Goal: Task Accomplishment & Management: Manage account settings

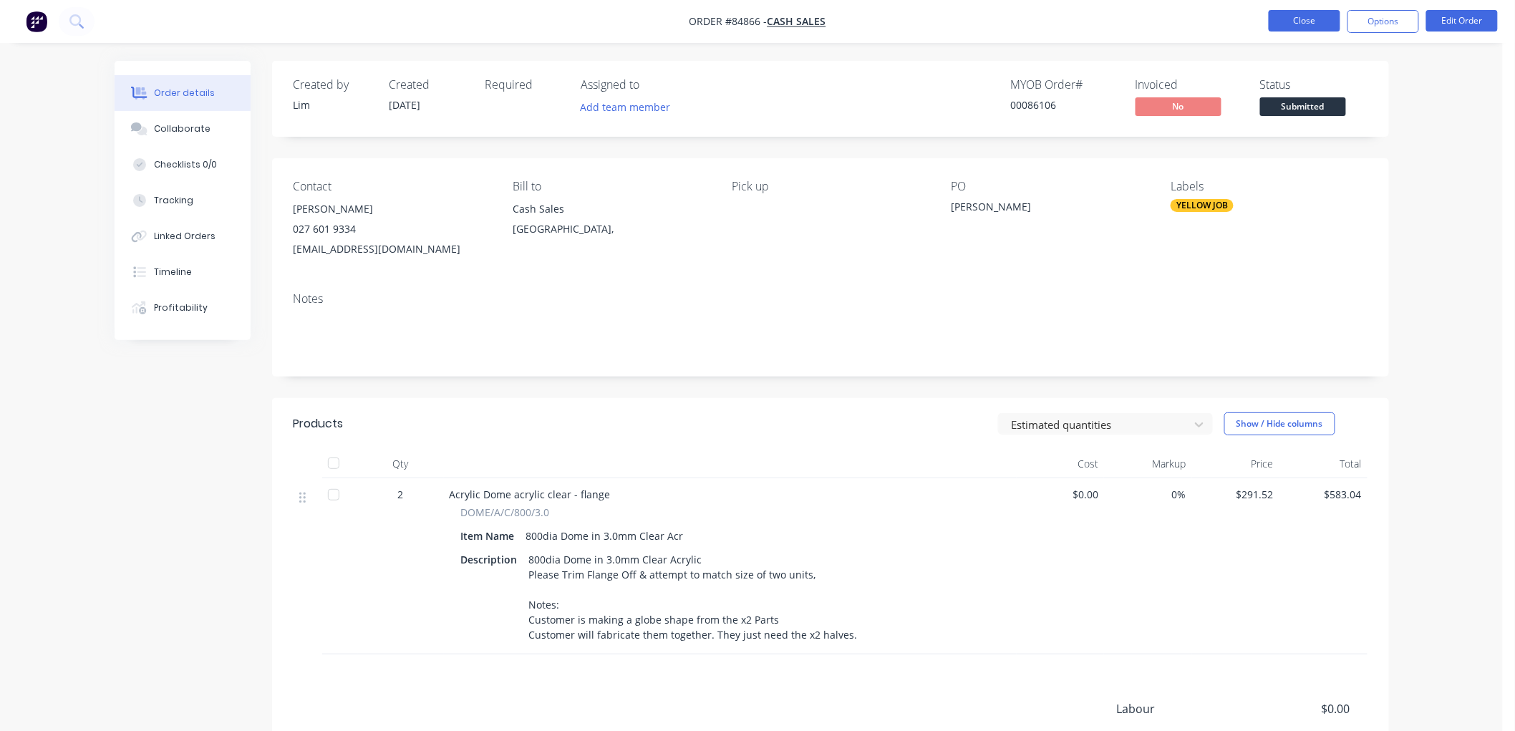
click at [1311, 16] on button "Close" at bounding box center [1305, 20] width 72 height 21
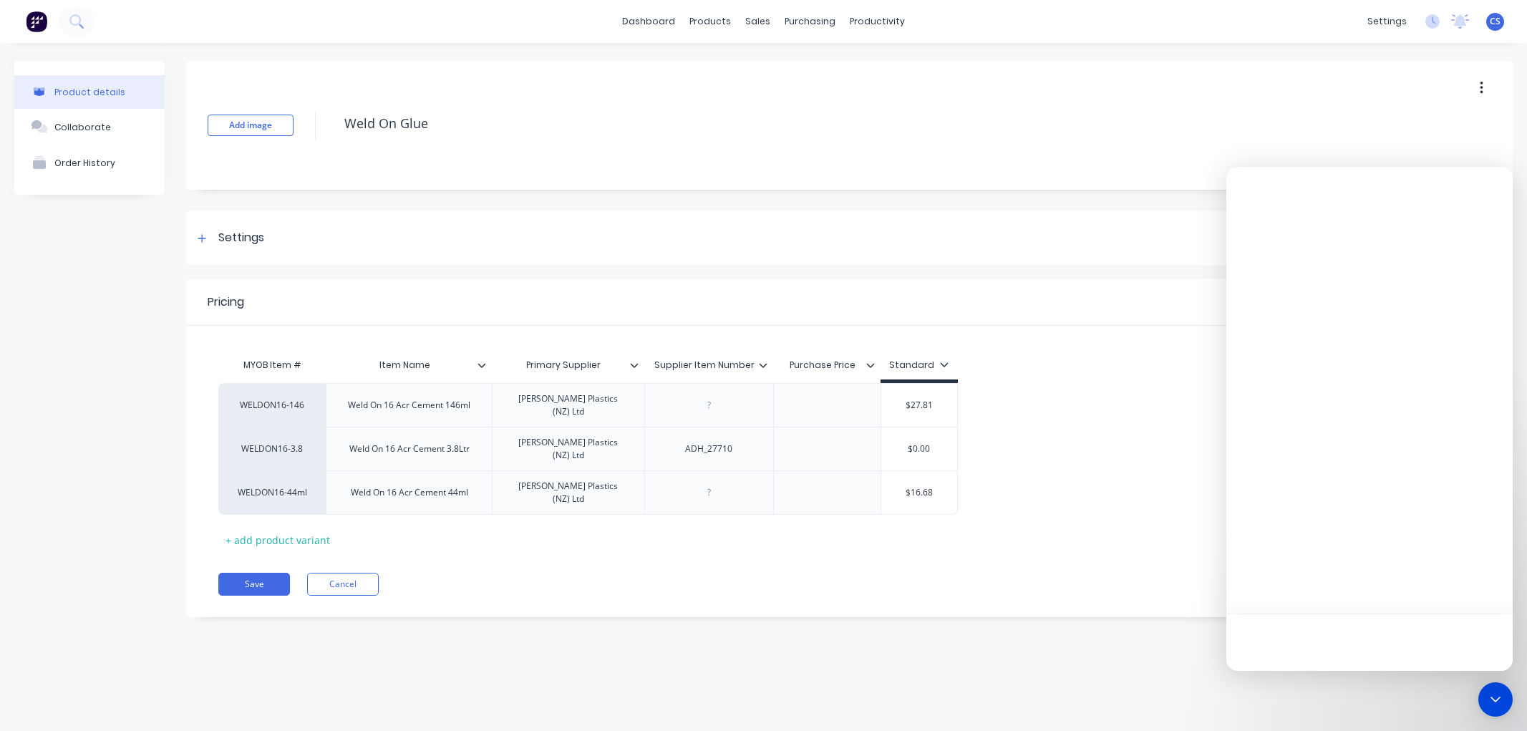
type textarea "x"
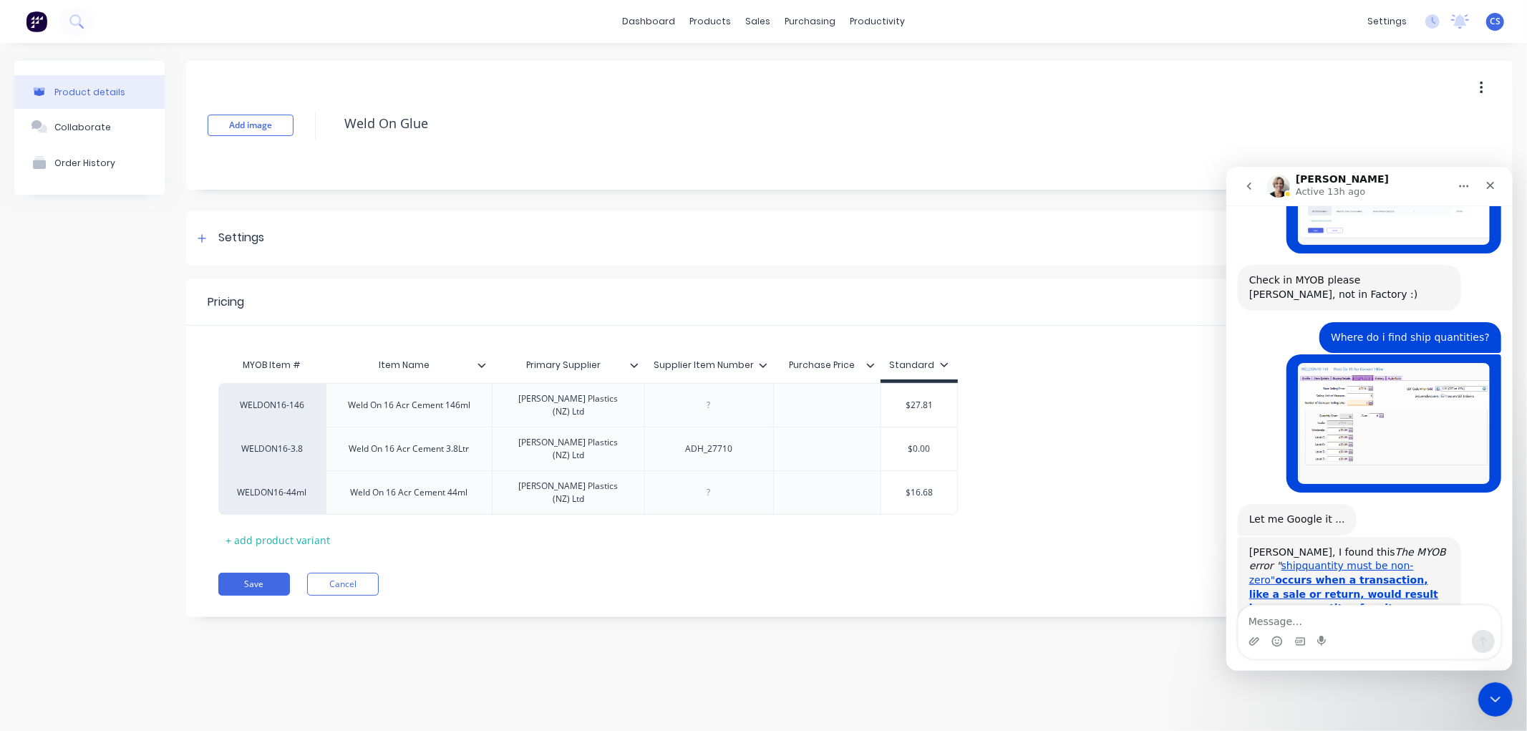
scroll to position [718, 0]
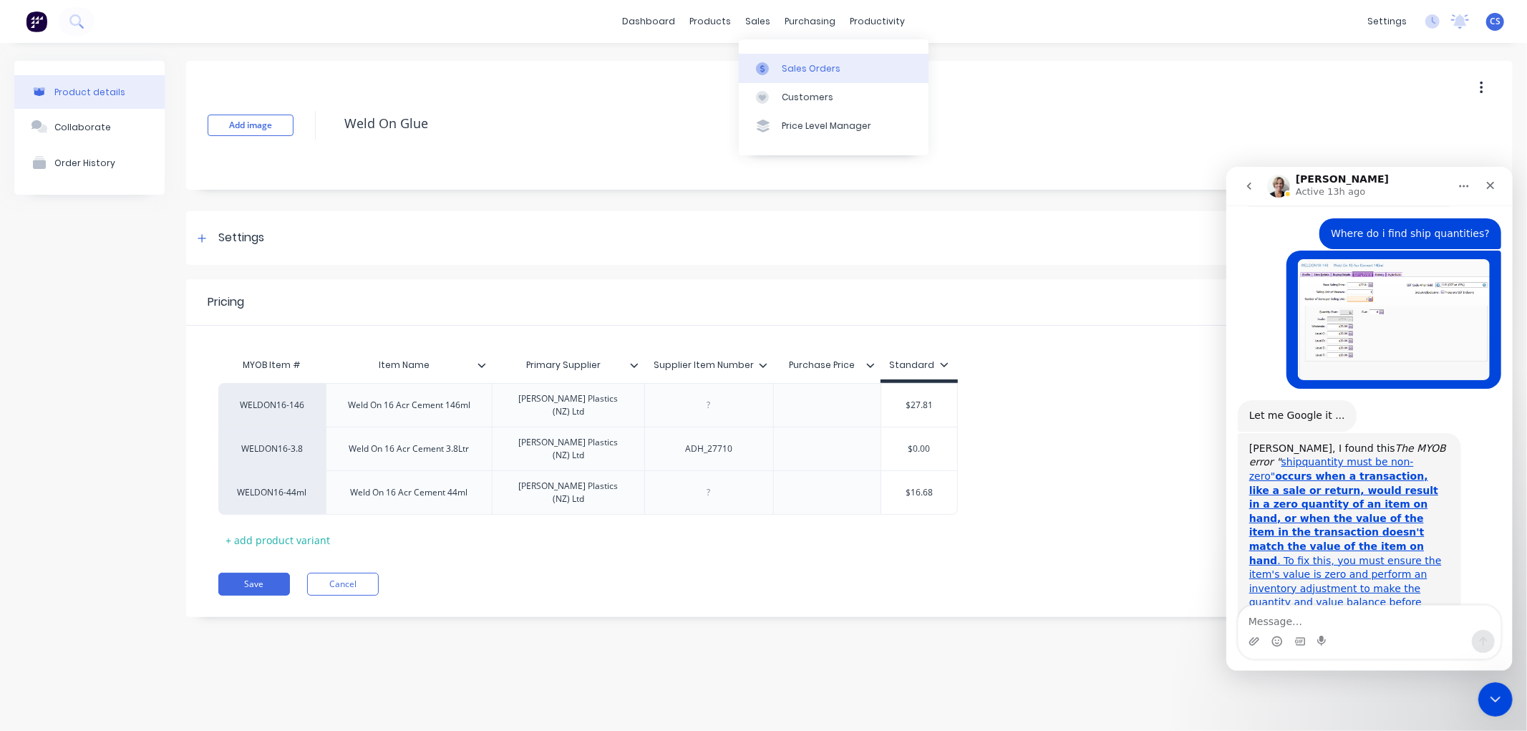
click at [790, 73] on div "Sales Orders" at bounding box center [811, 68] width 59 height 13
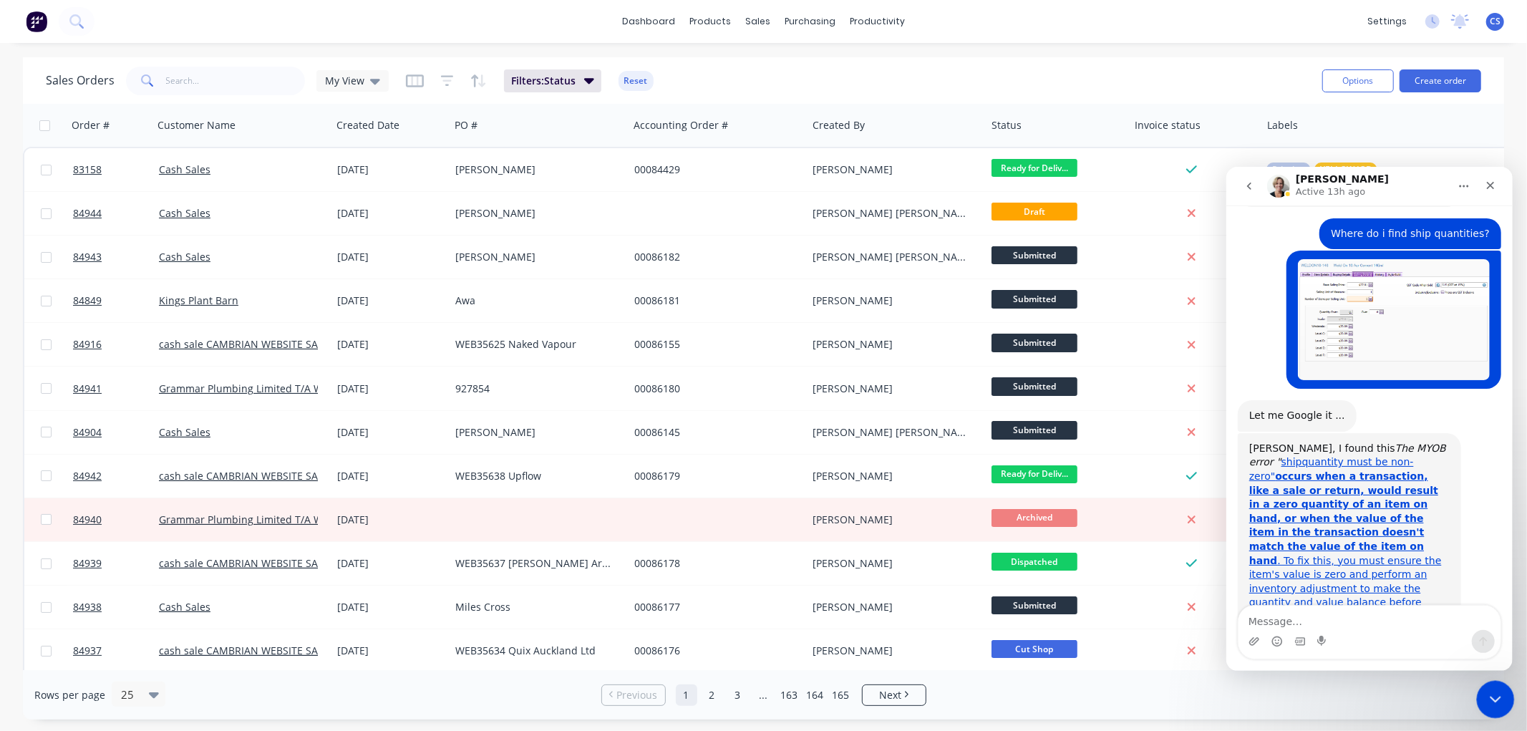
click at [1480, 690] on div "Close Intercom Messenger" at bounding box center [1494, 697] width 34 height 34
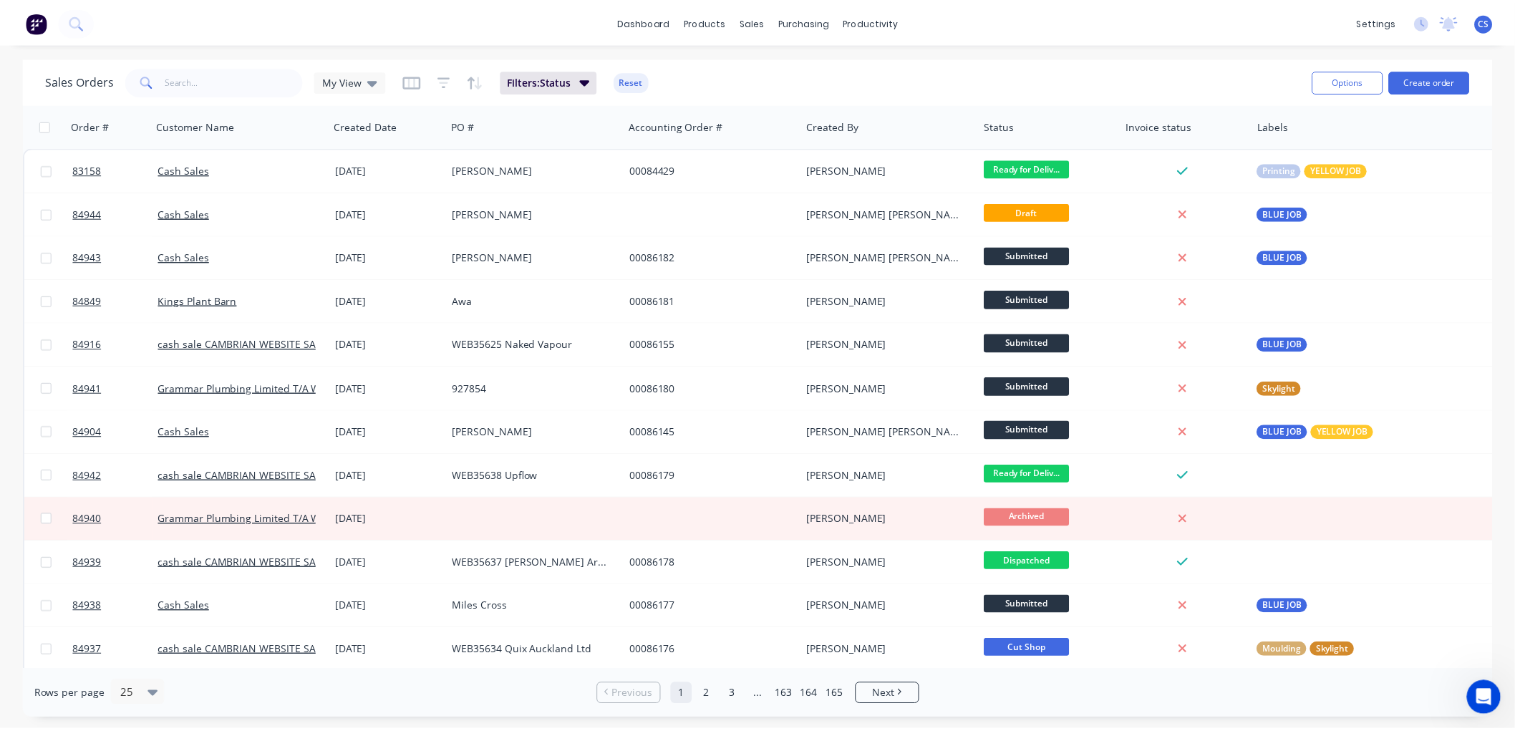
scroll to position [718, 0]
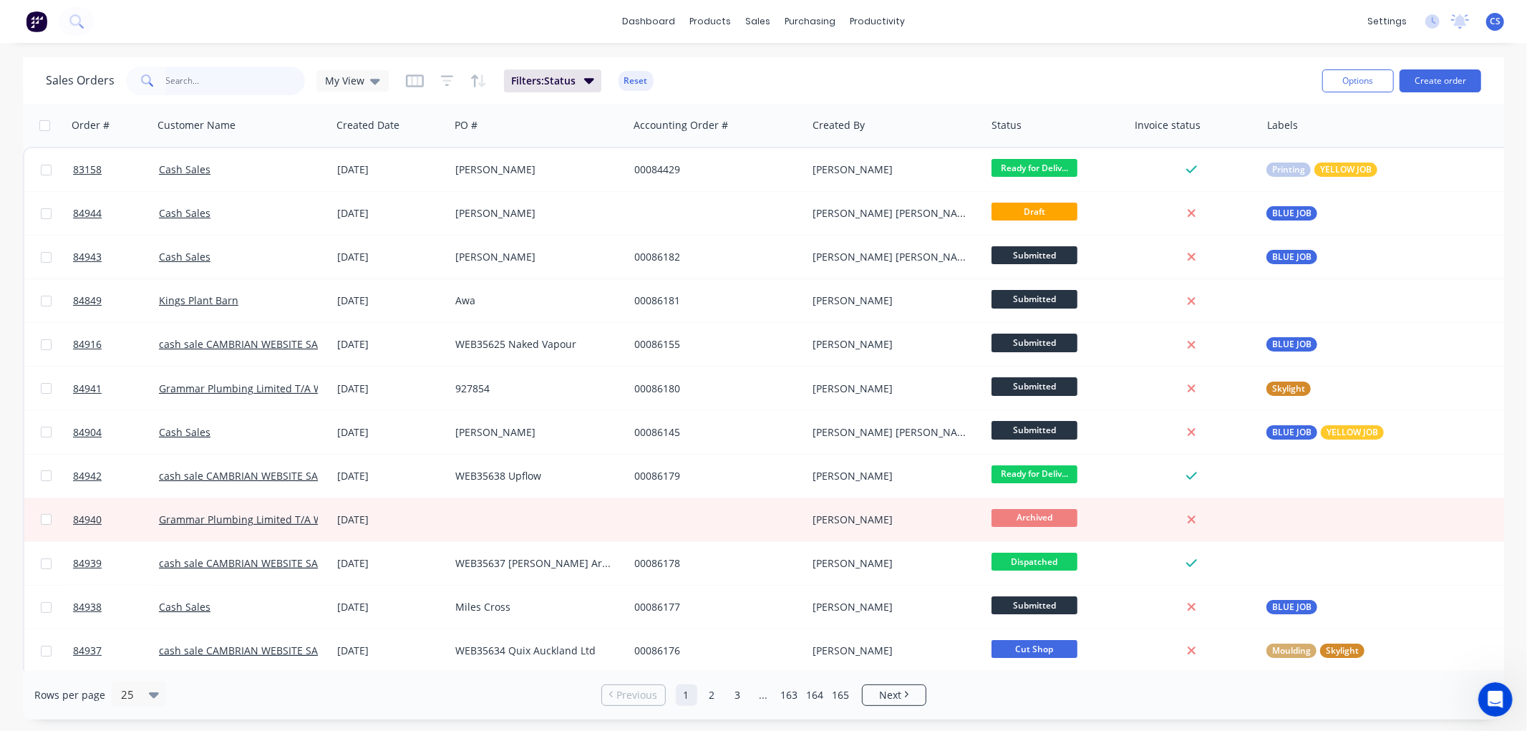
click at [183, 79] on input "text" at bounding box center [236, 81] width 140 height 29
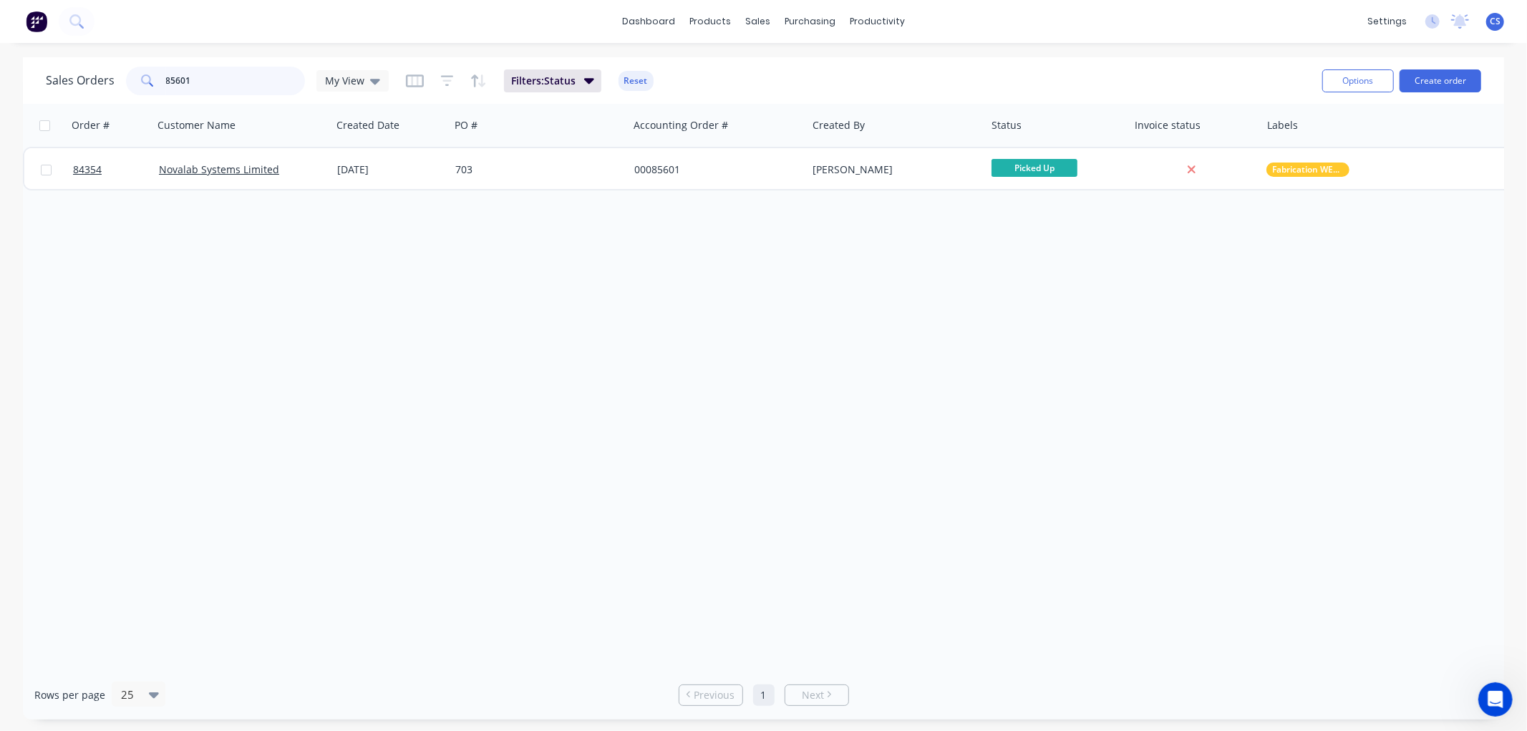
type input "85601"
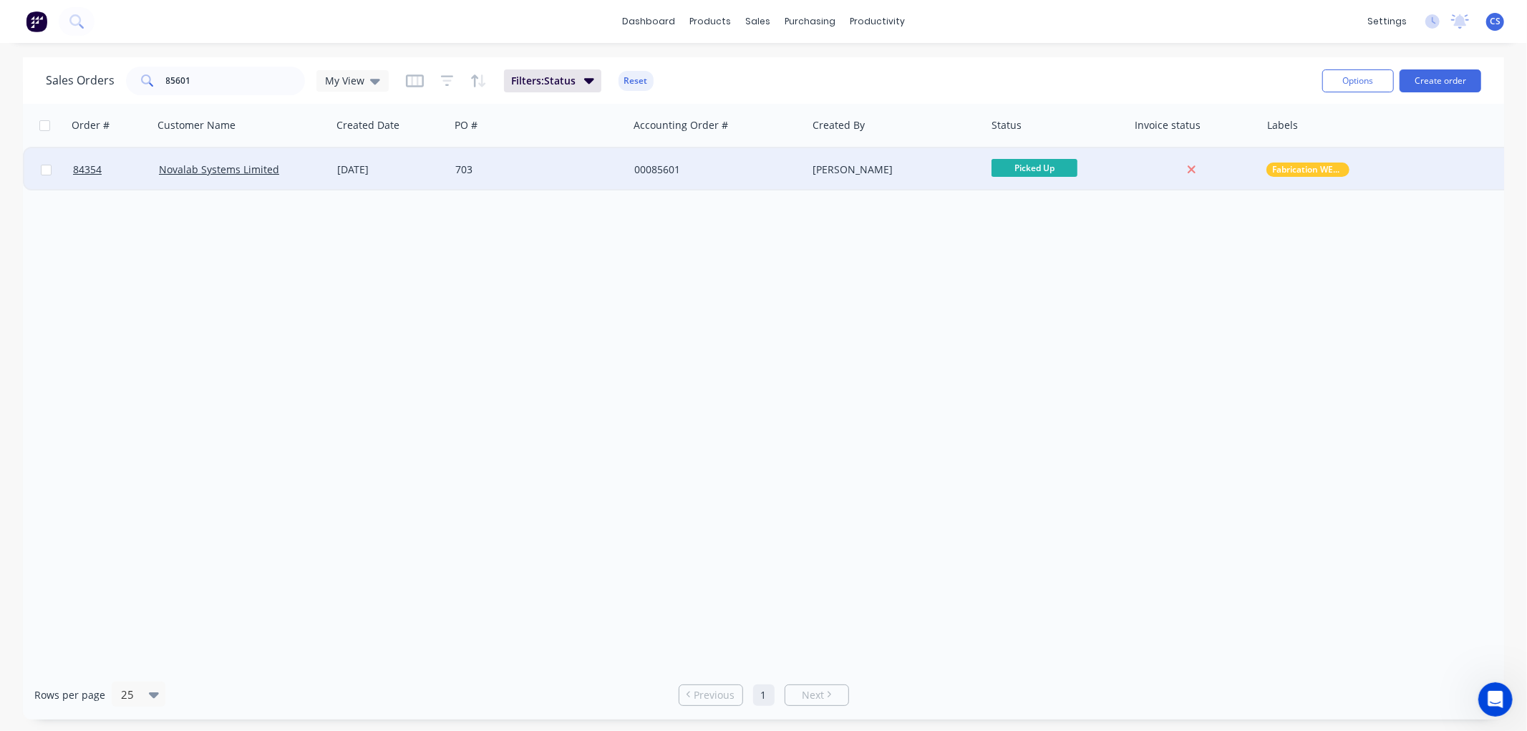
click at [700, 175] on div "00085601" at bounding box center [713, 170] width 159 height 14
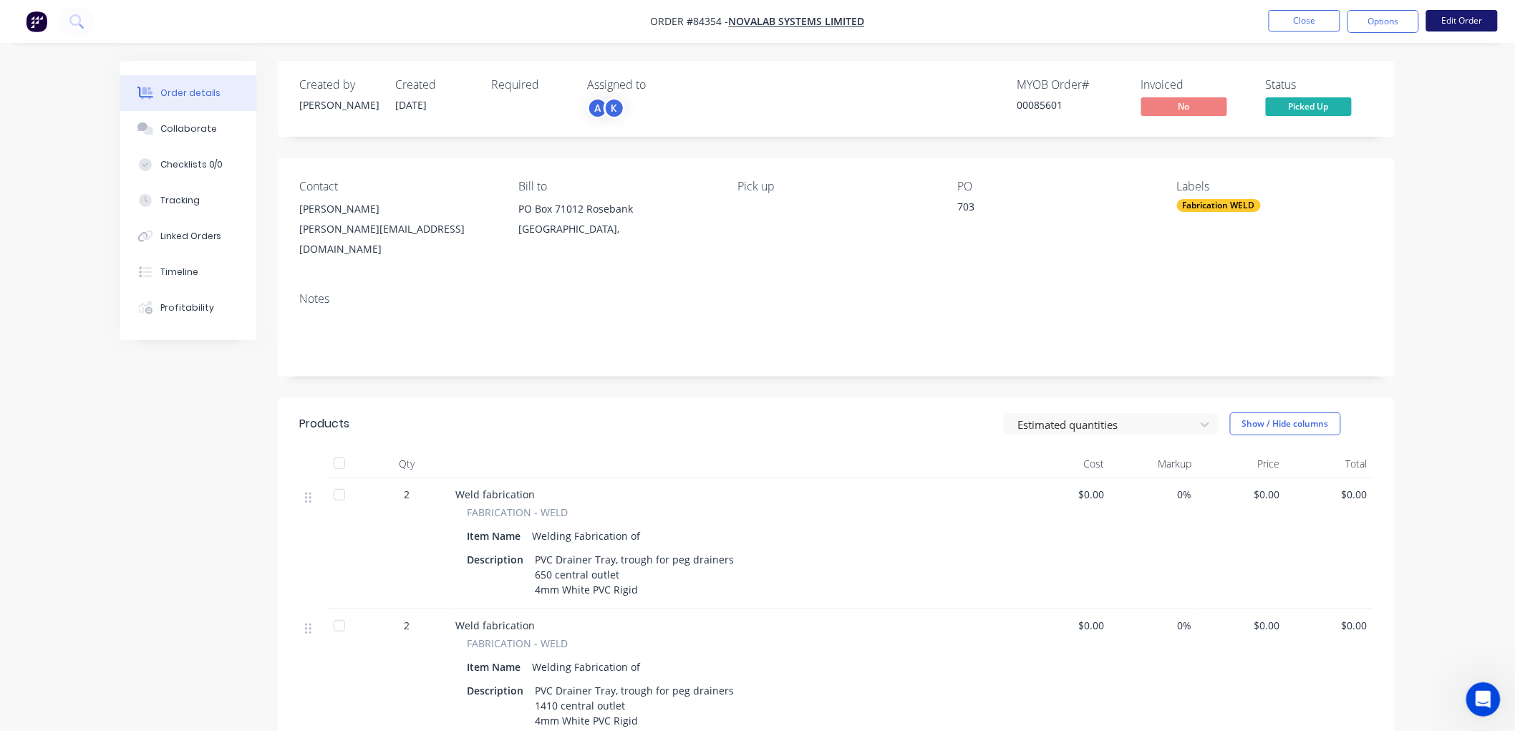
click at [1466, 23] on button "Edit Order" at bounding box center [1463, 20] width 72 height 21
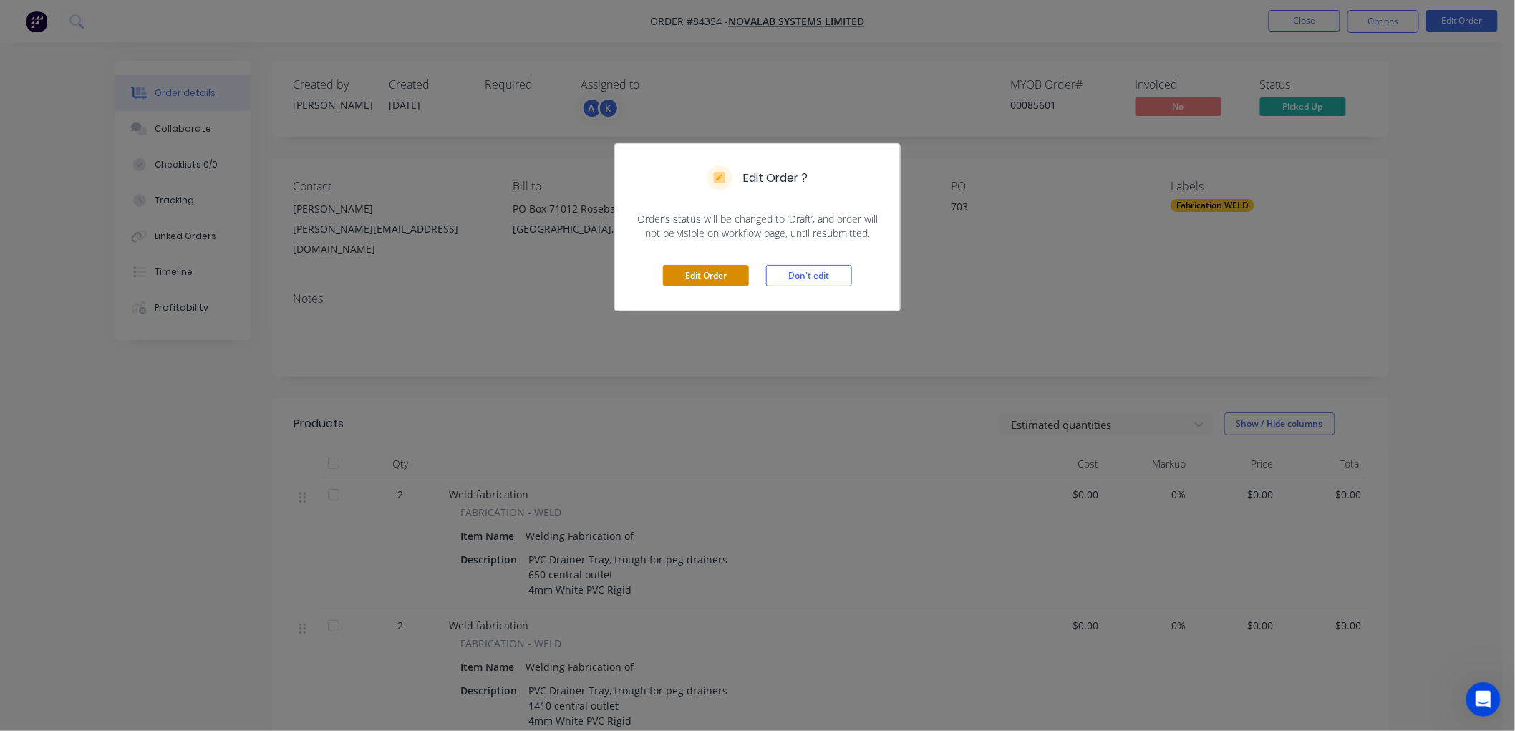
click at [728, 273] on button "Edit Order" at bounding box center [706, 275] width 86 height 21
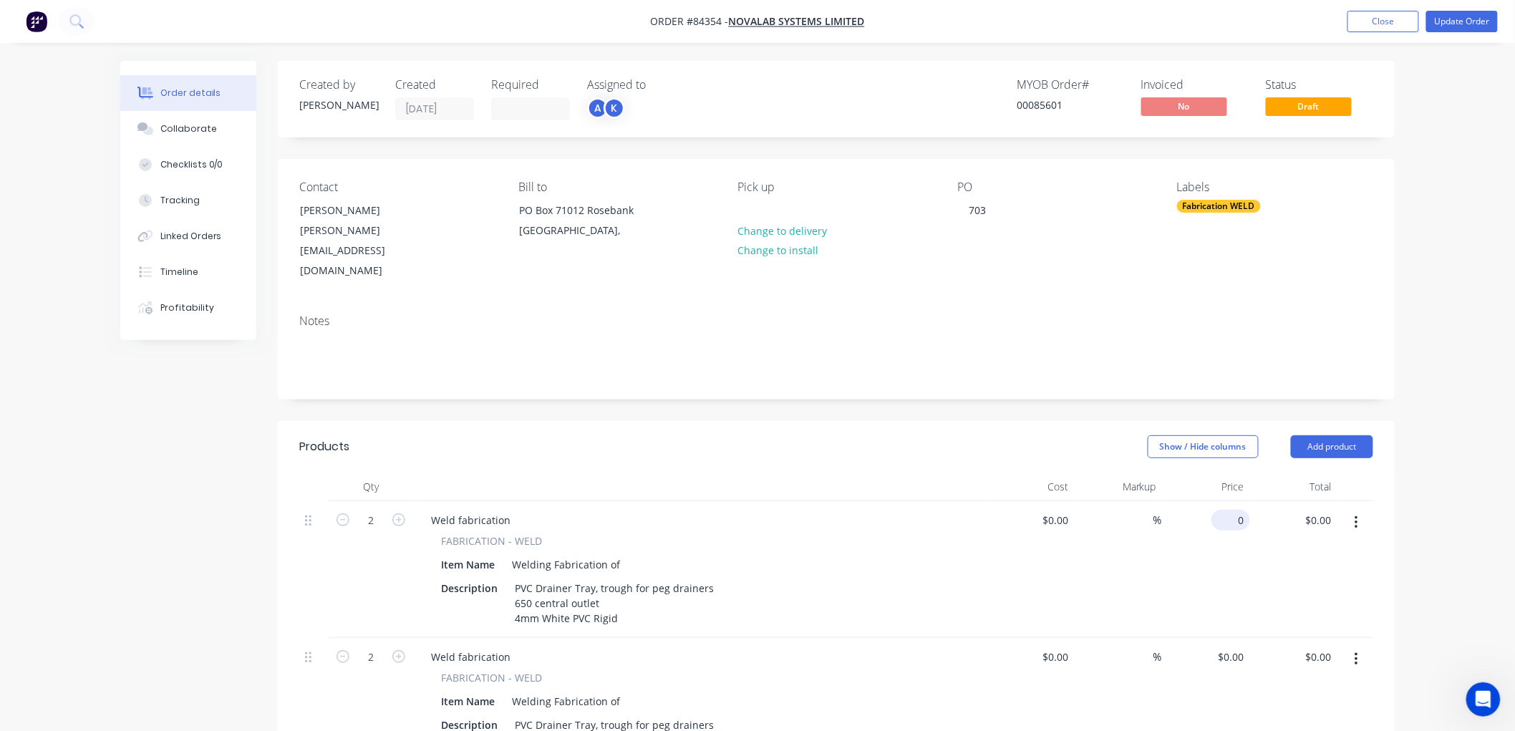
click at [1226, 501] on div "0 $0.00" at bounding box center [1206, 569] width 88 height 137
type input "$124.80"
type input "$249.60"
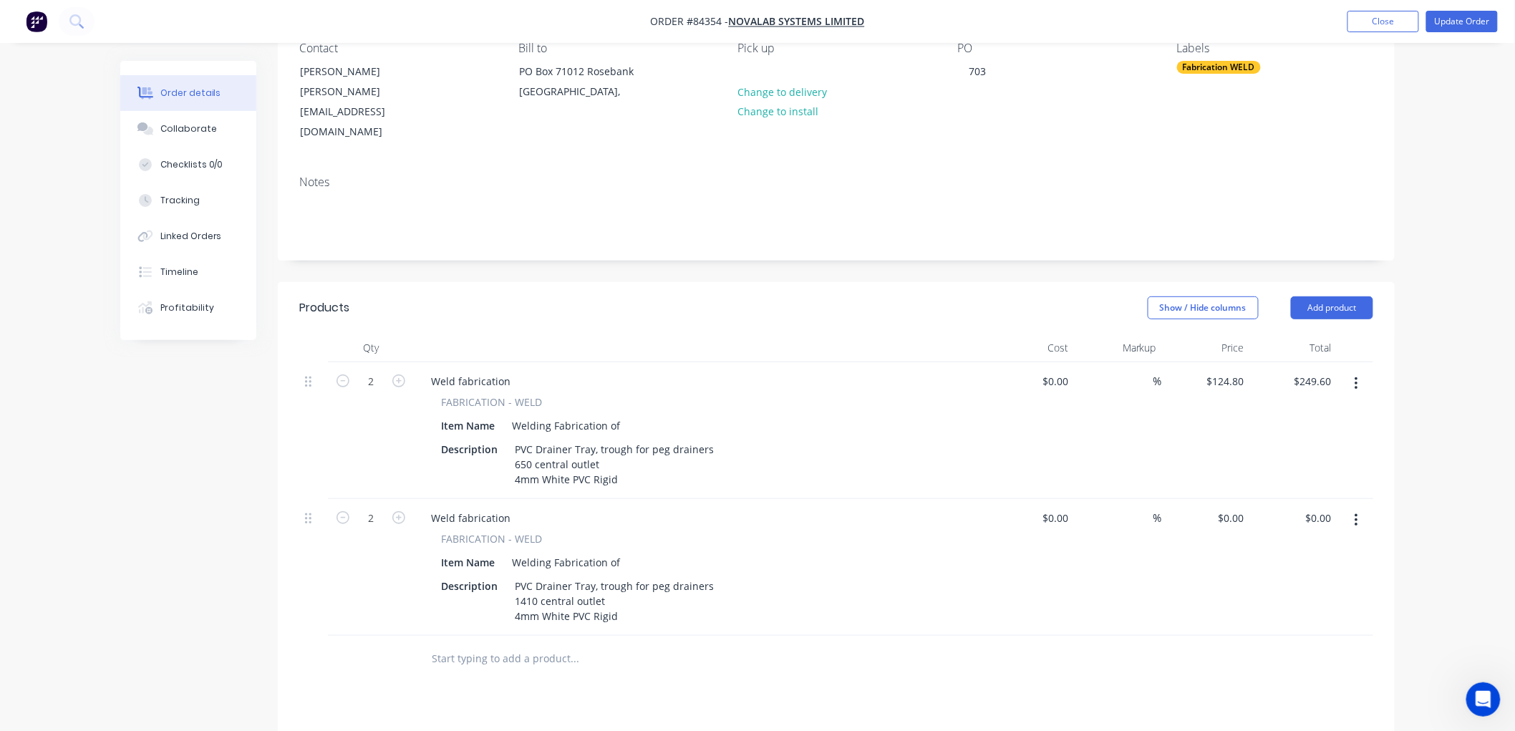
scroll to position [159, 0]
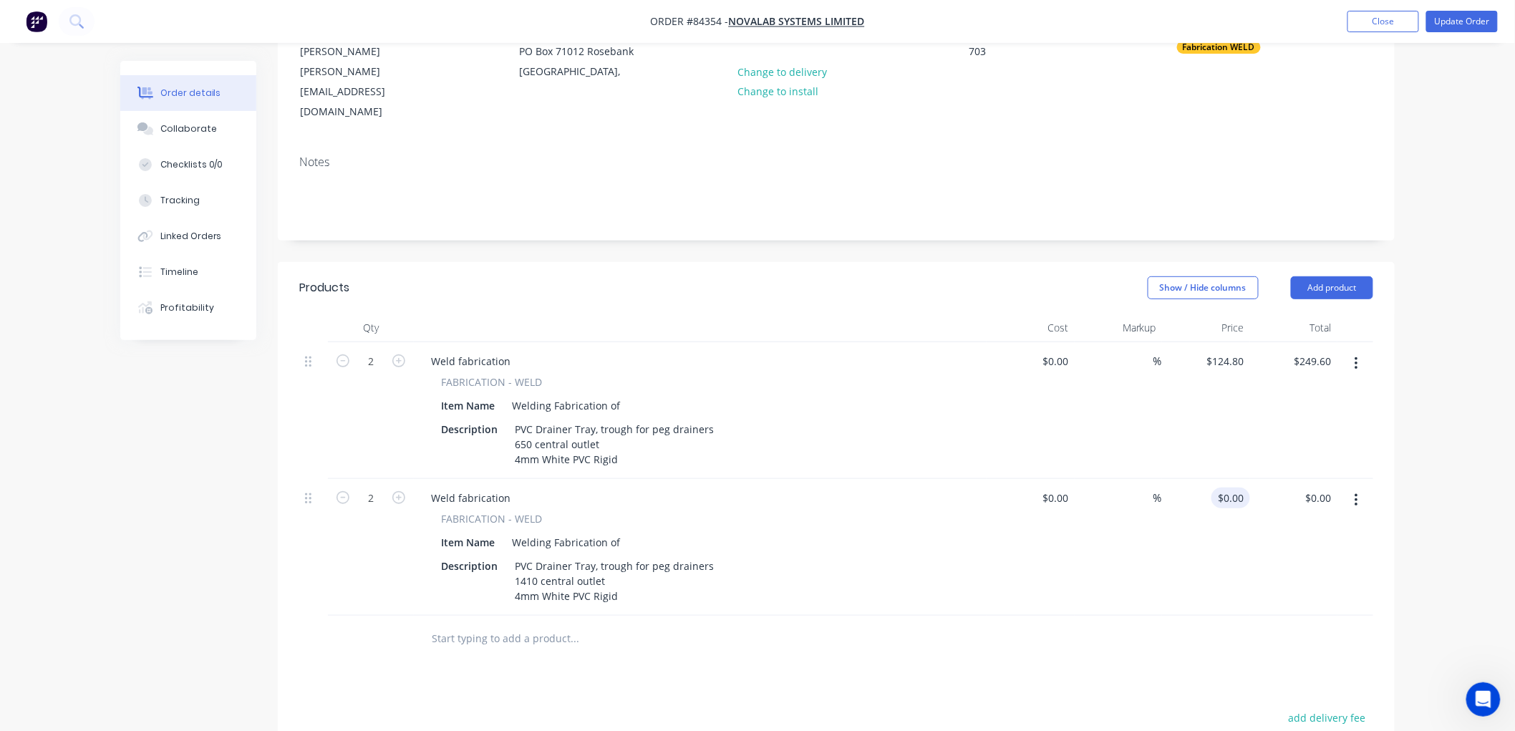
click at [1232, 488] on div "$0.00 $0.00" at bounding box center [1231, 498] width 39 height 21
type input "124.8"
type input "$0.00"
type input "$124.80"
type input "0"
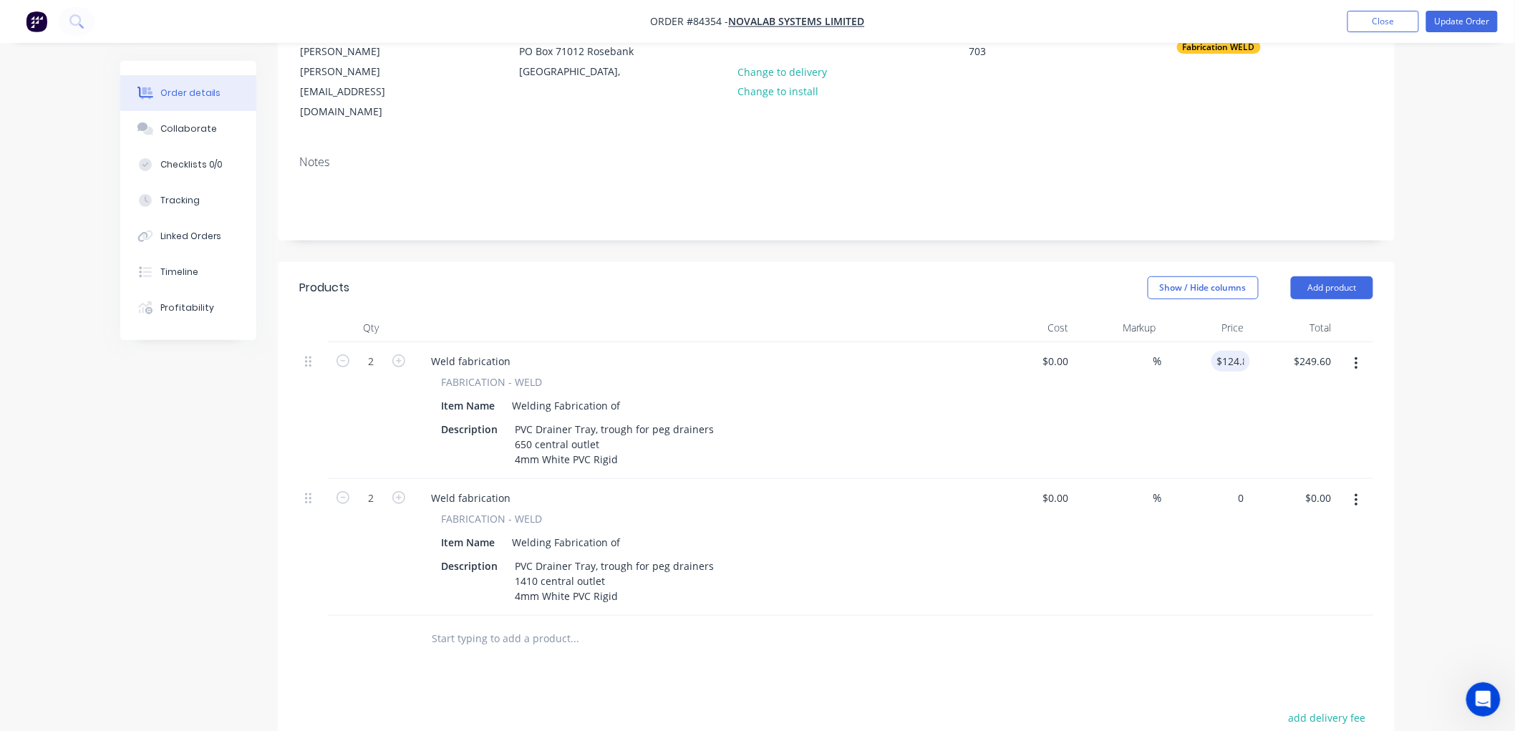
type input "124.8"
type input "$0.00"
type input "$124.80"
type input "0"
type input "124.8"
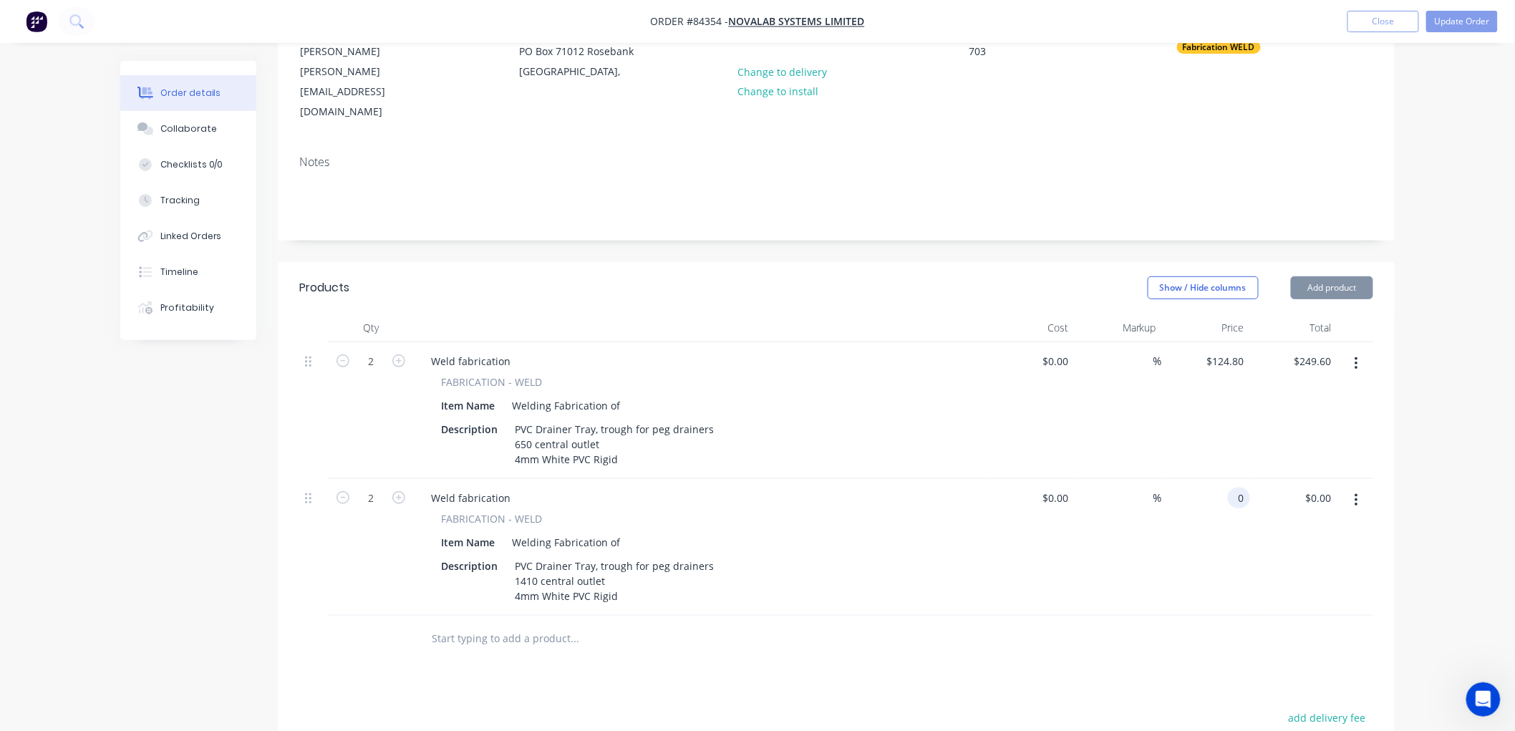
type input "$0.00"
type input "$124.80"
type input "0"
type input "124.8"
type input "$0.00"
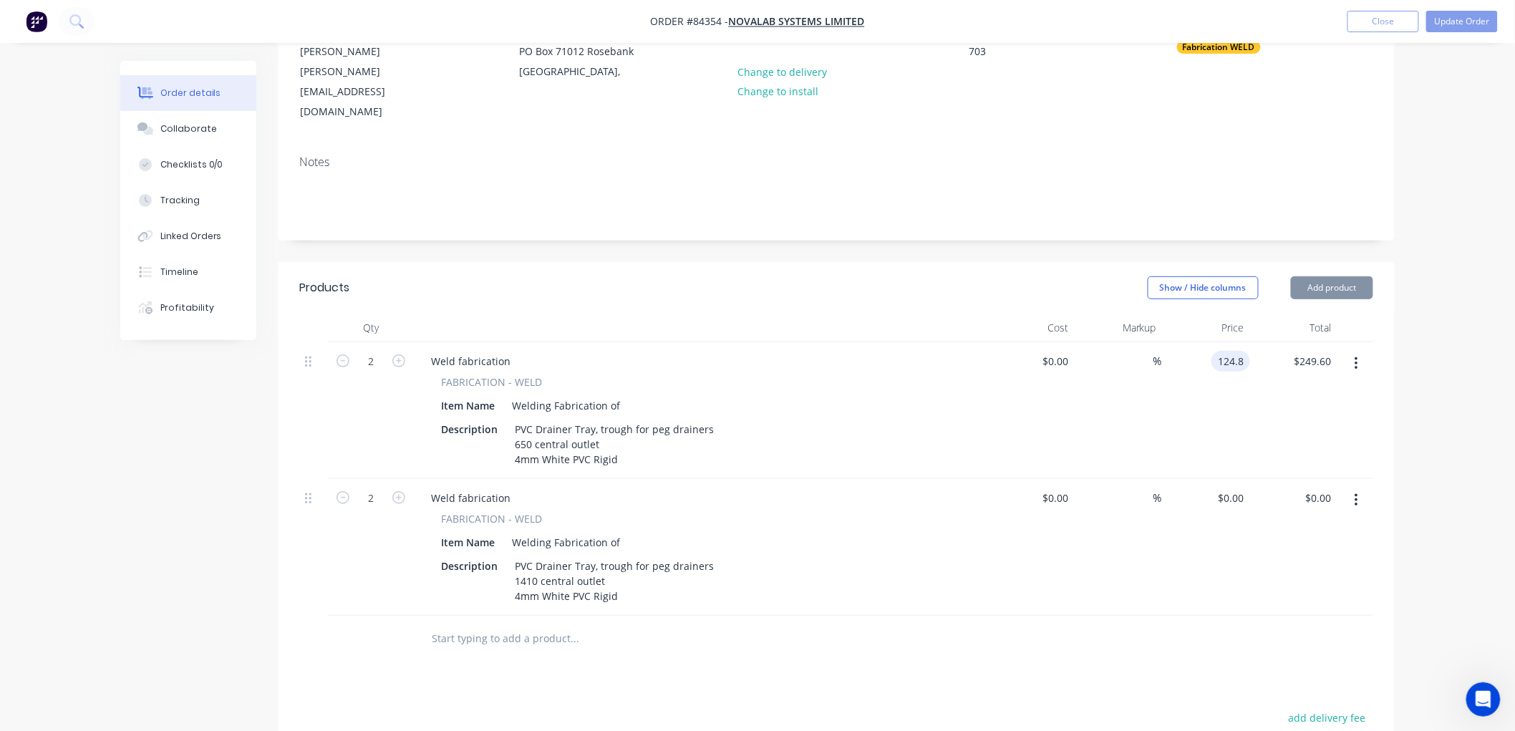
type input "$124.80"
type input "0"
type input "124.8"
type input "$0.00"
type input "$124.80"
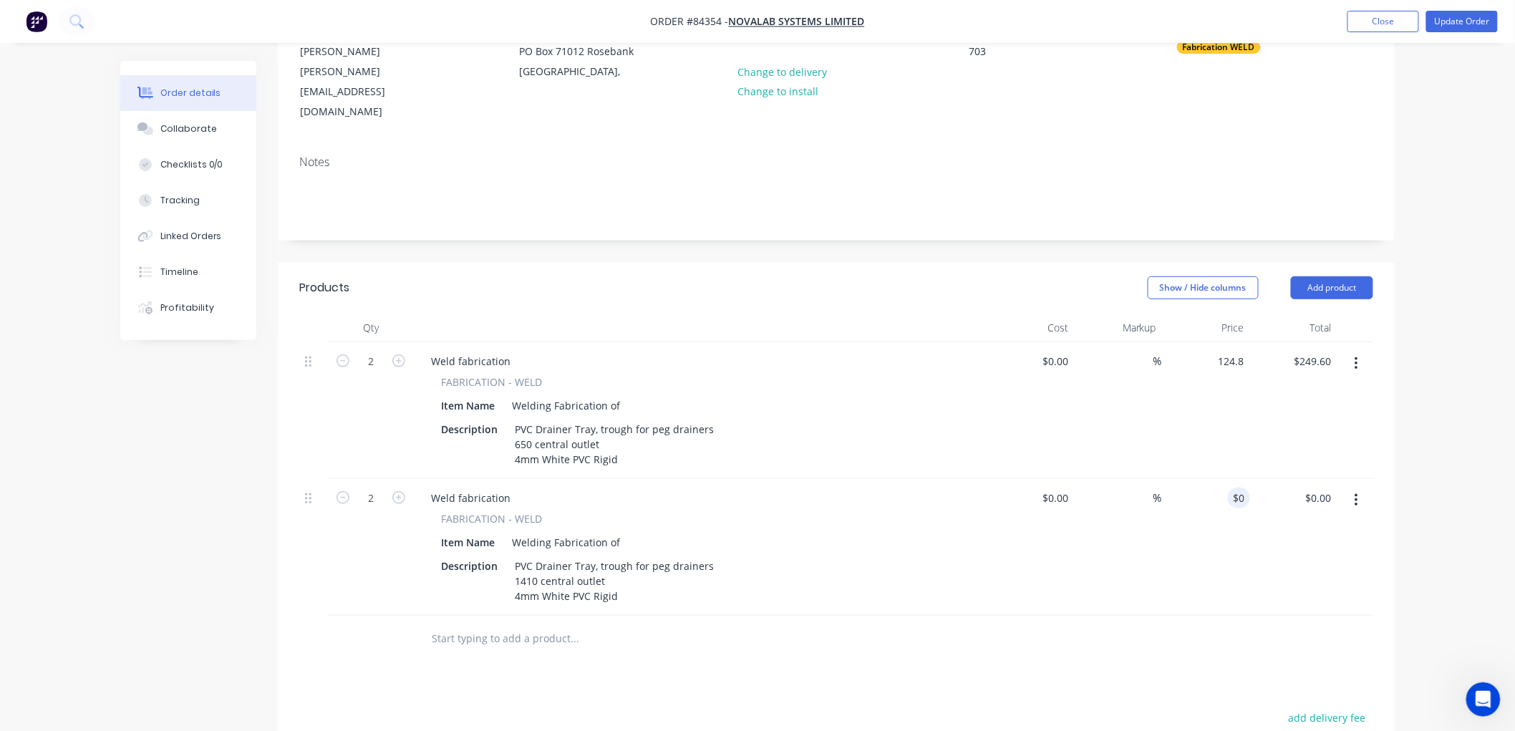
type input "0"
type input "124.8"
type input "$0.00"
type input "$124.80"
type input "0"
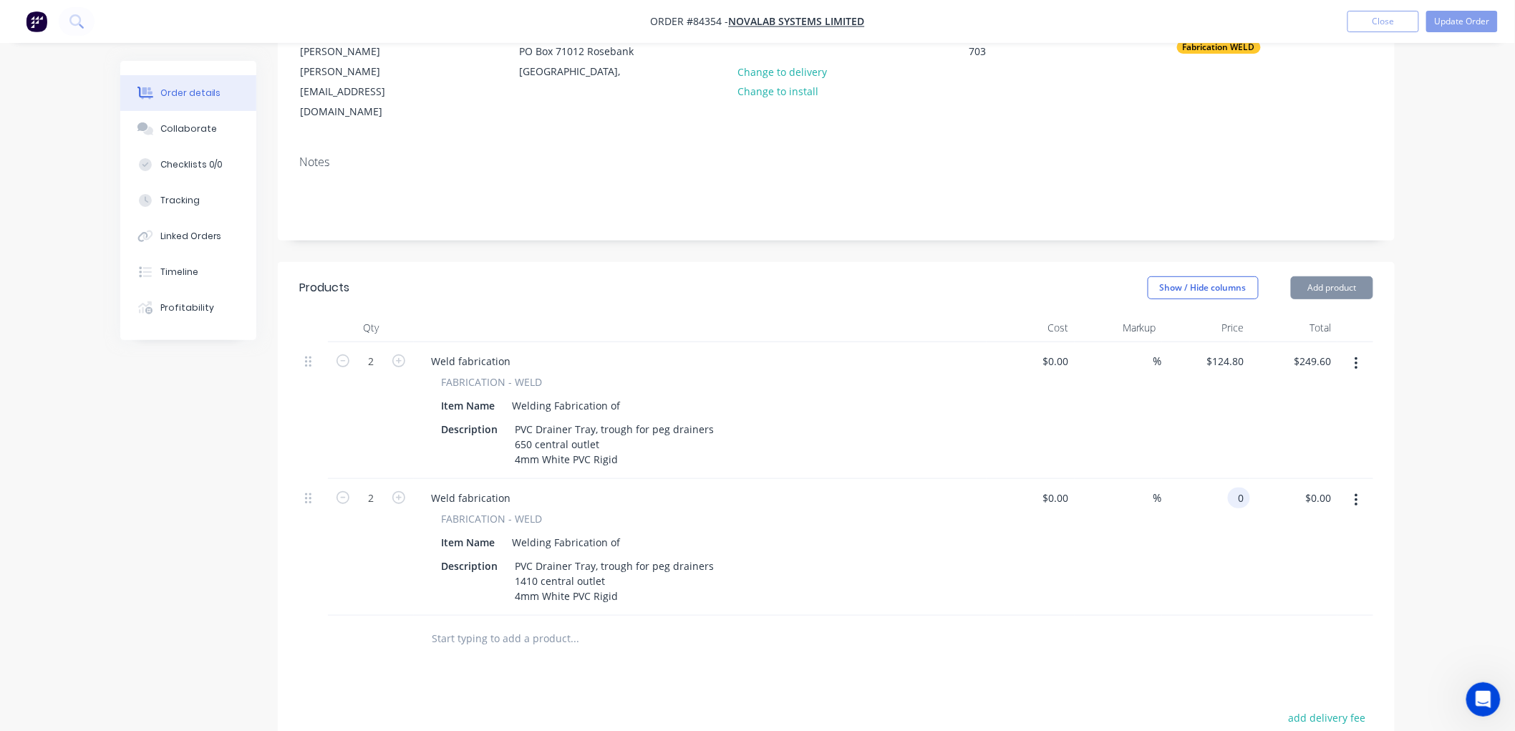
type input "124.8"
type input "$0.00"
click at [1444, 390] on div "Order details Collaborate Checklists 0/0 Tracking Linked Orders Timeline Profit…" at bounding box center [757, 434] width 1515 height 1187
type input "$124.80"
type input "0"
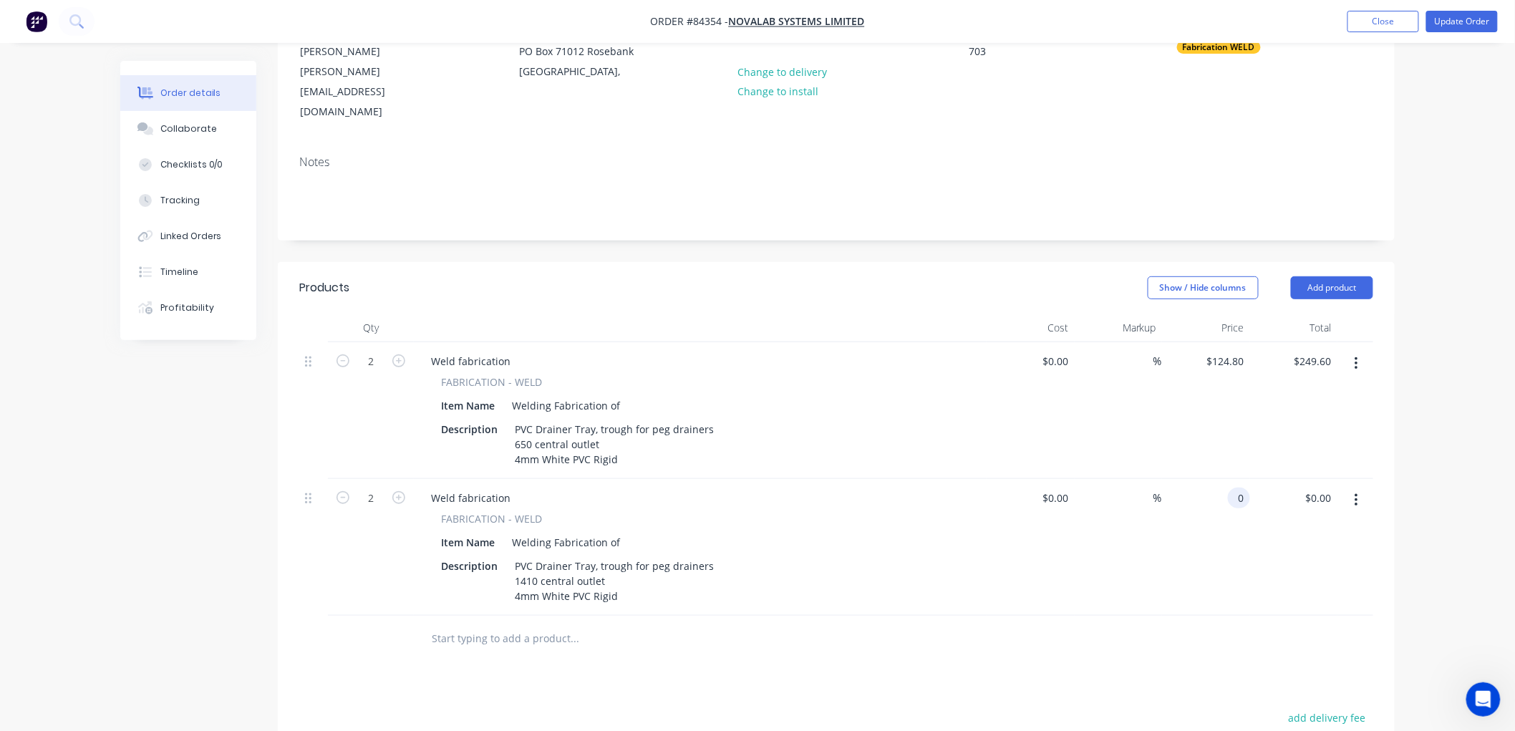
type input "124.8"
type input "$0.00"
type input "$124.80"
type input "0"
type input "124.8"
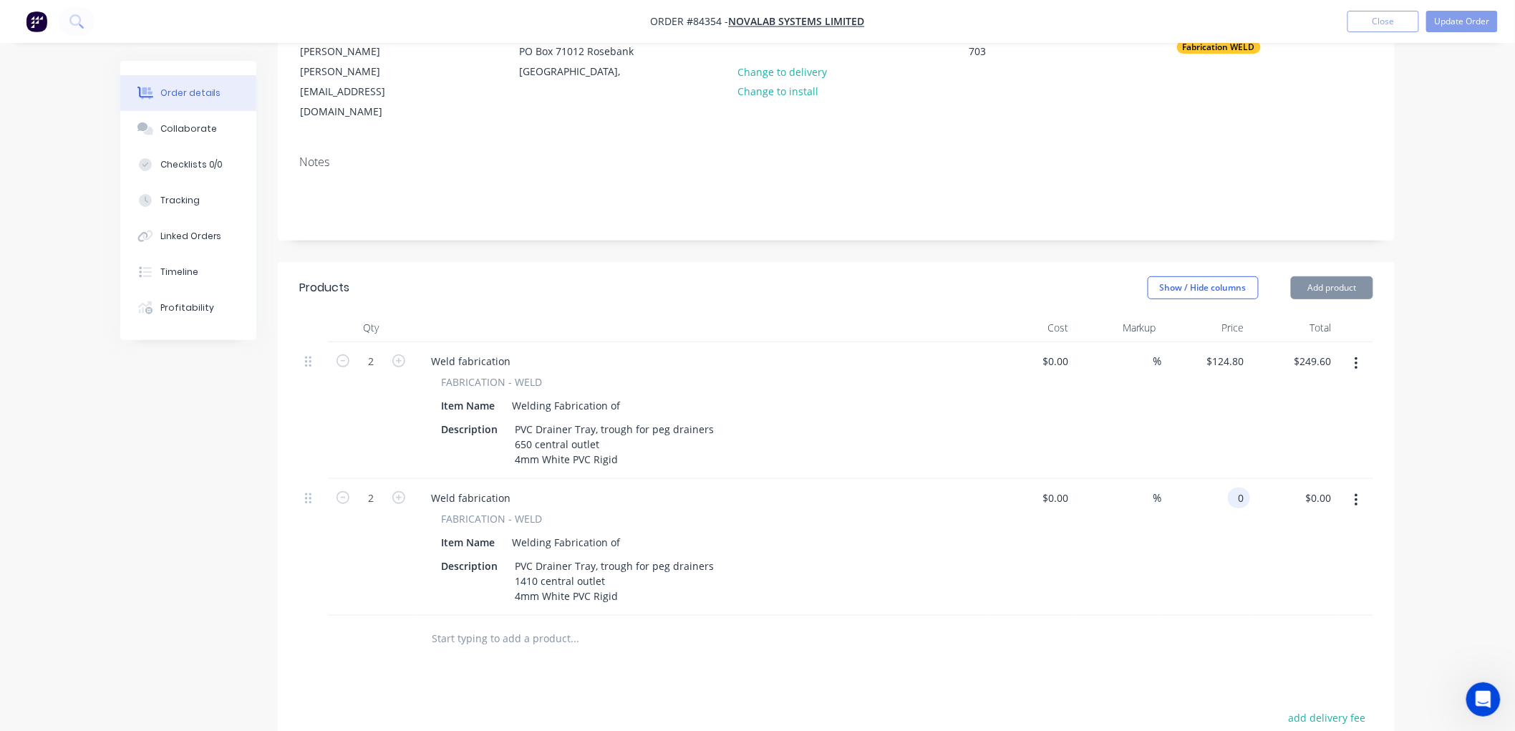
type input "$0.00"
type input "$124.80"
type input "0"
type input "124.8"
type input "$0.00"
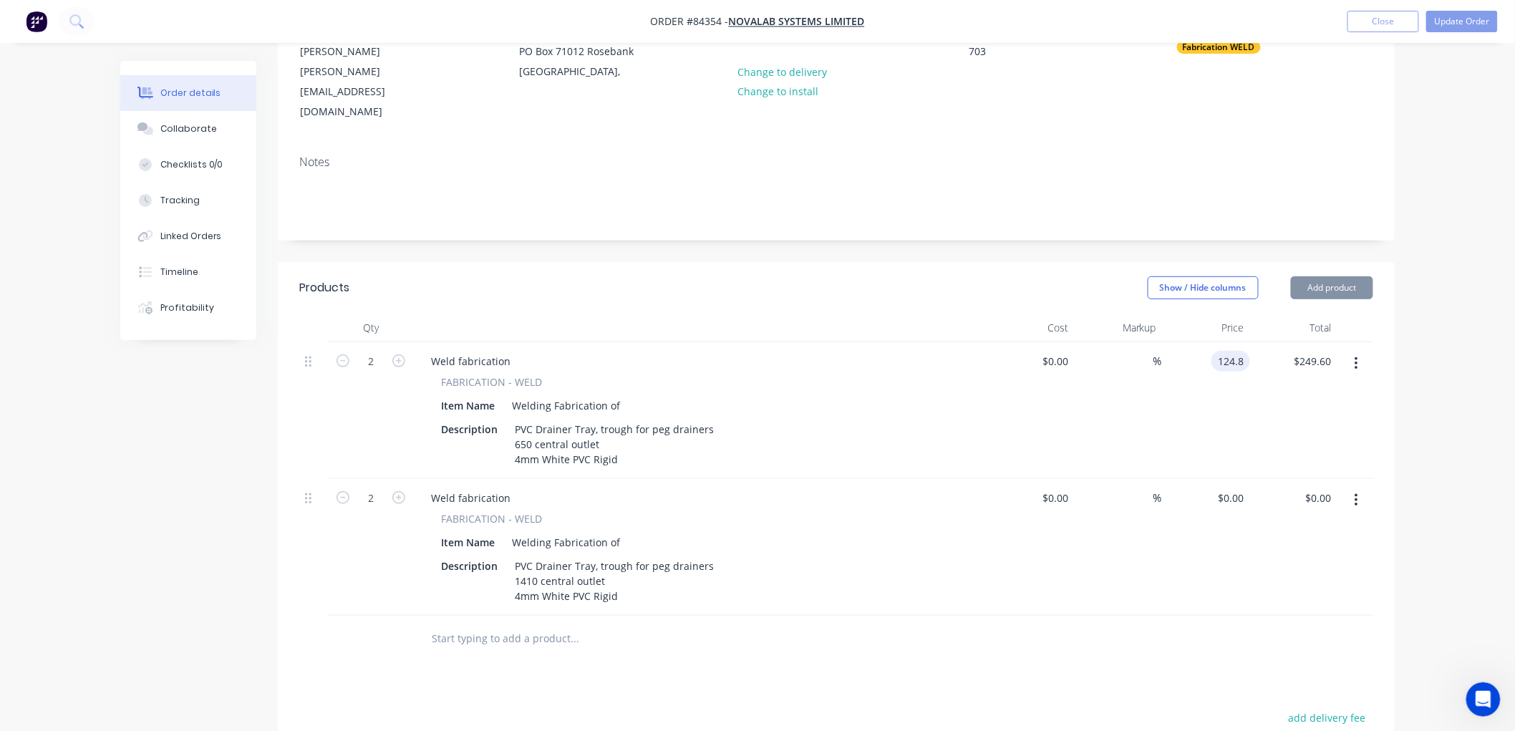
type input "$124.80"
type input "0"
type input "124.8"
type input "$0.00"
type input "$124.80"
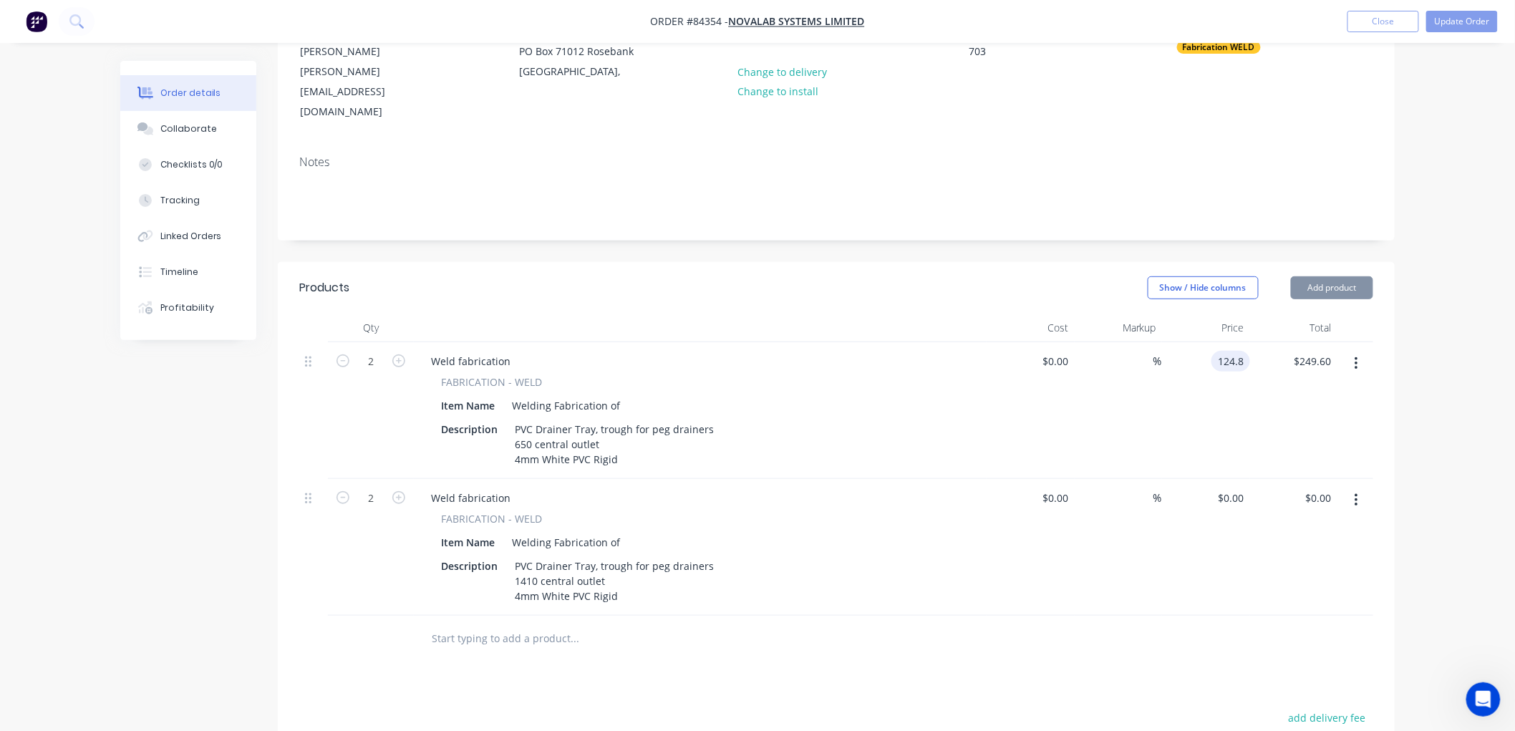
type input "0"
type input "124.8"
type input "$0.00"
type input "$124.80"
type input "0"
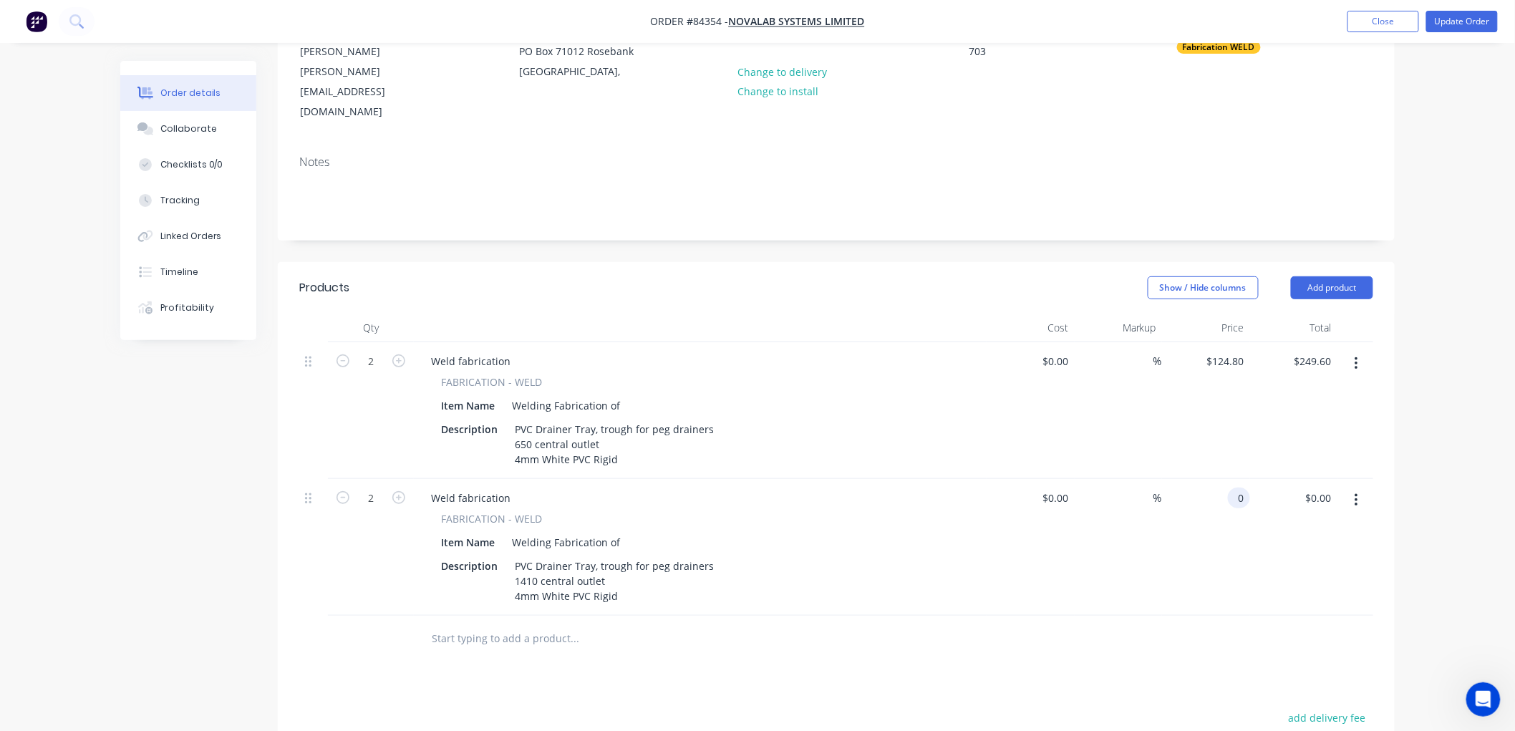
type input "124.8"
type input "$0.00"
type input "$124.80"
type input "0"
type input "124.8"
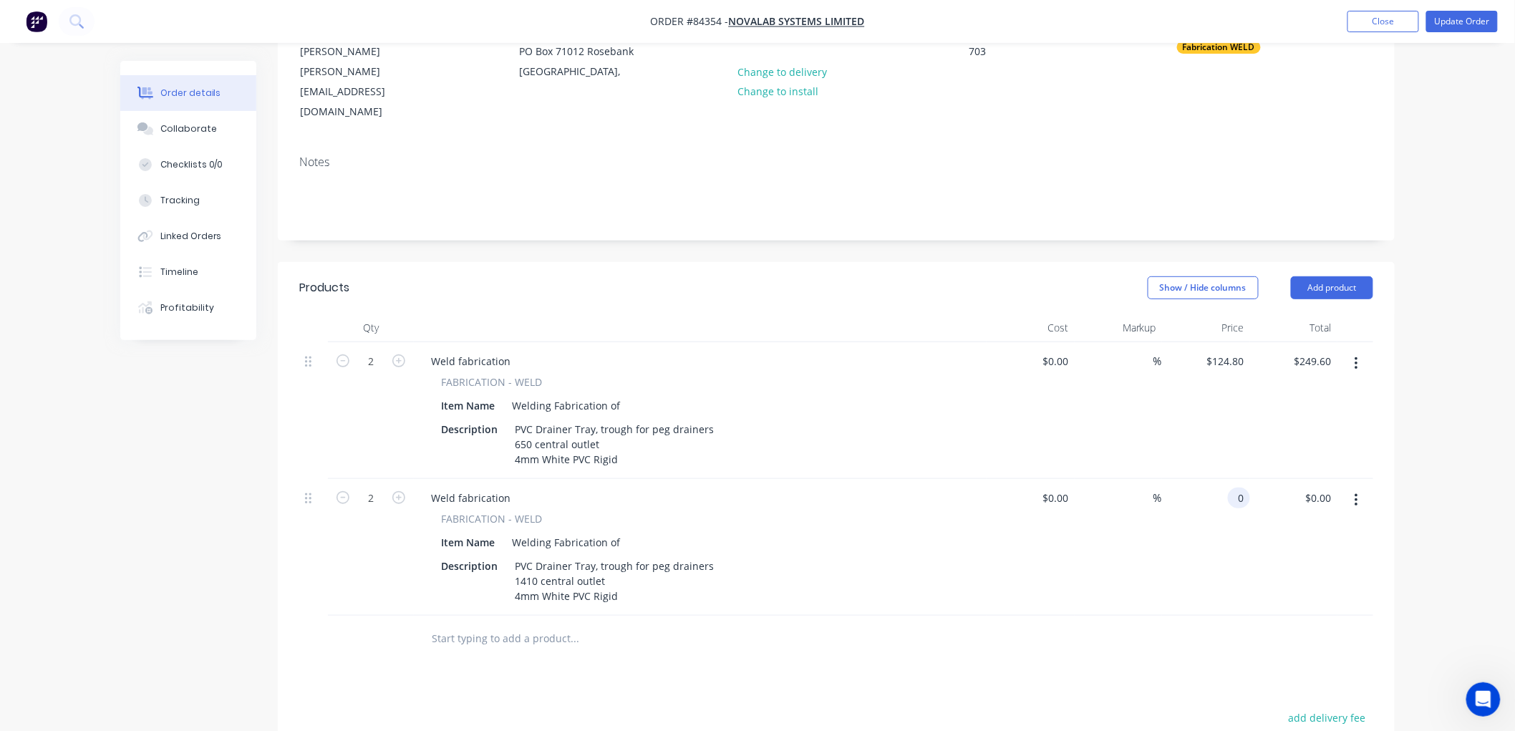
type input "$0.00"
type input "$124.80"
type input "0"
type input "124.8"
type input "$0.00"
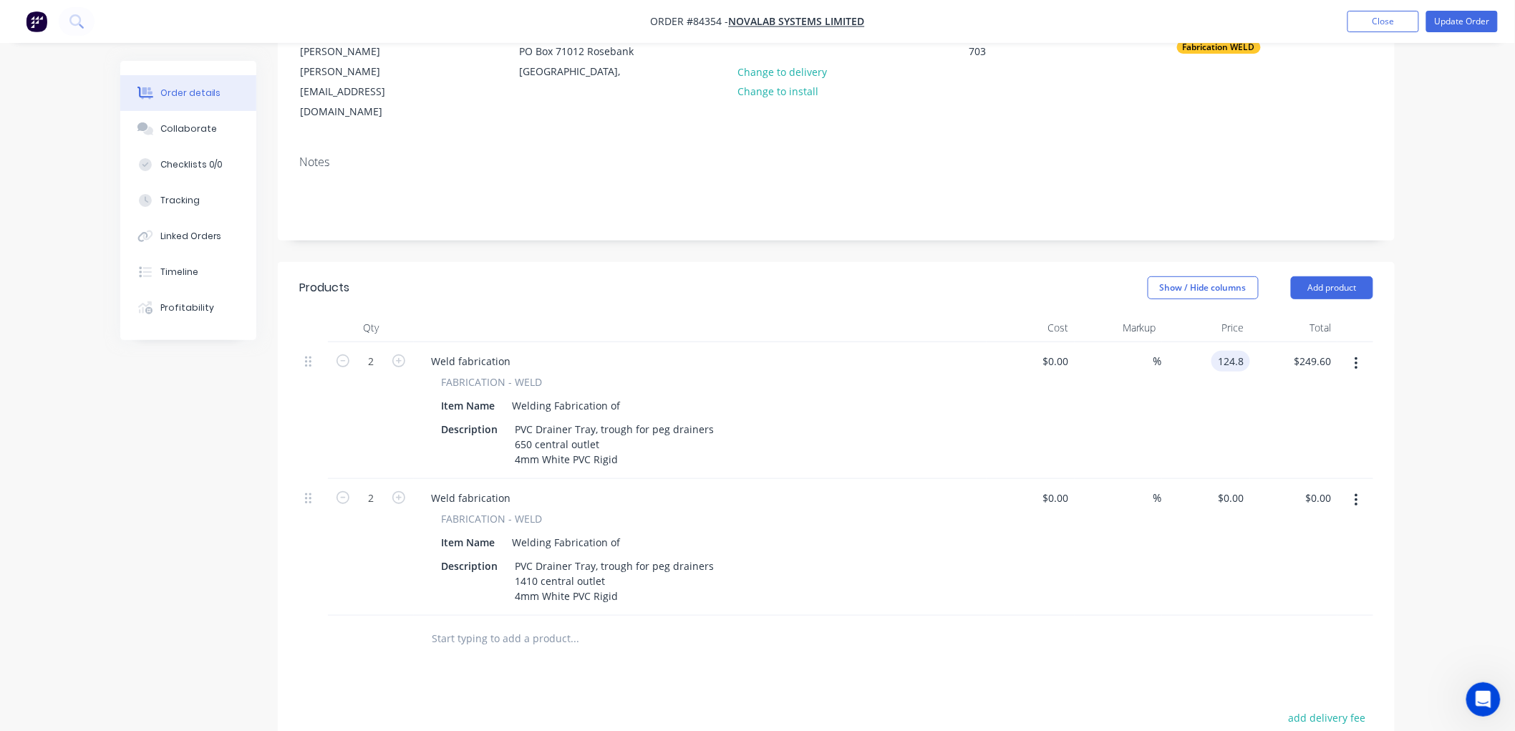
type input "$124.80"
type input "0"
type input "124.8"
type input "$0.00"
type input "$124.80"
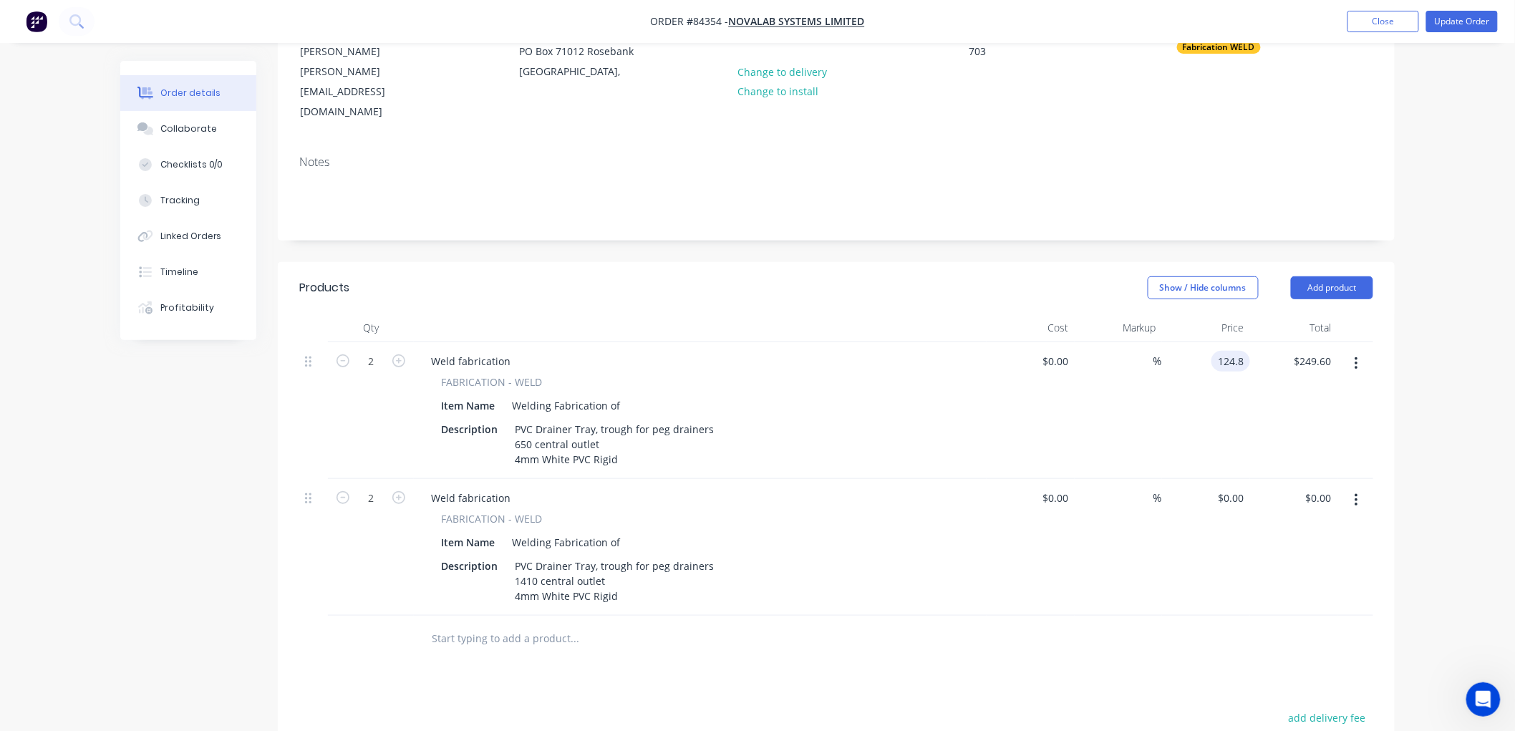
type input "0"
type input "124.8"
type input "$0.00"
type input "$124.80"
type input "0"
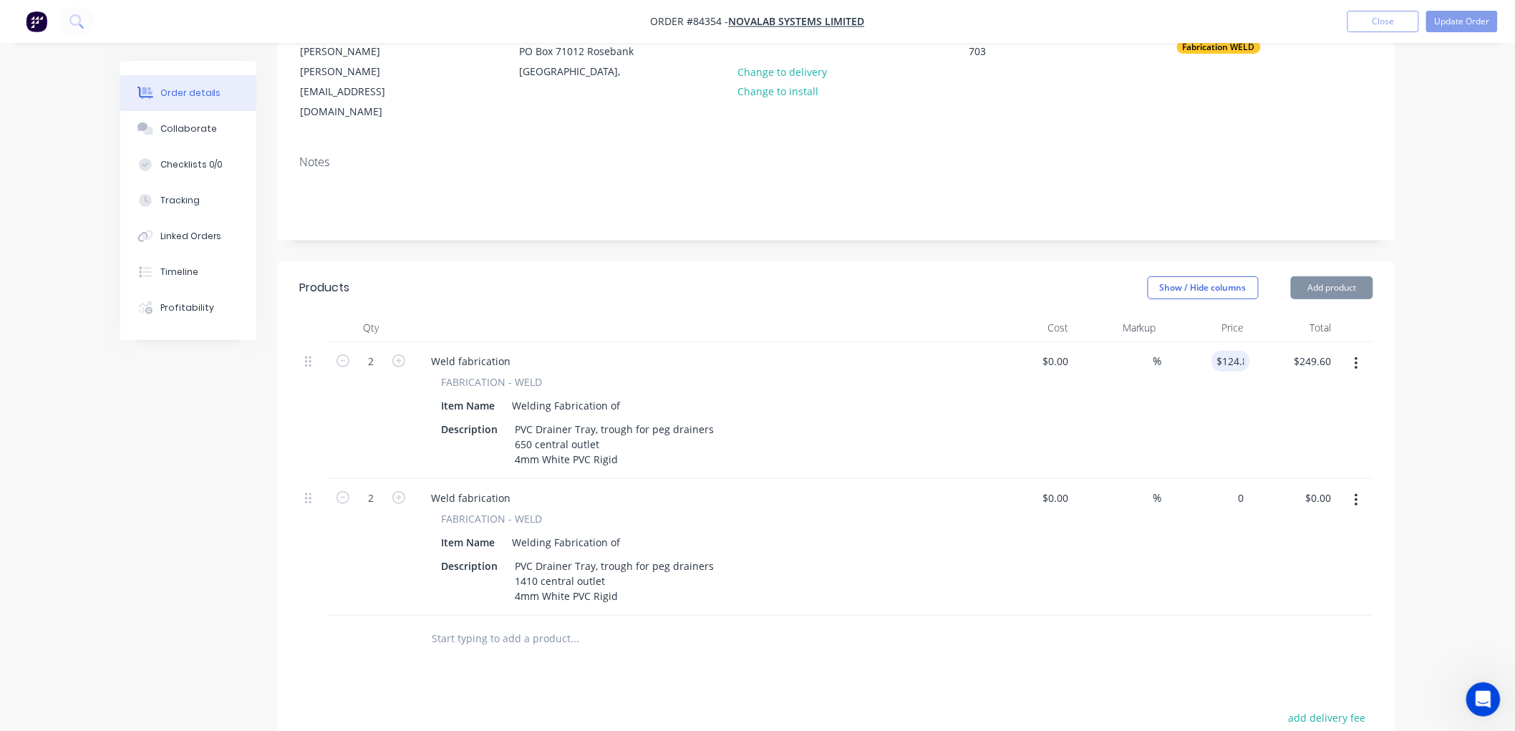
type input "124.8"
type input "$0.00"
type input "$124.80"
type input "0"
type input "124.8"
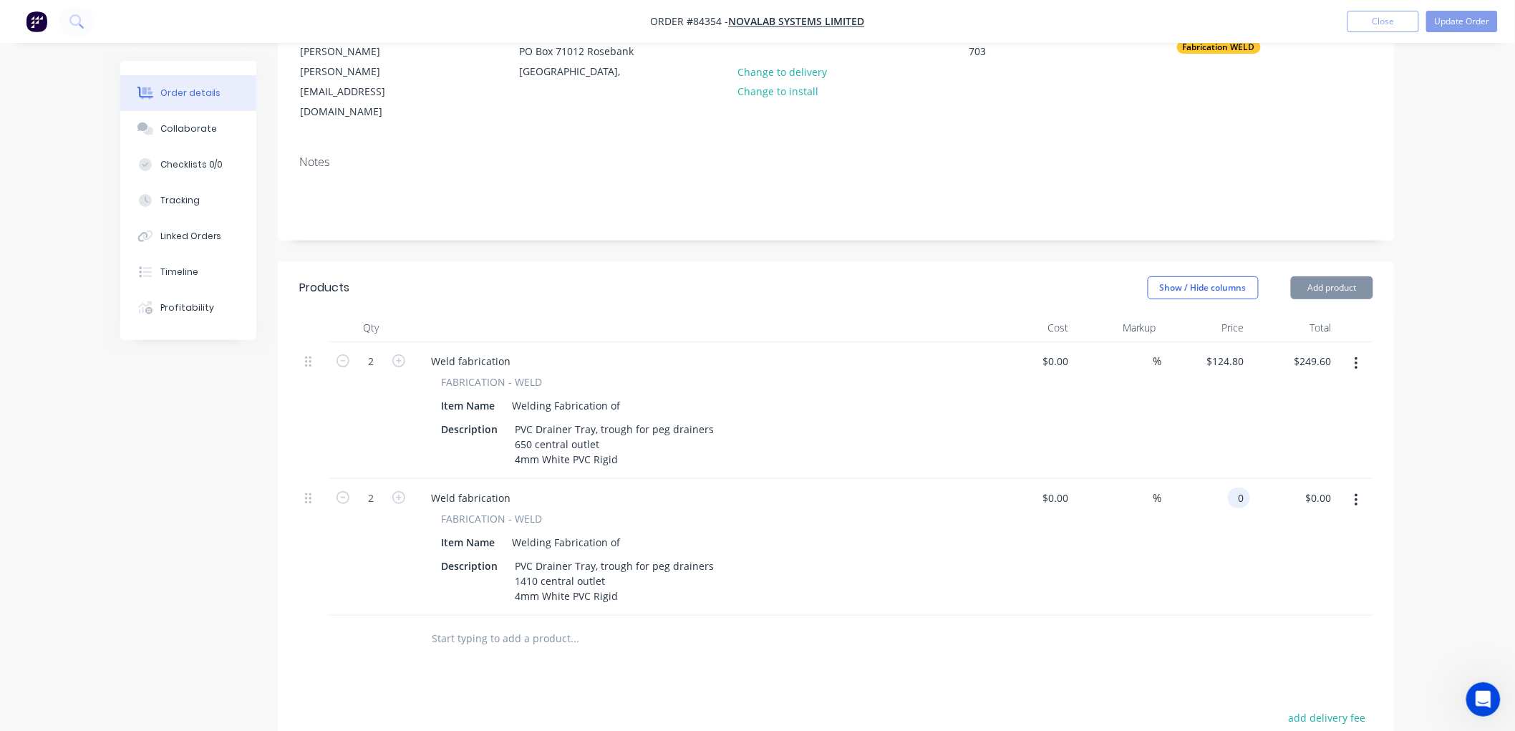
type input "$0.00"
type input "$124.80"
type input "0"
type input "124.8"
type input "$0.00"
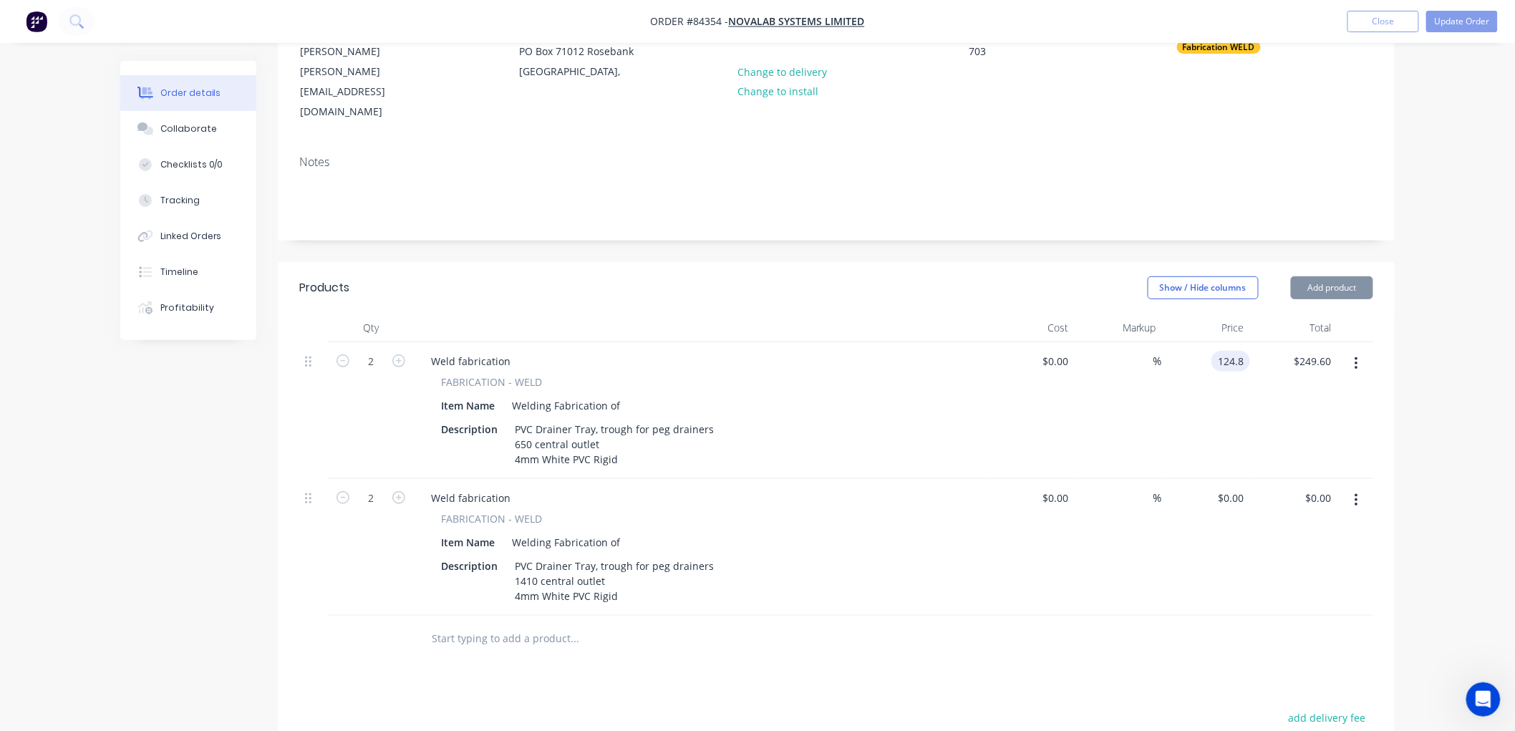
type input "$124.80"
type input "0"
type input "124.8"
type input "$0.00"
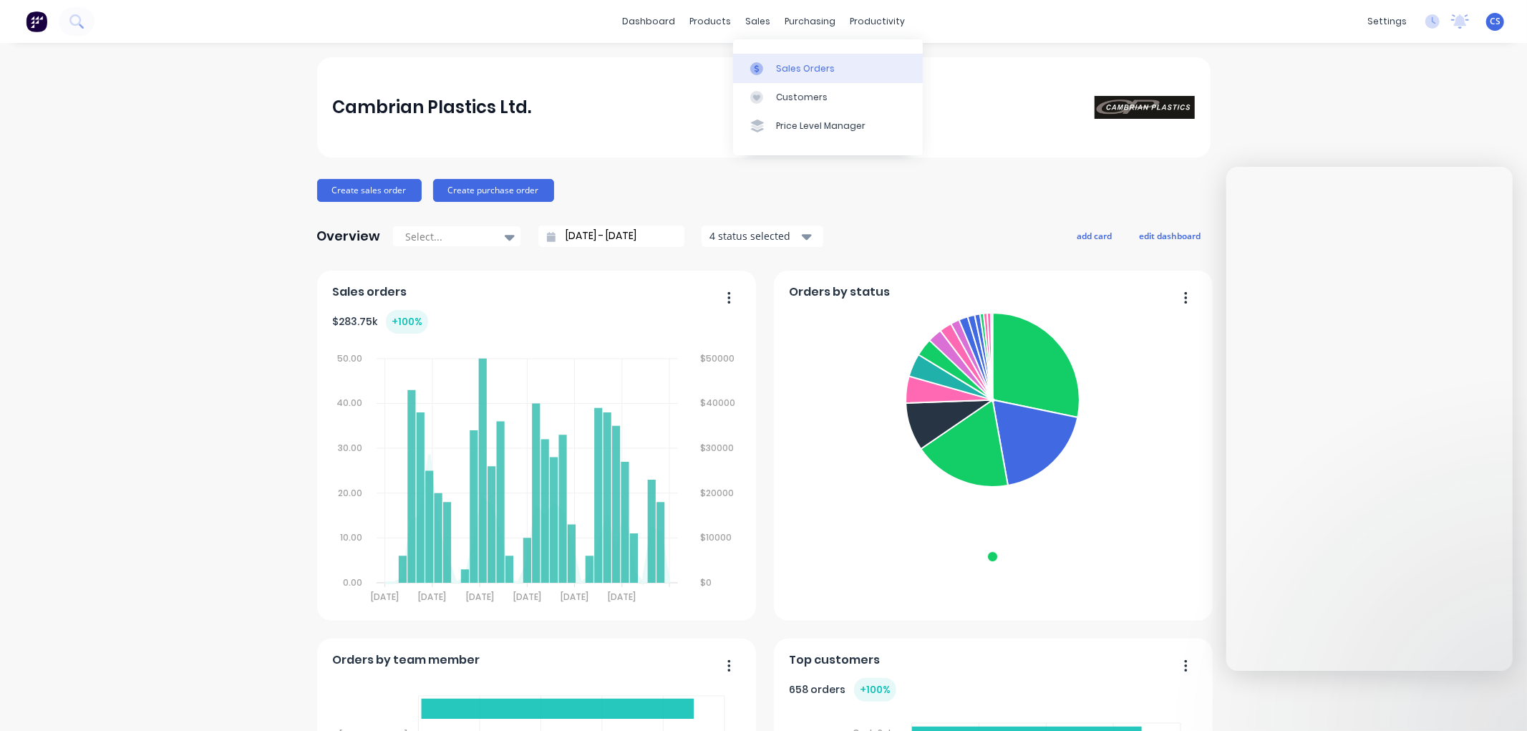
click at [764, 66] on div at bounding box center [760, 68] width 21 height 13
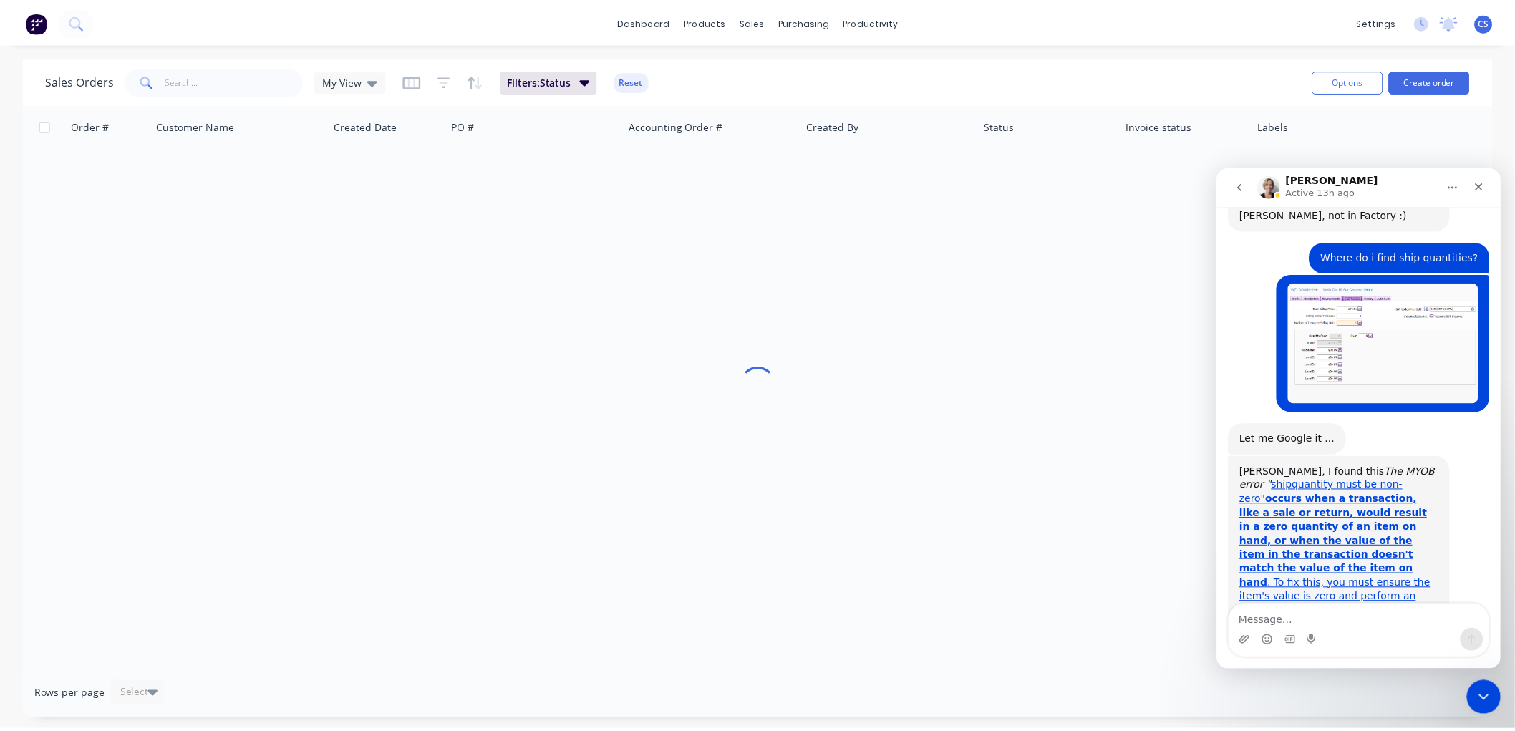
scroll to position [718, 0]
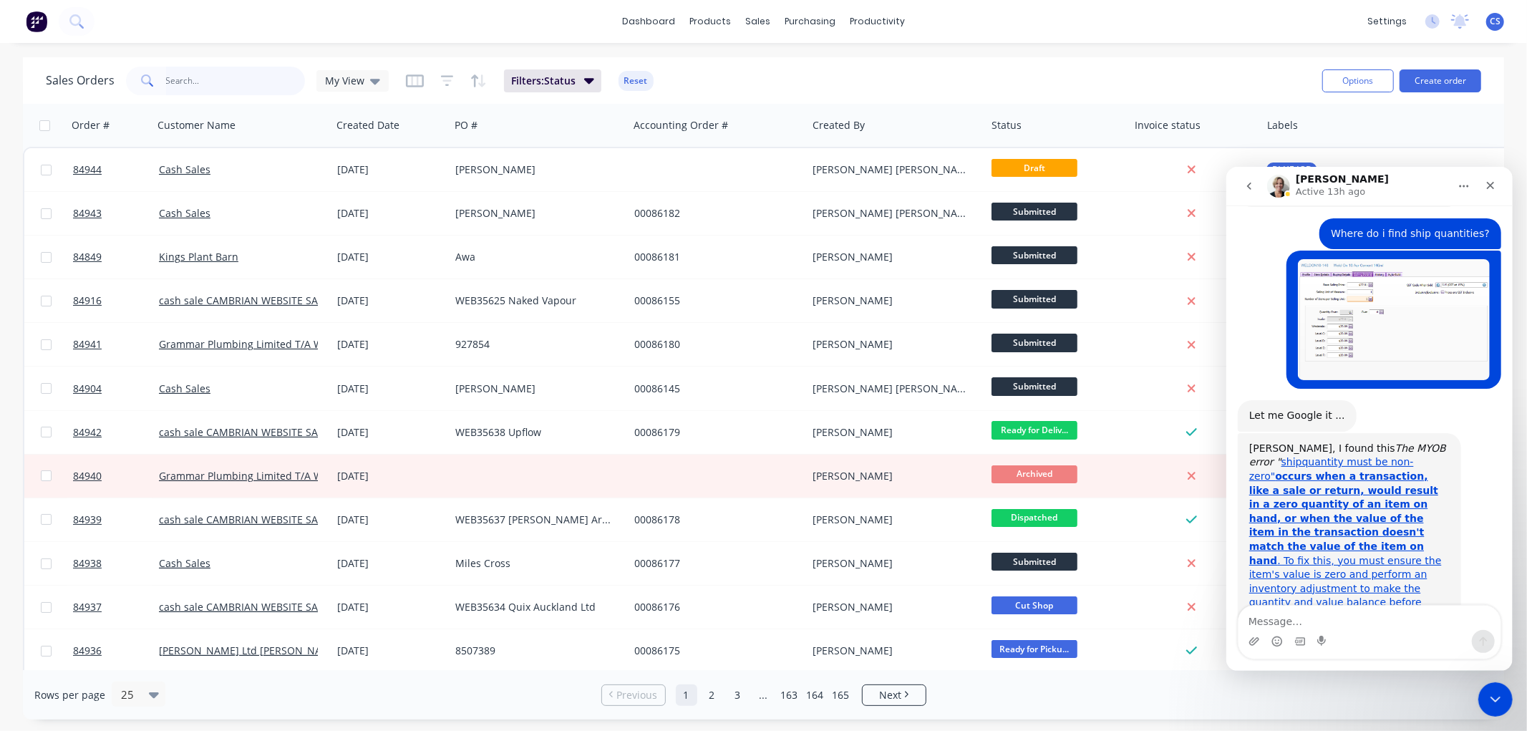
click at [233, 85] on input "text" at bounding box center [236, 81] width 140 height 29
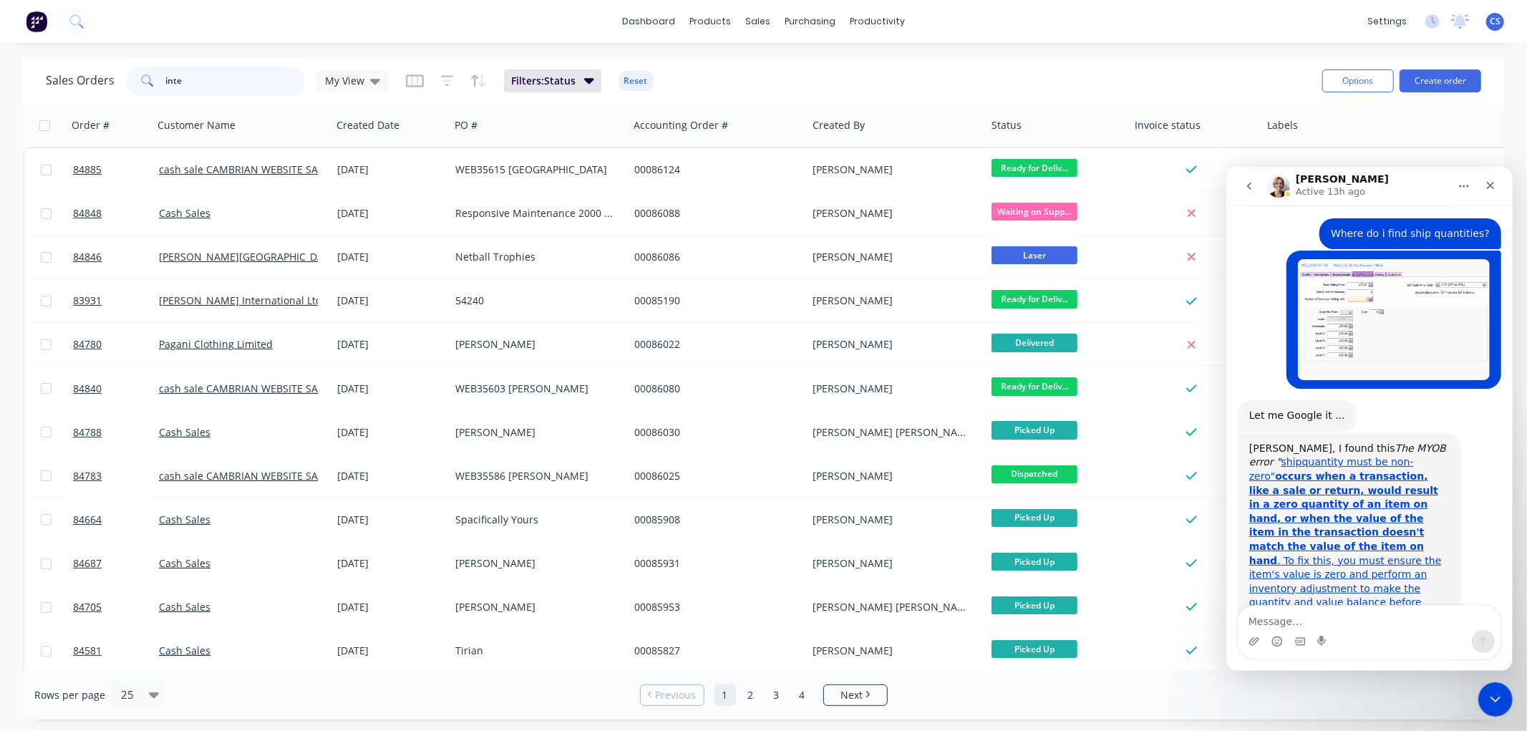
click at [261, 72] on input "inte" at bounding box center [236, 81] width 140 height 29
paste input "84429"
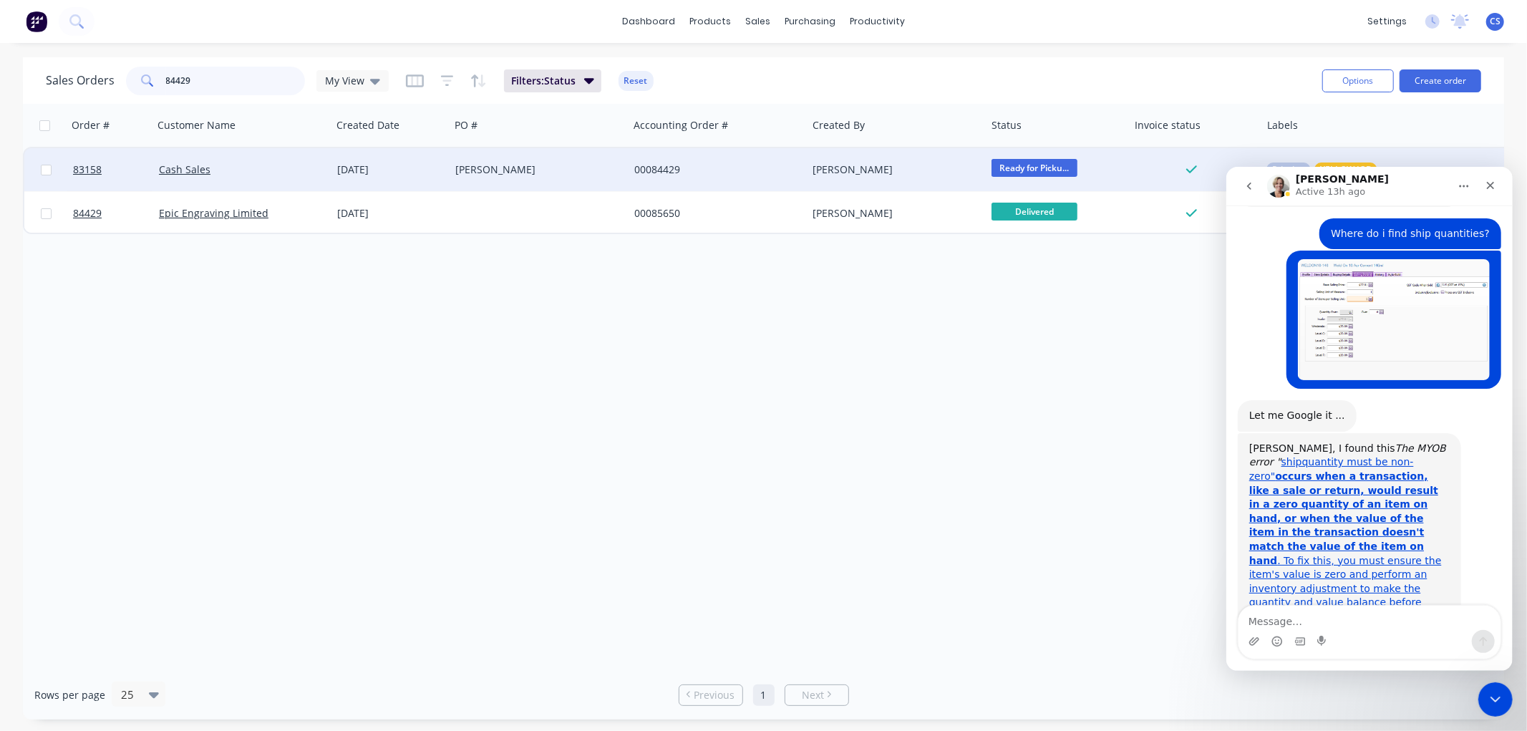
type input "84429"
click at [543, 173] on div "[PERSON_NAME]" at bounding box center [534, 170] width 159 height 14
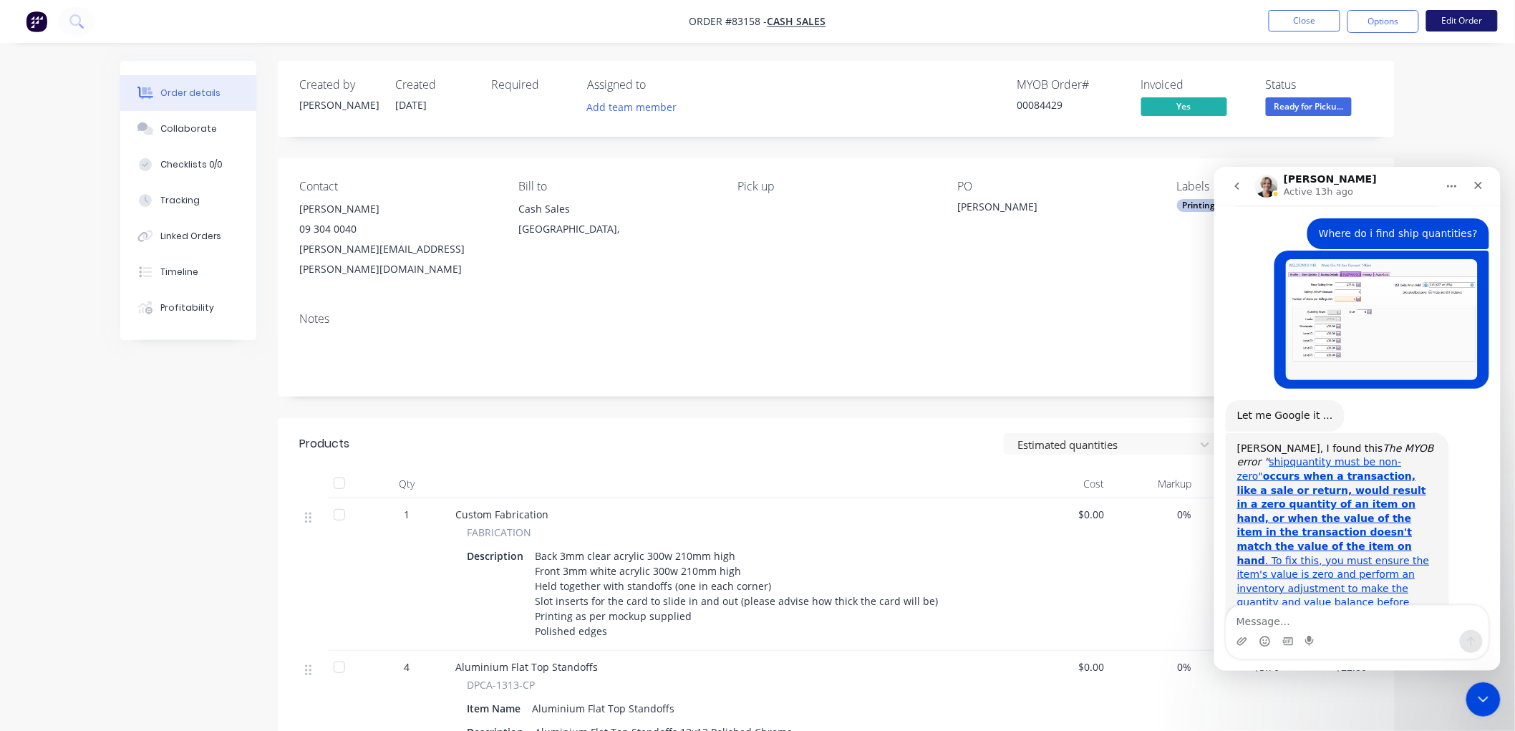
click at [1456, 19] on button "Edit Order" at bounding box center [1463, 20] width 72 height 21
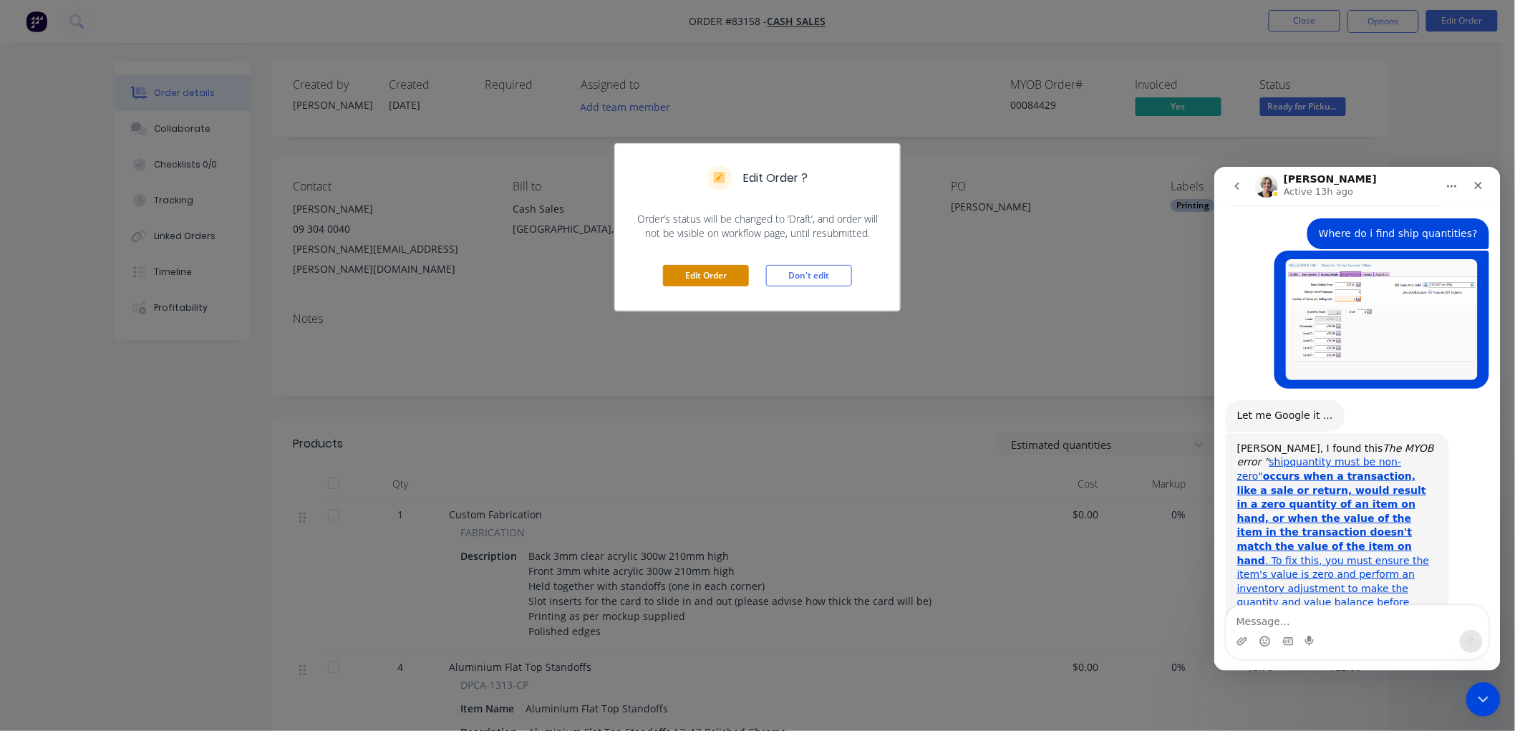
click at [708, 269] on button "Edit Order" at bounding box center [706, 275] width 86 height 21
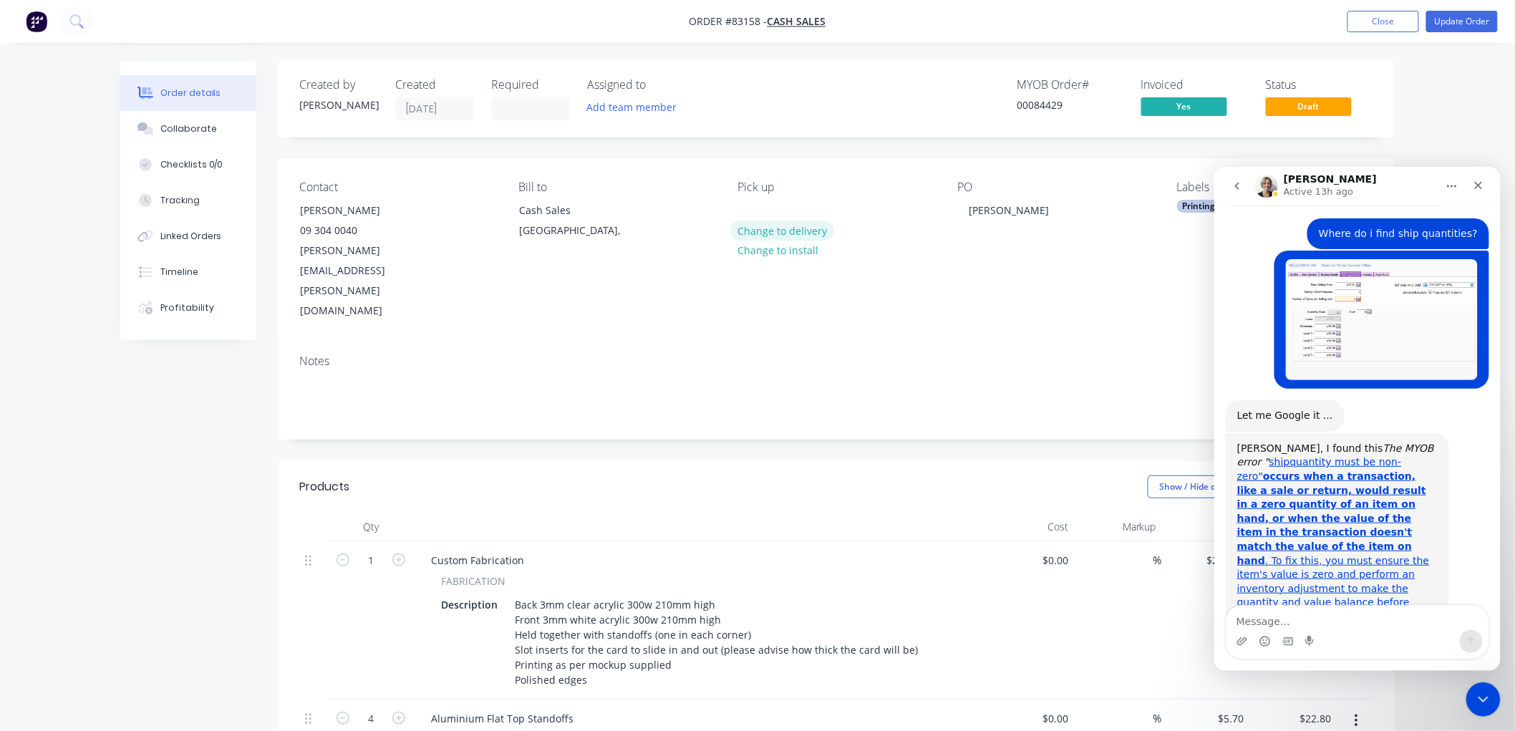
click at [784, 231] on button "Change to delivery" at bounding box center [782, 230] width 105 height 19
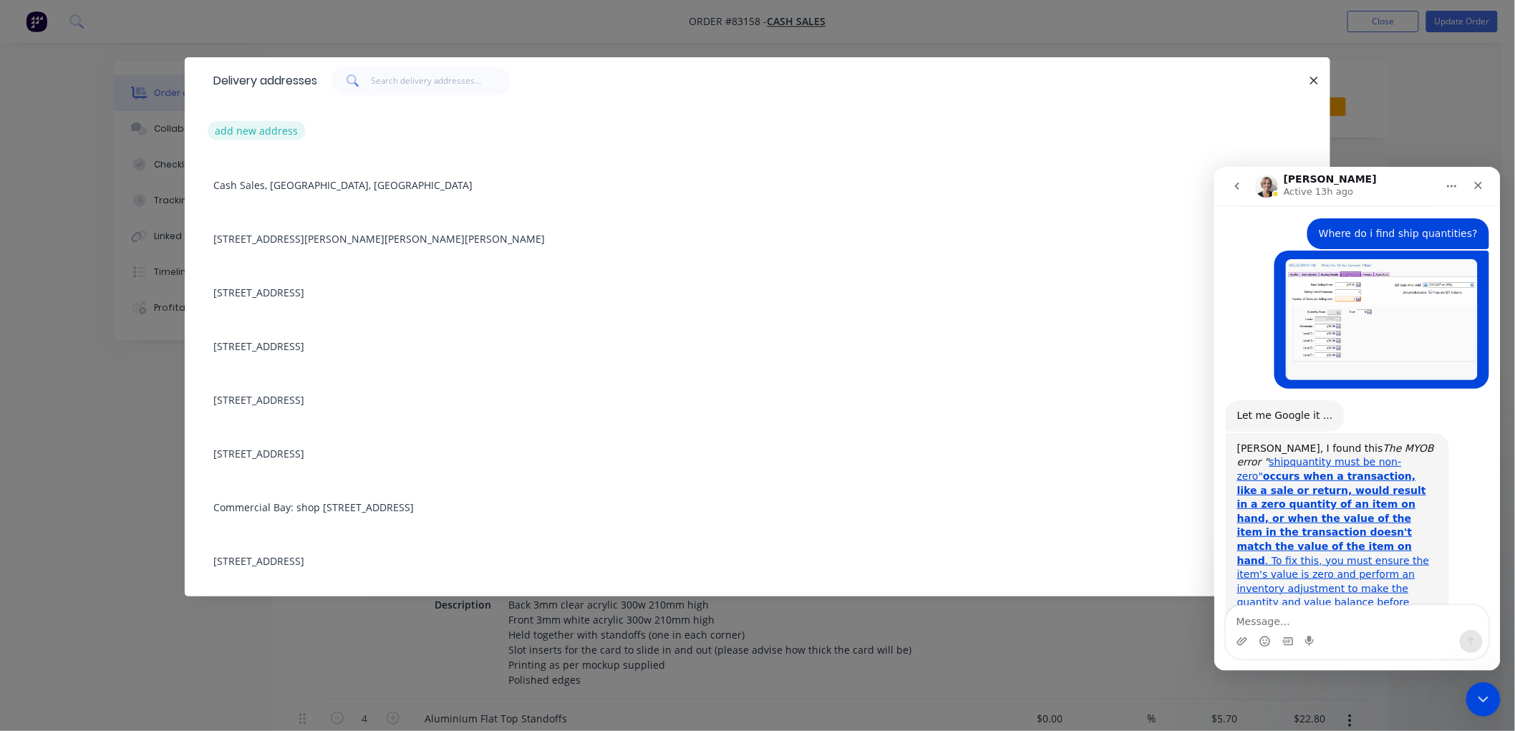
click at [274, 130] on button "add new address" at bounding box center [257, 130] width 98 height 19
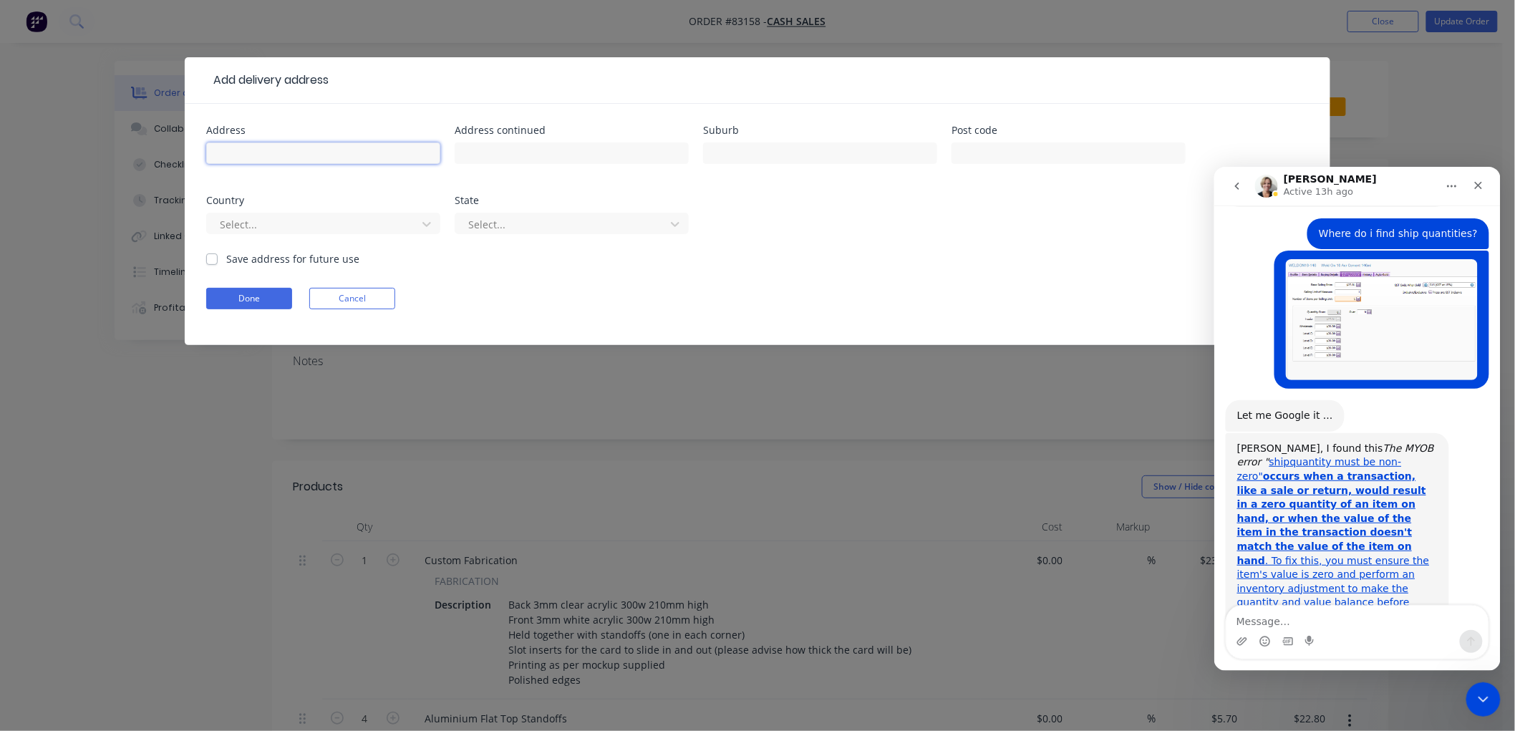
click at [291, 153] on input "text" at bounding box center [323, 153] width 234 height 21
paste input "One Queen Street, Auckland 1010"
type input "One Queen Street, Auckland 1010"
click at [259, 299] on button "Done" at bounding box center [249, 298] width 86 height 21
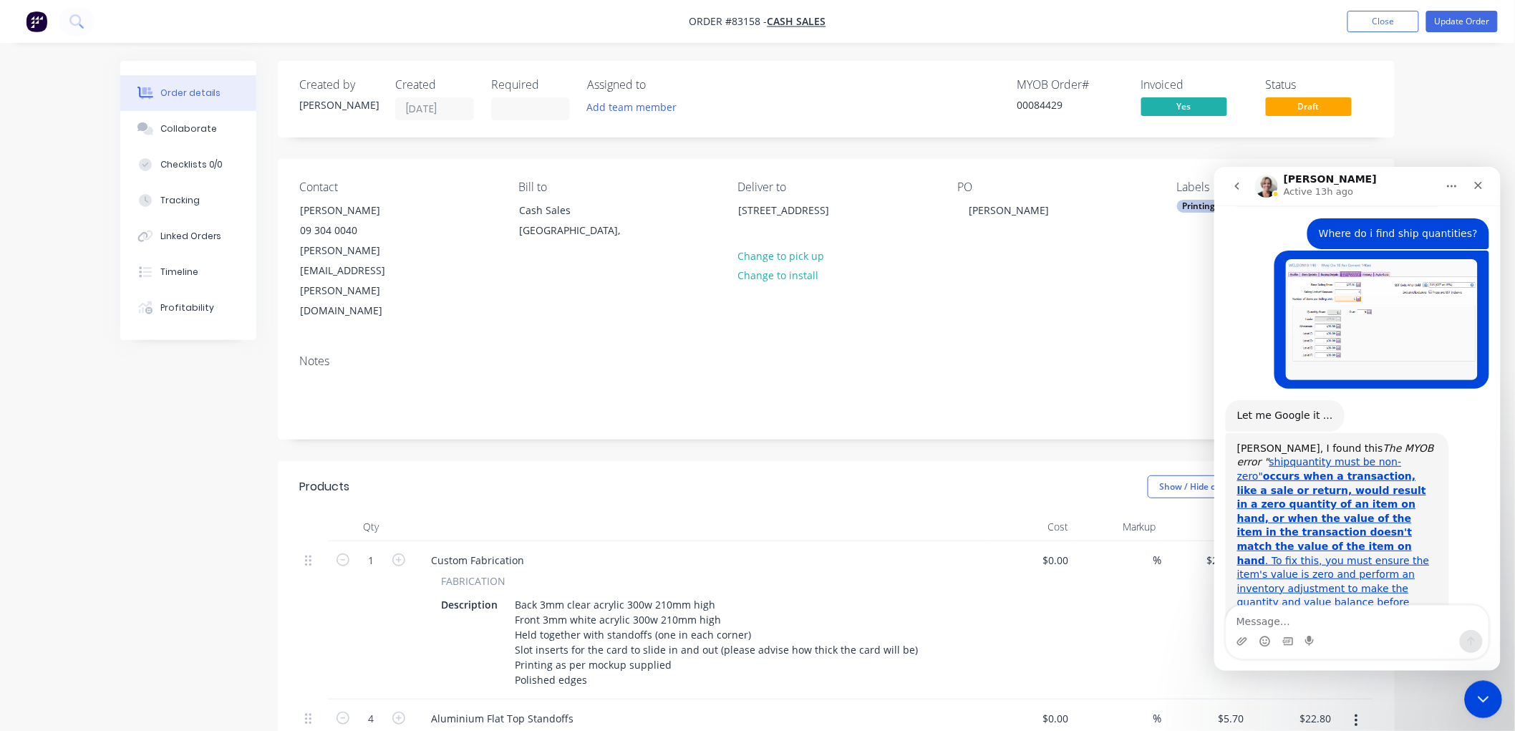
click at [1483, 690] on icon "Close Intercom Messenger" at bounding box center [1480, 697] width 17 height 17
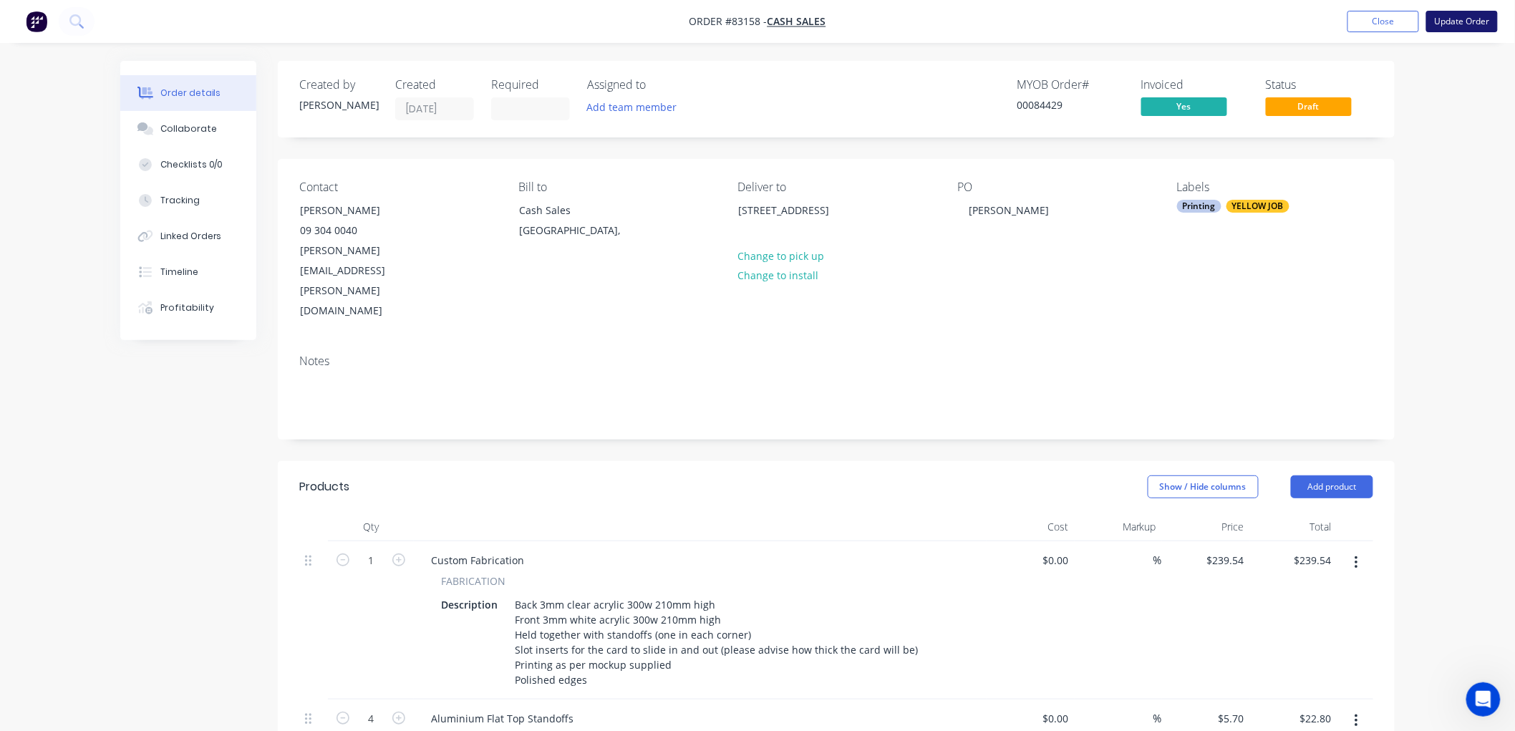
click at [1456, 23] on button "Update Order" at bounding box center [1463, 21] width 72 height 21
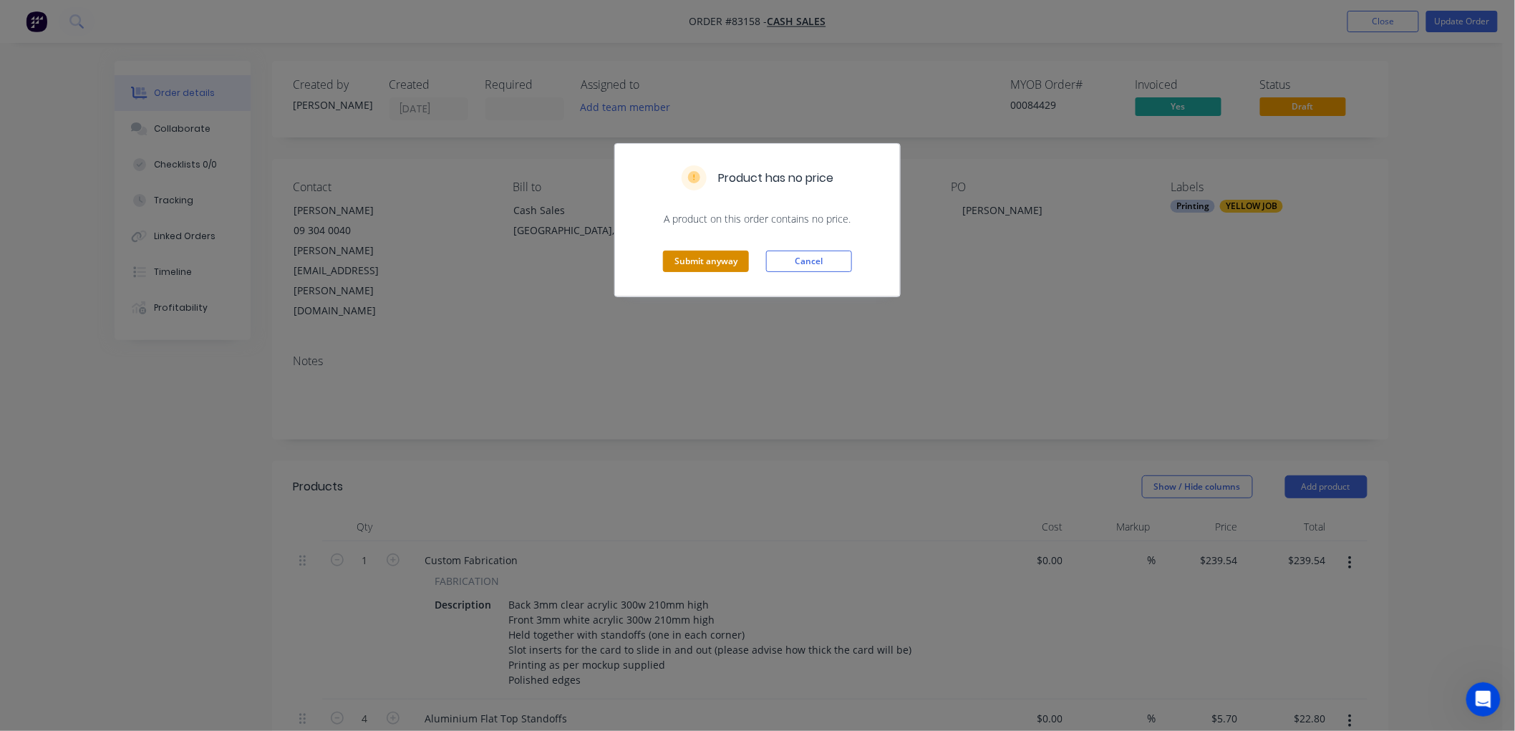
click at [703, 261] on button "Submit anyway" at bounding box center [706, 261] width 86 height 21
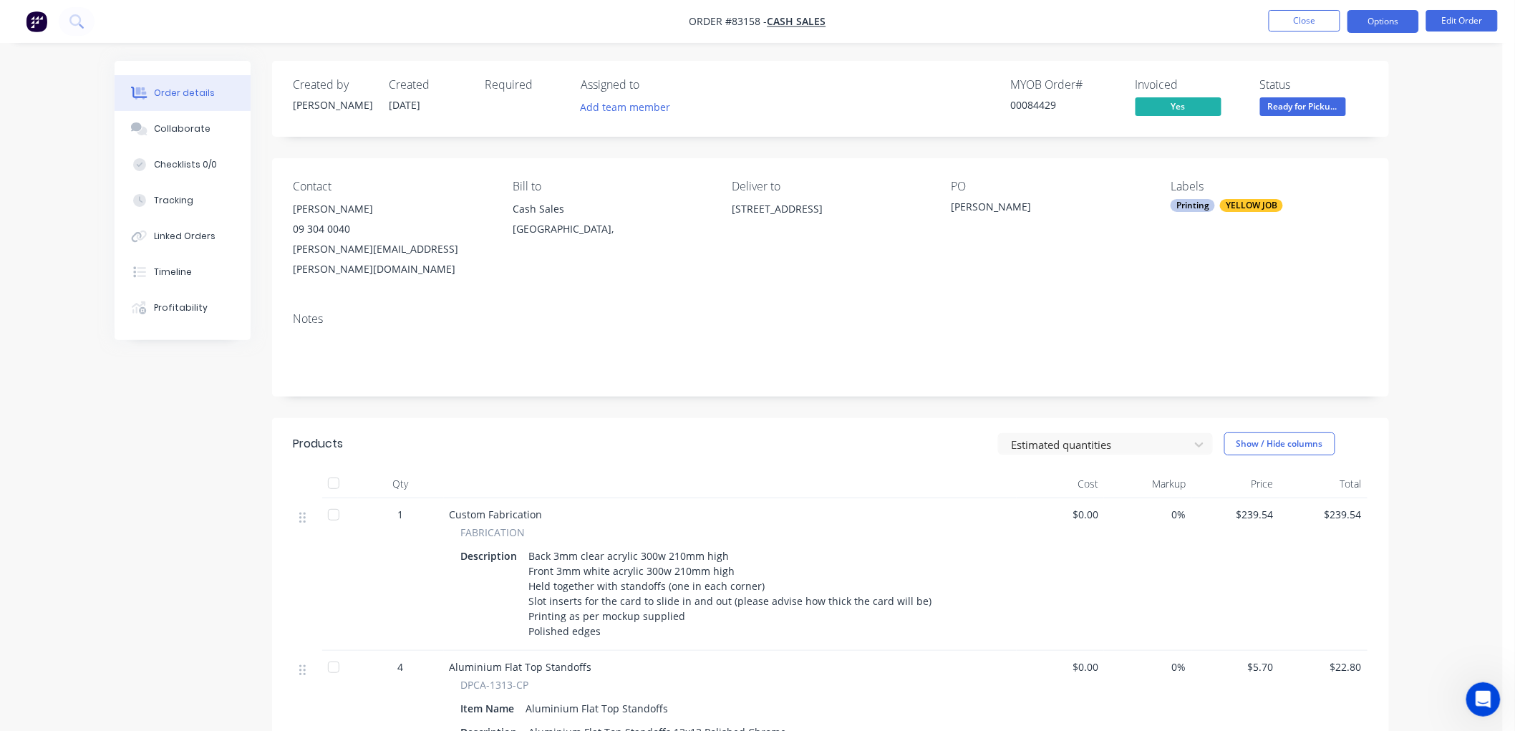
click at [1390, 23] on button "Options" at bounding box center [1384, 21] width 72 height 23
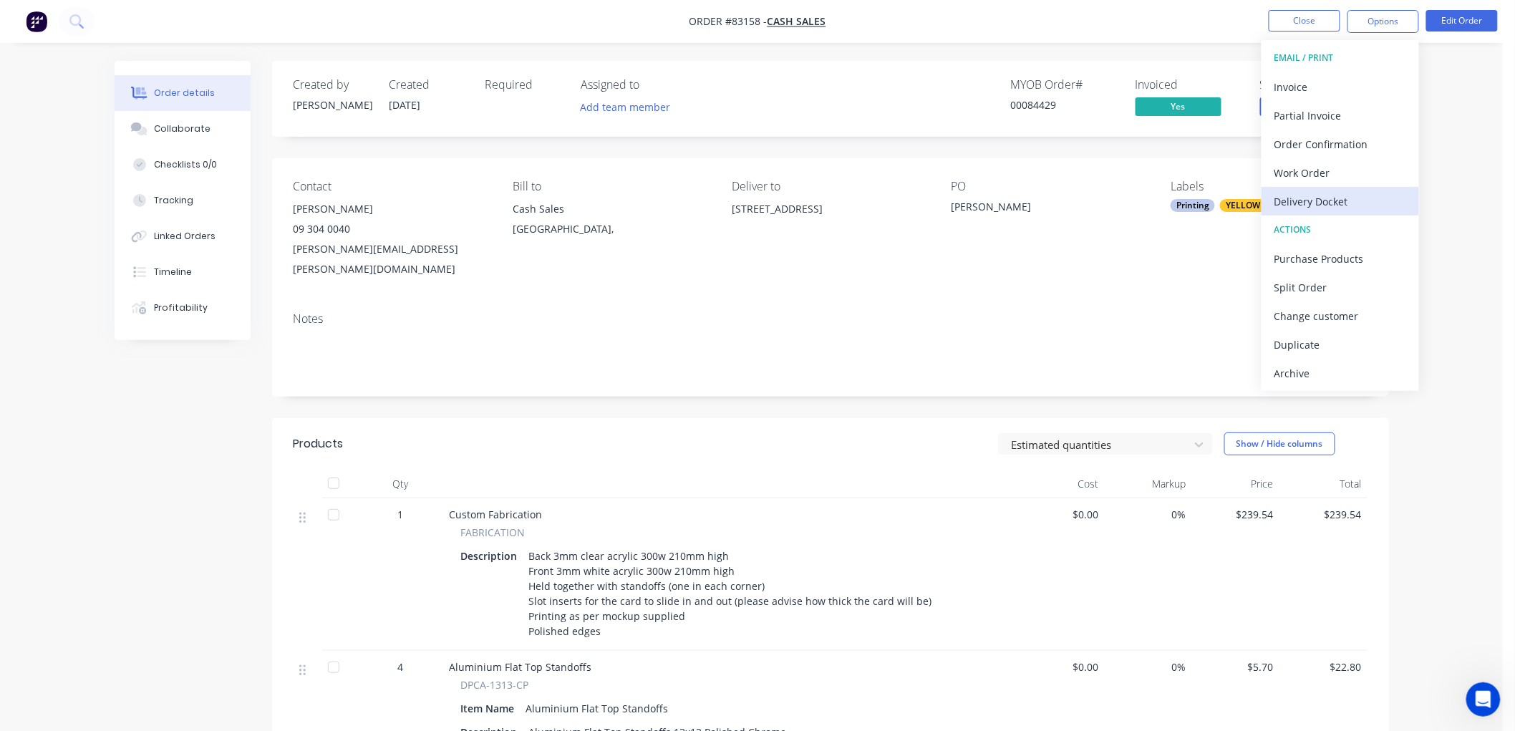
click at [1333, 196] on div "Delivery Docket" at bounding box center [1341, 201] width 132 height 21
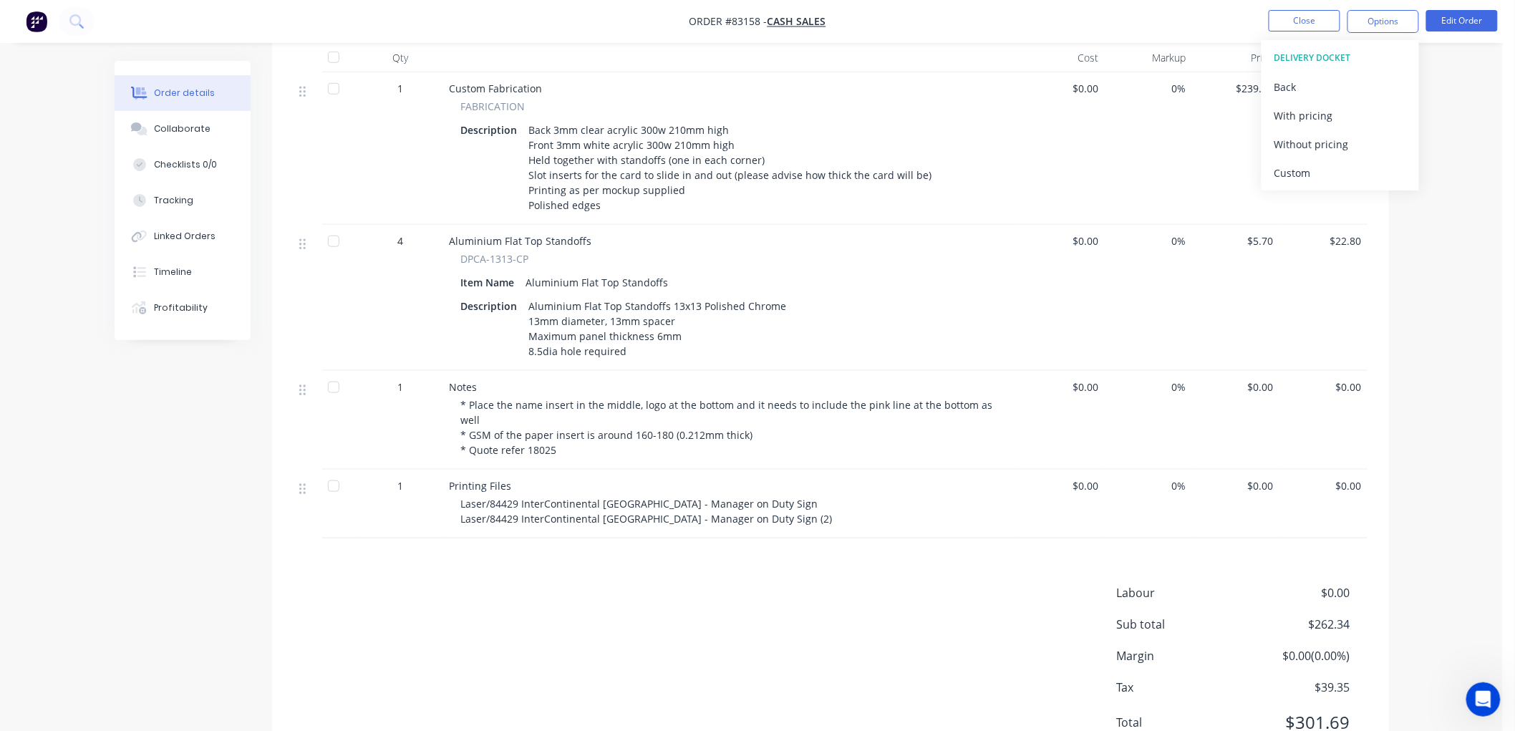
scroll to position [454, 0]
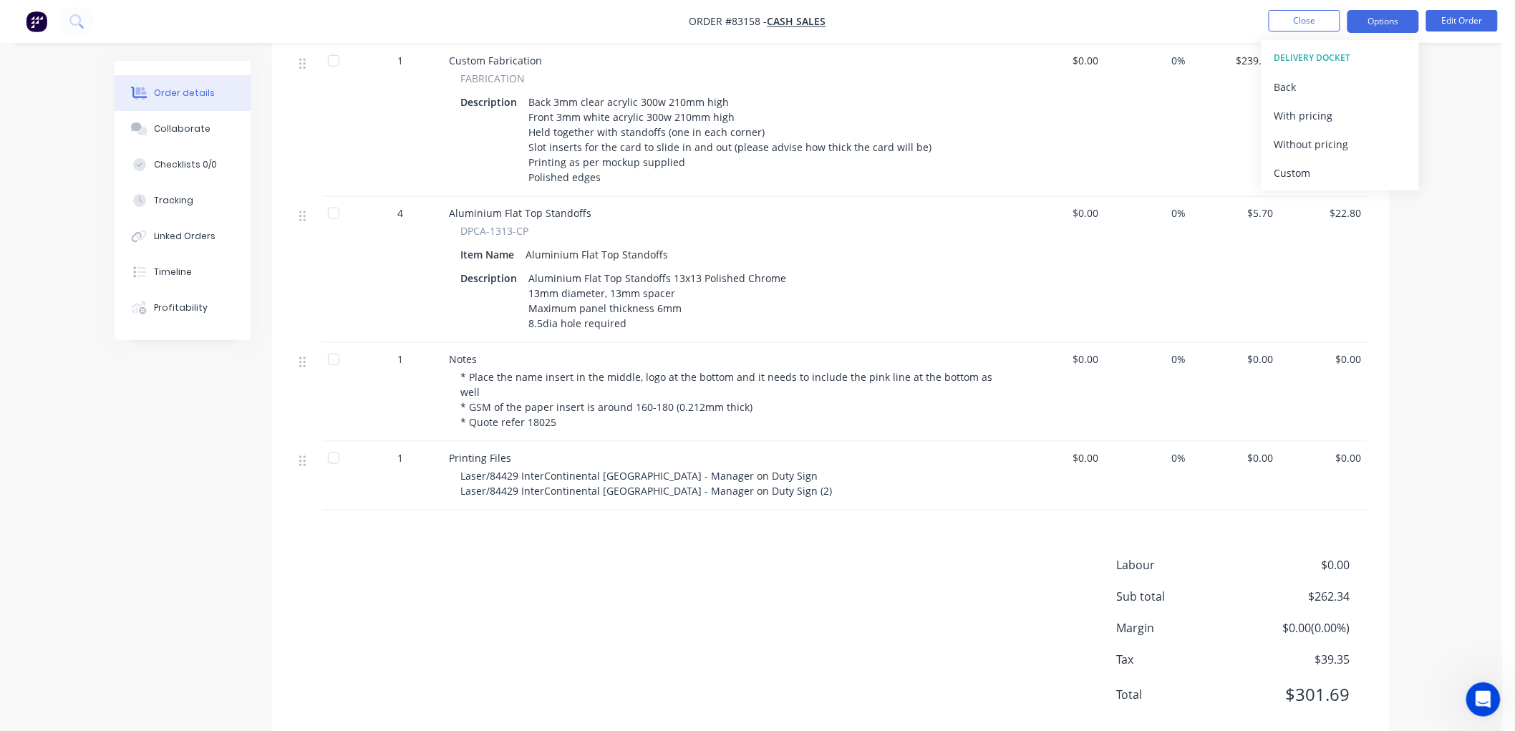
click at [1374, 24] on button "Options" at bounding box center [1384, 21] width 72 height 23
click at [1376, 22] on button "Options" at bounding box center [1384, 21] width 72 height 23
click at [1305, 82] on div "Back" at bounding box center [1341, 87] width 132 height 21
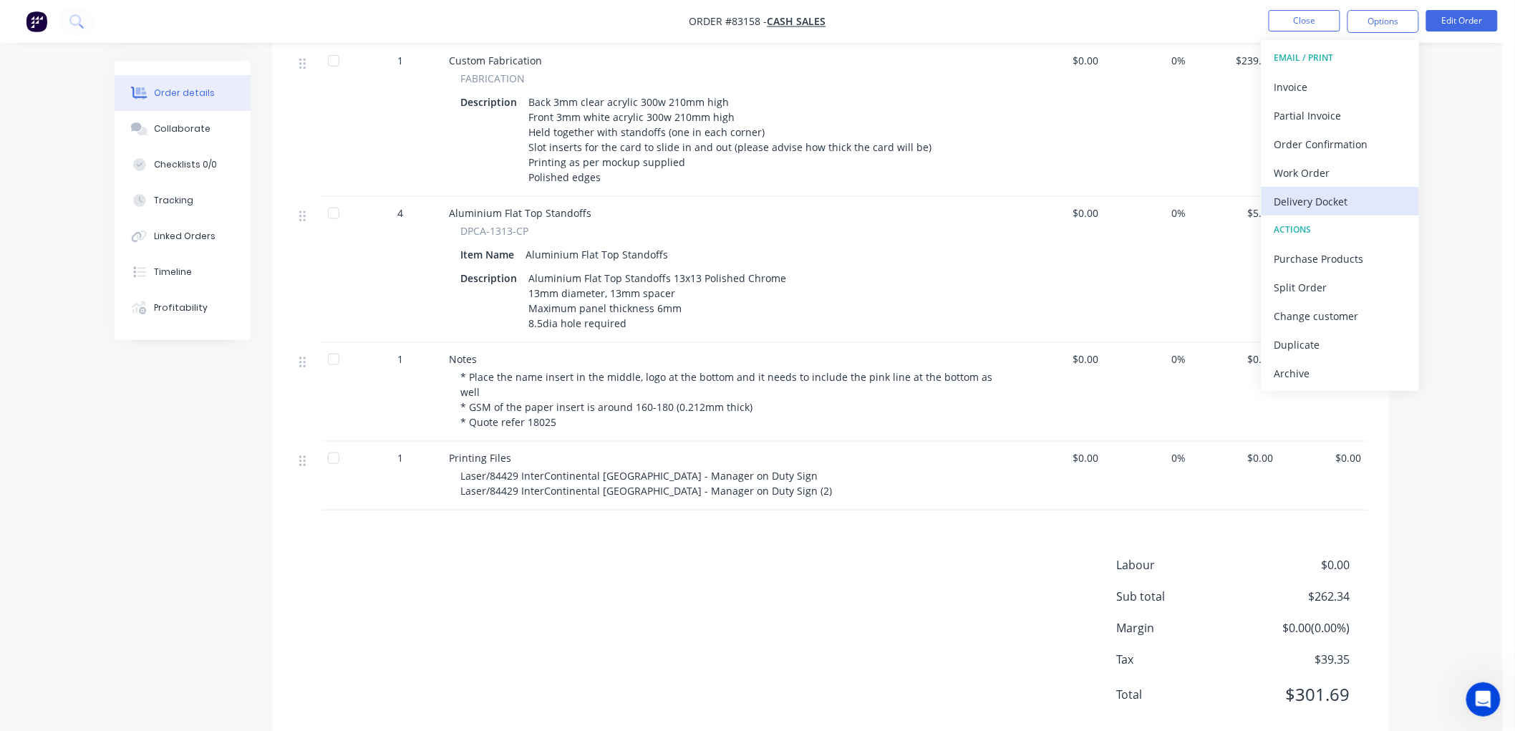
click at [1328, 206] on div "Delivery Docket" at bounding box center [1341, 201] width 132 height 21
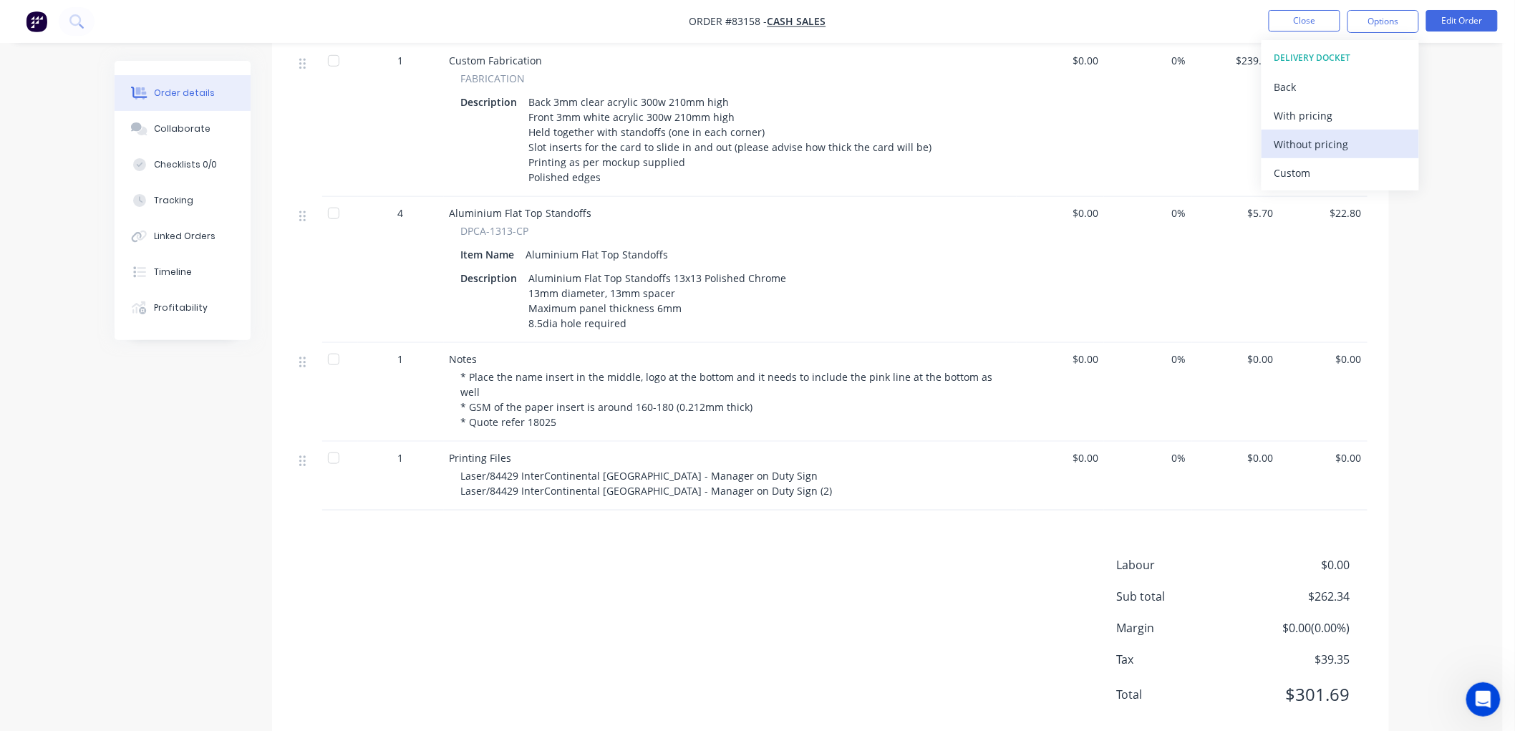
click at [1332, 145] on div "Without pricing" at bounding box center [1341, 144] width 132 height 21
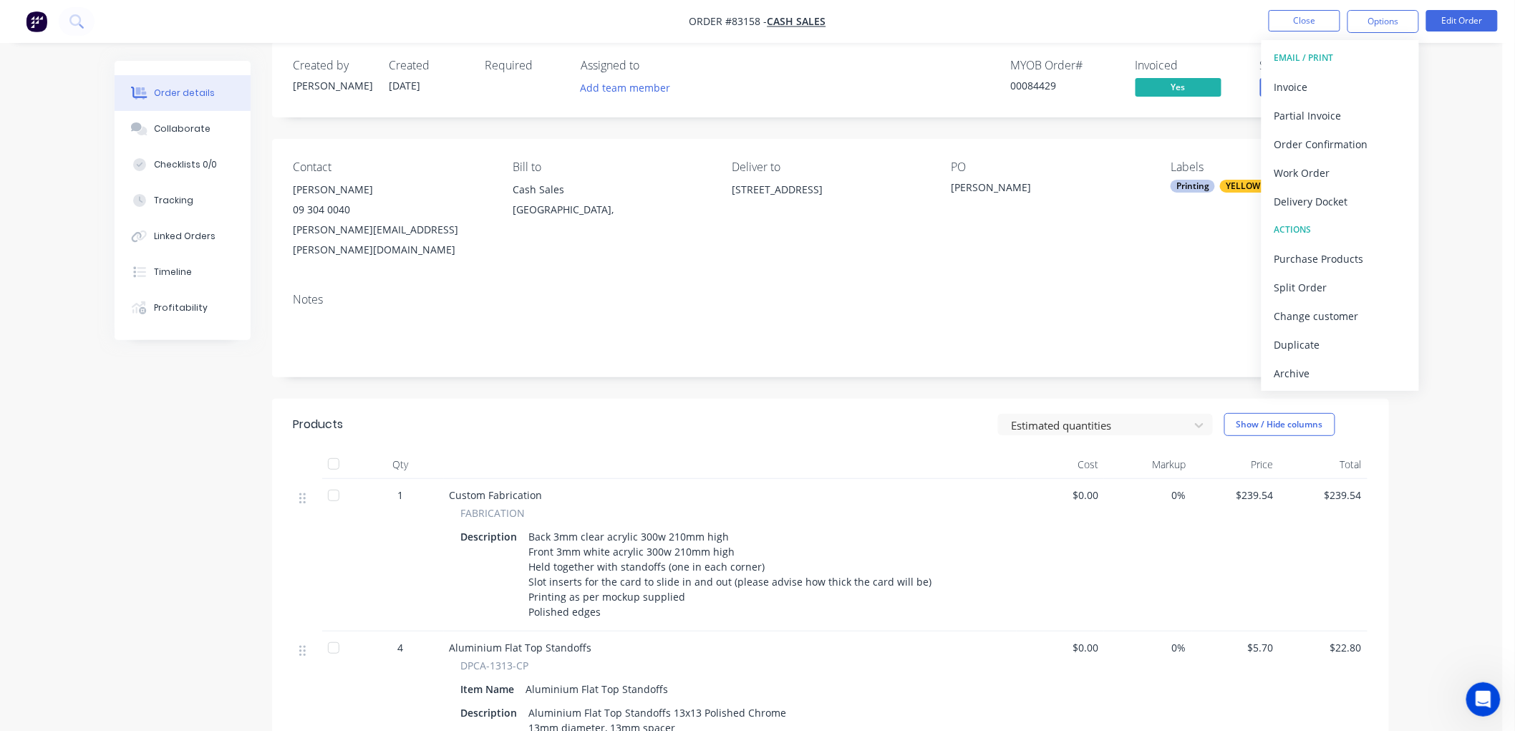
scroll to position [0, 0]
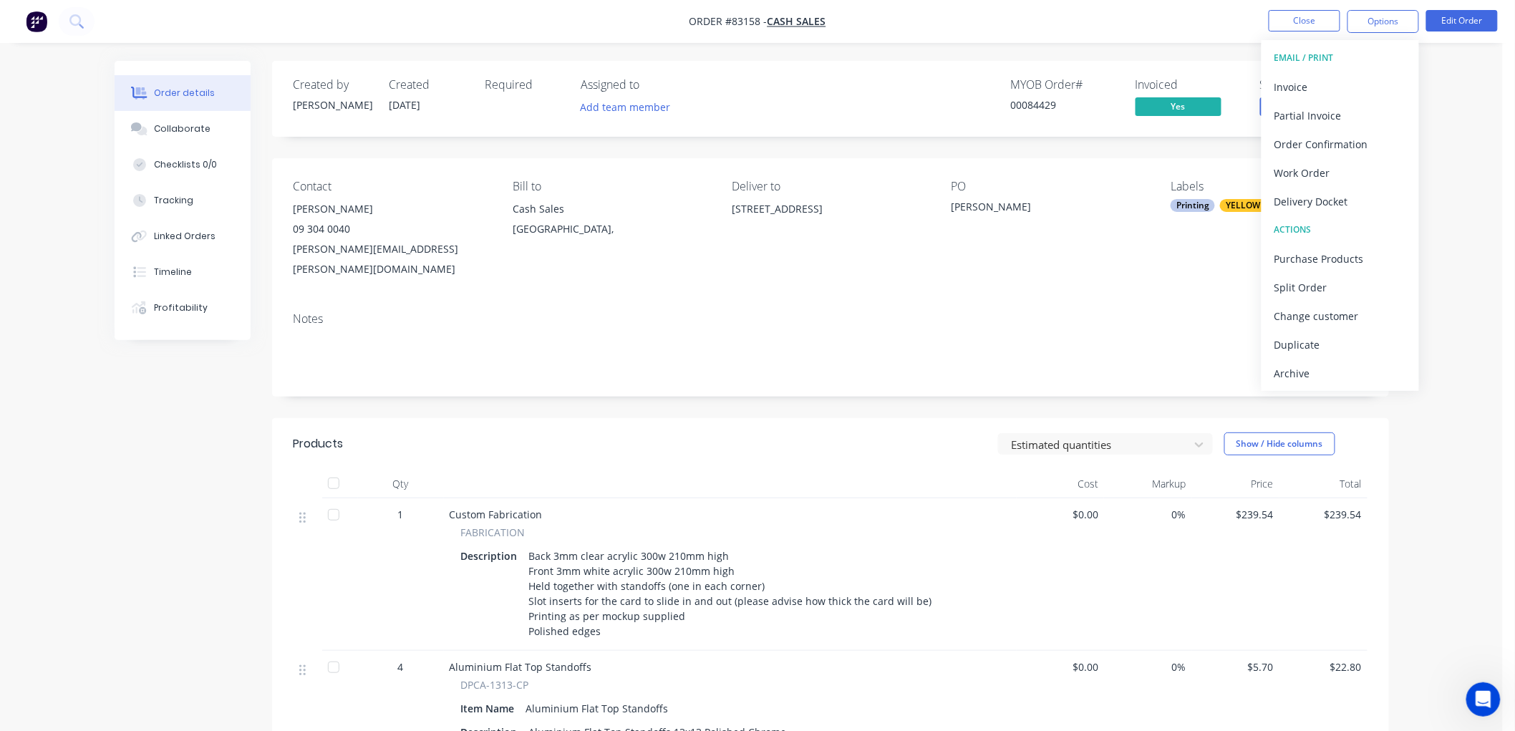
click at [911, 65] on div "Created by Chantal Created 08/07/25 Required Assigned to Add team member MYOB O…" at bounding box center [830, 99] width 1117 height 76
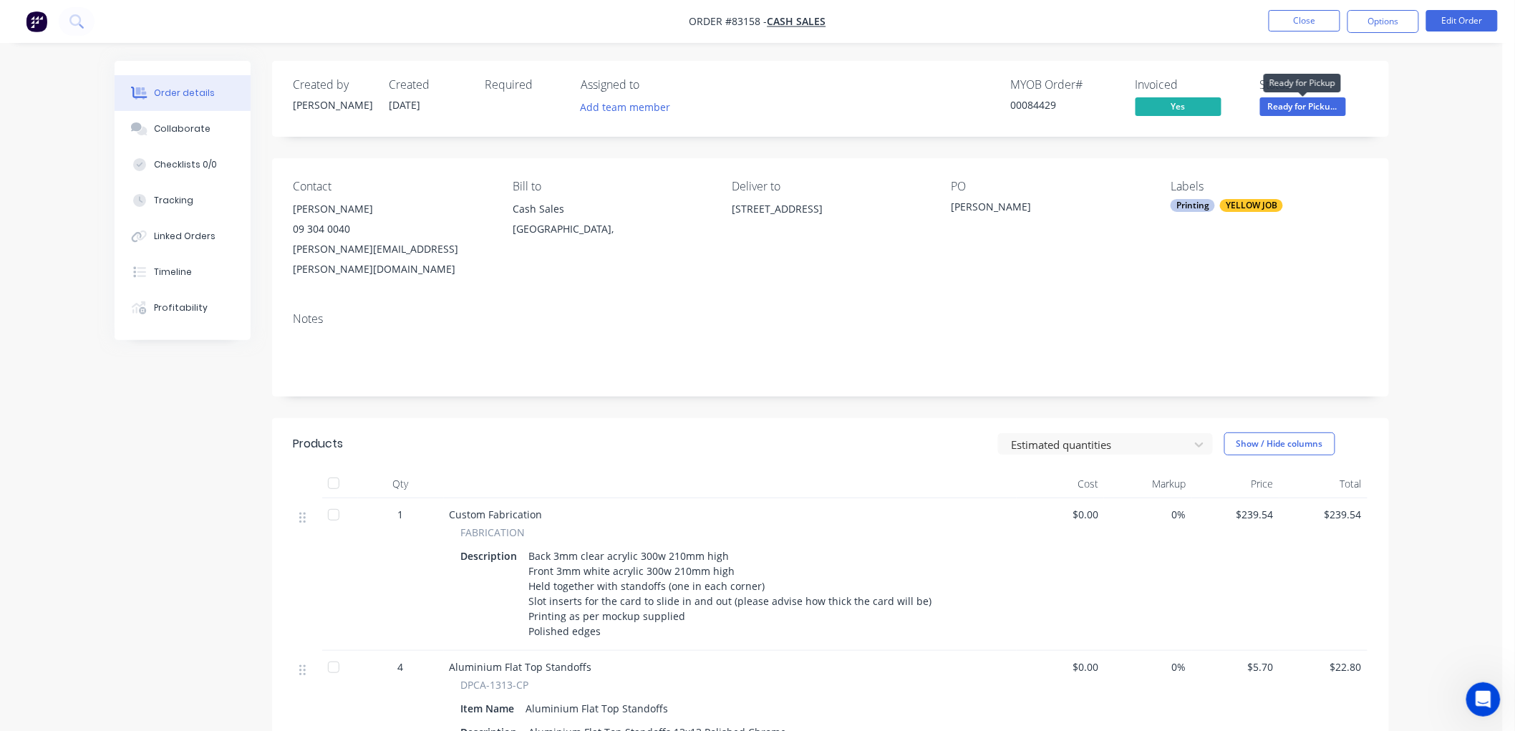
click at [1322, 112] on span "Ready for Picku..." at bounding box center [1303, 106] width 86 height 18
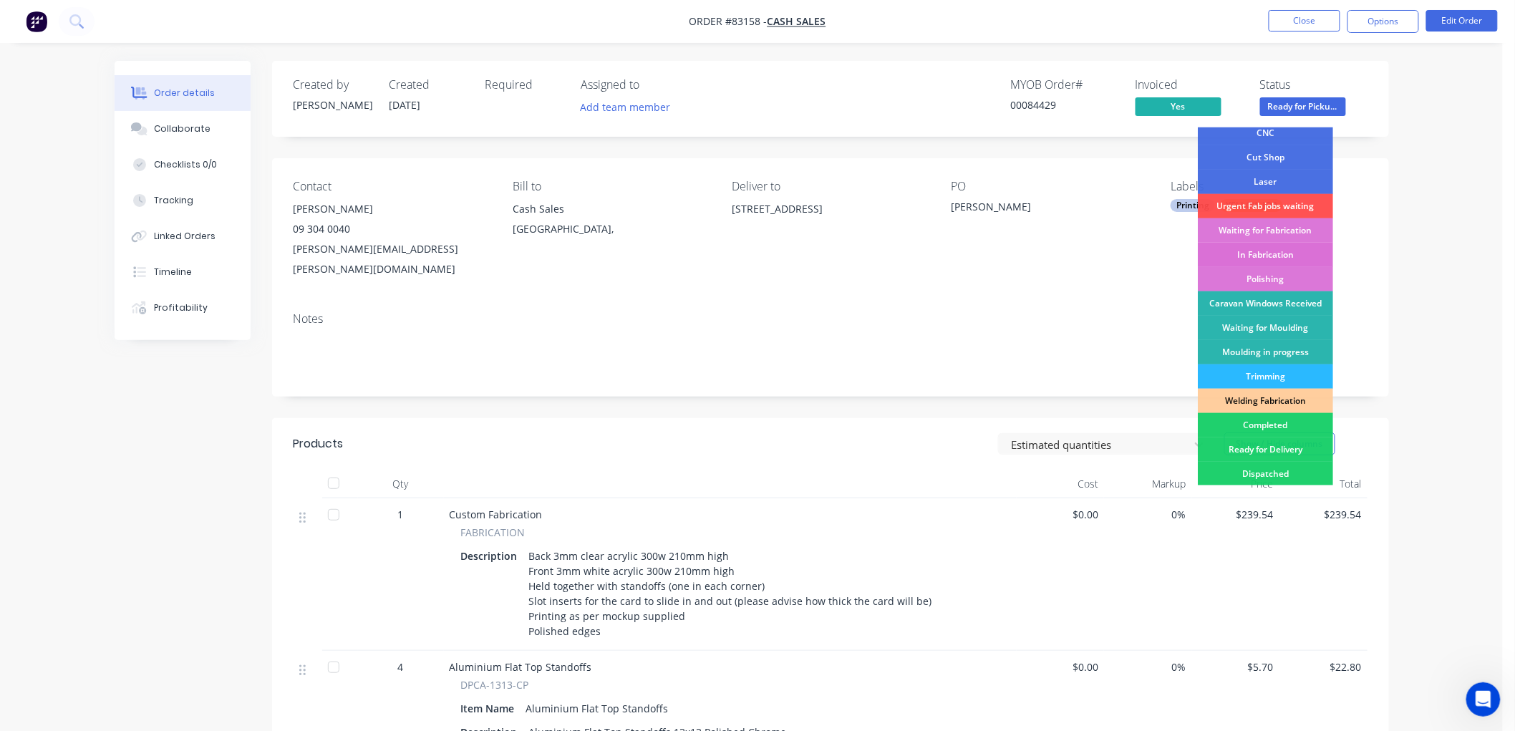
scroll to position [159, 0]
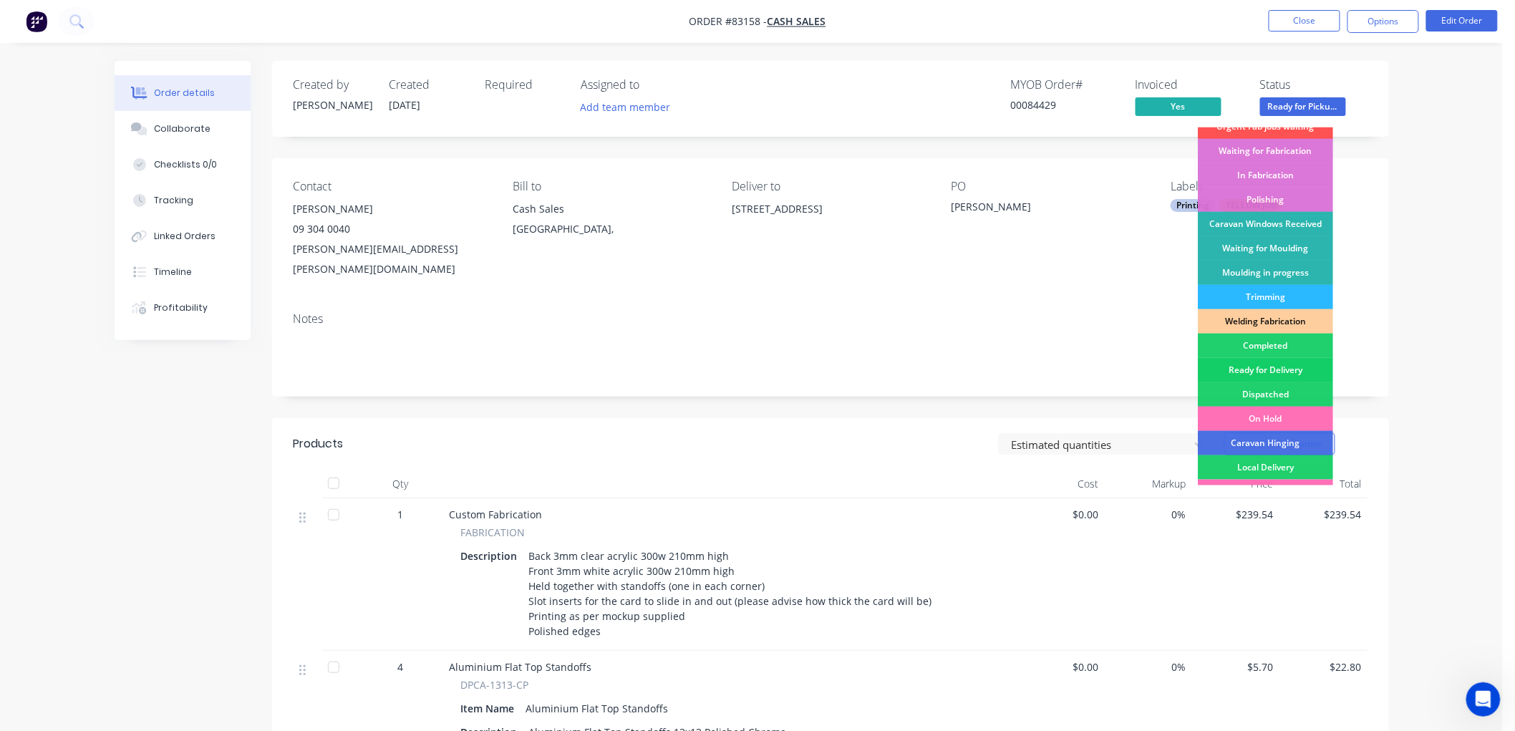
click at [1285, 374] on div "Ready for Delivery" at bounding box center [1265, 370] width 135 height 24
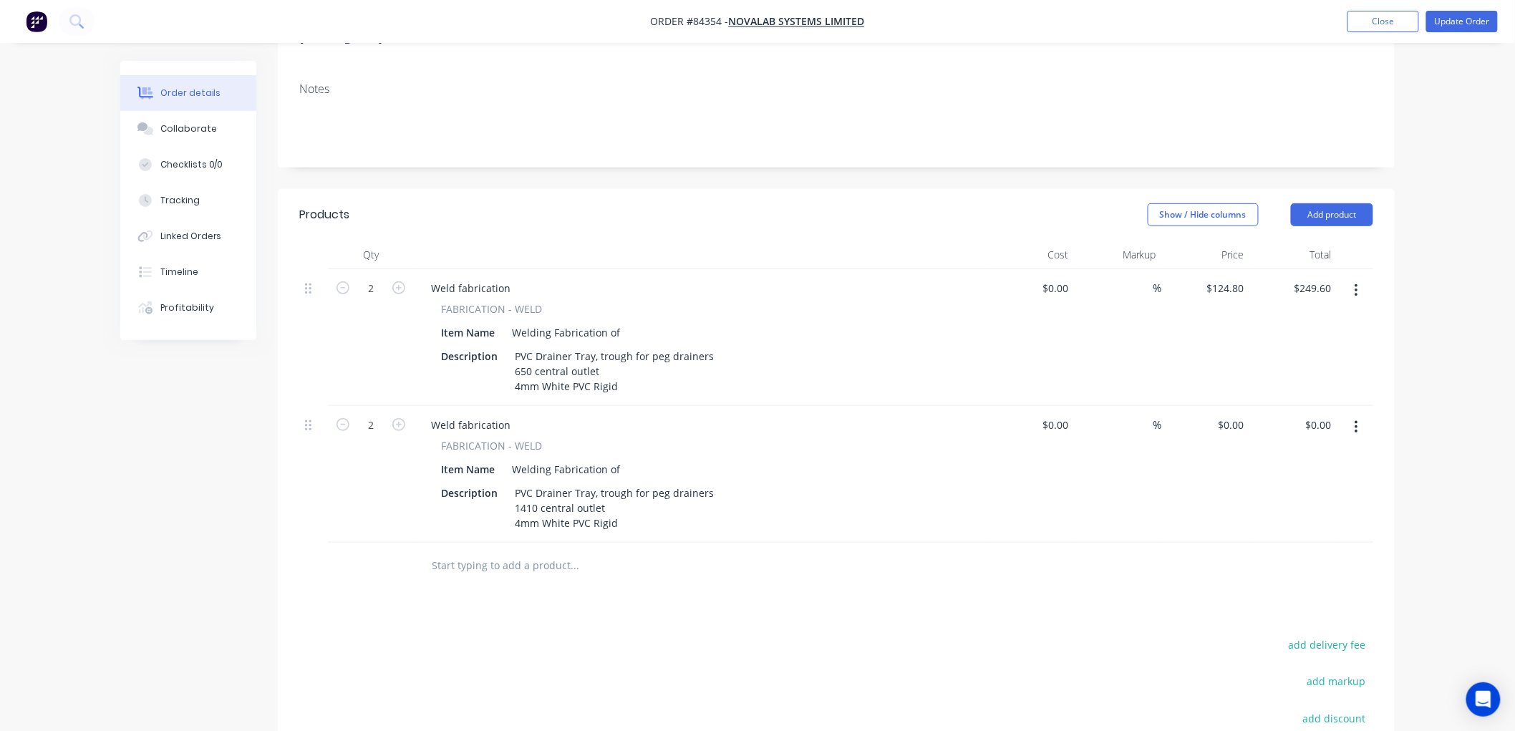
scroll to position [238, 0]
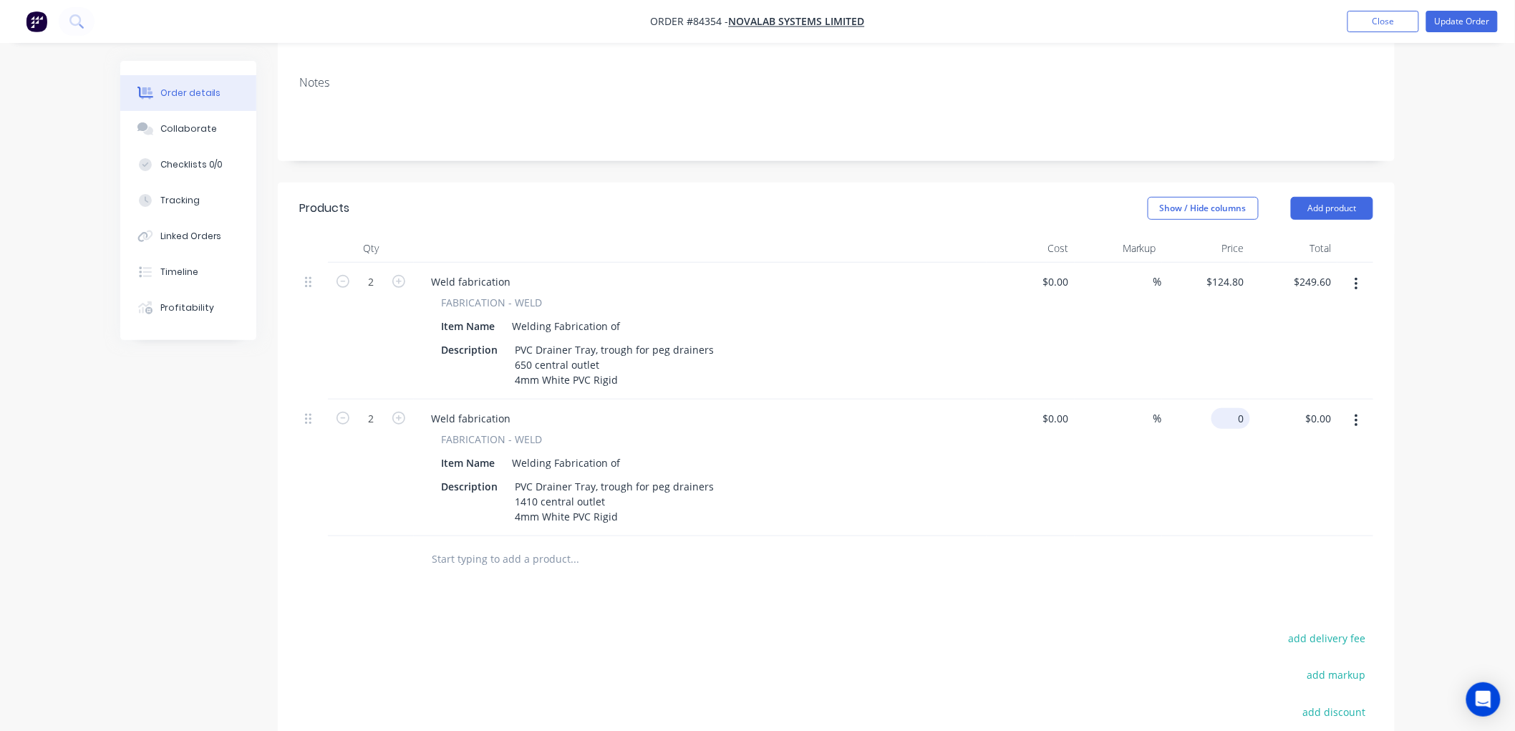
click at [1235, 408] on input "0" at bounding box center [1233, 418] width 33 height 21
type input "$174.72"
type input "$349.44"
click at [1493, 328] on div "Order details Collaborate Checklists 0/0 Tracking Linked Orders Timeline Profit…" at bounding box center [757, 355] width 1515 height 1187
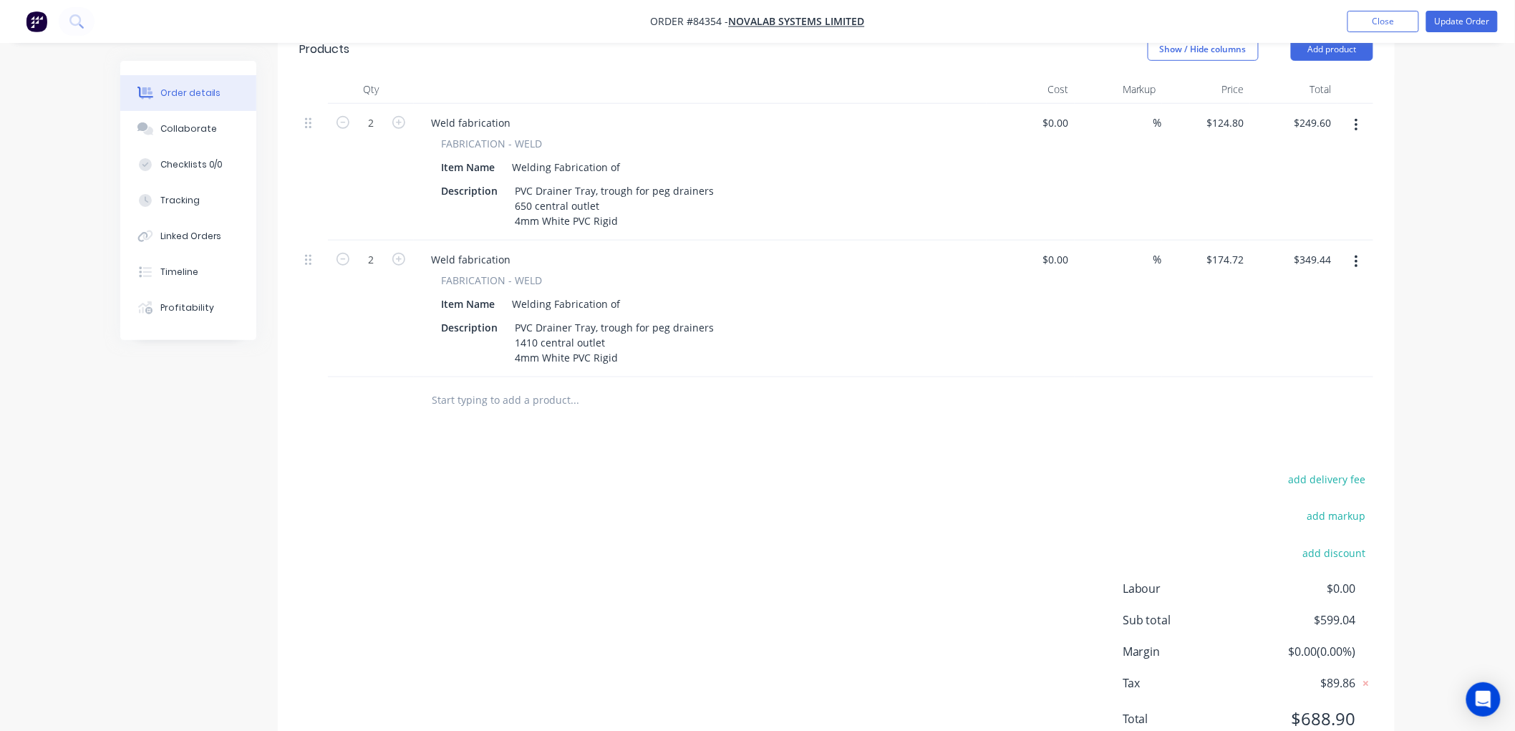
scroll to position [318, 0]
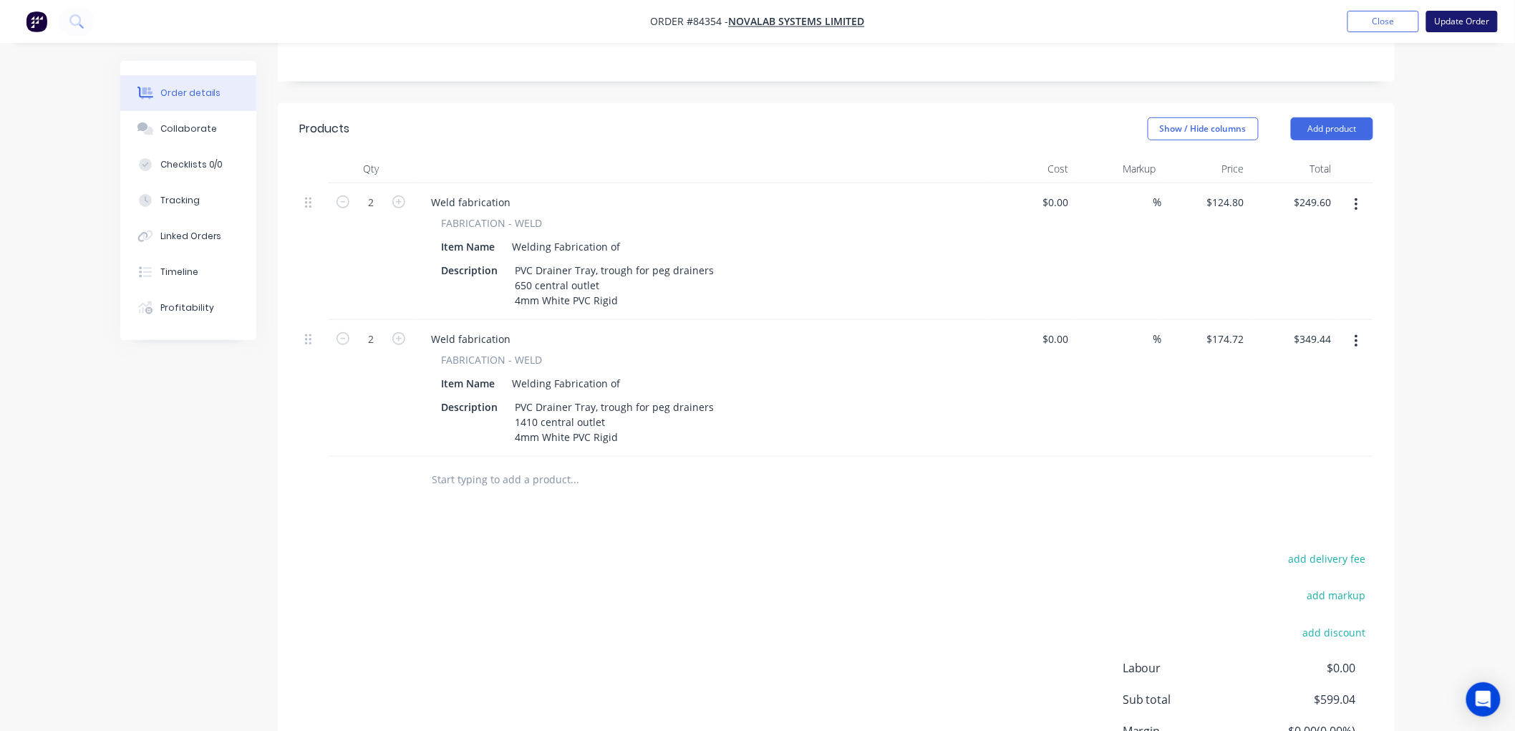
click at [1454, 22] on button "Update Order" at bounding box center [1463, 21] width 72 height 21
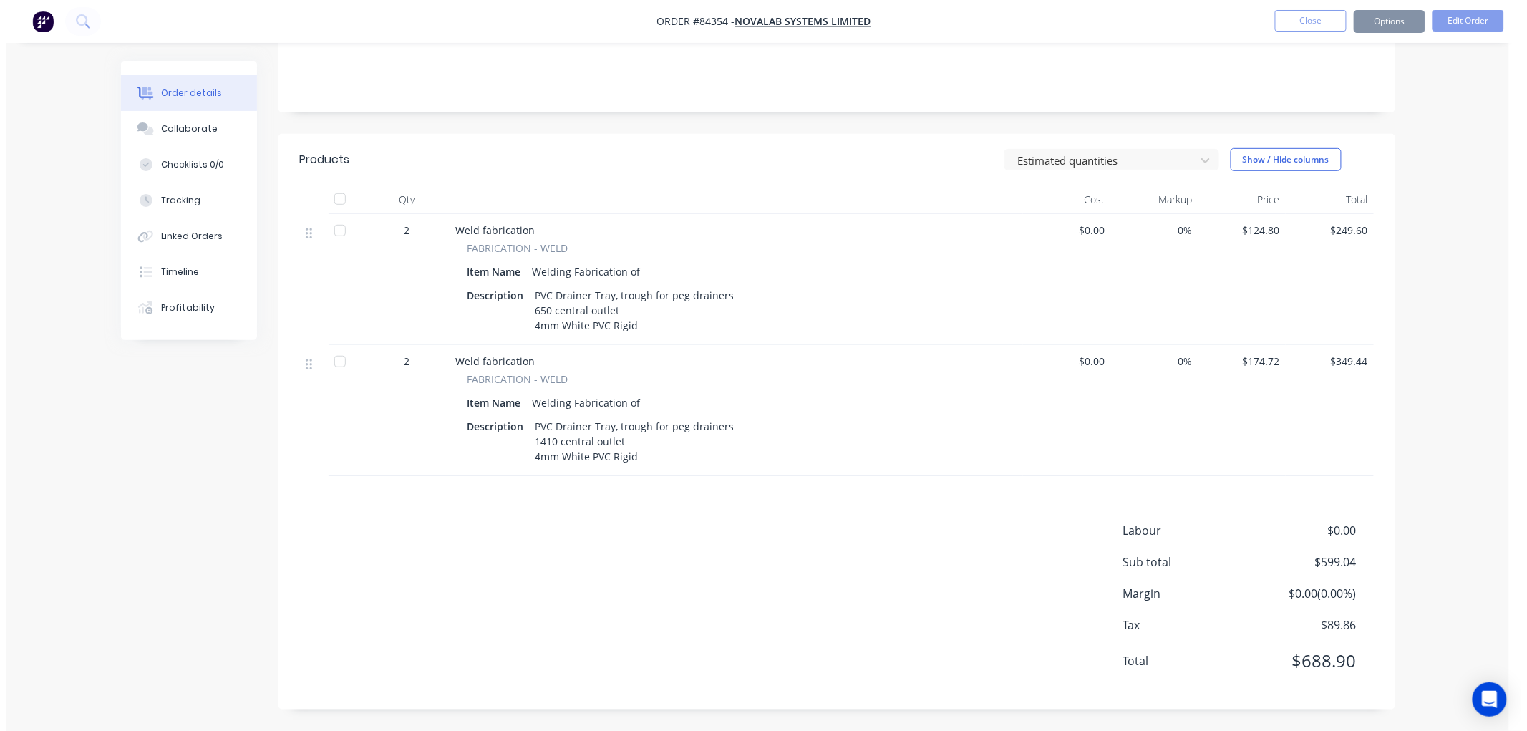
scroll to position [0, 0]
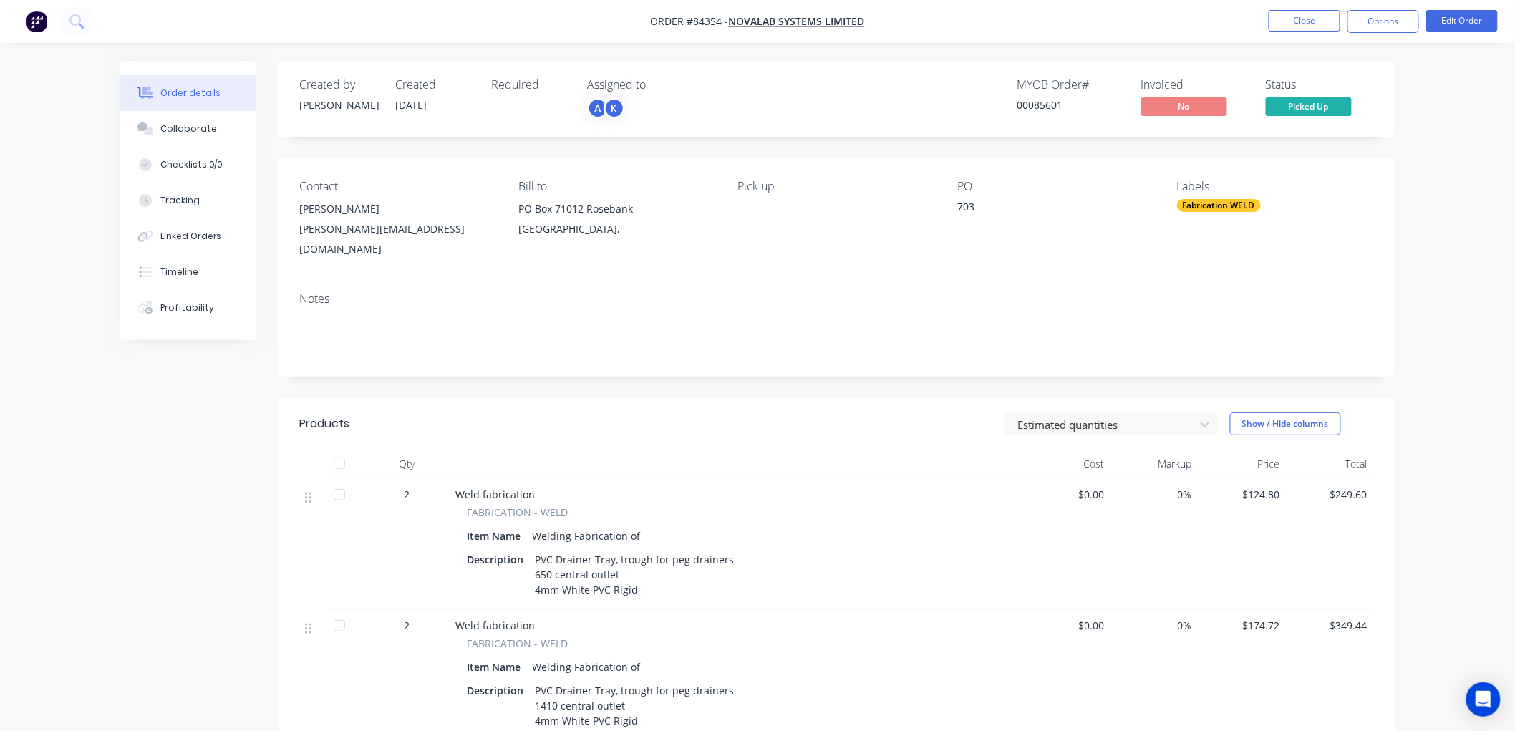
click at [1363, 24] on button "Options" at bounding box center [1384, 21] width 72 height 23
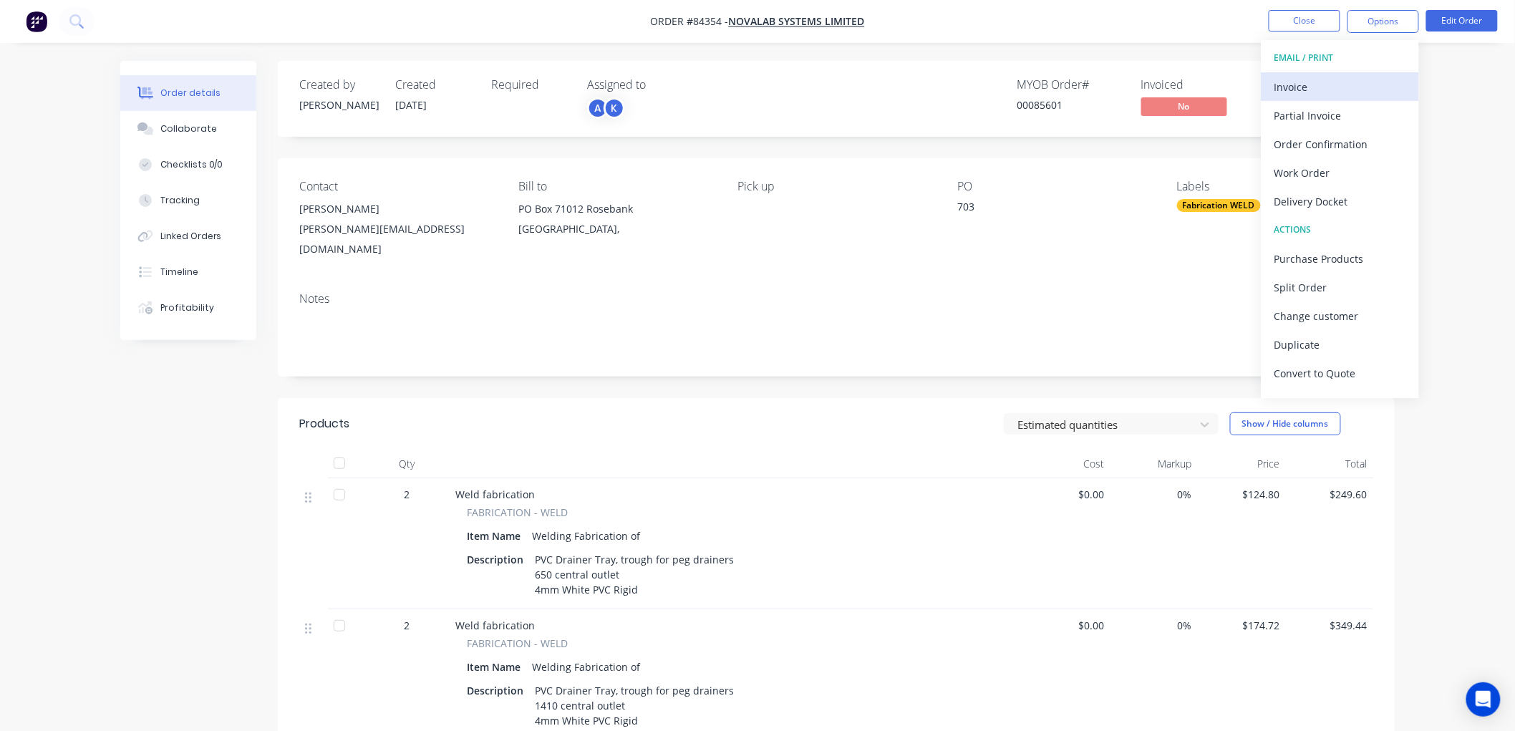
click at [1293, 80] on div "Invoice" at bounding box center [1341, 87] width 132 height 21
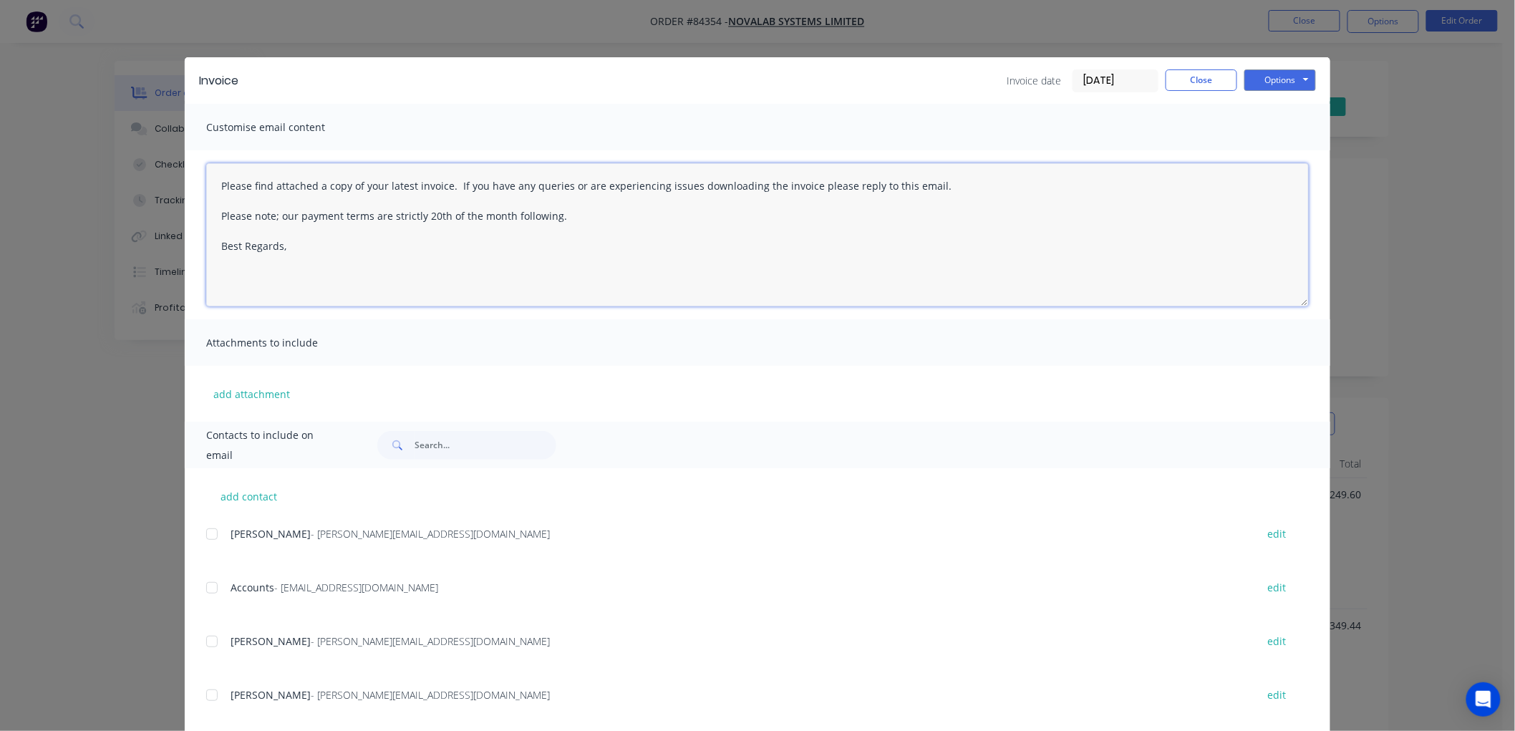
click at [316, 254] on textarea "Please find attached a copy of your latest invoice. If you have any queries or …" at bounding box center [757, 234] width 1103 height 143
click at [201, 592] on div at bounding box center [212, 588] width 29 height 29
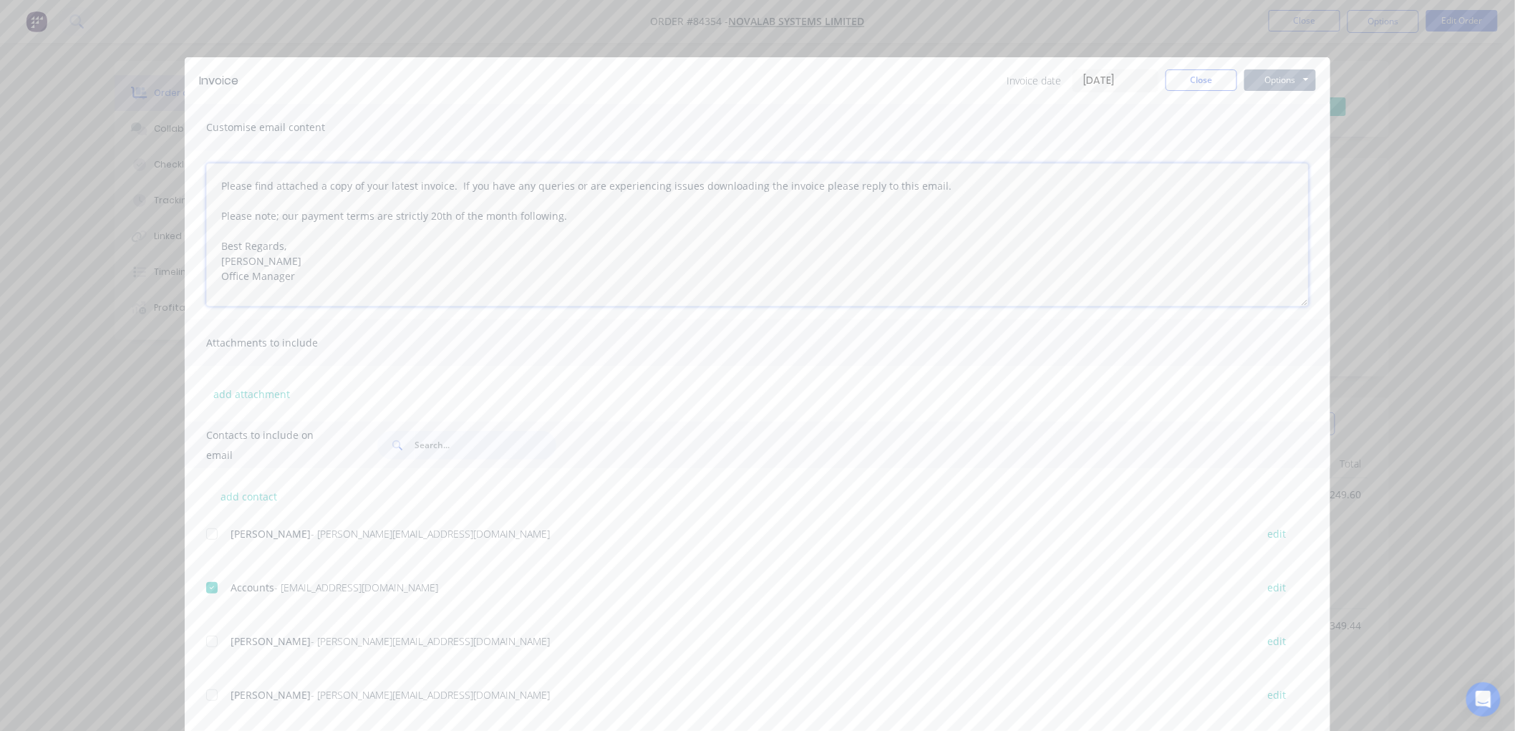
type textarea "Please find attached a copy of your latest invoice. If you have any queries or …"
click at [1264, 81] on button "Options" at bounding box center [1281, 79] width 72 height 21
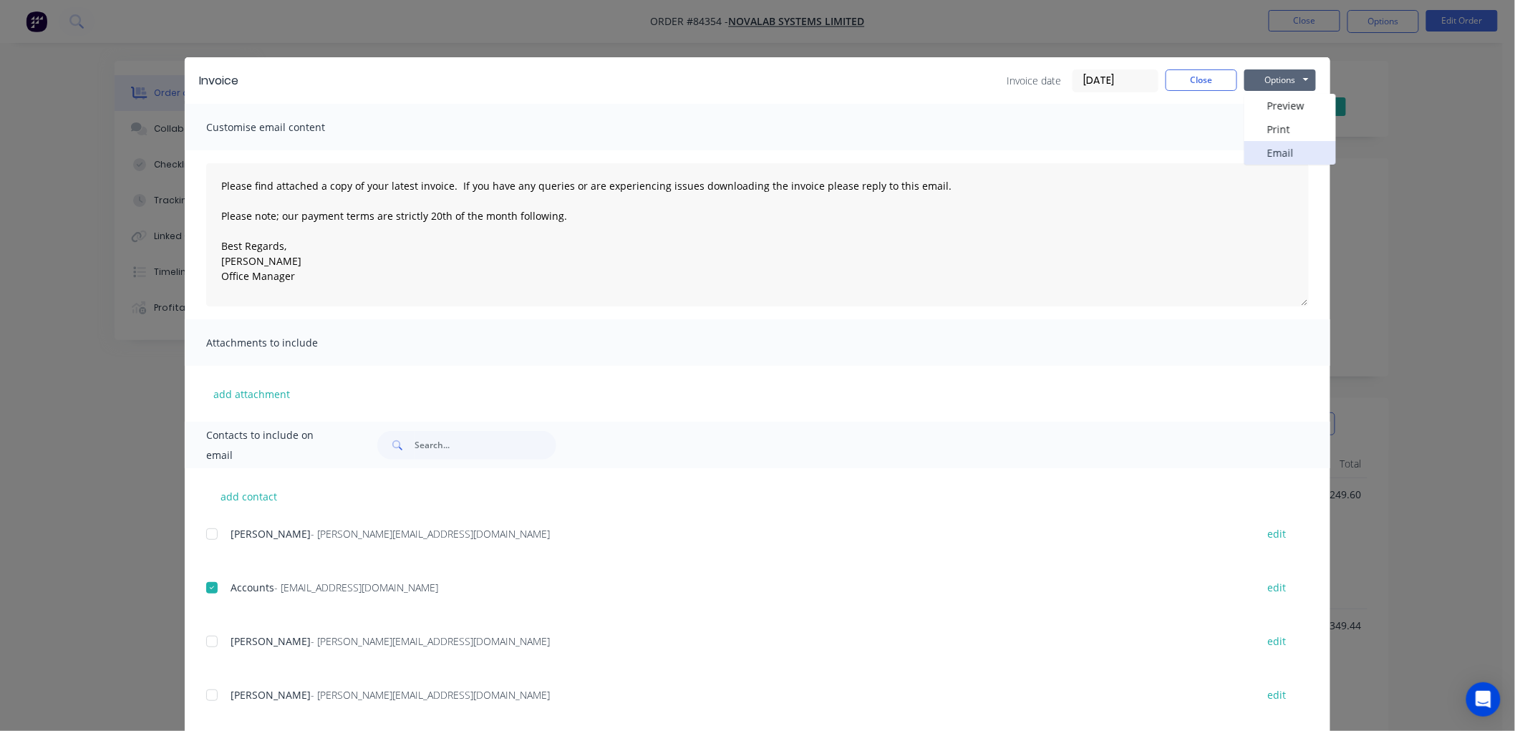
click at [1276, 153] on button "Email" at bounding box center [1291, 153] width 92 height 24
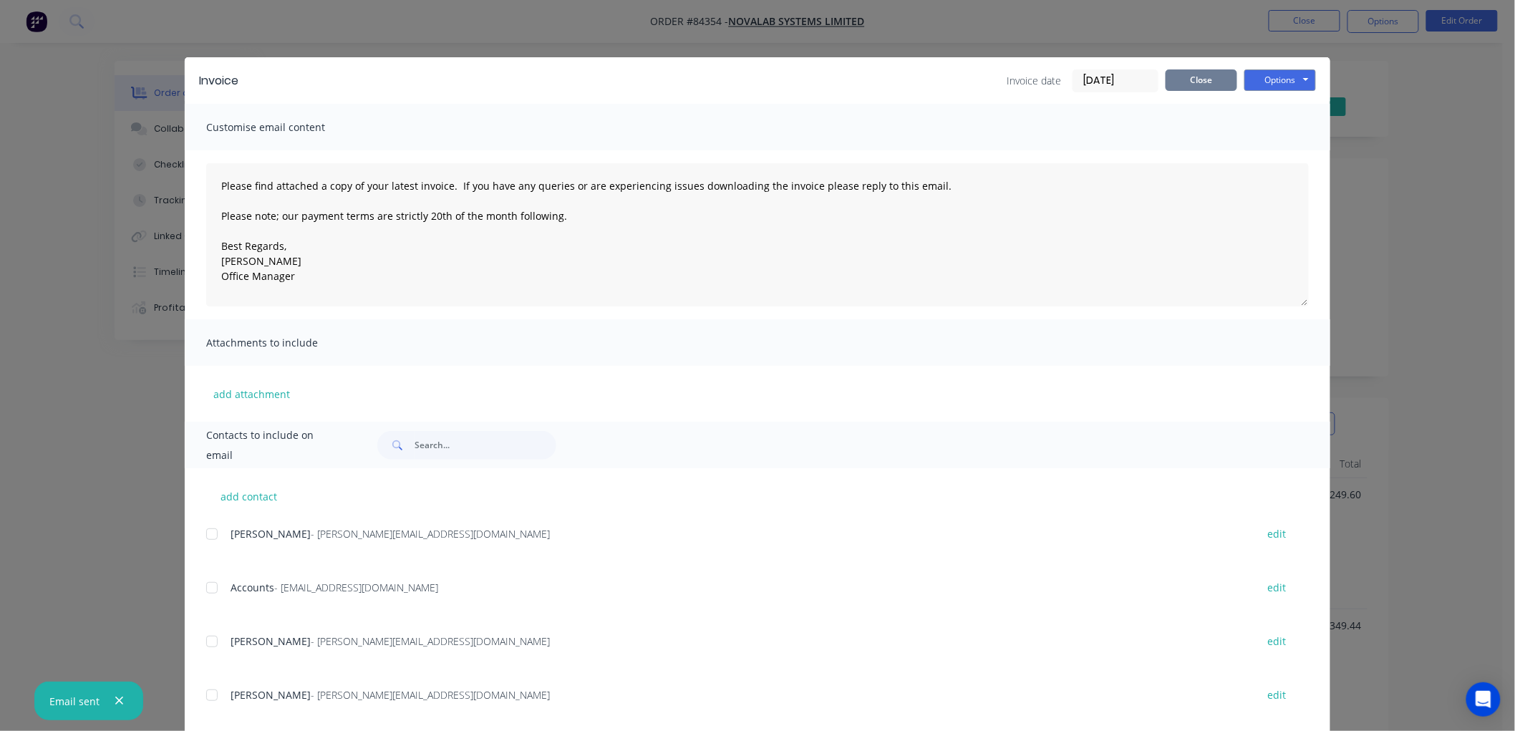
click at [1190, 84] on button "Close" at bounding box center [1202, 79] width 72 height 21
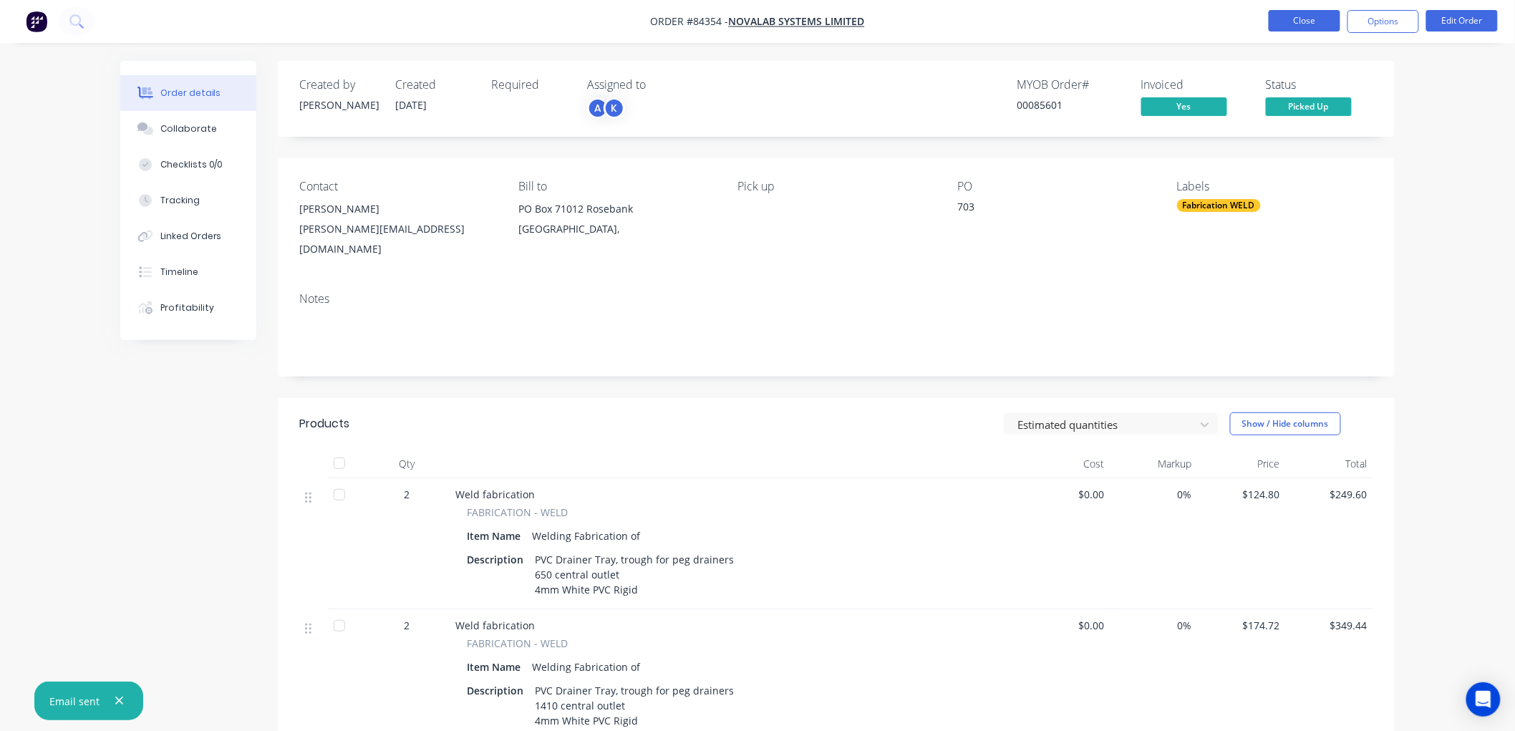
click at [1316, 21] on button "Close" at bounding box center [1305, 20] width 72 height 21
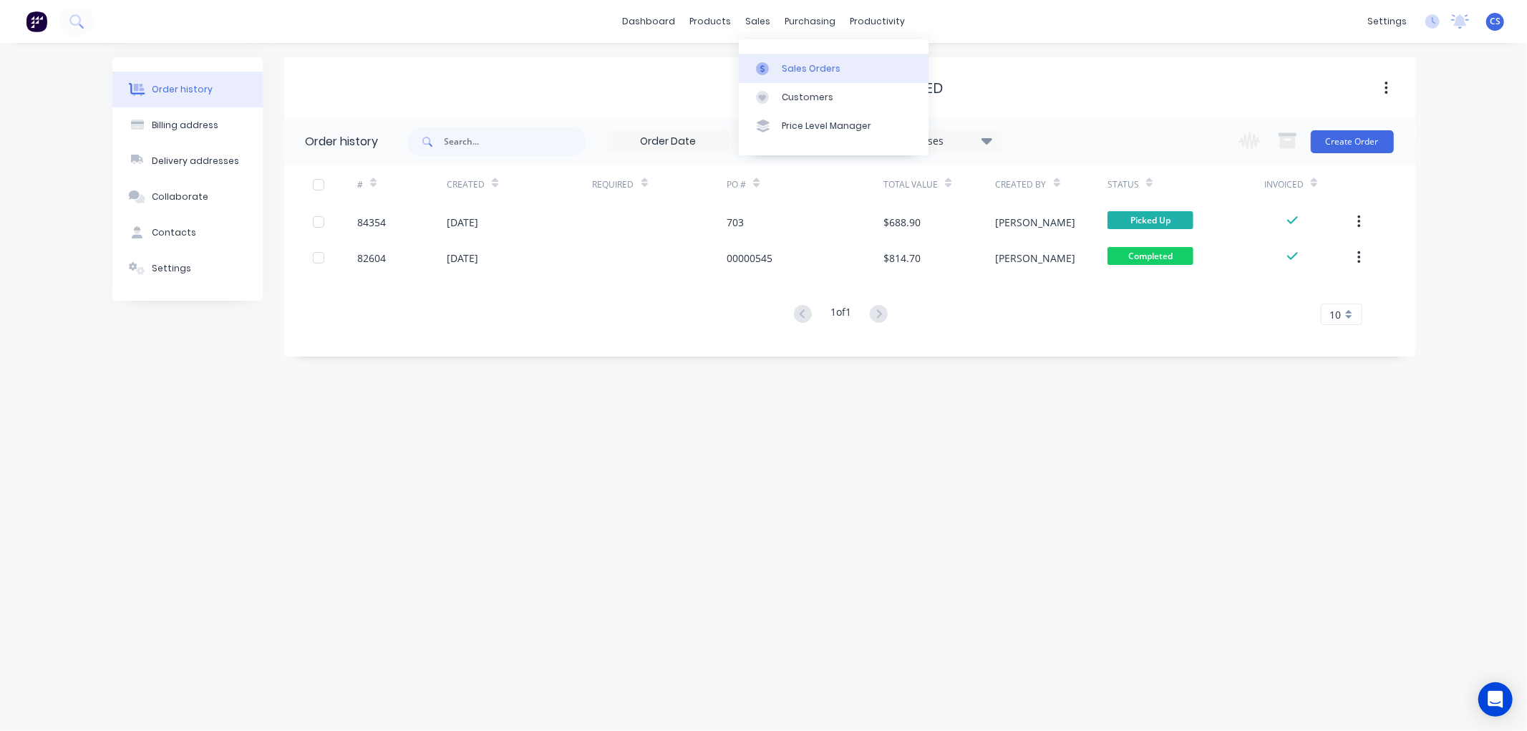
click at [768, 64] on icon at bounding box center [762, 68] width 13 height 13
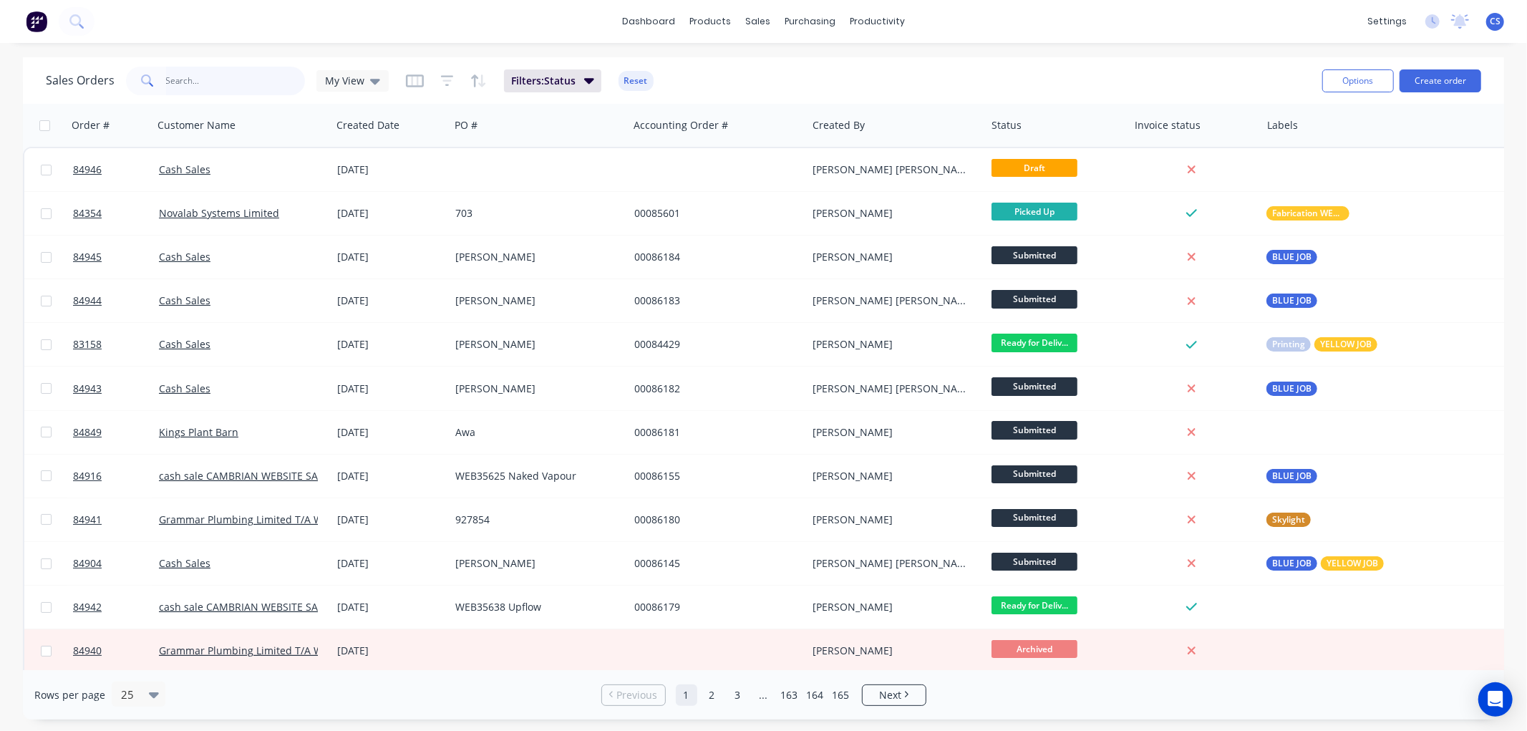
click at [259, 84] on input "text" at bounding box center [236, 81] width 140 height 29
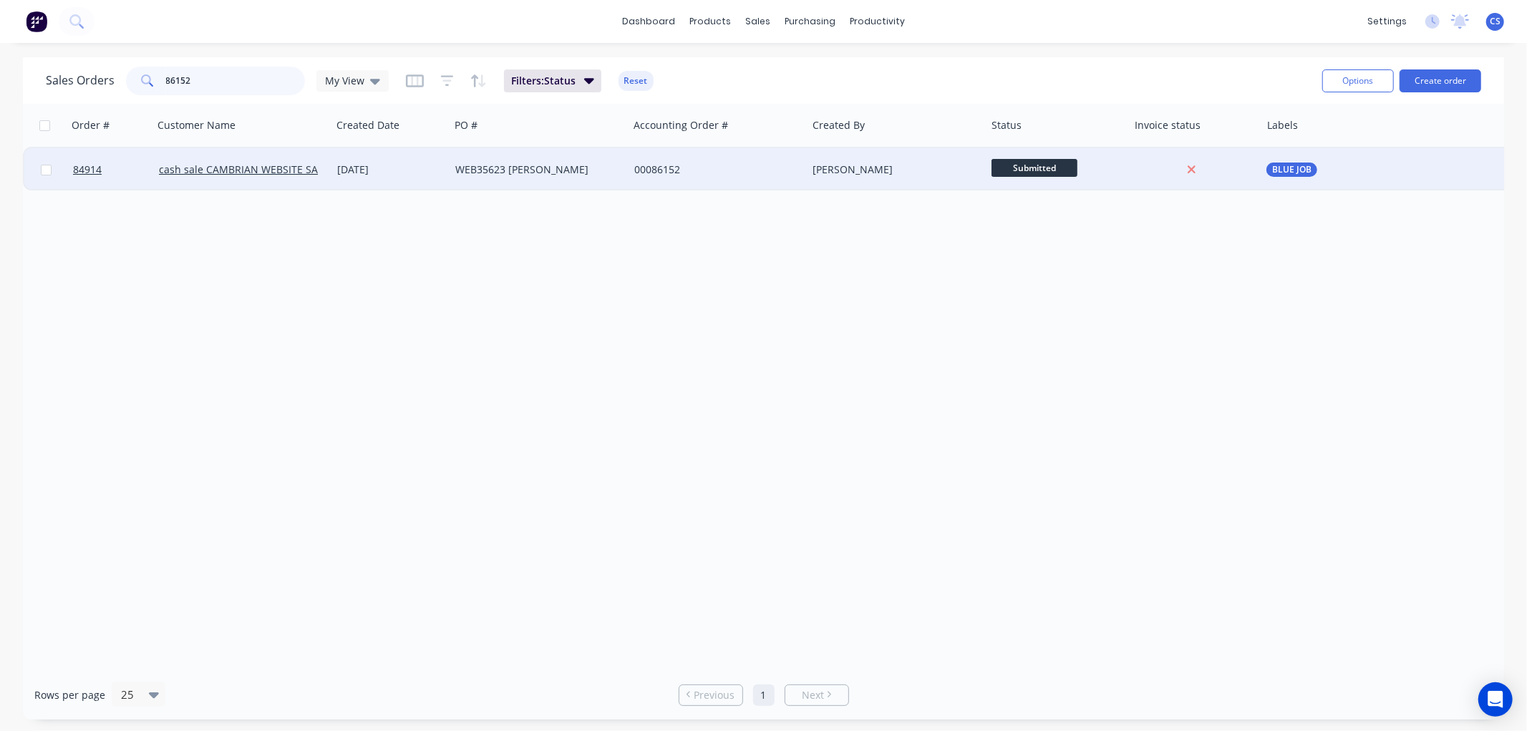
type input "86152"
click at [560, 178] on div "WEB35623 [PERSON_NAME]" at bounding box center [539, 169] width 179 height 43
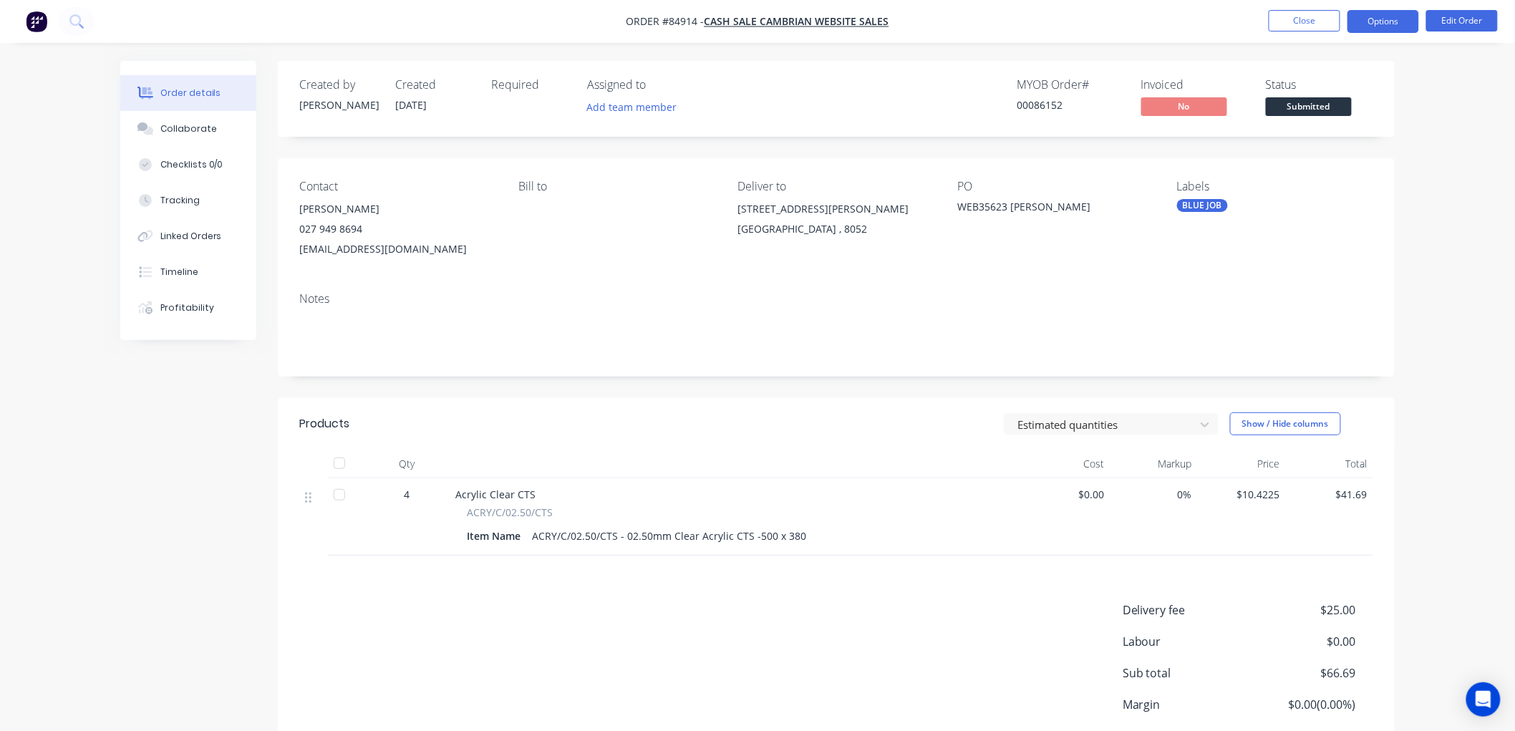
click at [1400, 22] on button "Options" at bounding box center [1384, 21] width 72 height 23
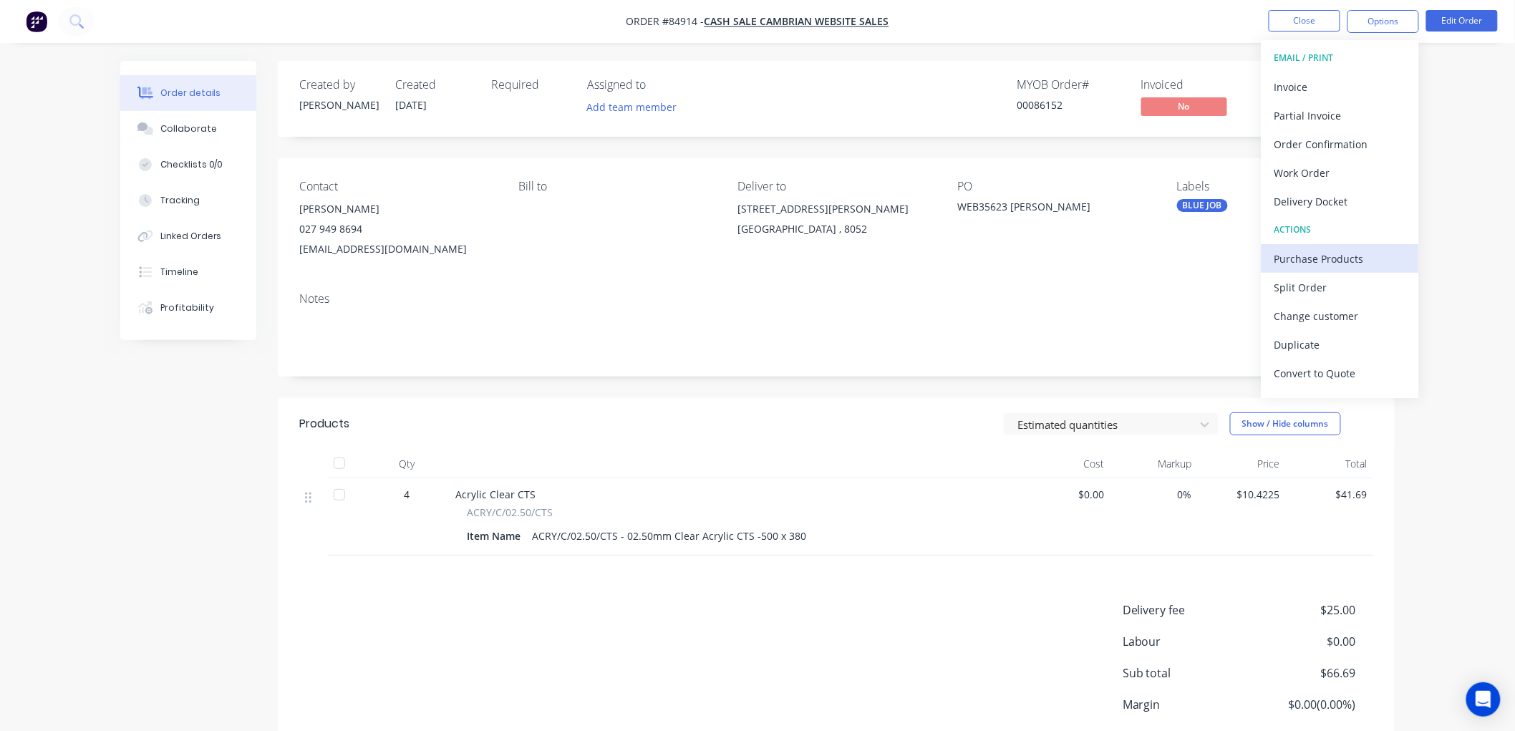
click at [1326, 261] on div "Purchase Products" at bounding box center [1341, 258] width 132 height 21
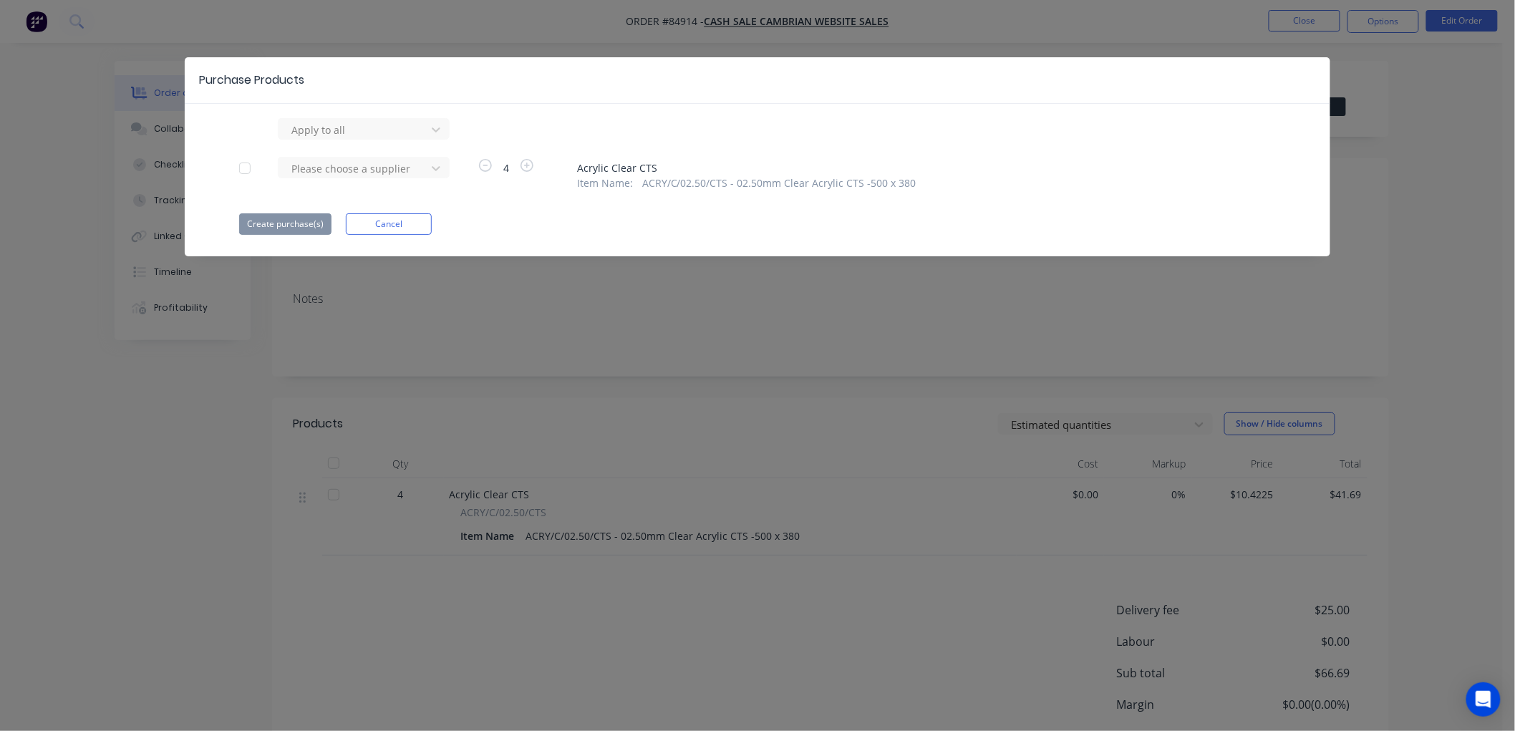
click at [242, 168] on div at bounding box center [245, 168] width 29 height 29
click at [406, 163] on div at bounding box center [354, 169] width 129 height 18
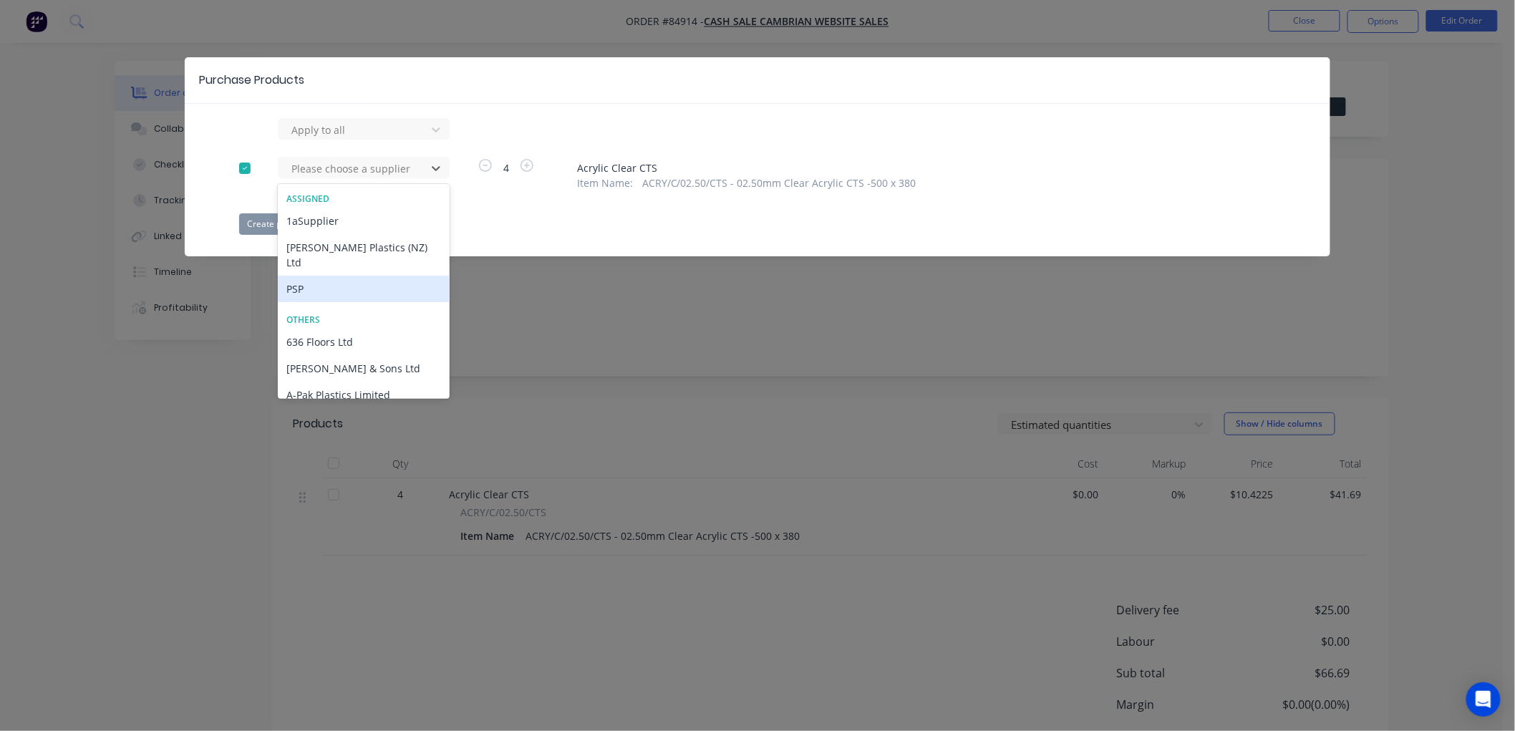
click at [342, 276] on div "PSP" at bounding box center [364, 289] width 172 height 26
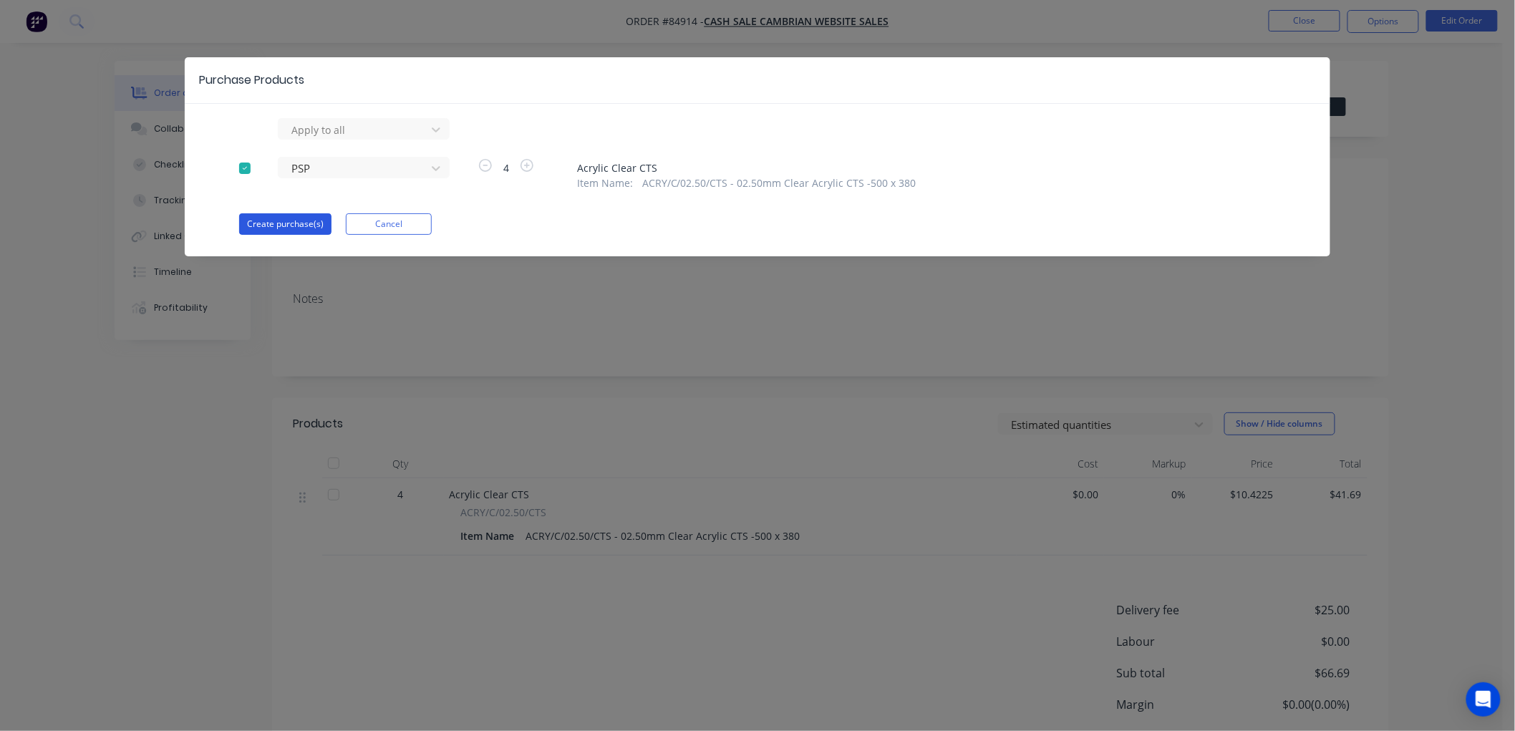
click at [285, 218] on button "Create purchase(s)" at bounding box center [285, 223] width 92 height 21
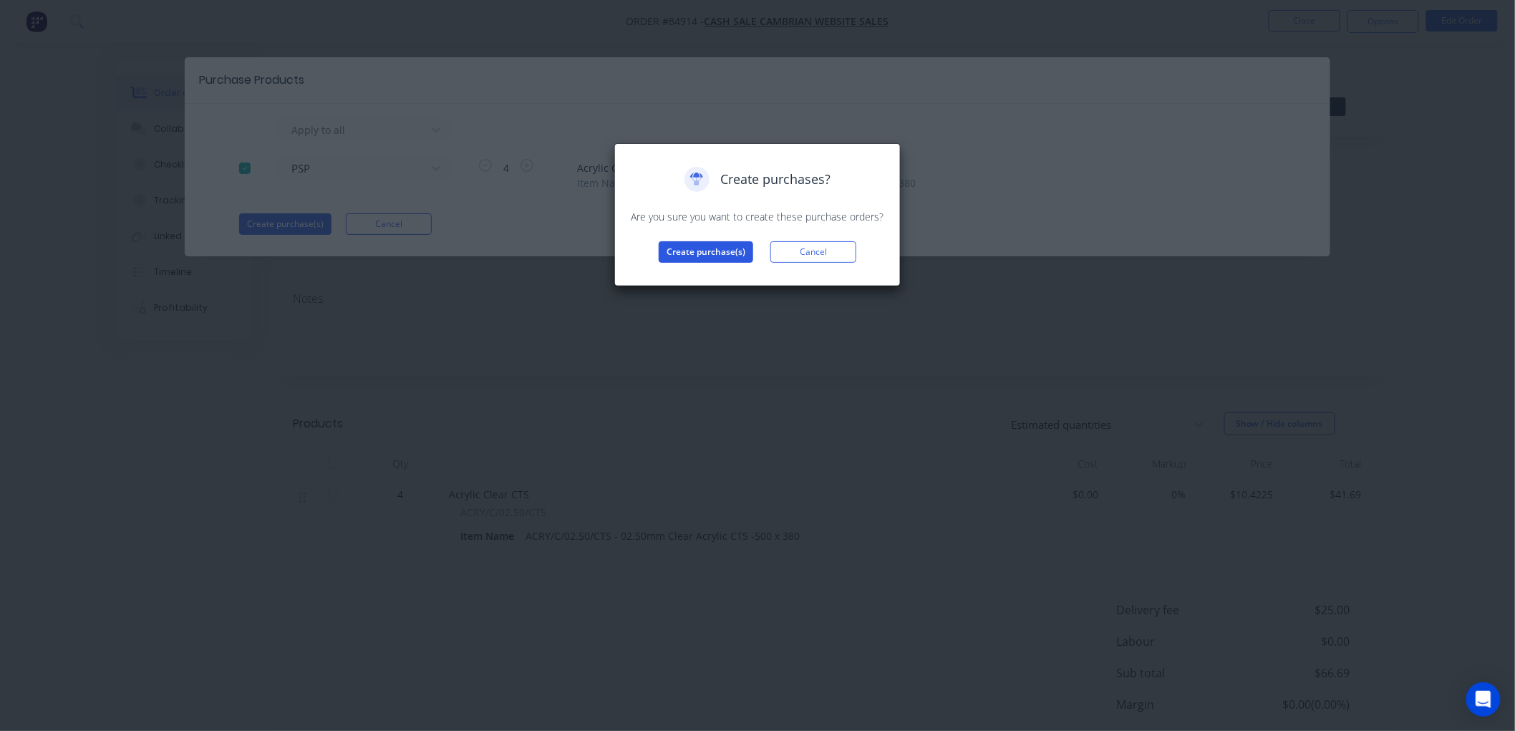
click at [691, 254] on button "Create purchase(s)" at bounding box center [706, 251] width 95 height 21
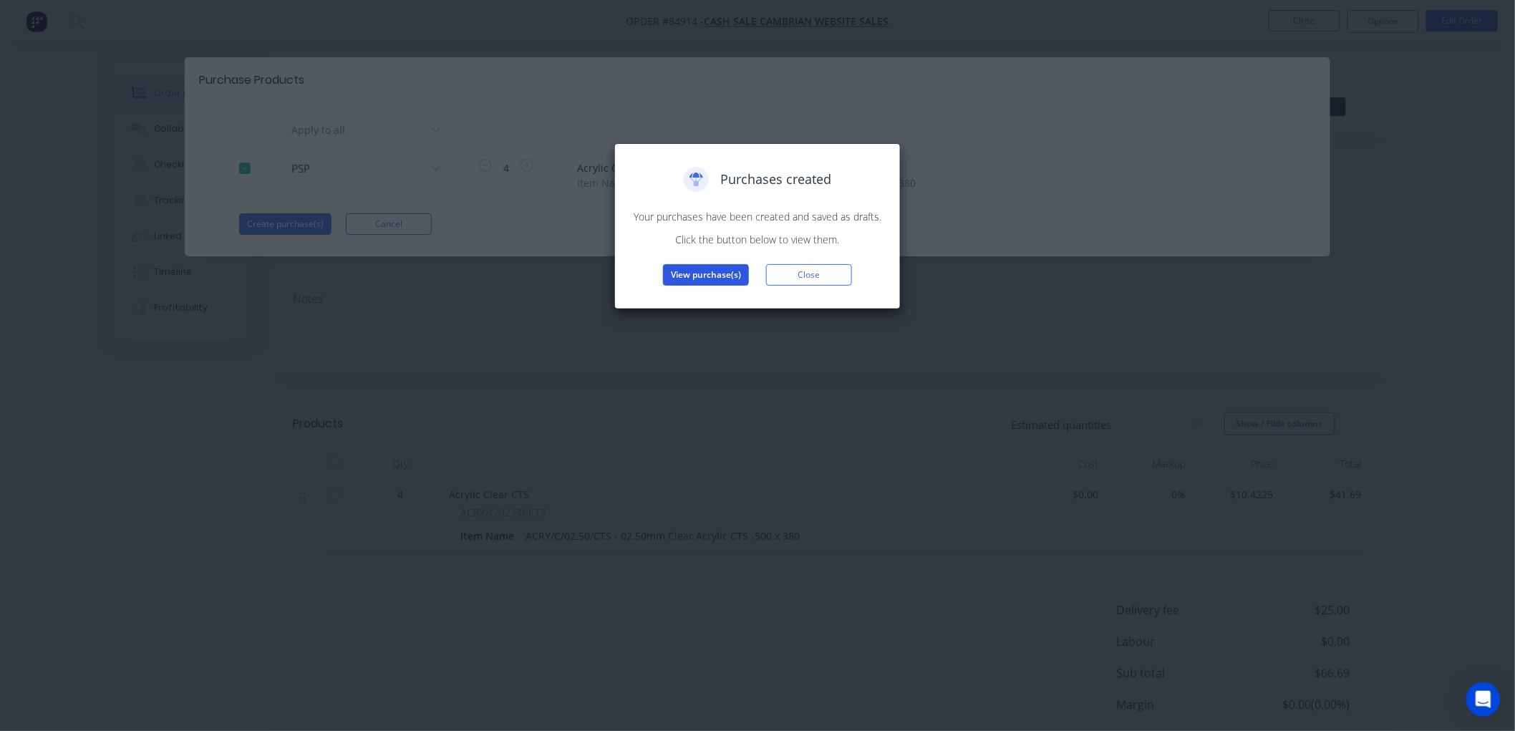
click at [713, 268] on button "View purchase(s)" at bounding box center [706, 274] width 86 height 21
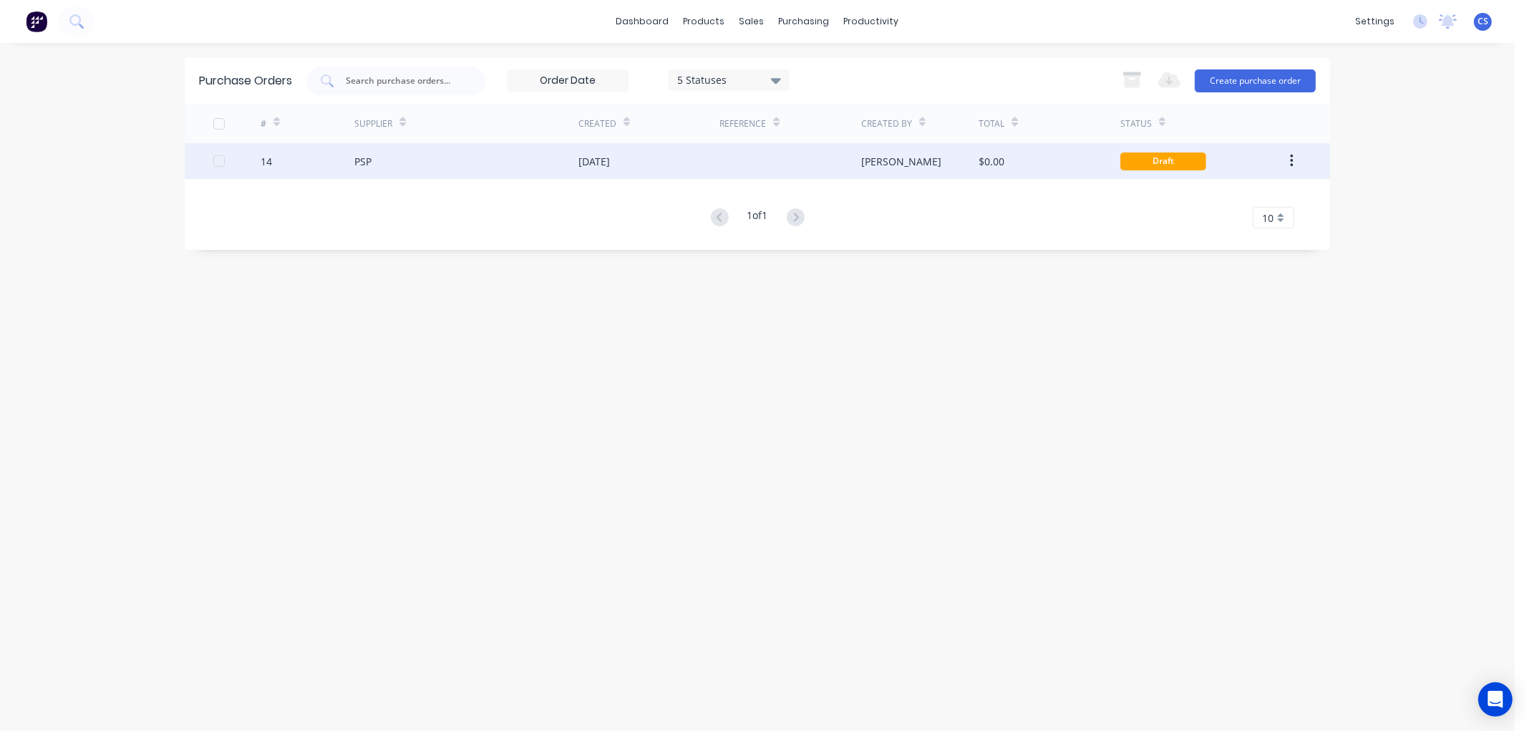
click at [645, 161] on div "[DATE]" at bounding box center [649, 161] width 141 height 36
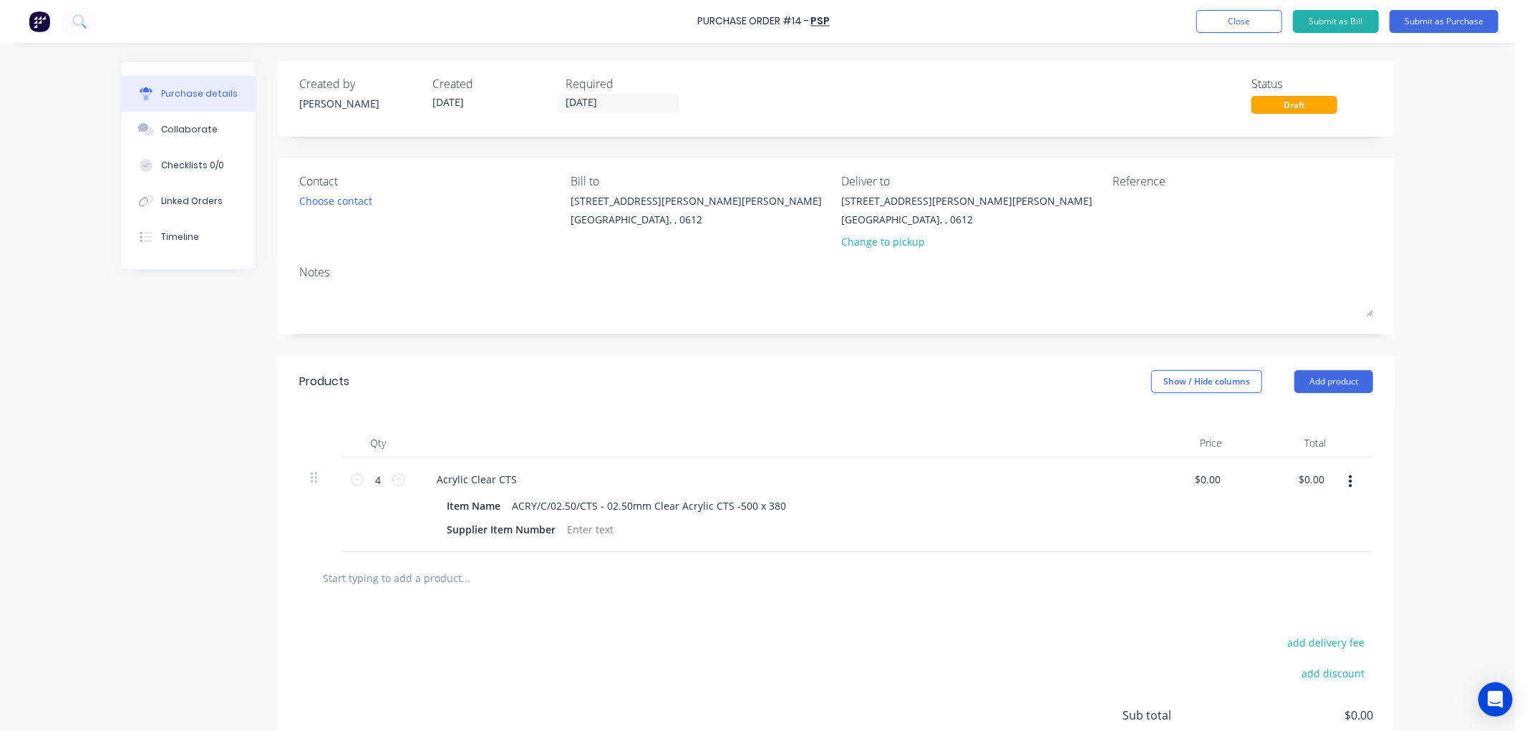
click at [451, 574] on input "text" at bounding box center [465, 578] width 286 height 29
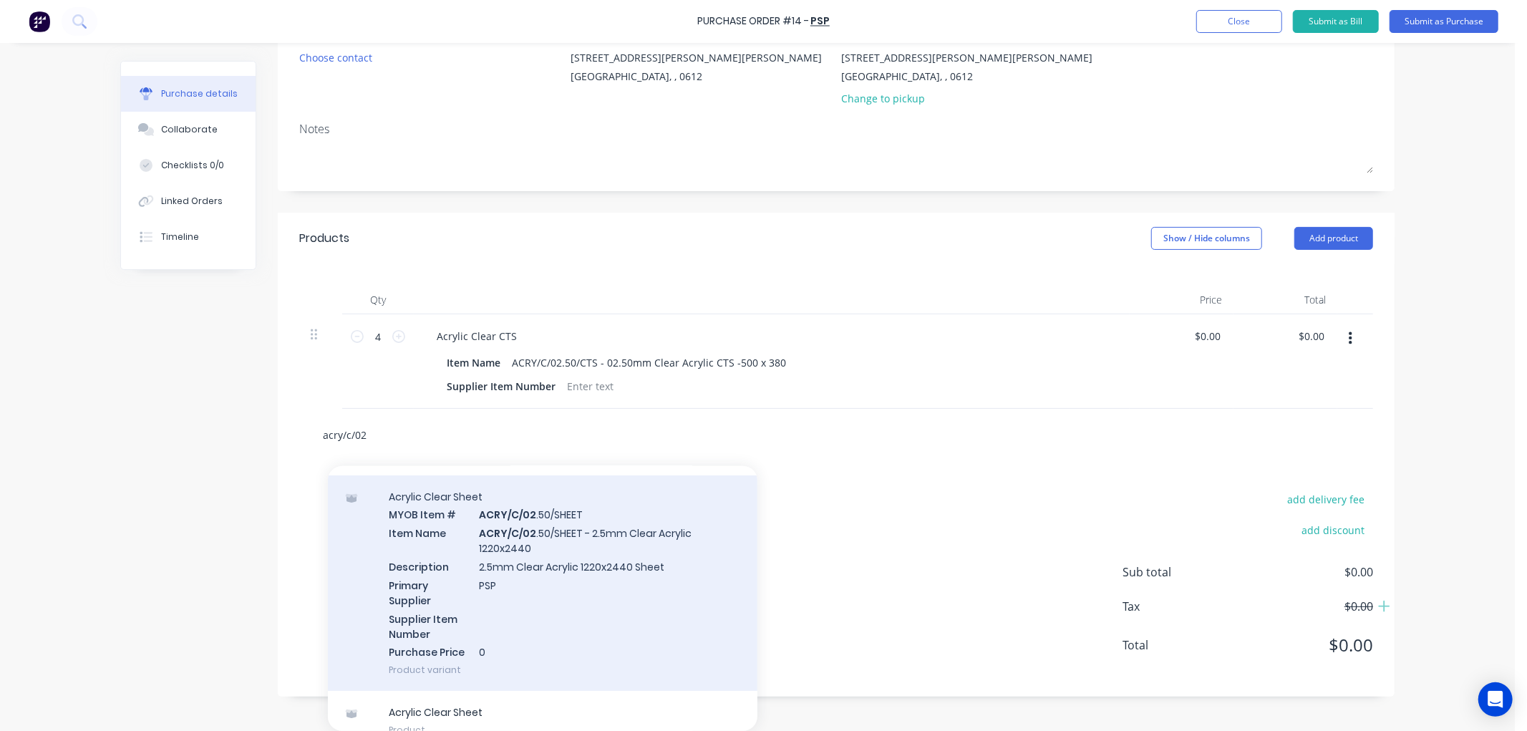
scroll to position [238, 0]
type input "acry/c/02"
click at [590, 575] on div "Acrylic Clear Sheet MYOB Item # ACRY/C/02 .50/SHEET Item Name ACRY/C/02 .50/SHE…" at bounding box center [543, 583] width 430 height 216
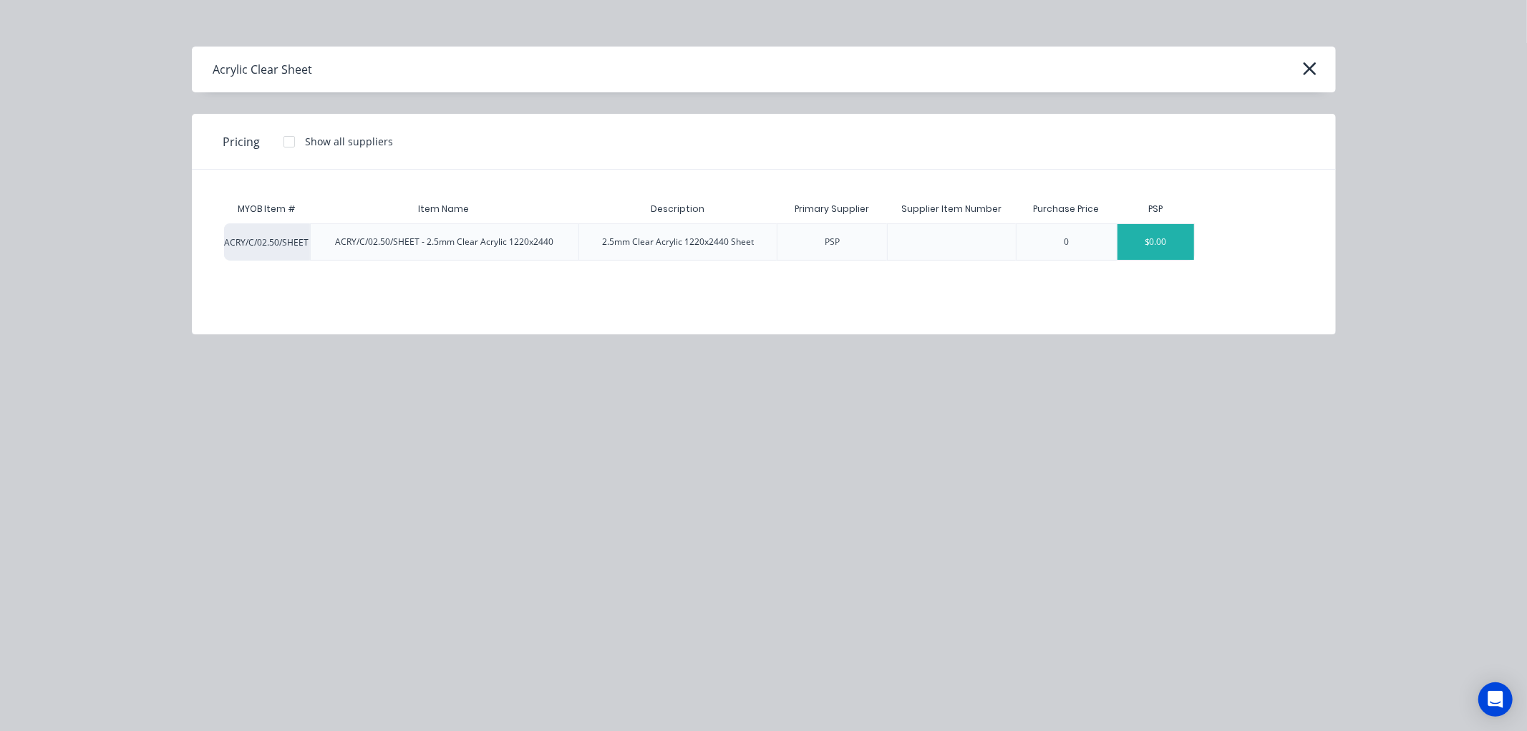
click at [1173, 241] on div "$0.00" at bounding box center [1156, 242] width 77 height 36
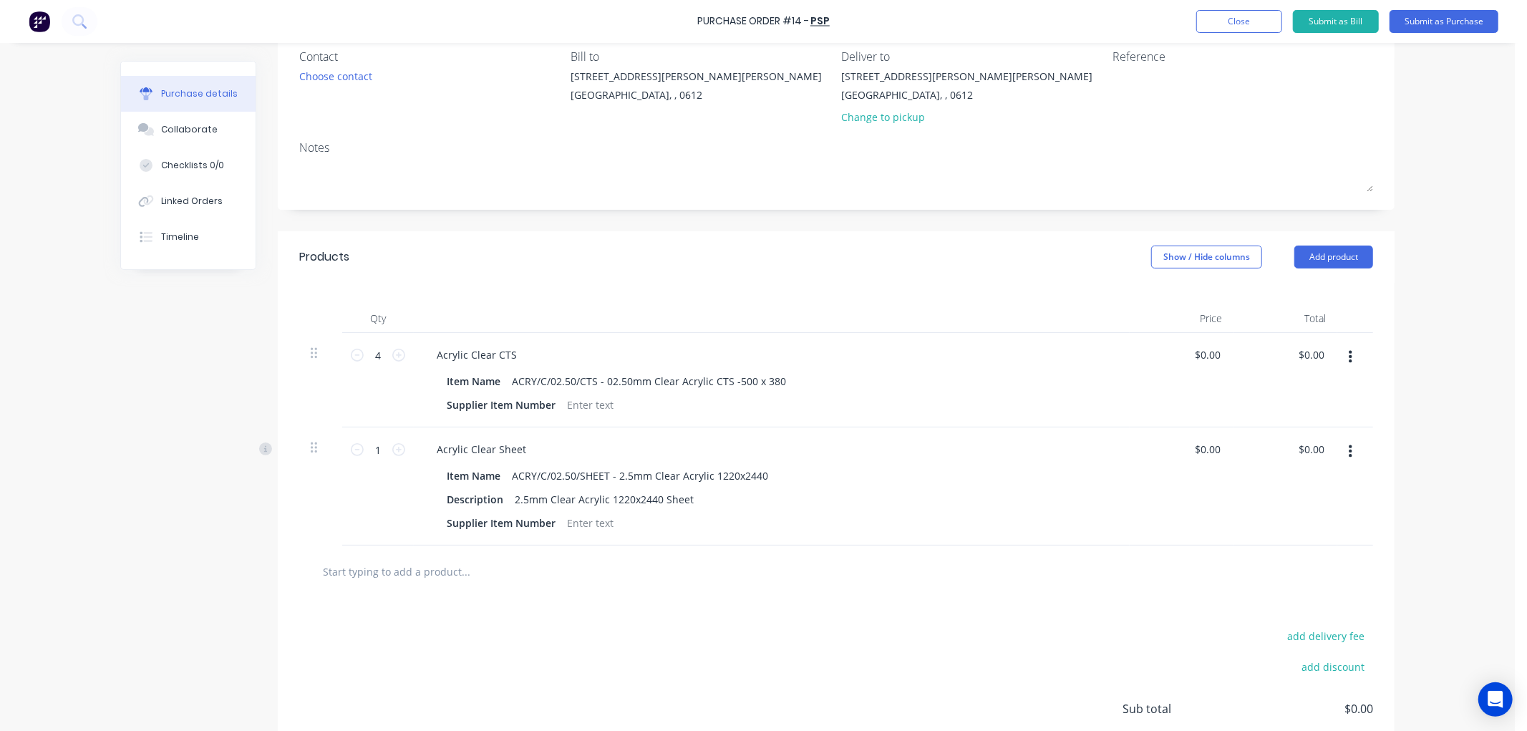
scroll to position [144, 0]
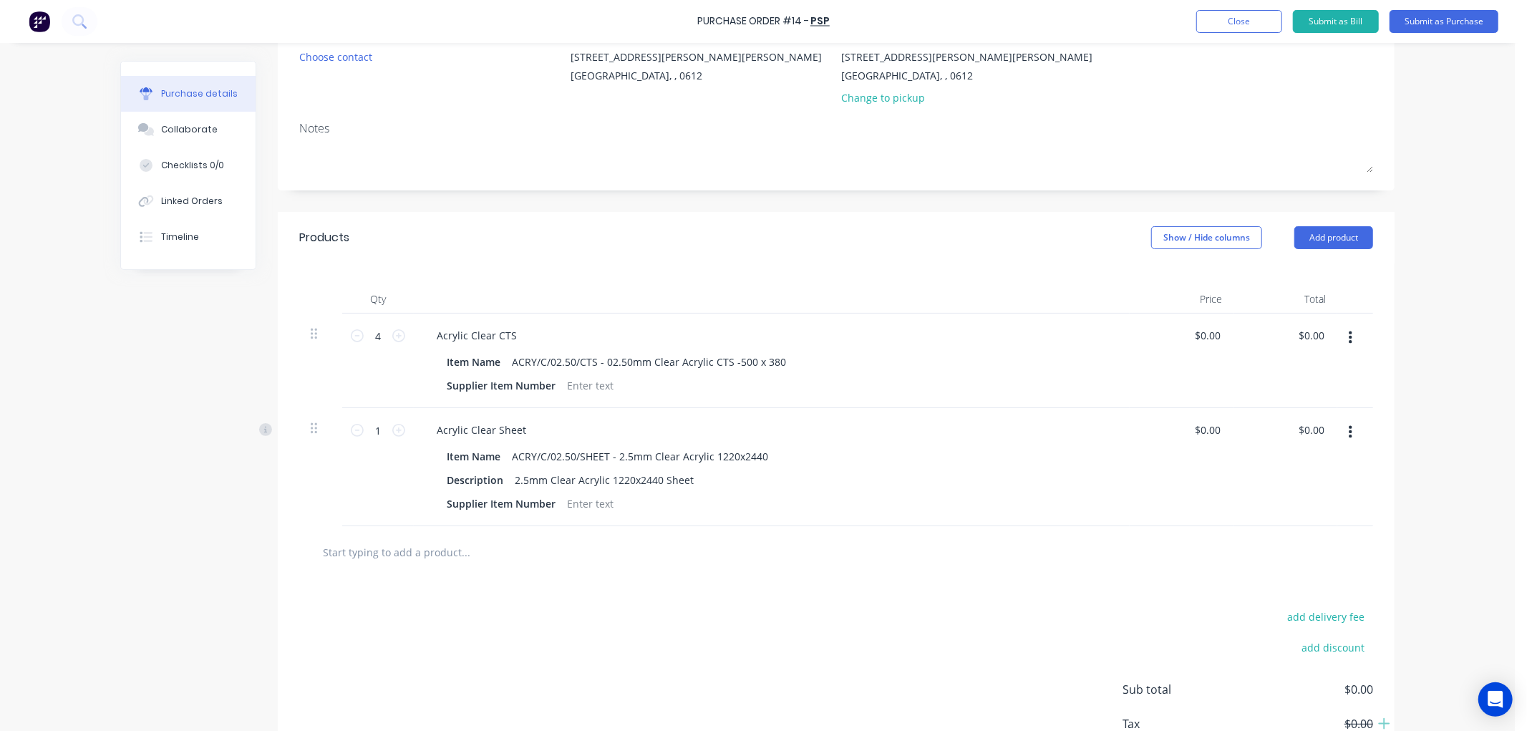
click at [1349, 332] on icon "button" at bounding box center [1351, 338] width 4 height 16
click at [1275, 458] on button "Delete" at bounding box center [1307, 462] width 122 height 29
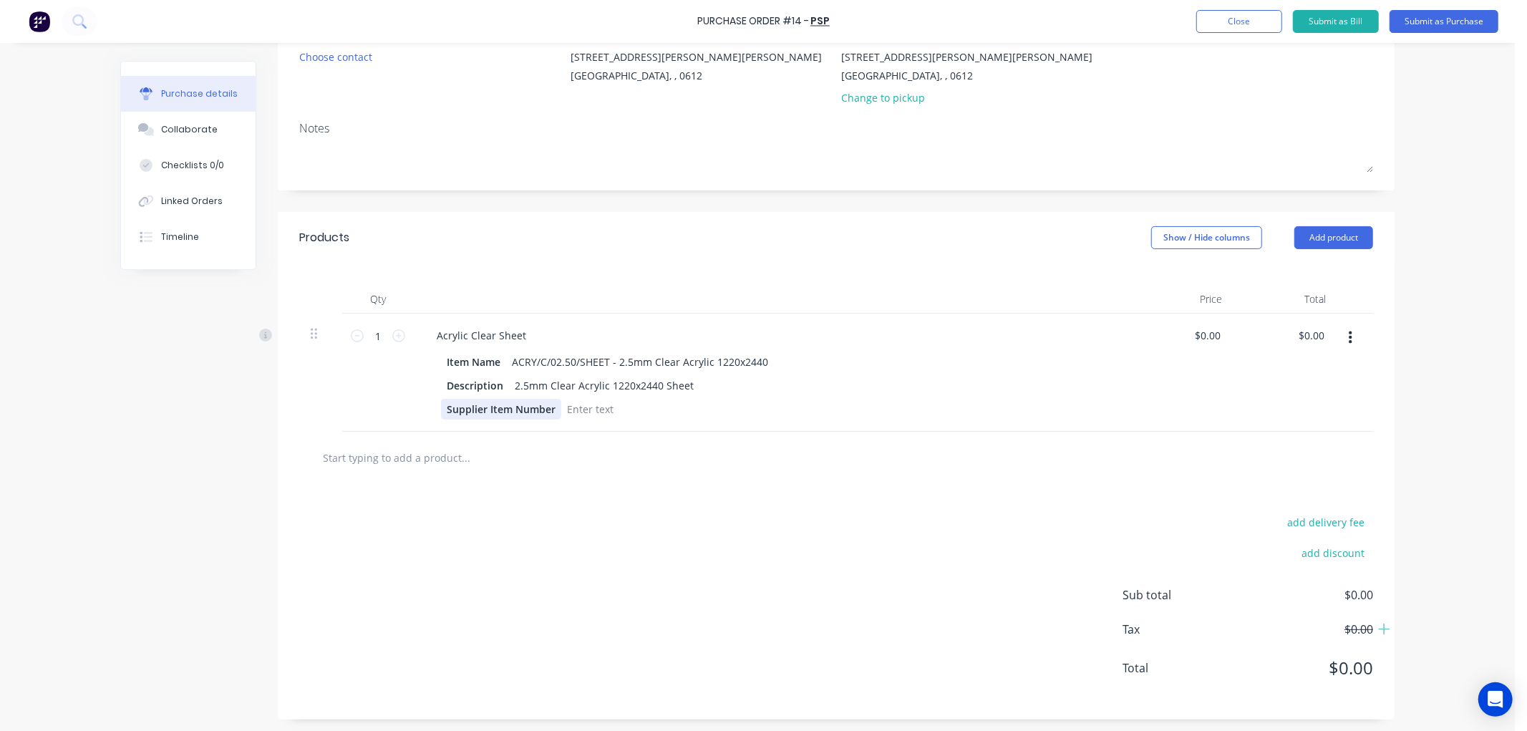
click at [480, 410] on div "Supplier Item Number" at bounding box center [501, 409] width 120 height 21
drag, startPoint x: 553, startPoint y: 409, endPoint x: 434, endPoint y: 410, distance: 118.9
click at [434, 410] on div "Item Name ACRY/C/02.50/SHEET - 2.5mm Clear Acrylic 1220x2440 Description 2.5mm …" at bounding box center [771, 386] width 693 height 68
click at [491, 385] on div "Description" at bounding box center [475, 385] width 68 height 21
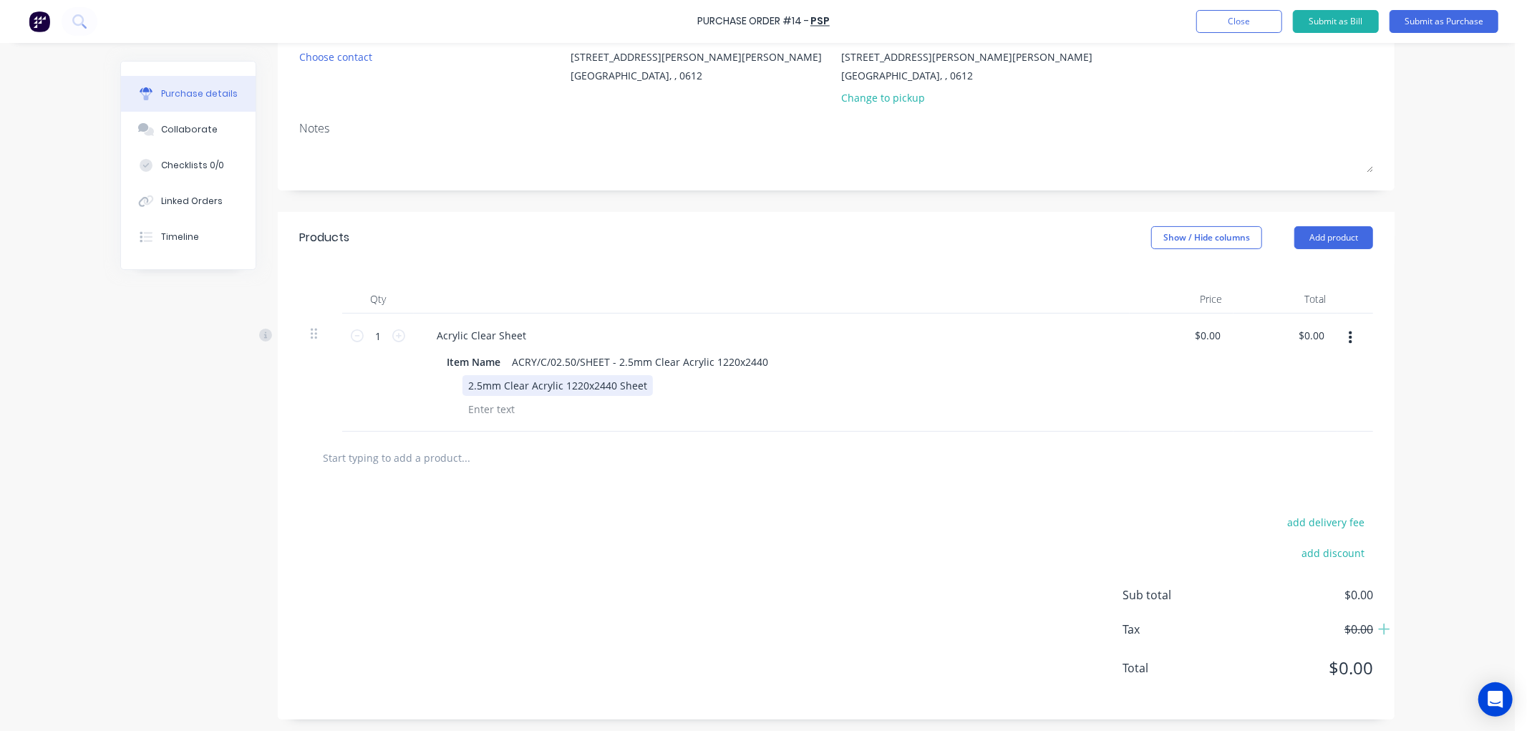
drag, startPoint x: 461, startPoint y: 388, endPoint x: 624, endPoint y: 385, distance: 162.6
drag, startPoint x: 639, startPoint y: 385, endPoint x: 464, endPoint y: 389, distance: 174.8
click at [464, 389] on div "2.5mm Clear Acrylic 1220x2440 Sheet" at bounding box center [558, 385] width 190 height 21
click at [831, 483] on div at bounding box center [836, 458] width 1074 height 52
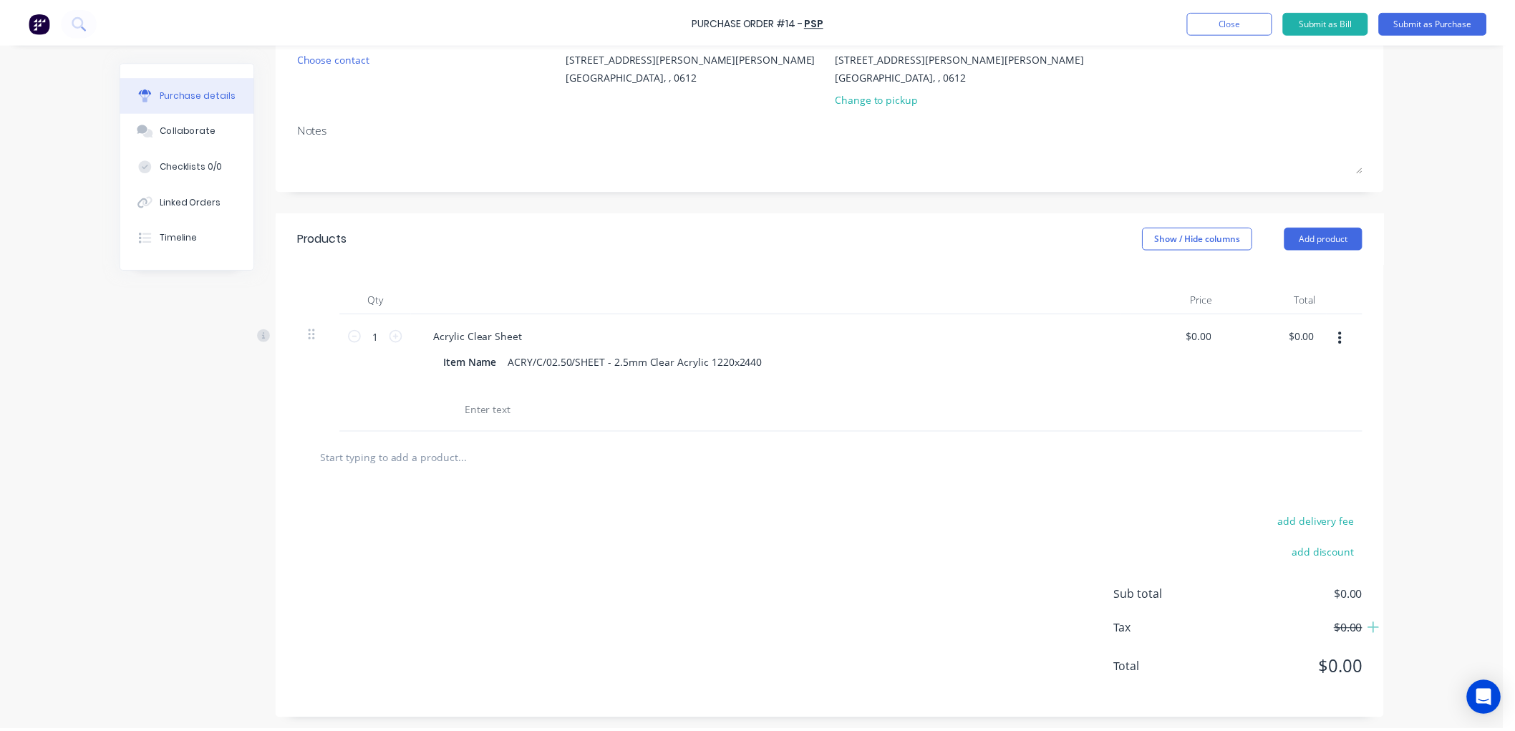
scroll to position [0, 0]
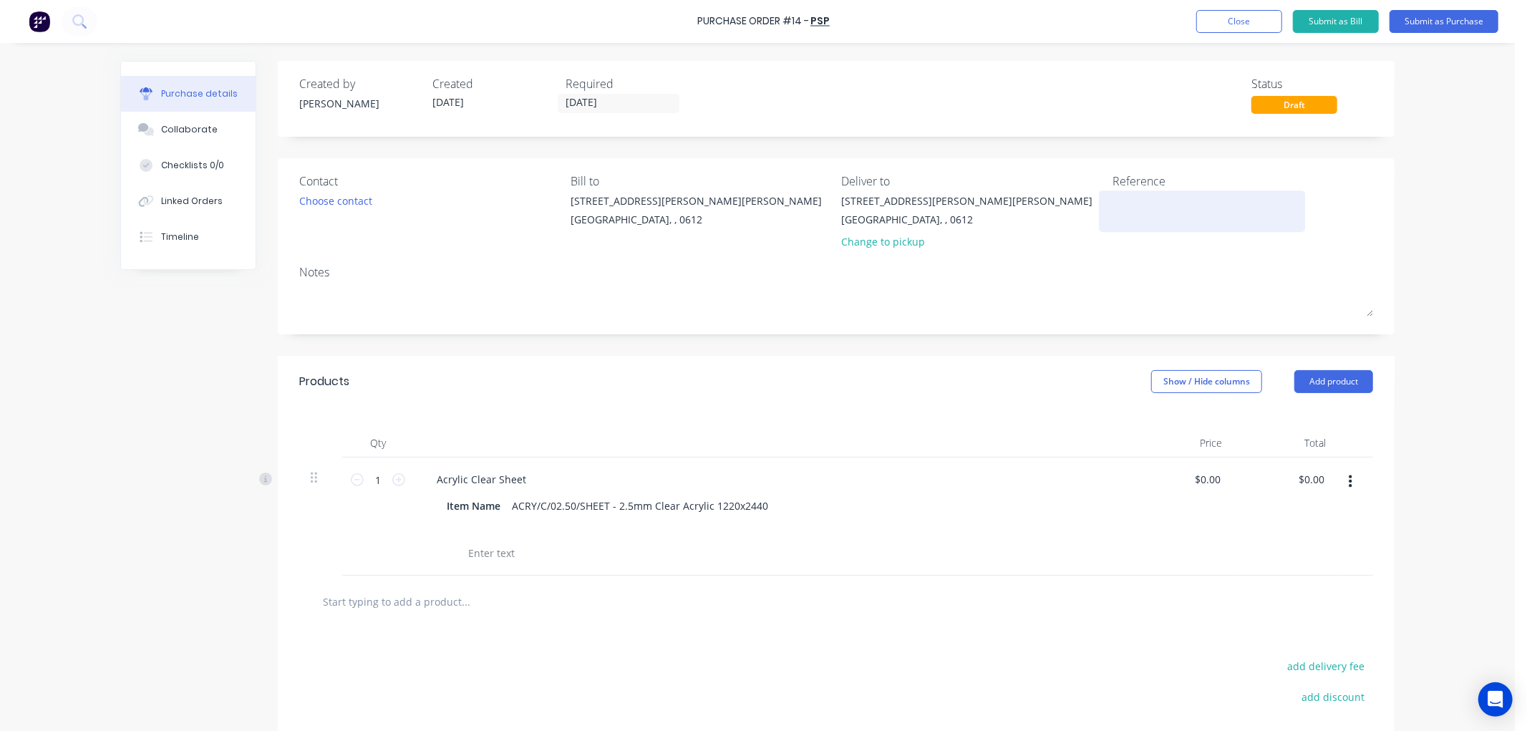
click at [1134, 206] on textarea at bounding box center [1202, 209] width 179 height 32
type textarea "86152"
type textarea "x"
type textarea "86152"
click at [1445, 21] on button "Submit as Purchase" at bounding box center [1444, 21] width 109 height 23
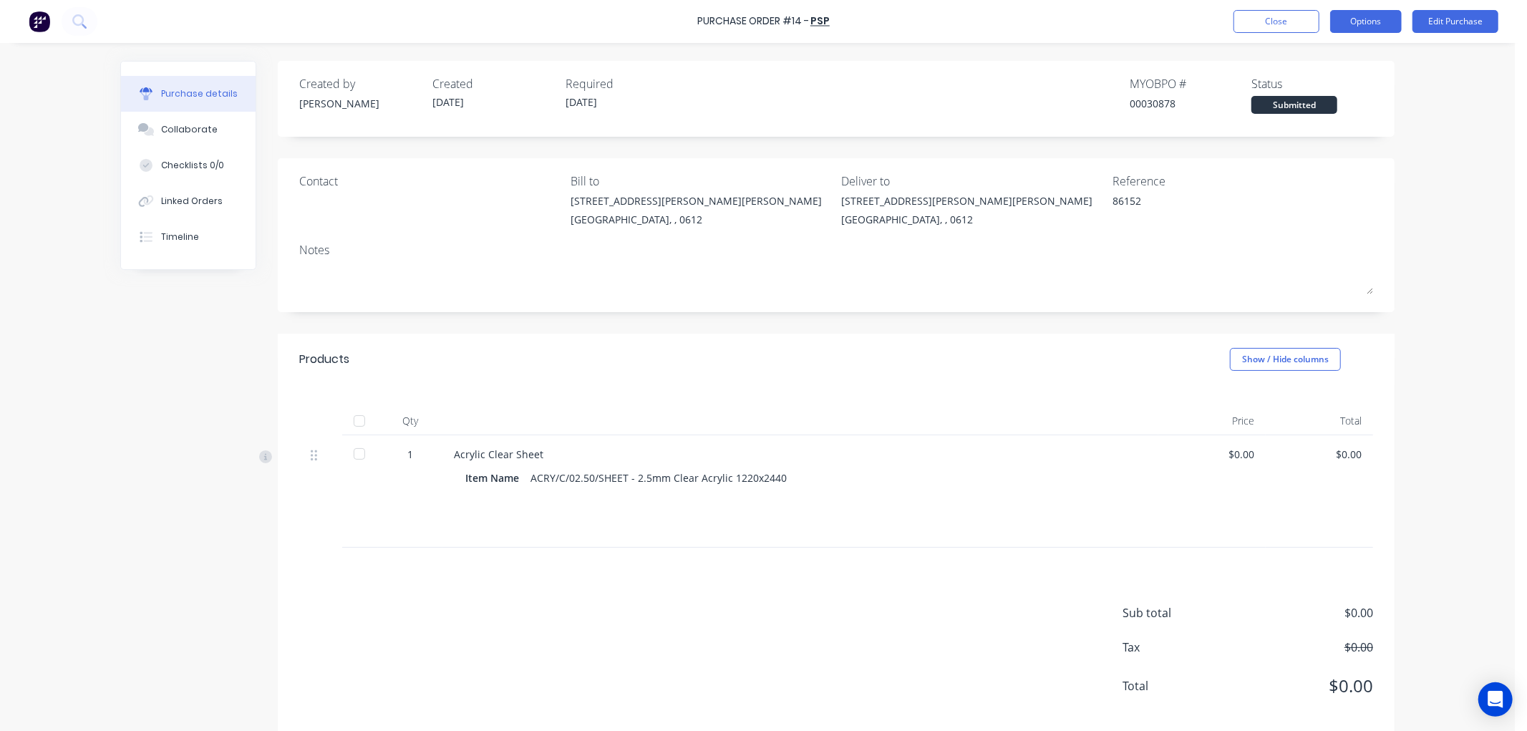
click at [1366, 24] on button "Options" at bounding box center [1367, 21] width 72 height 23
click at [1337, 56] on div "Print / Email" at bounding box center [1334, 58] width 110 height 21
click at [1313, 108] on div "Without pricing" at bounding box center [1334, 115] width 110 height 21
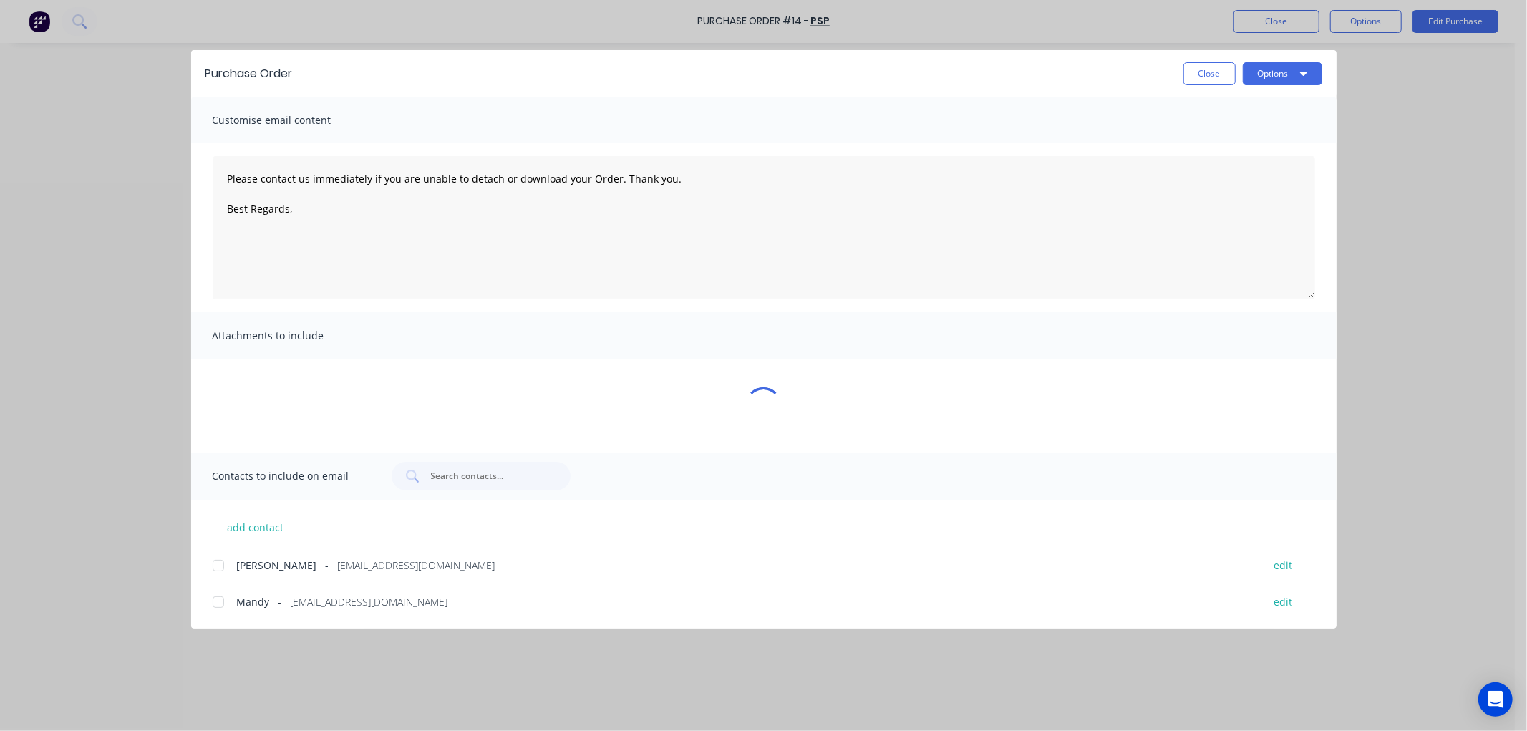
type textarea "x"
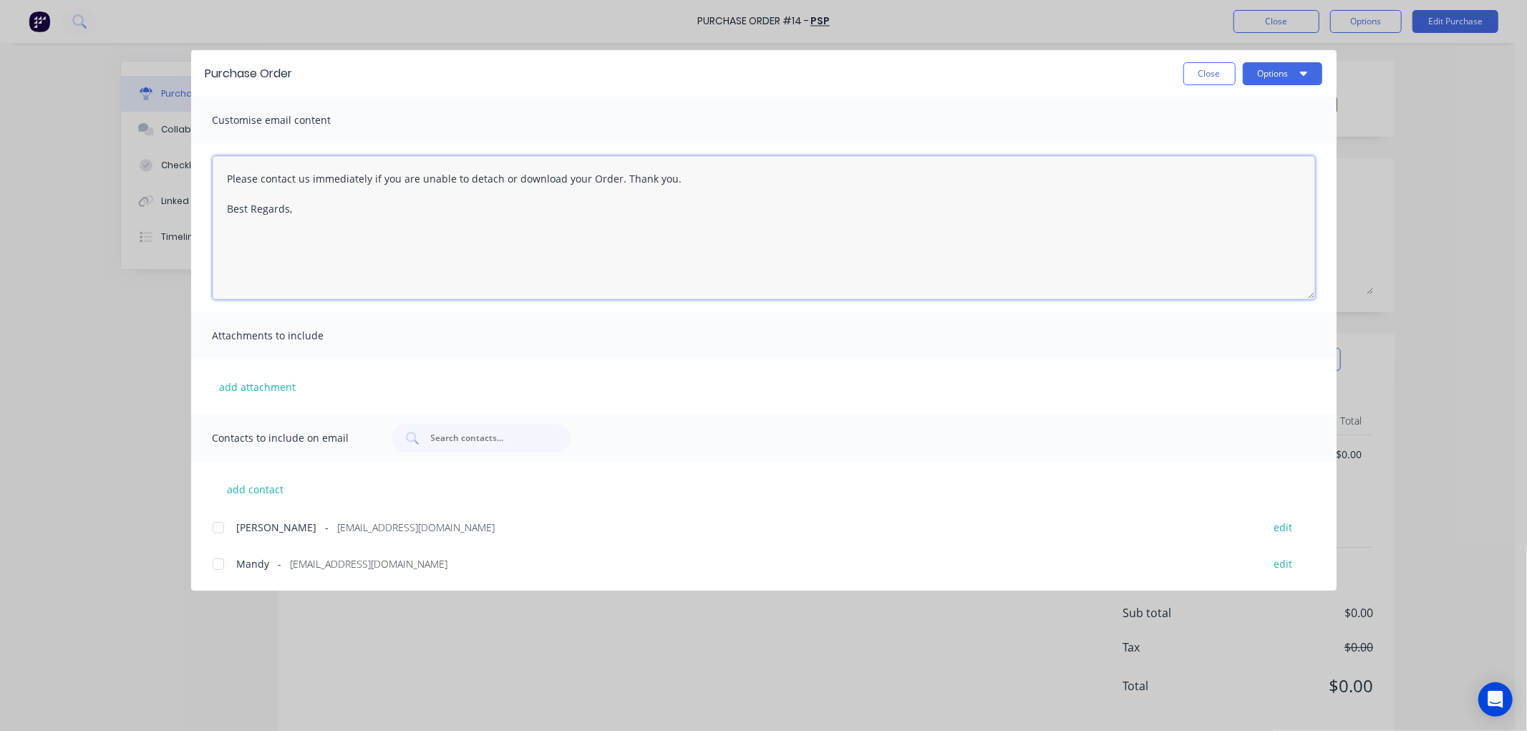
click at [323, 215] on textarea "Please contact us immediately if you are unable to detach or download your Orde…" at bounding box center [764, 227] width 1103 height 143
click at [216, 561] on div at bounding box center [218, 564] width 29 height 29
click at [324, 213] on textarea "Please contact us immediately if you are unable to detach or download your Orde…" at bounding box center [764, 227] width 1103 height 143
type textarea "Please contact us immediately if you are unable to detach or download your Orde…"
click at [1278, 73] on button "Options" at bounding box center [1282, 73] width 79 height 23
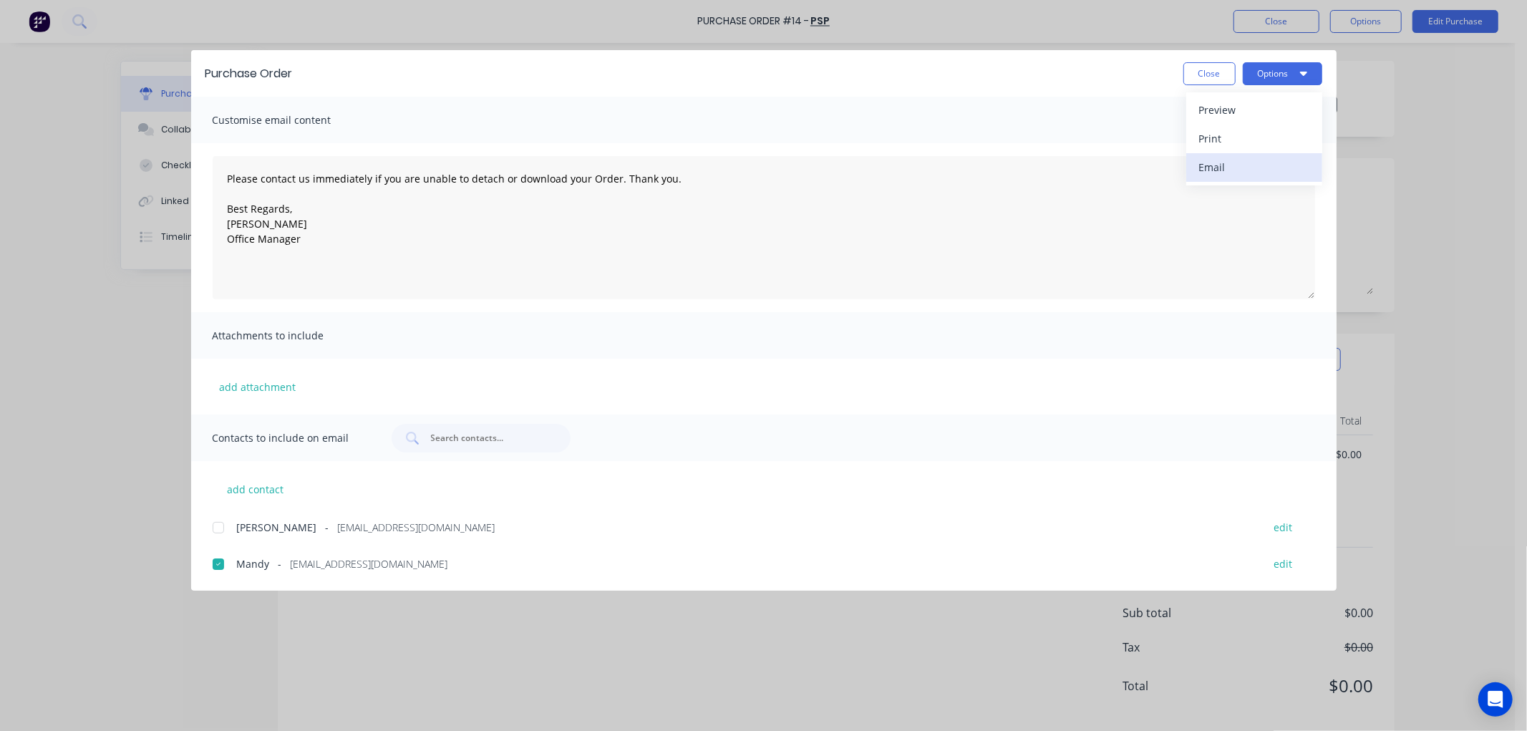
click at [1227, 168] on div "Email" at bounding box center [1255, 167] width 110 height 21
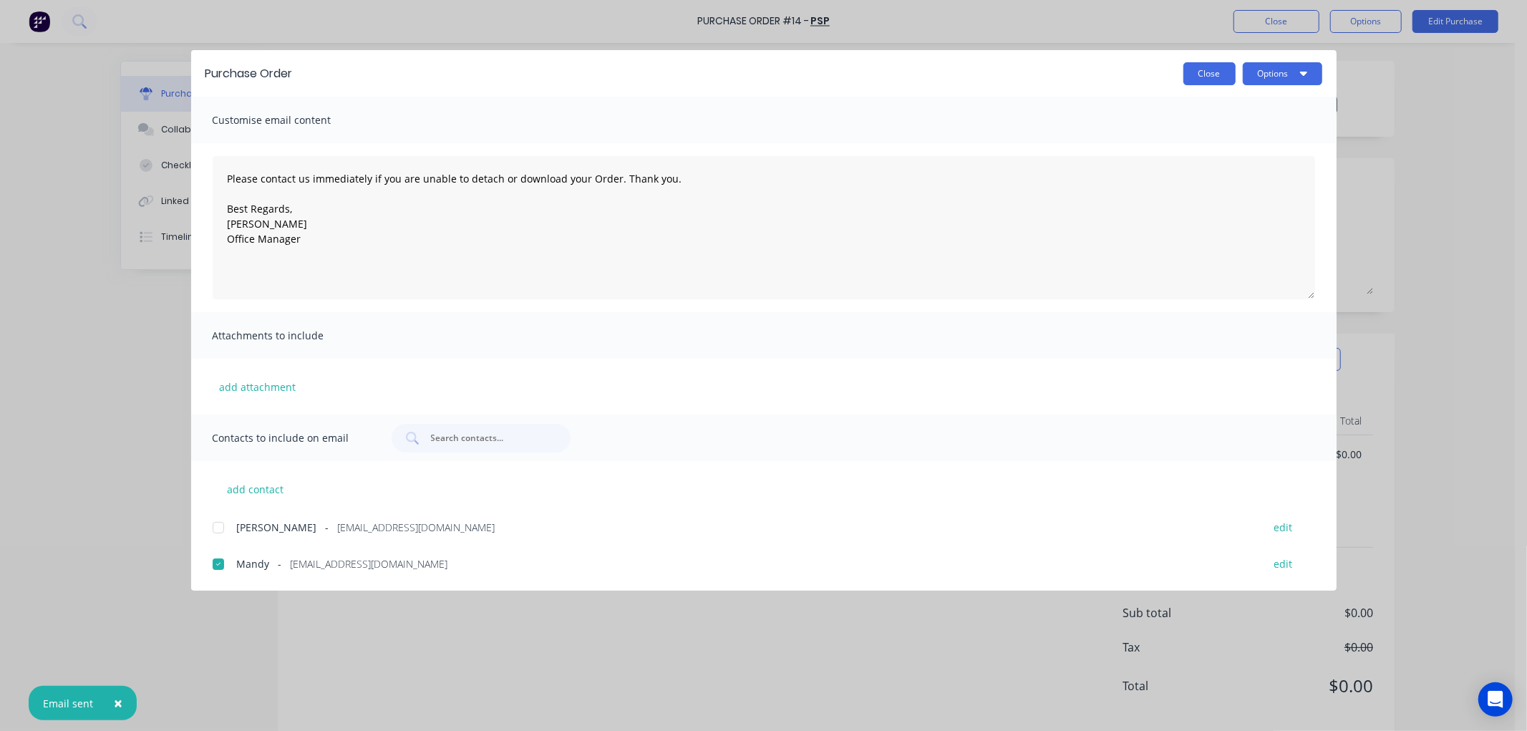
click at [1205, 79] on button "Close" at bounding box center [1210, 73] width 52 height 23
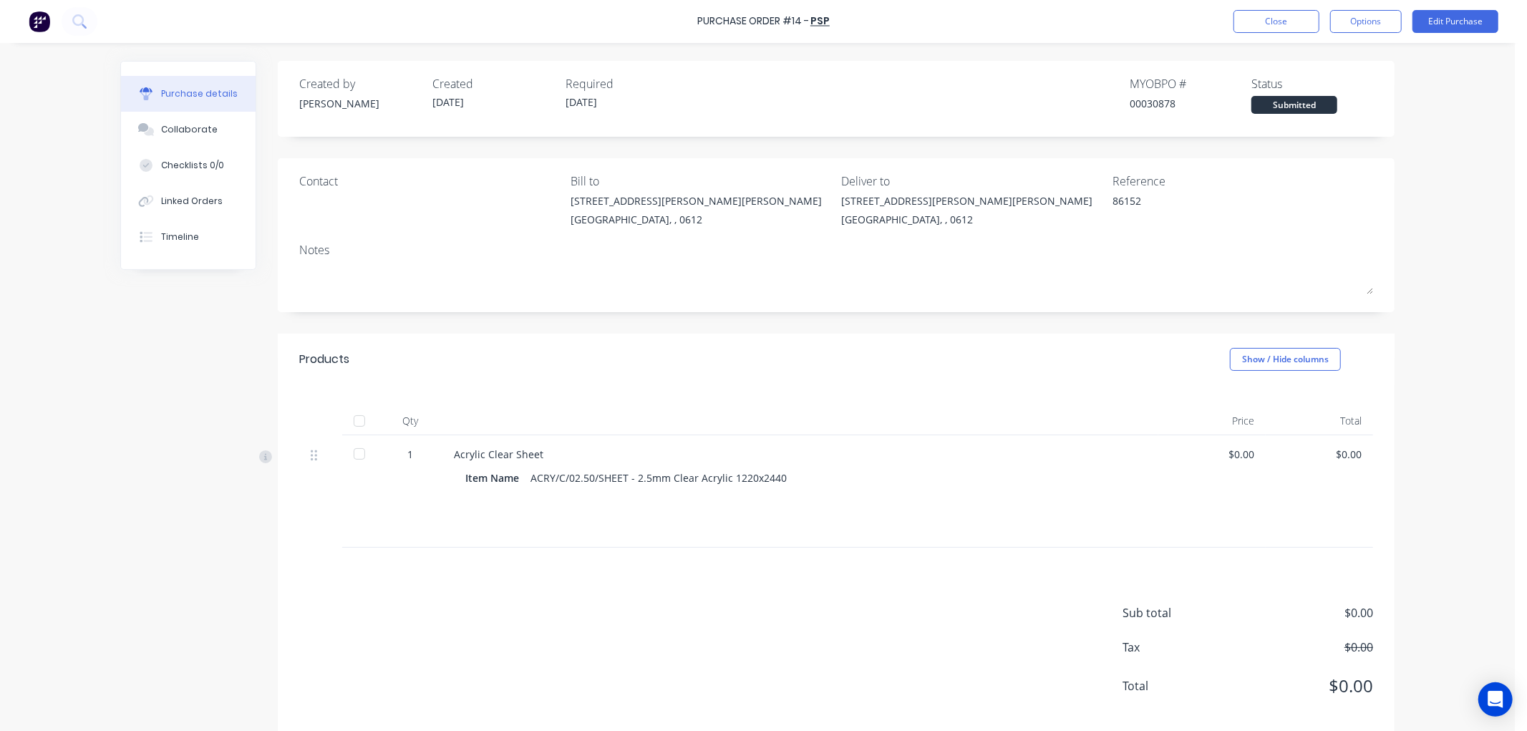
type textarea "x"
click at [162, 201] on div "Linked Orders" at bounding box center [192, 201] width 62 height 13
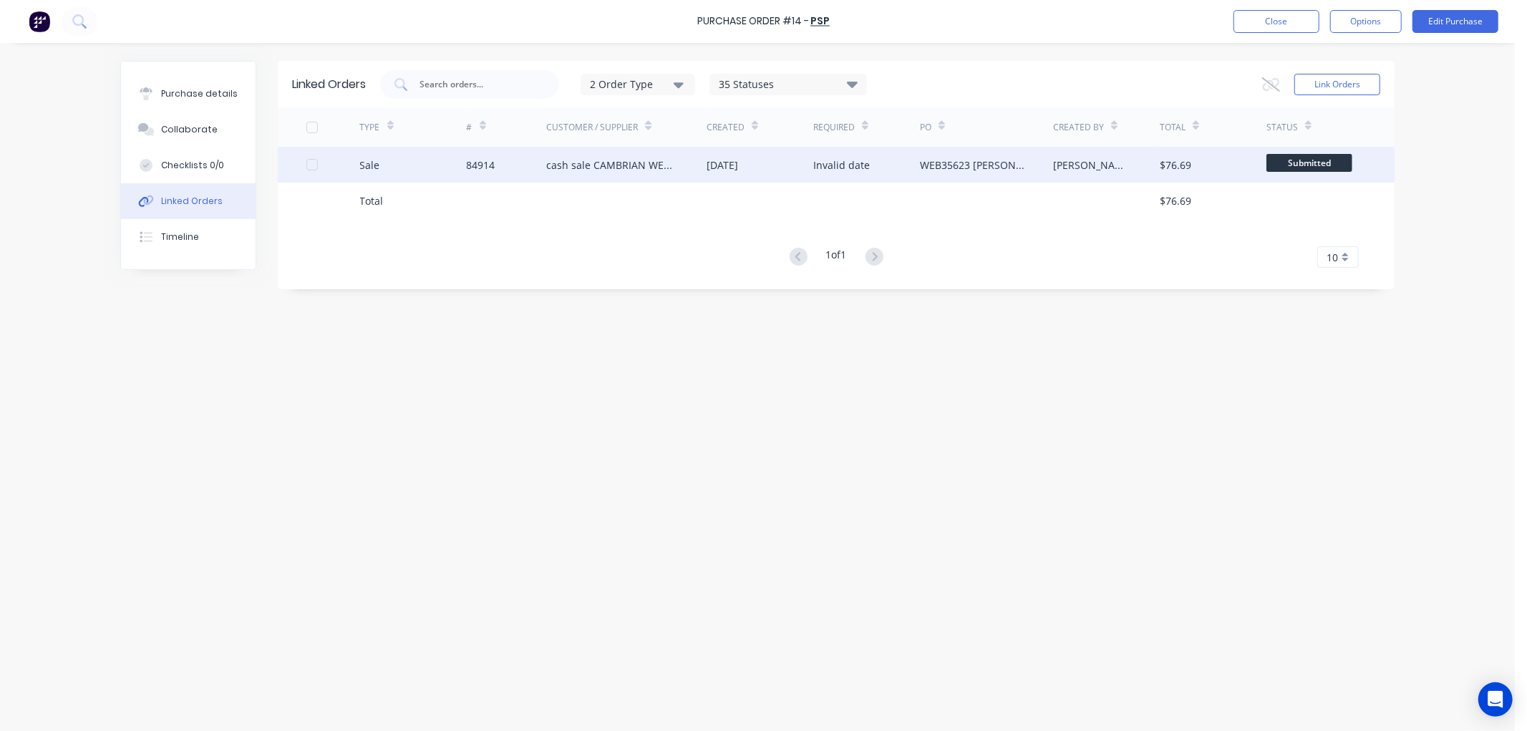
click at [1039, 169] on div "WEB35623 [PERSON_NAME]" at bounding box center [986, 165] width 133 height 36
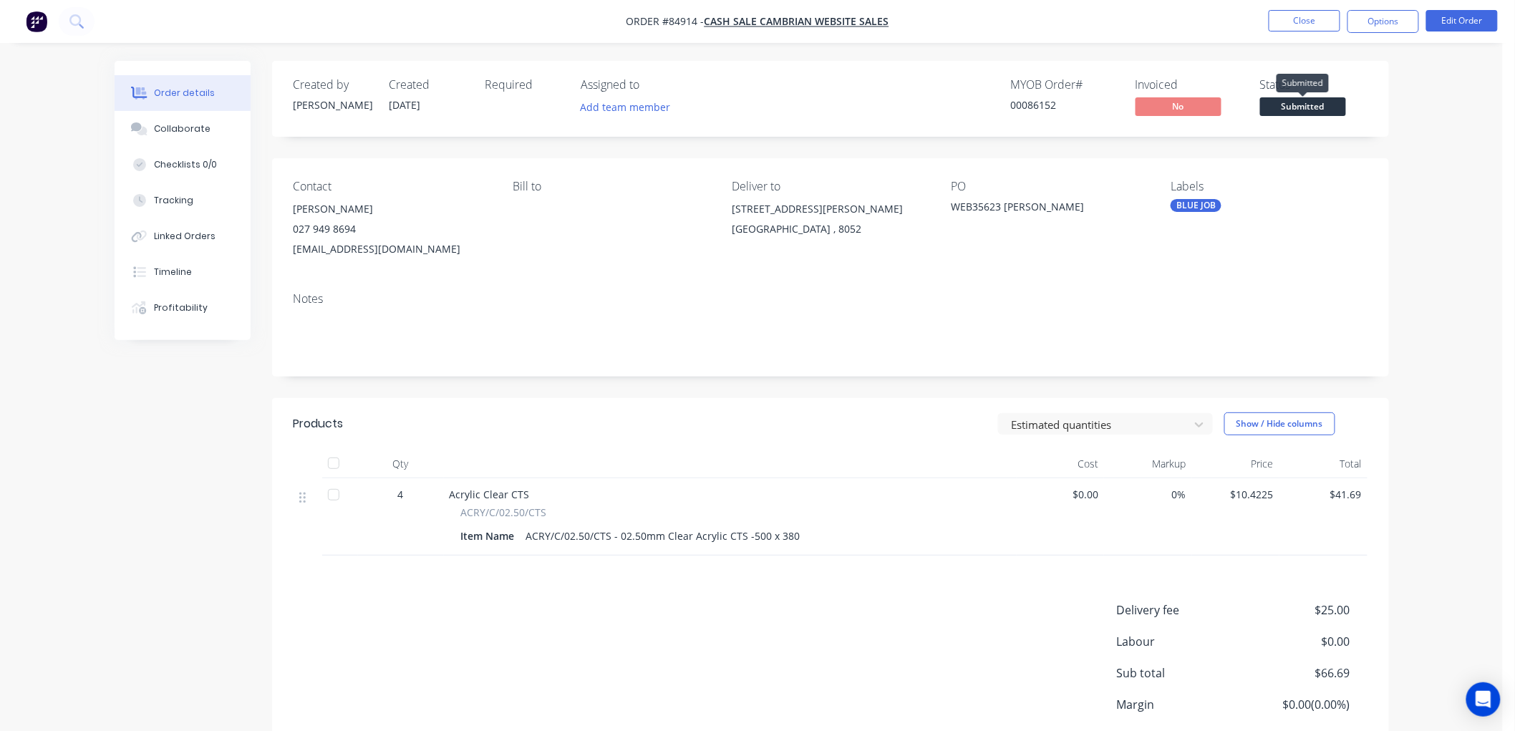
click at [1313, 110] on span "Submitted" at bounding box center [1303, 106] width 86 height 18
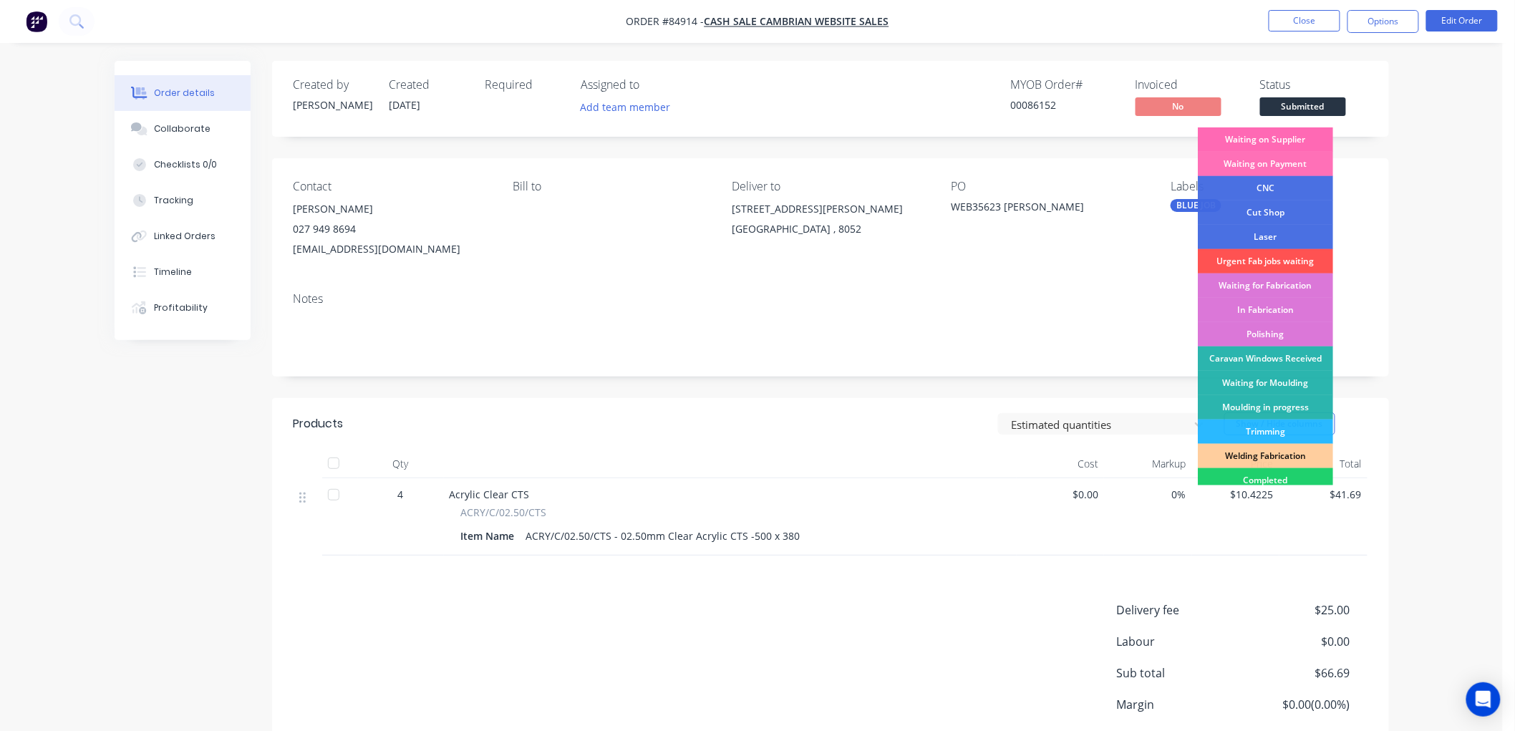
click at [1258, 140] on div "Waiting on Supplier" at bounding box center [1265, 139] width 135 height 24
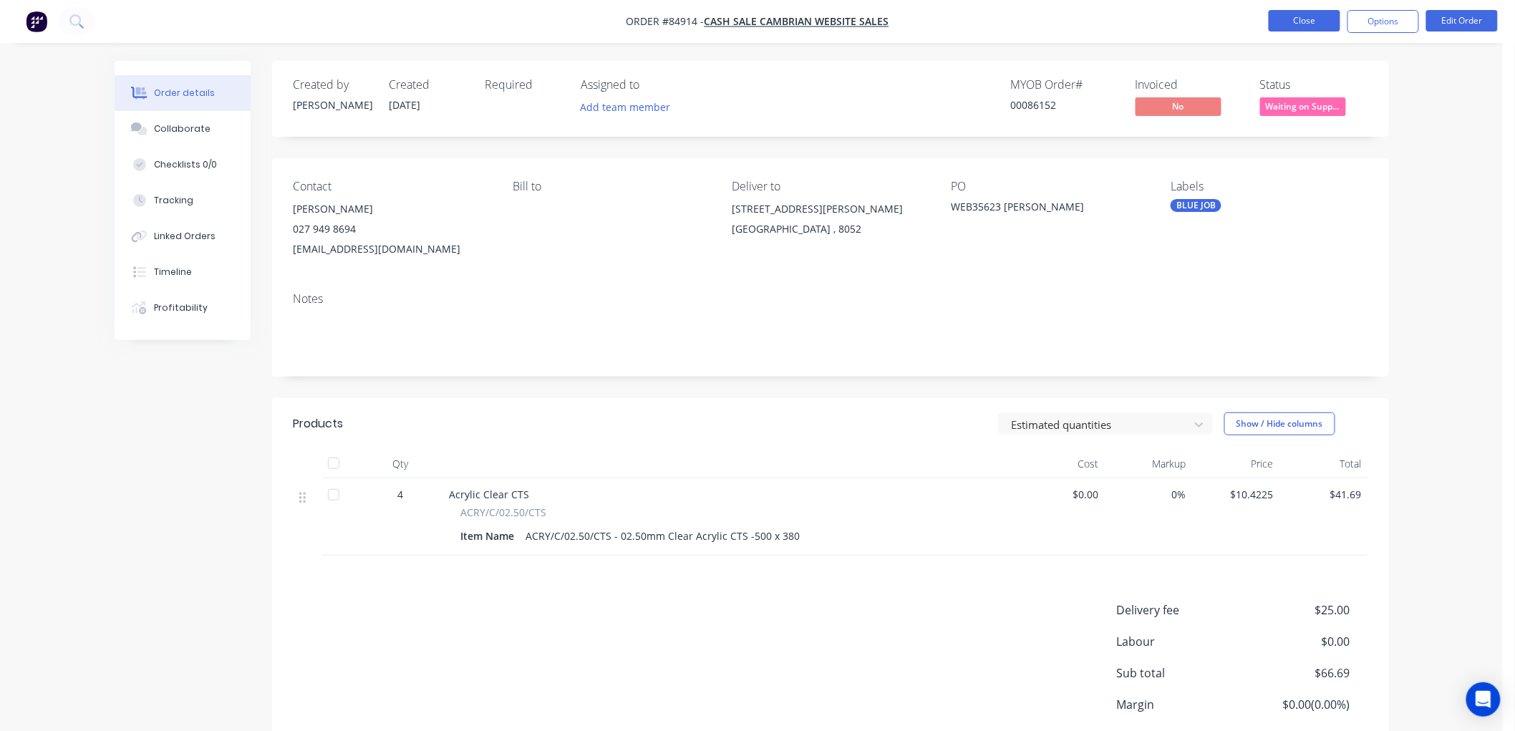
click at [1283, 19] on button "Close" at bounding box center [1305, 20] width 72 height 21
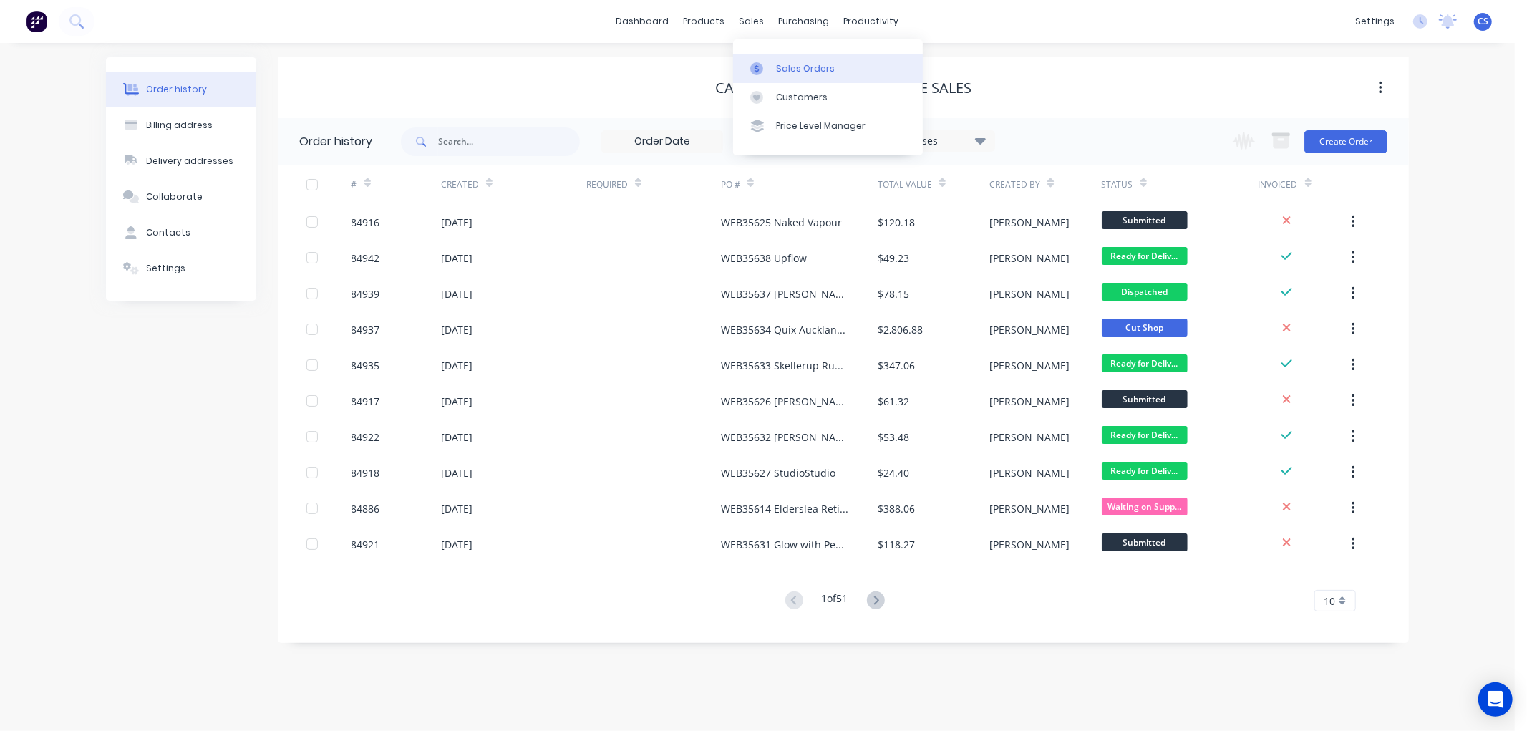
click at [763, 58] on link "Sales Orders" at bounding box center [828, 68] width 190 height 29
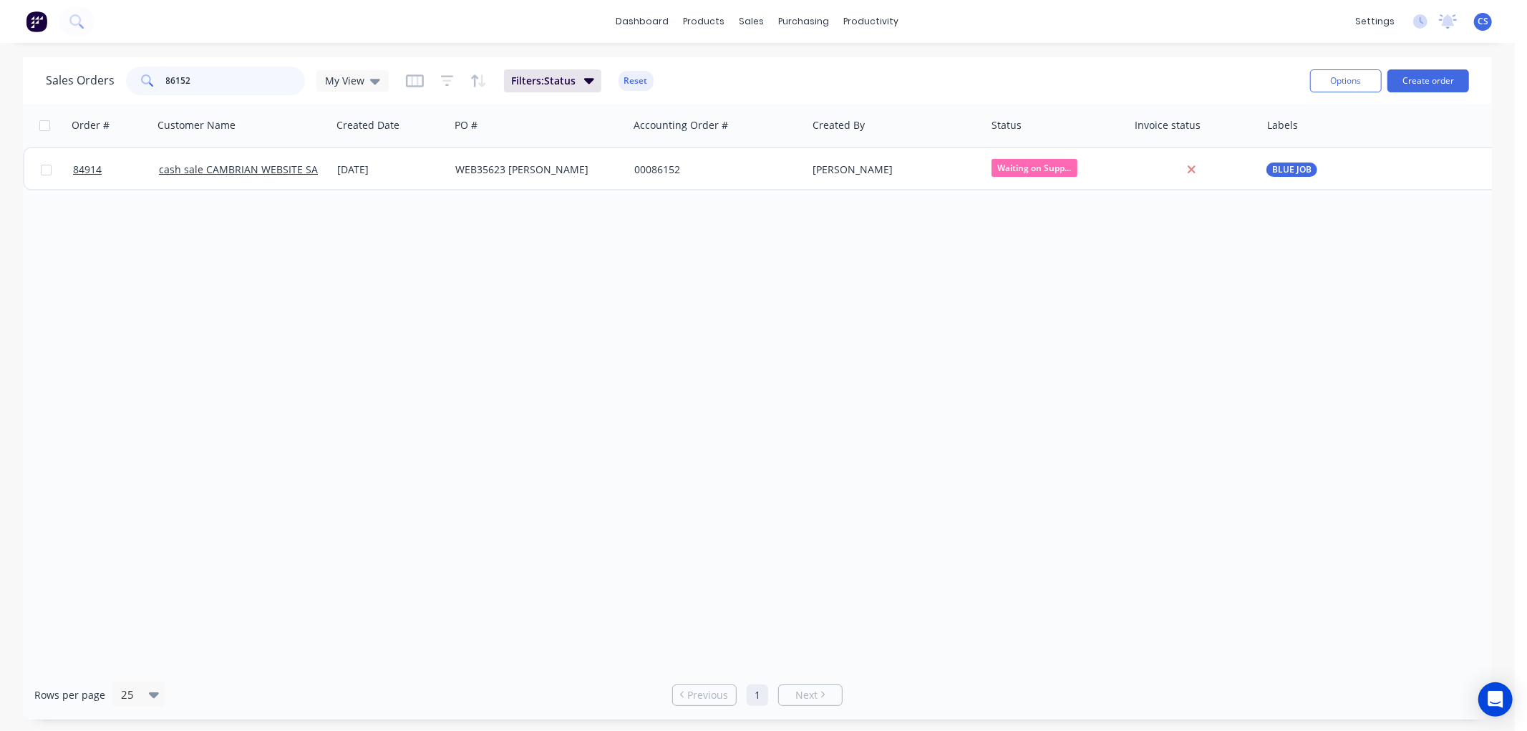
click at [204, 79] on input "86152" at bounding box center [236, 81] width 140 height 29
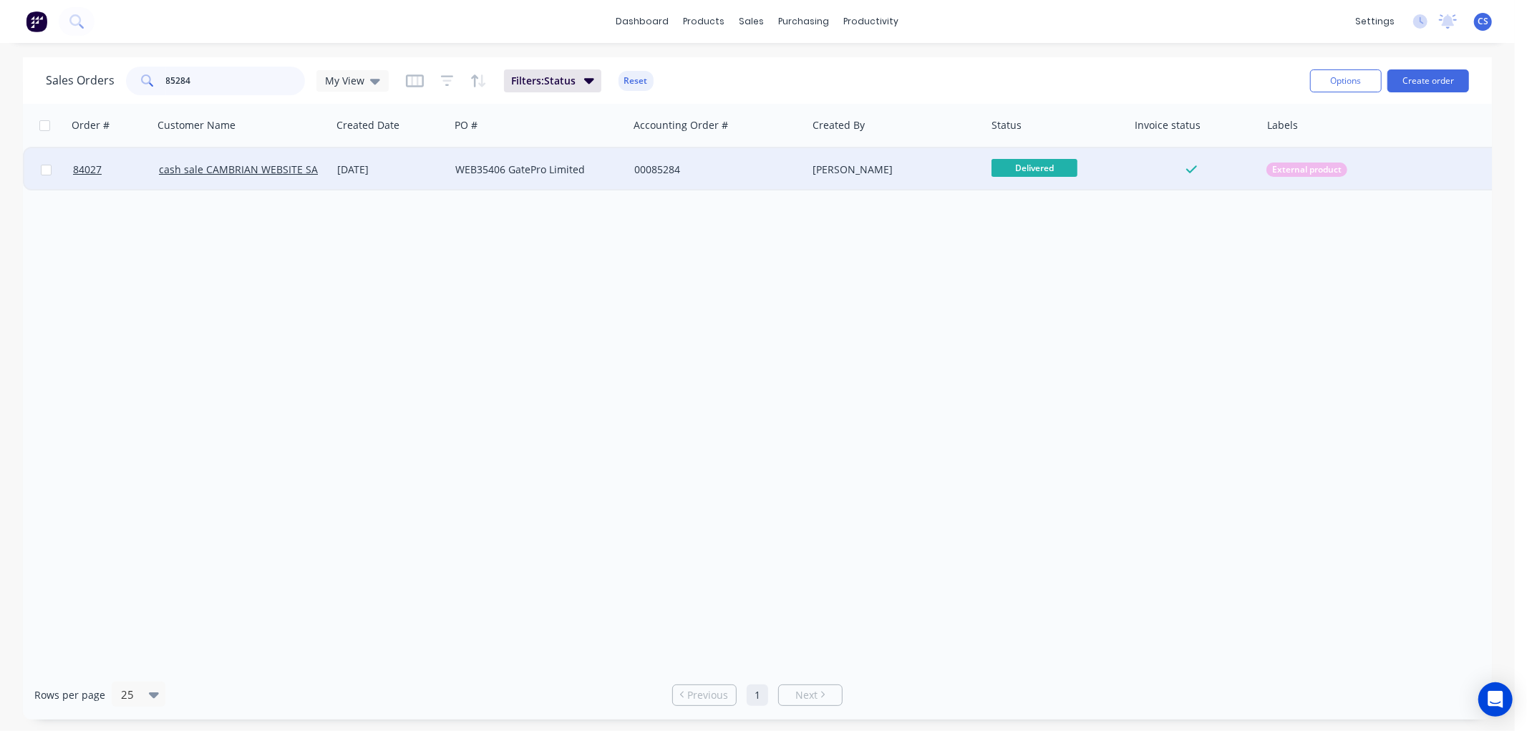
type input "85284"
click at [550, 170] on div "WEB35406 GatePro Limited" at bounding box center [534, 170] width 159 height 14
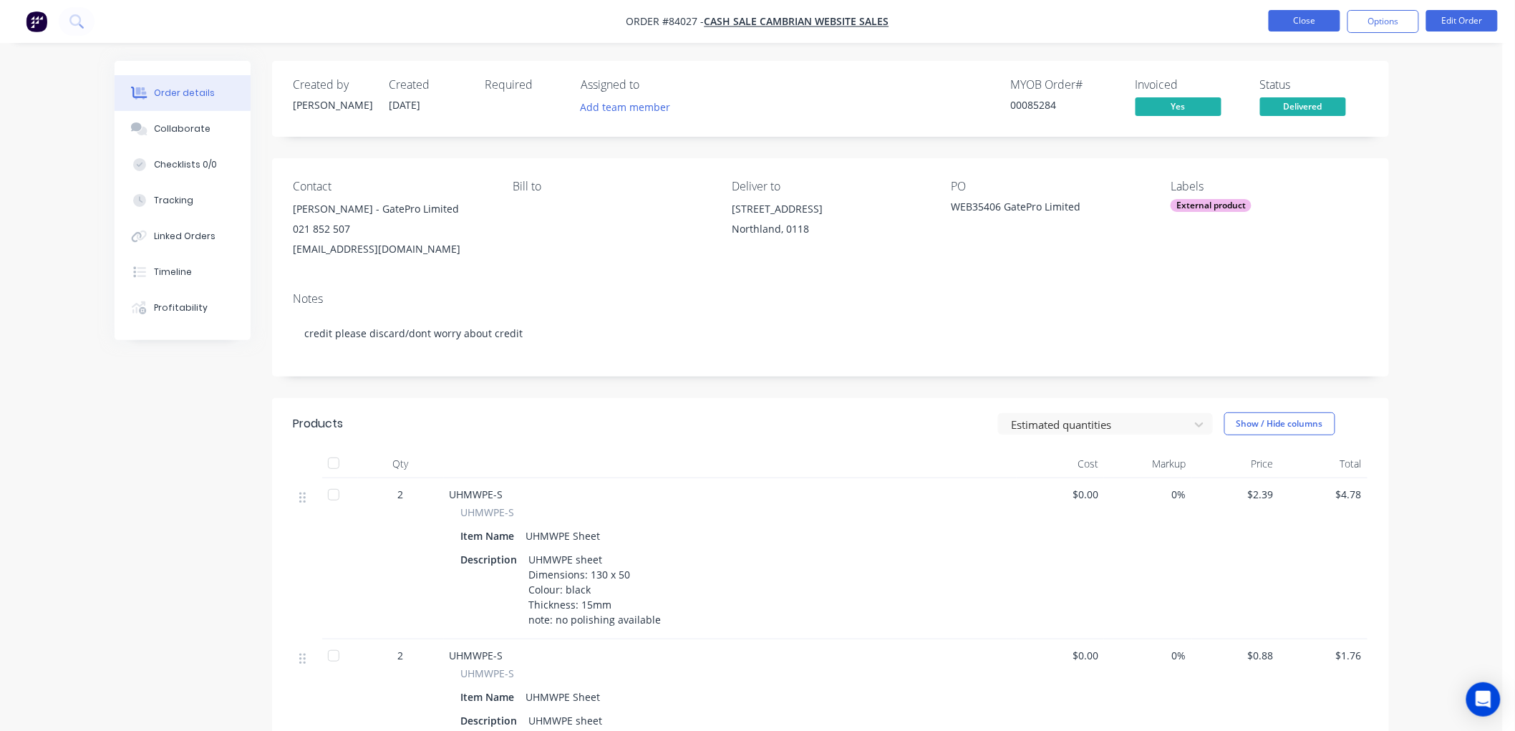
click at [1283, 25] on button "Close" at bounding box center [1305, 20] width 72 height 21
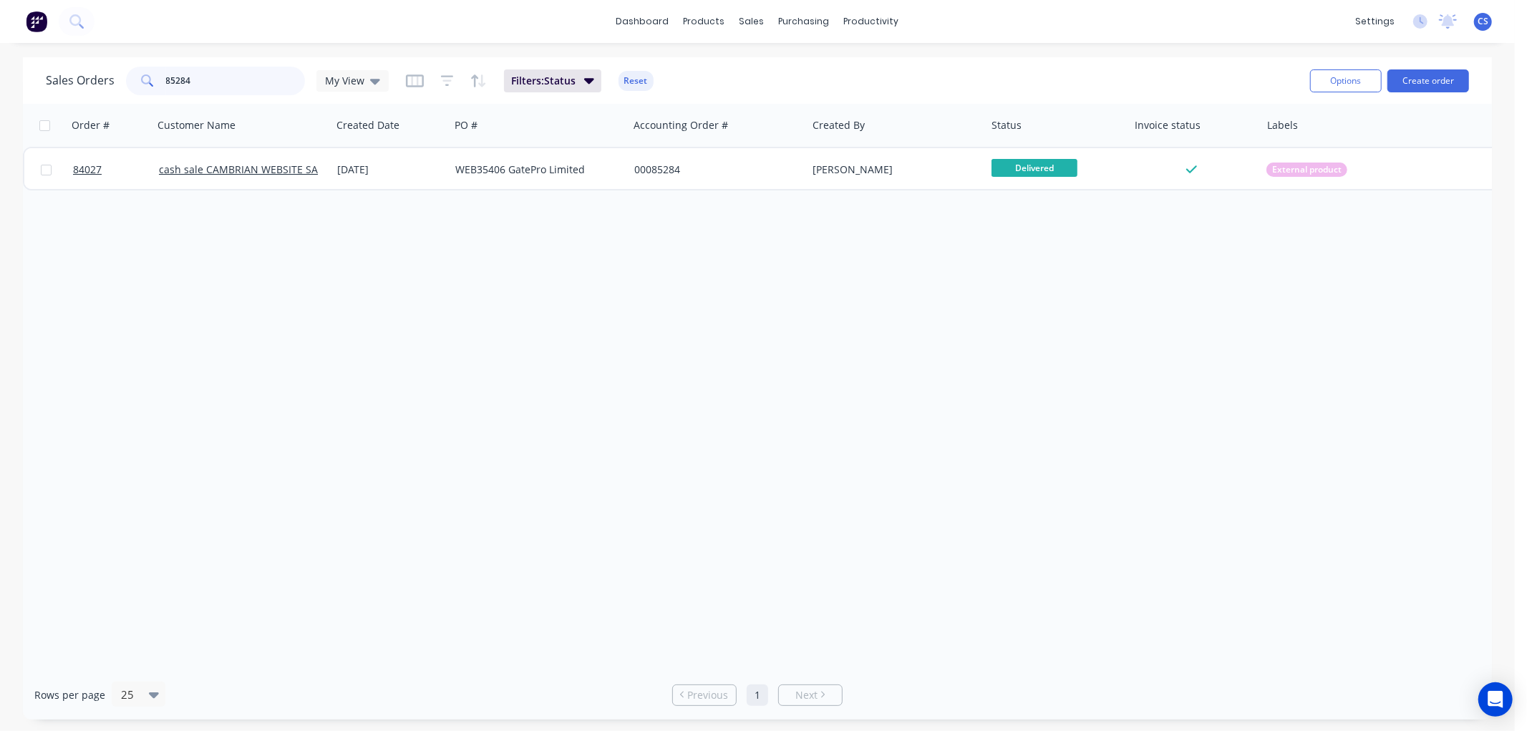
click at [251, 82] on input "85284" at bounding box center [236, 81] width 140 height 29
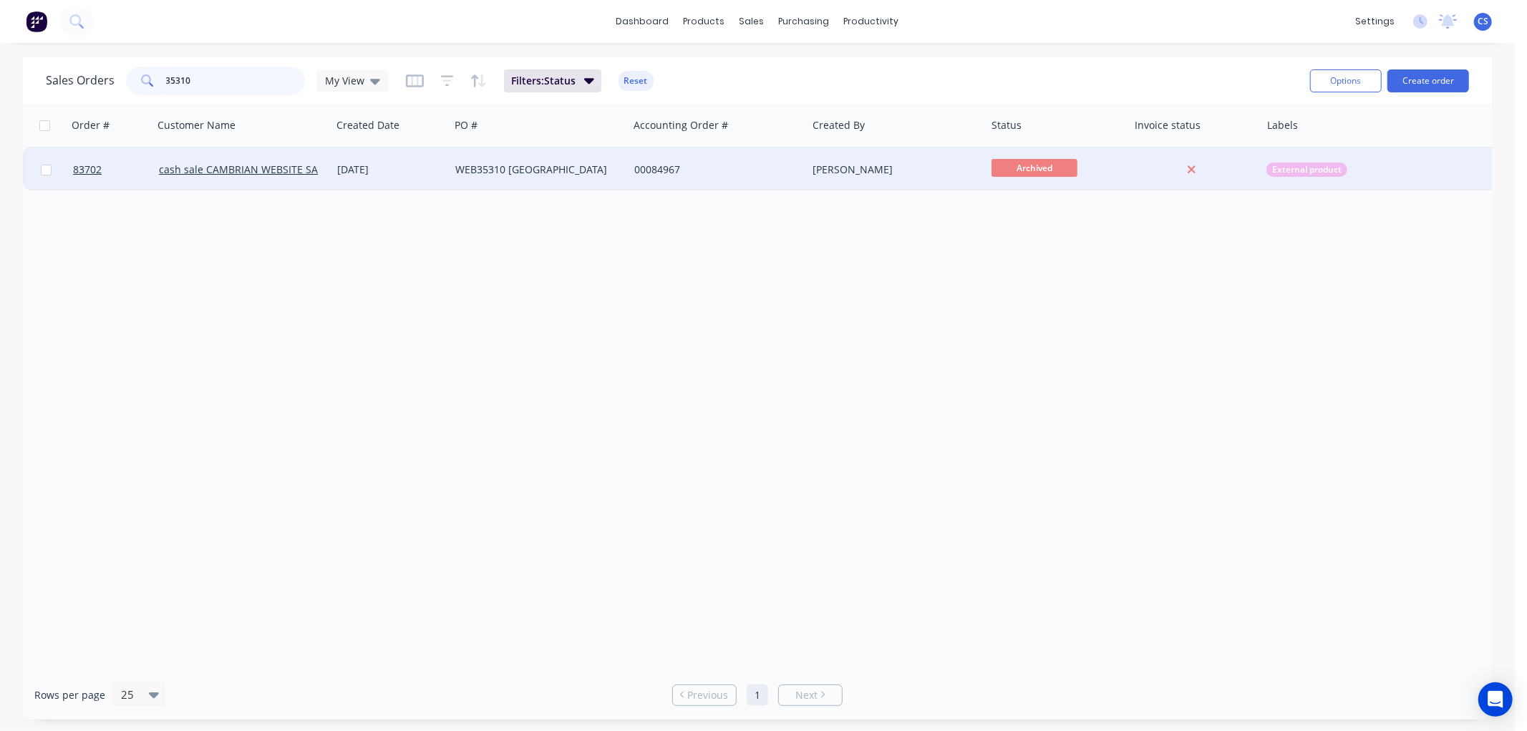
type input "35310"
click at [554, 170] on div "WEB35310 [GEOGRAPHIC_DATA]" at bounding box center [534, 170] width 159 height 14
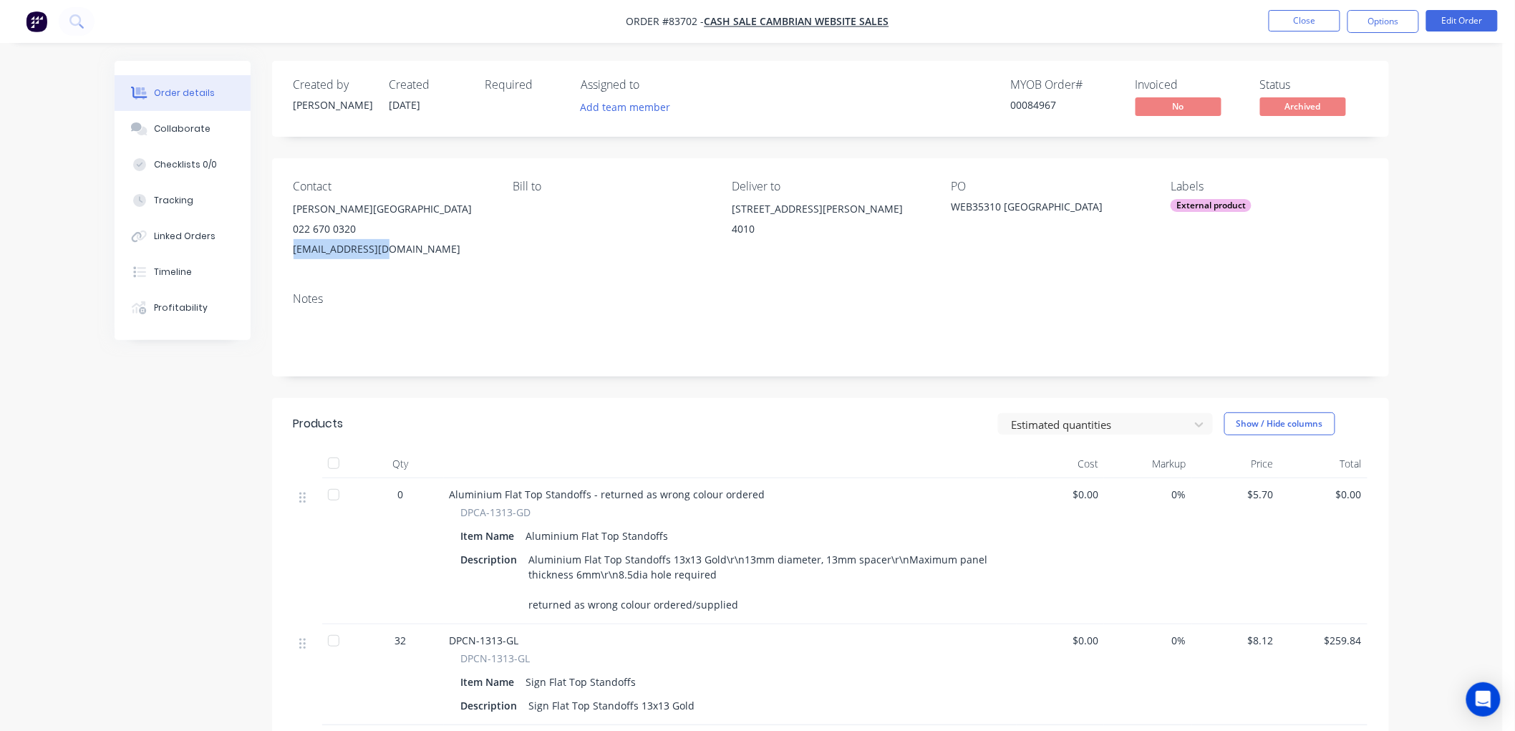
drag, startPoint x: 390, startPoint y: 248, endPoint x: 294, endPoint y: 251, distance: 95.3
click at [294, 251] on div "[EMAIL_ADDRESS][DOMAIN_NAME]" at bounding box center [392, 249] width 196 height 20
copy div "[EMAIL_ADDRESS][DOMAIN_NAME]"
click at [392, 251] on div "[EMAIL_ADDRESS][DOMAIN_NAME]" at bounding box center [392, 249] width 196 height 20
click at [1309, 24] on button "Close" at bounding box center [1305, 20] width 72 height 21
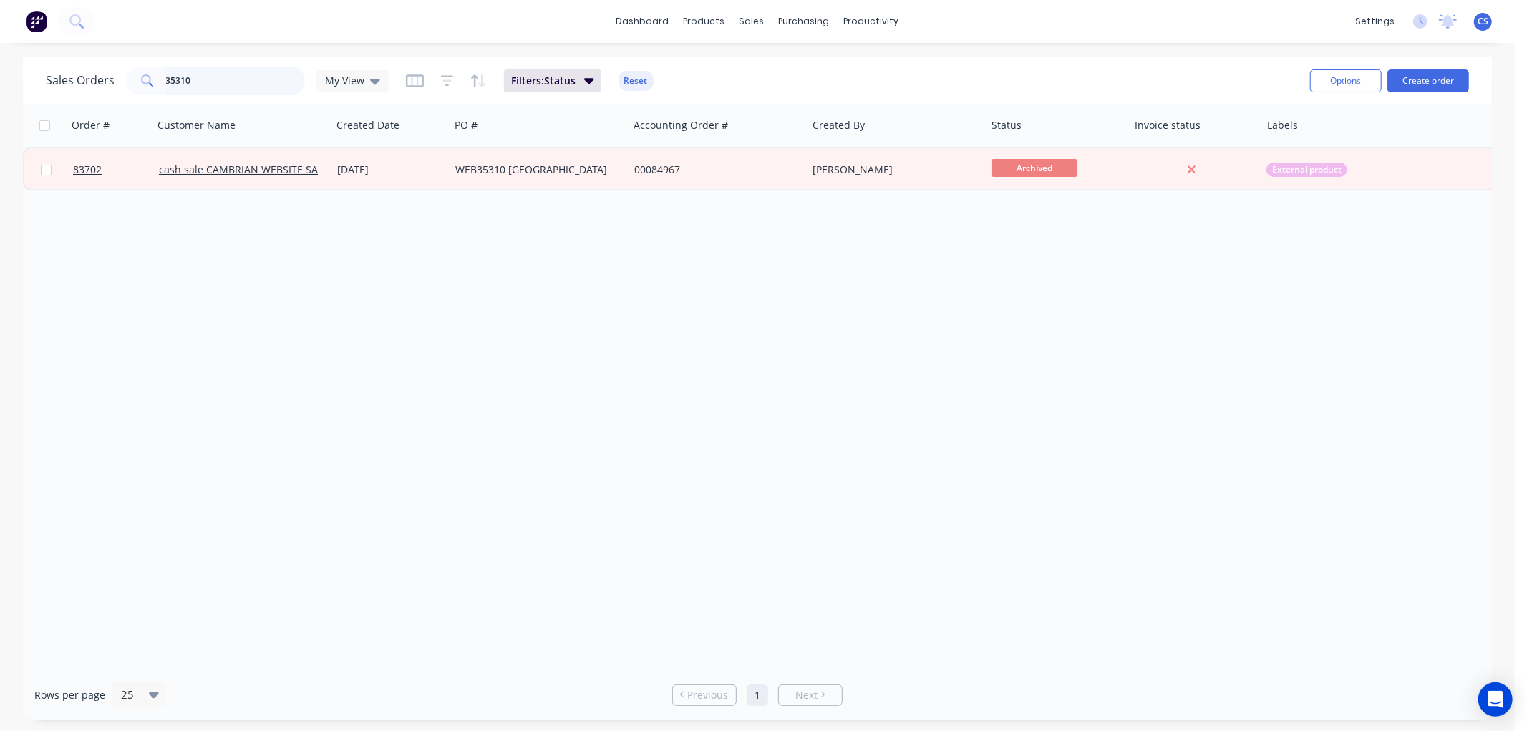
click at [238, 77] on input "35310" at bounding box center [236, 81] width 140 height 29
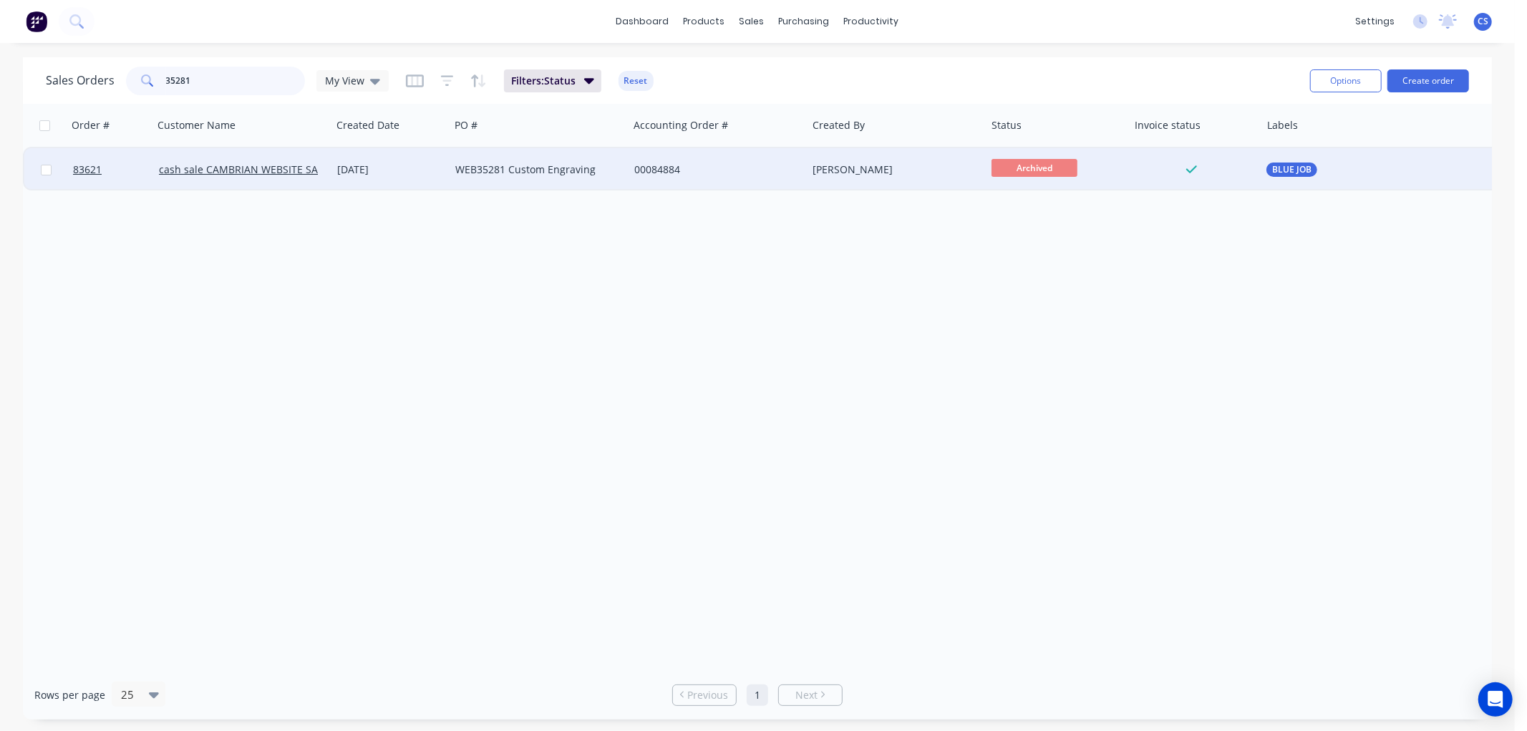
type input "35281"
click at [622, 170] on div "WEB35281 Custom Engraving" at bounding box center [539, 170] width 168 height 14
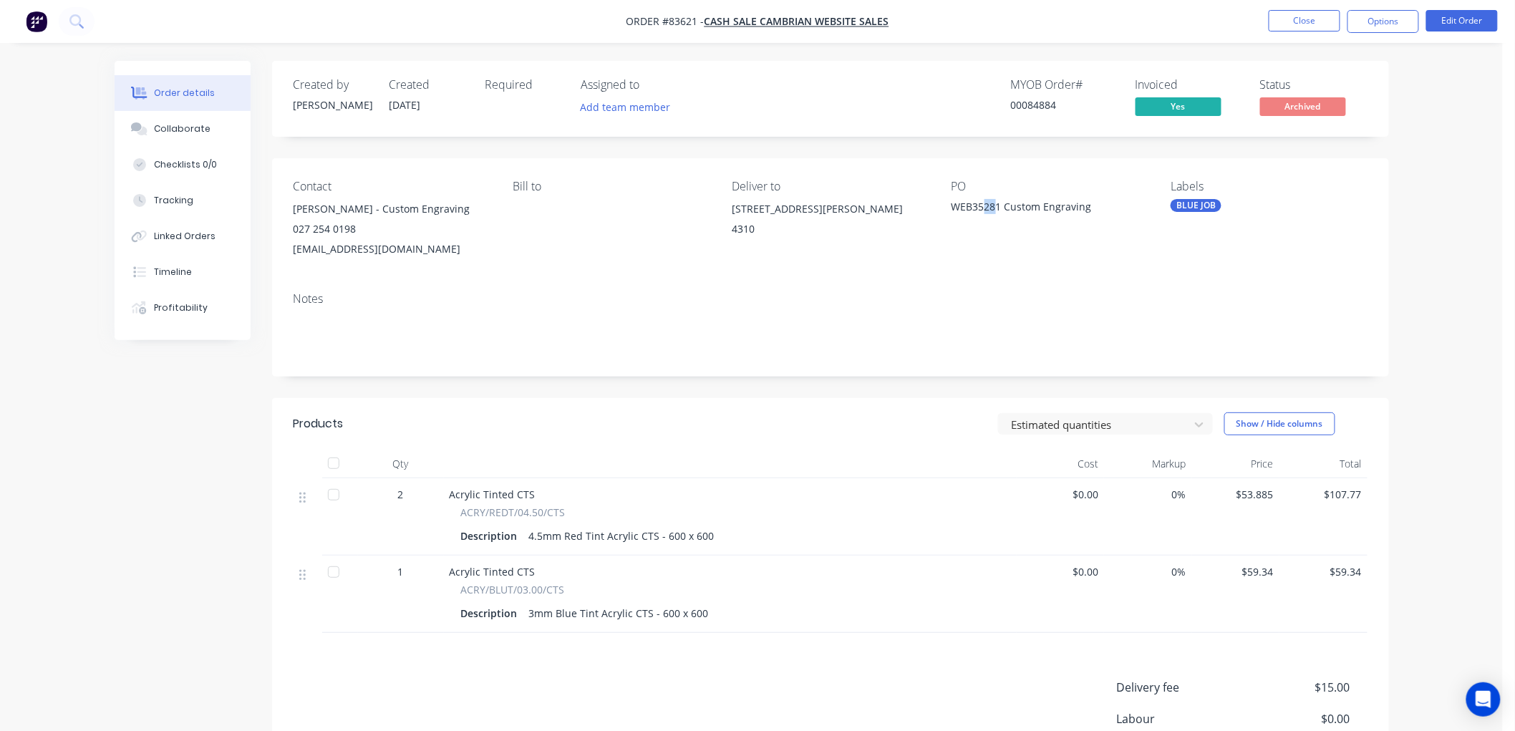
drag, startPoint x: 998, startPoint y: 205, endPoint x: 984, endPoint y: 206, distance: 14.4
click at [984, 206] on div "WEB35281 Custom Engraving" at bounding box center [1041, 209] width 179 height 20
drag, startPoint x: 972, startPoint y: 206, endPoint x: 1003, endPoint y: 206, distance: 30.8
click at [1003, 206] on div "WEB35281 Custom Engraving" at bounding box center [1041, 209] width 179 height 20
copy div "35281"
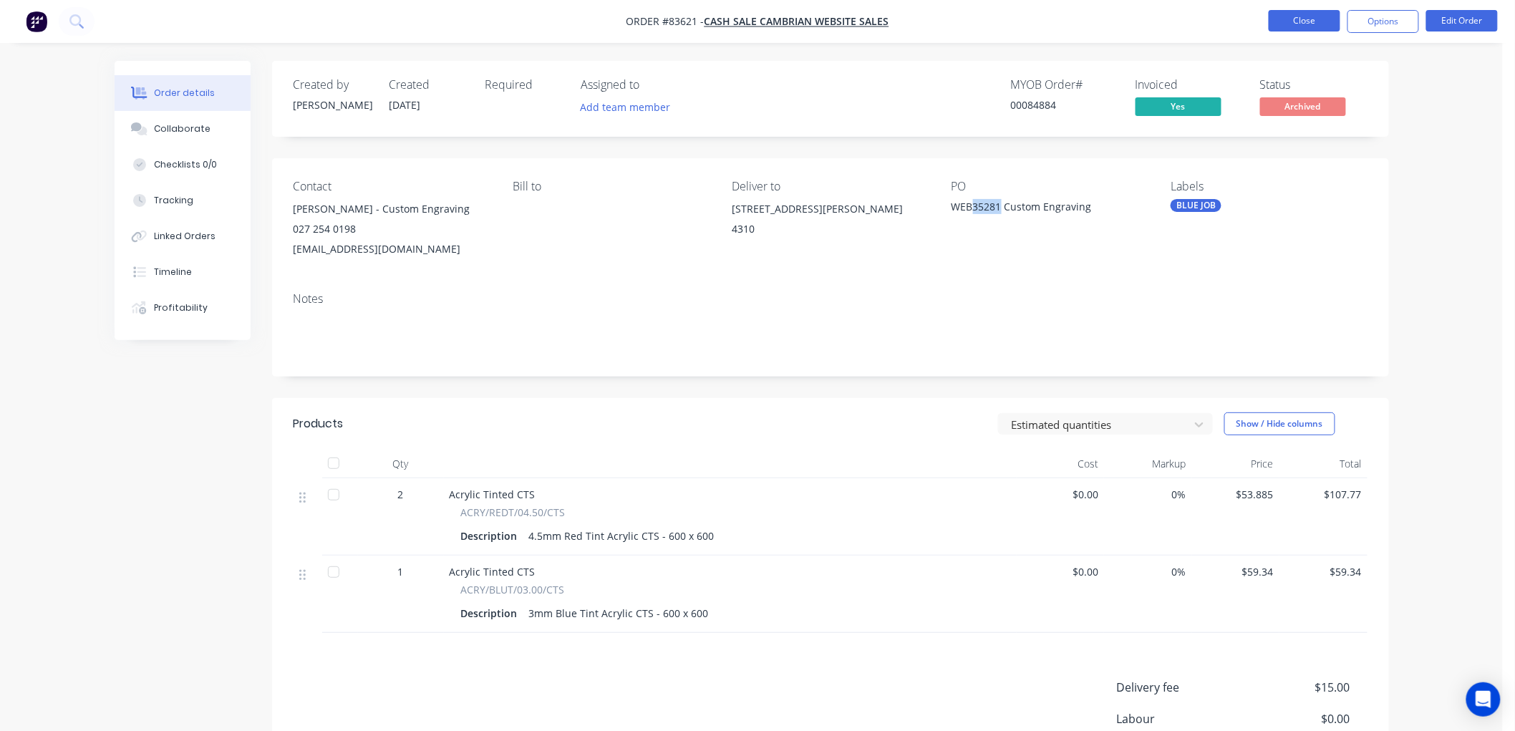
click at [1298, 22] on button "Close" at bounding box center [1305, 20] width 72 height 21
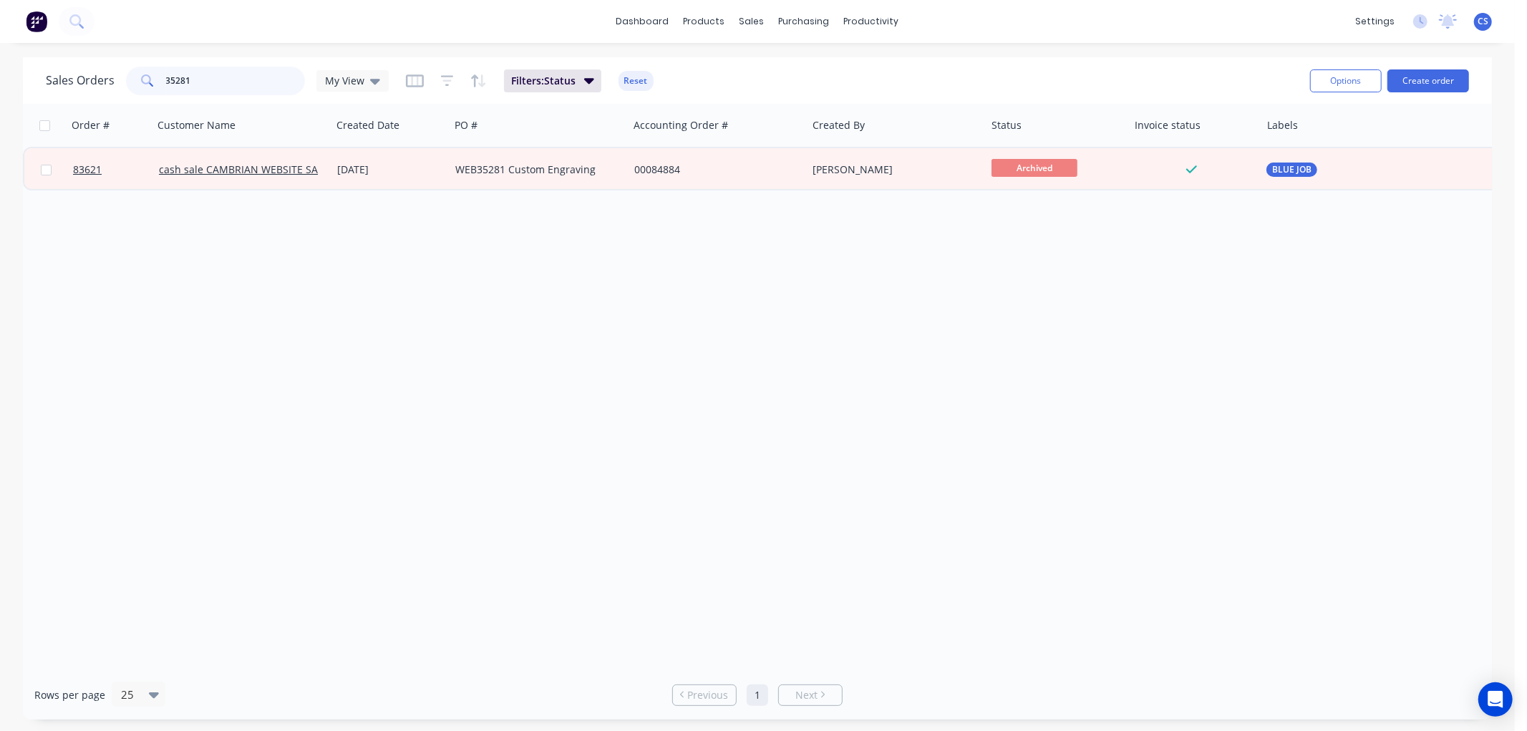
click at [208, 79] on input "35281" at bounding box center [236, 81] width 140 height 29
paste input "578"
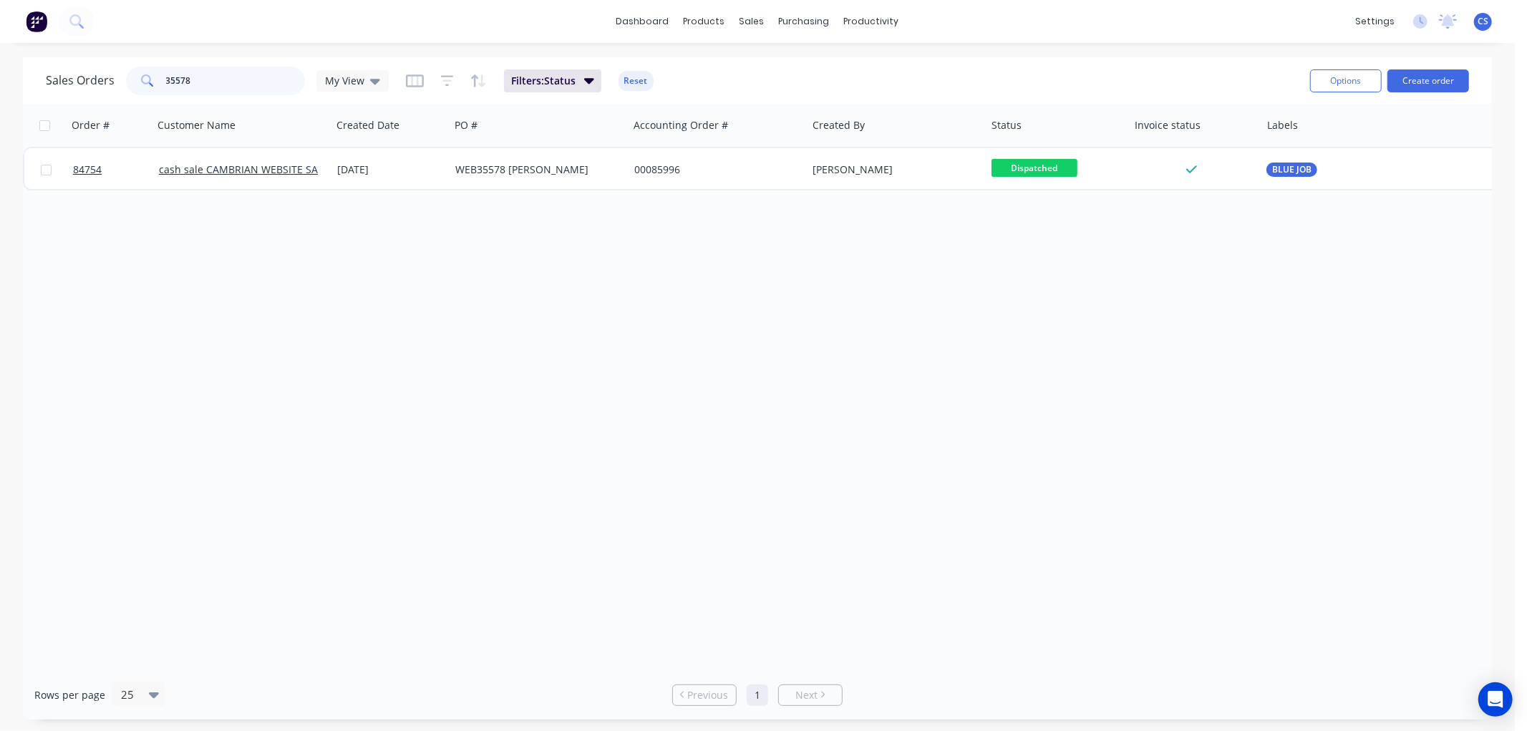
click at [237, 80] on input "35578" at bounding box center [236, 81] width 140 height 29
click at [236, 79] on input "35578" at bounding box center [236, 81] width 140 height 29
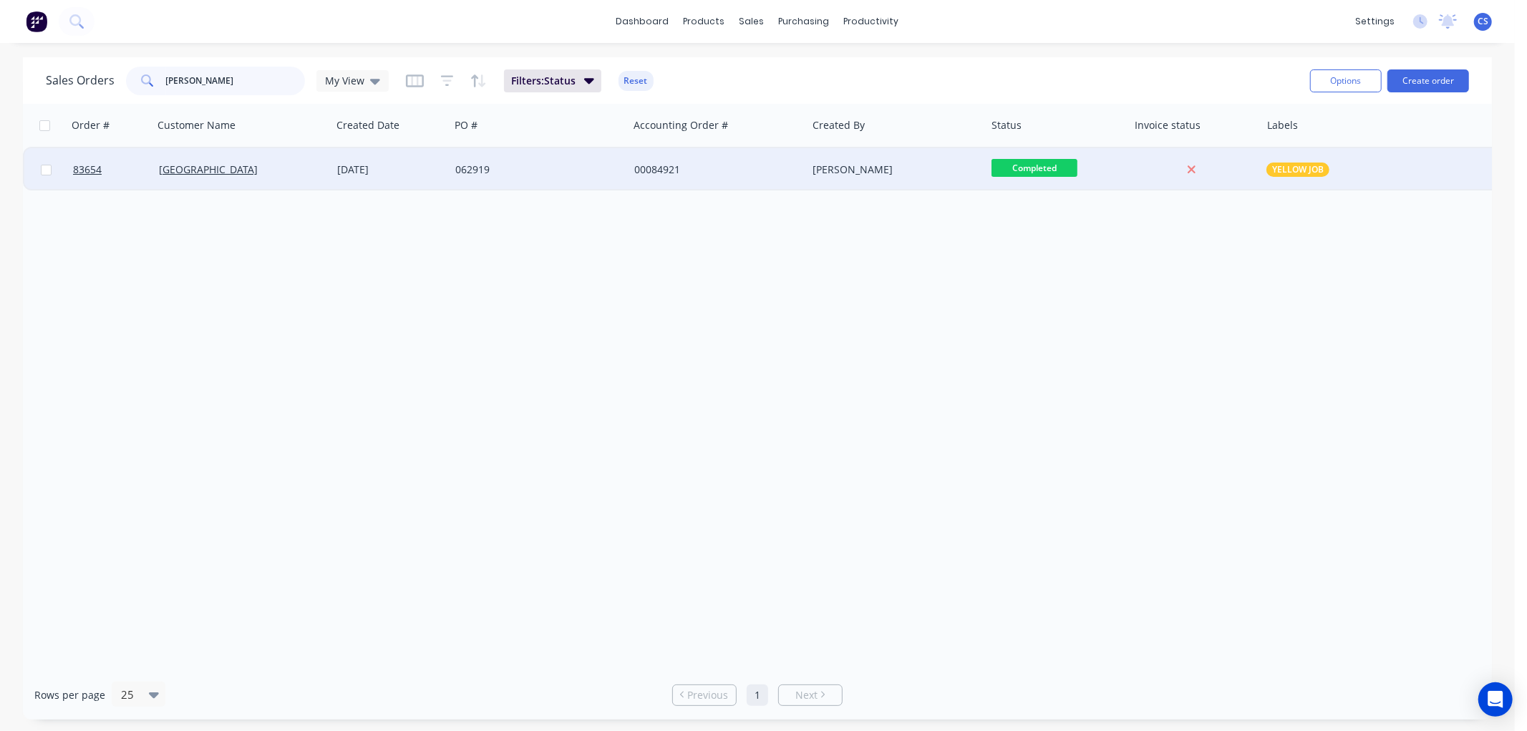
type input "[PERSON_NAME]"
click at [390, 158] on div "[DATE]" at bounding box center [391, 169] width 118 height 43
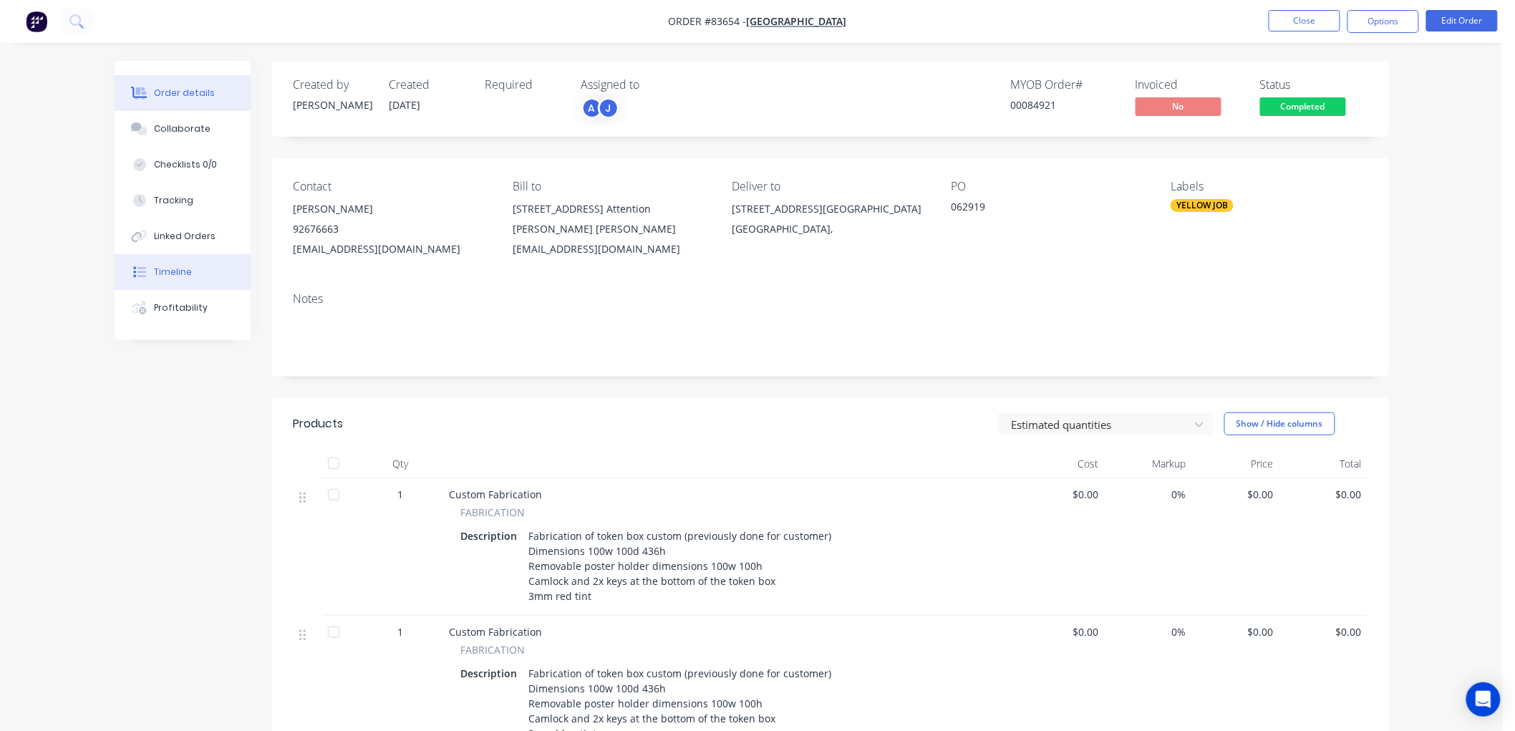
click at [180, 266] on div "Timeline" at bounding box center [173, 272] width 38 height 13
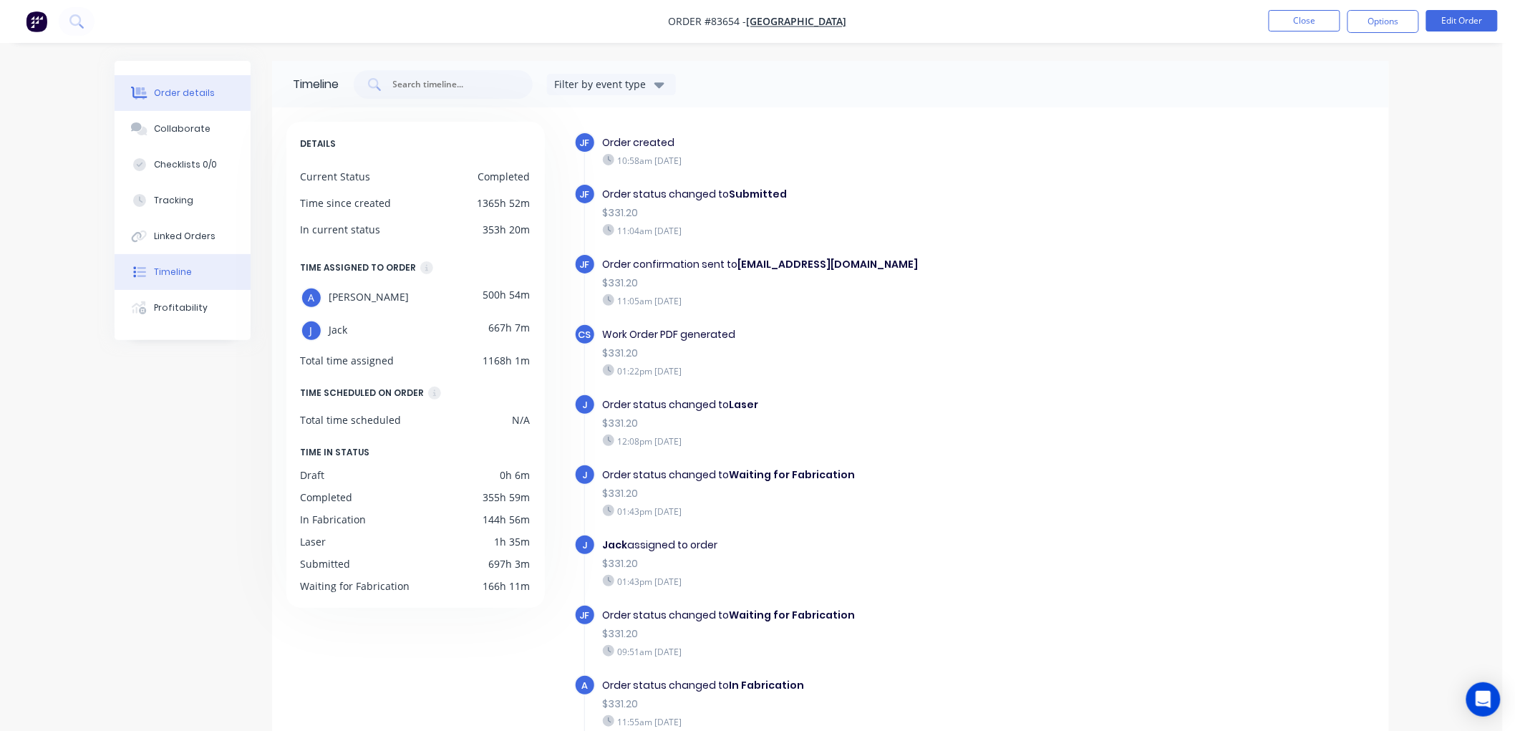
click at [188, 91] on div "Order details" at bounding box center [184, 93] width 61 height 13
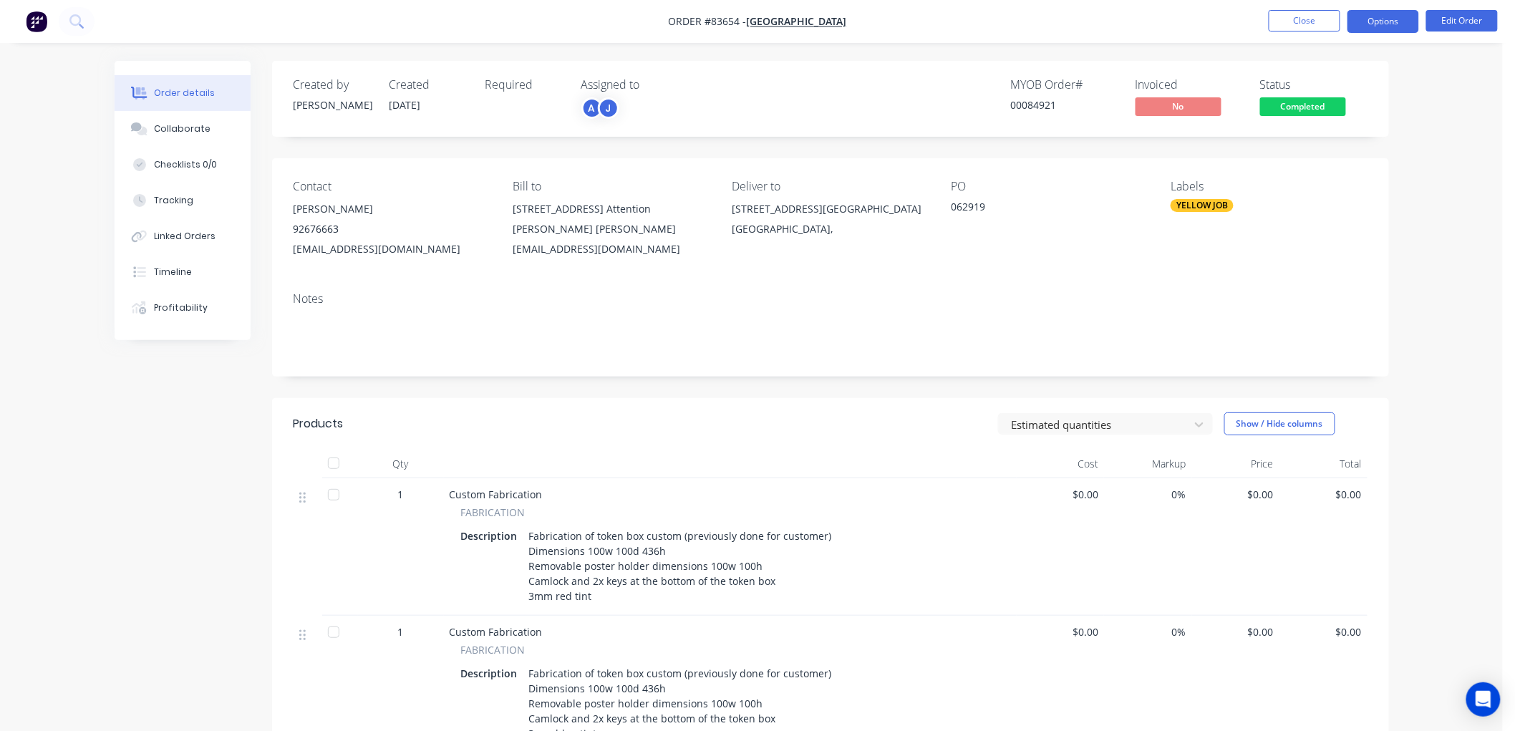
click at [1376, 24] on button "Options" at bounding box center [1384, 21] width 72 height 23
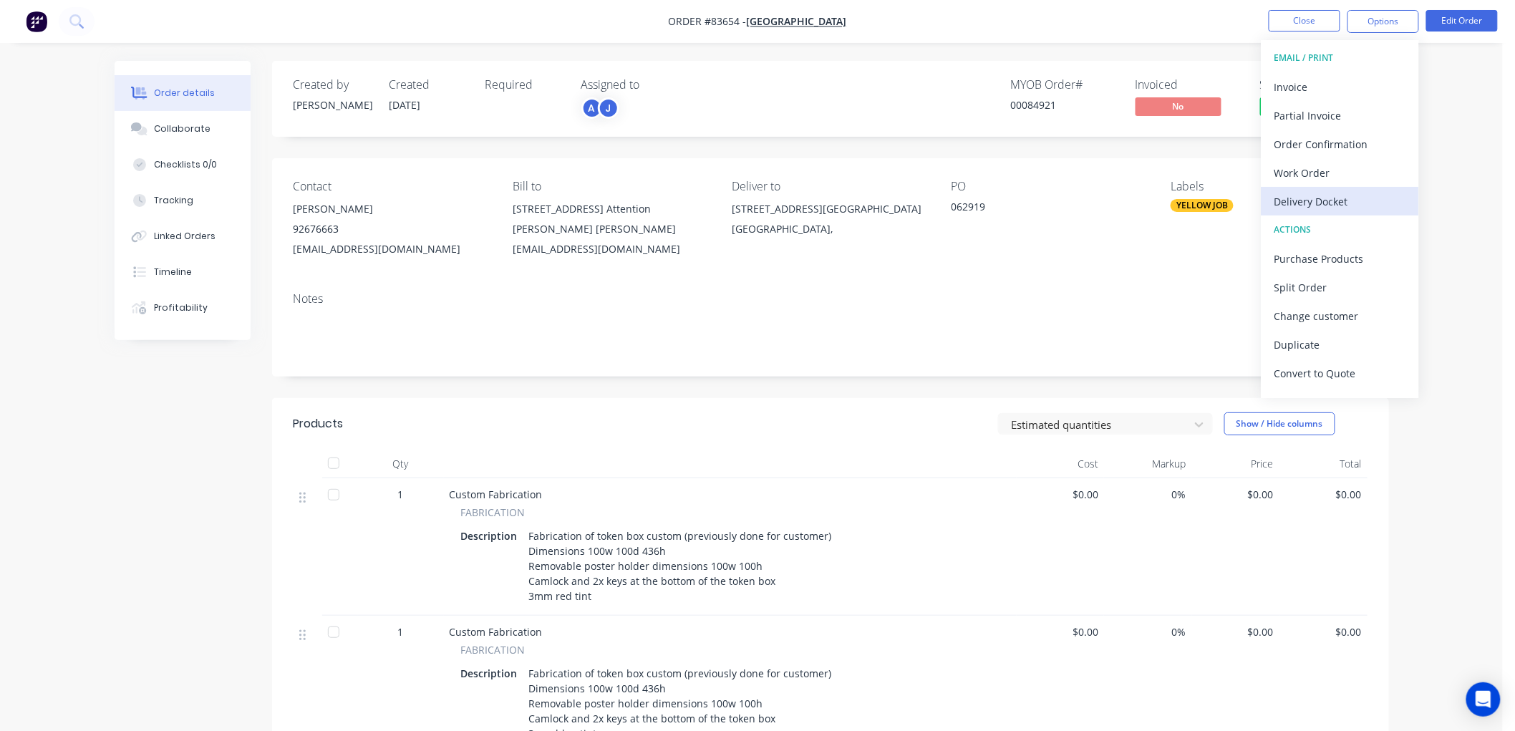
click at [1326, 196] on div "Delivery Docket" at bounding box center [1341, 201] width 132 height 21
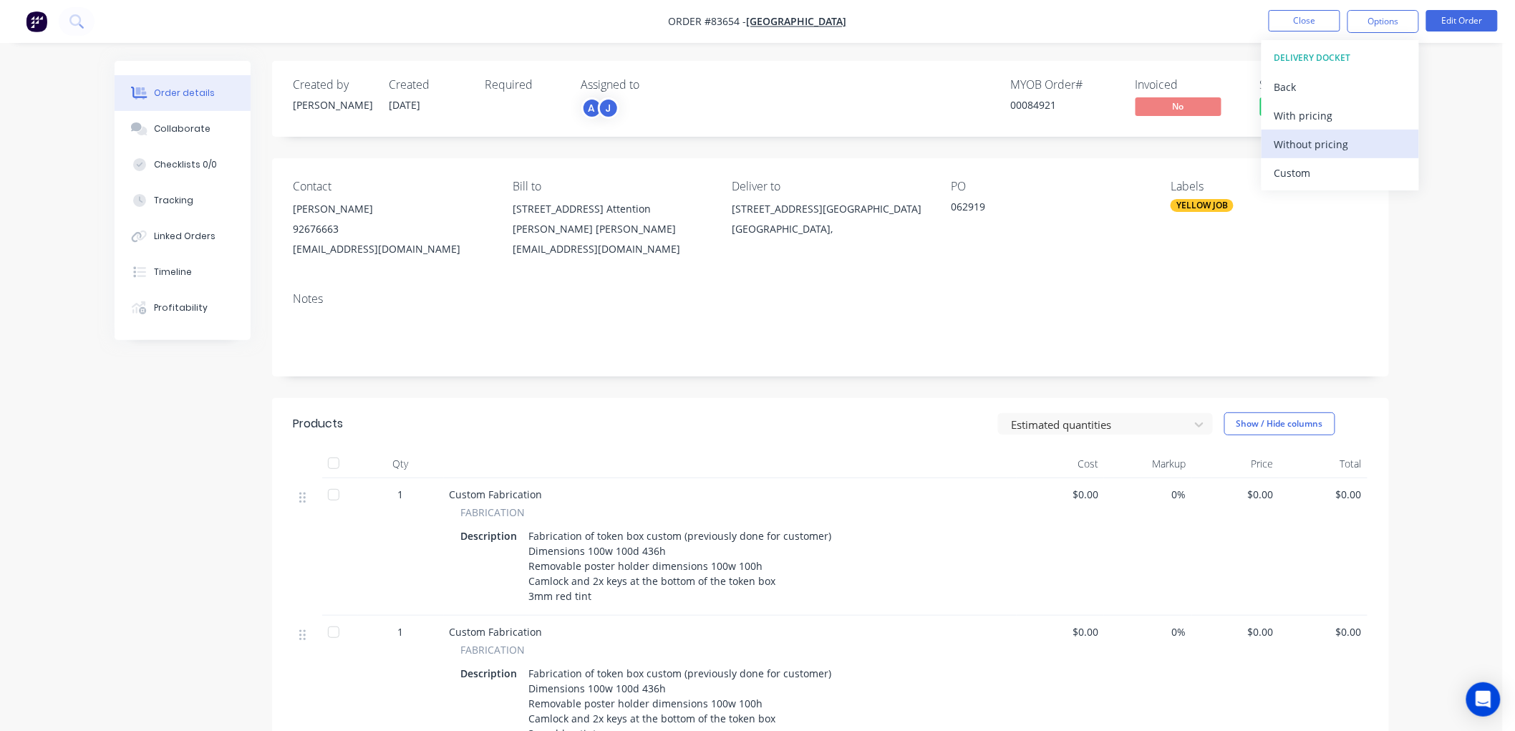
click at [1327, 137] on div "Without pricing" at bounding box center [1341, 144] width 132 height 21
click at [1146, 34] on nav "Order #83654 - [GEOGRAPHIC_DATA] Close Options Edit Order" at bounding box center [757, 21] width 1515 height 43
click at [1318, 23] on button "Close" at bounding box center [1305, 20] width 72 height 21
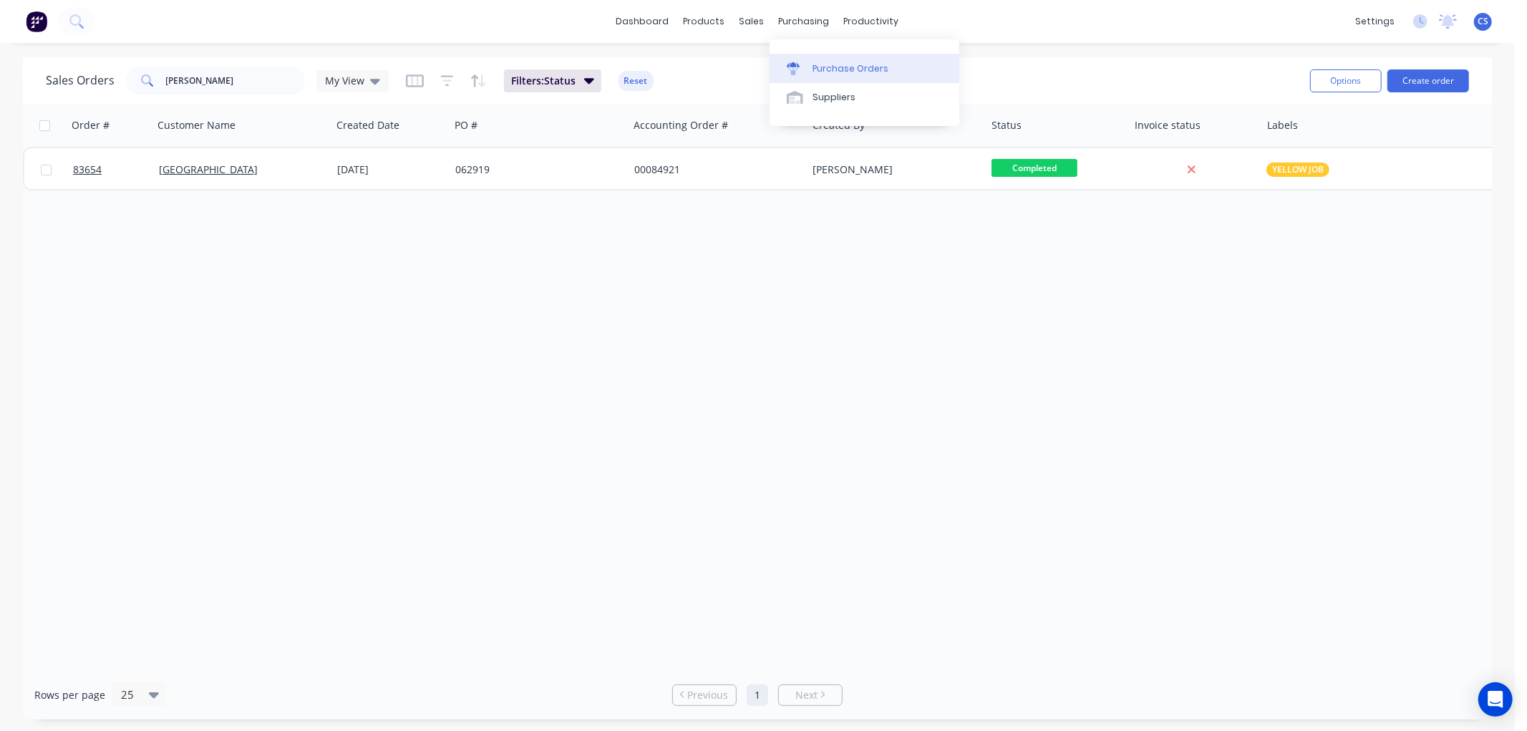
click at [819, 59] on link "Purchase Orders" at bounding box center [865, 68] width 190 height 29
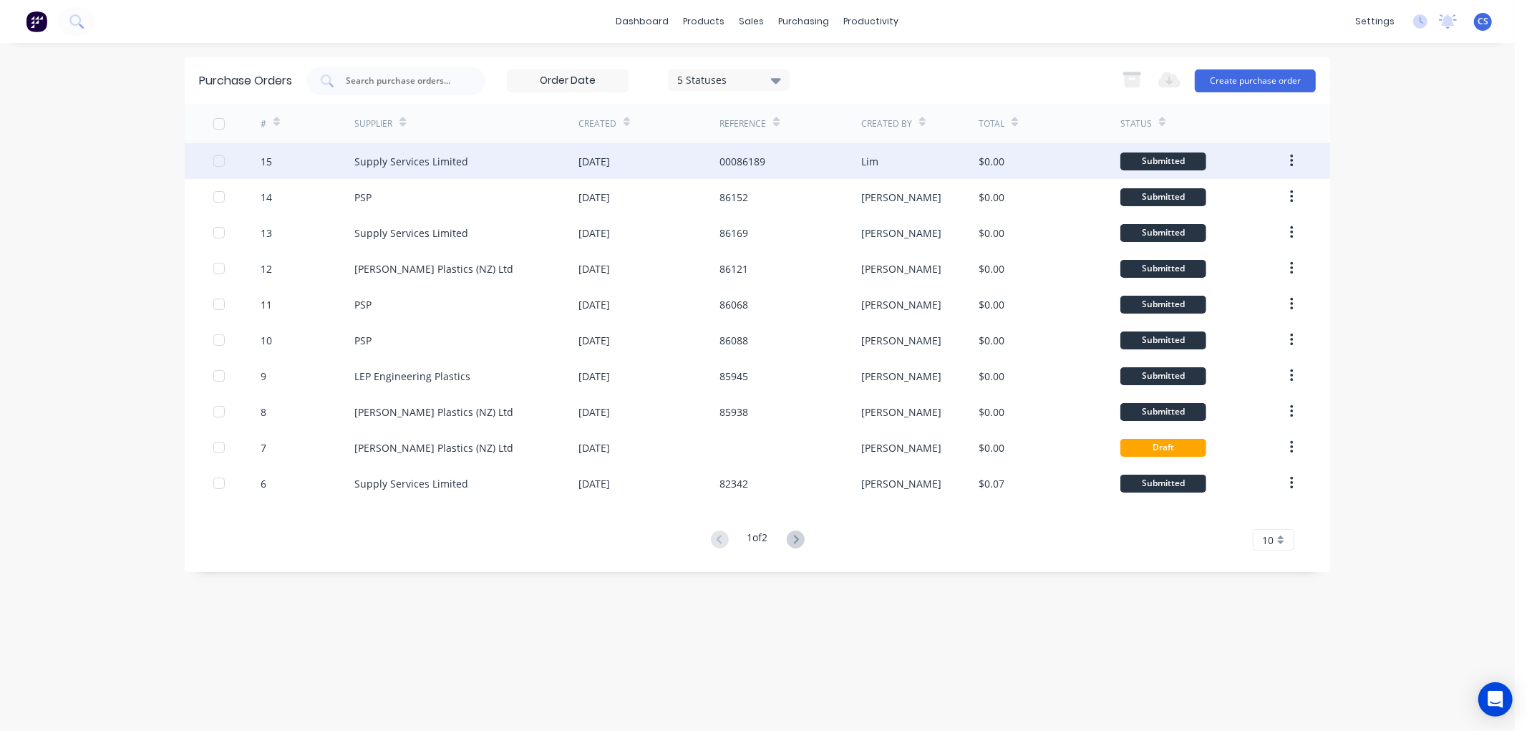
click at [681, 165] on div "[DATE]" at bounding box center [649, 161] width 141 height 36
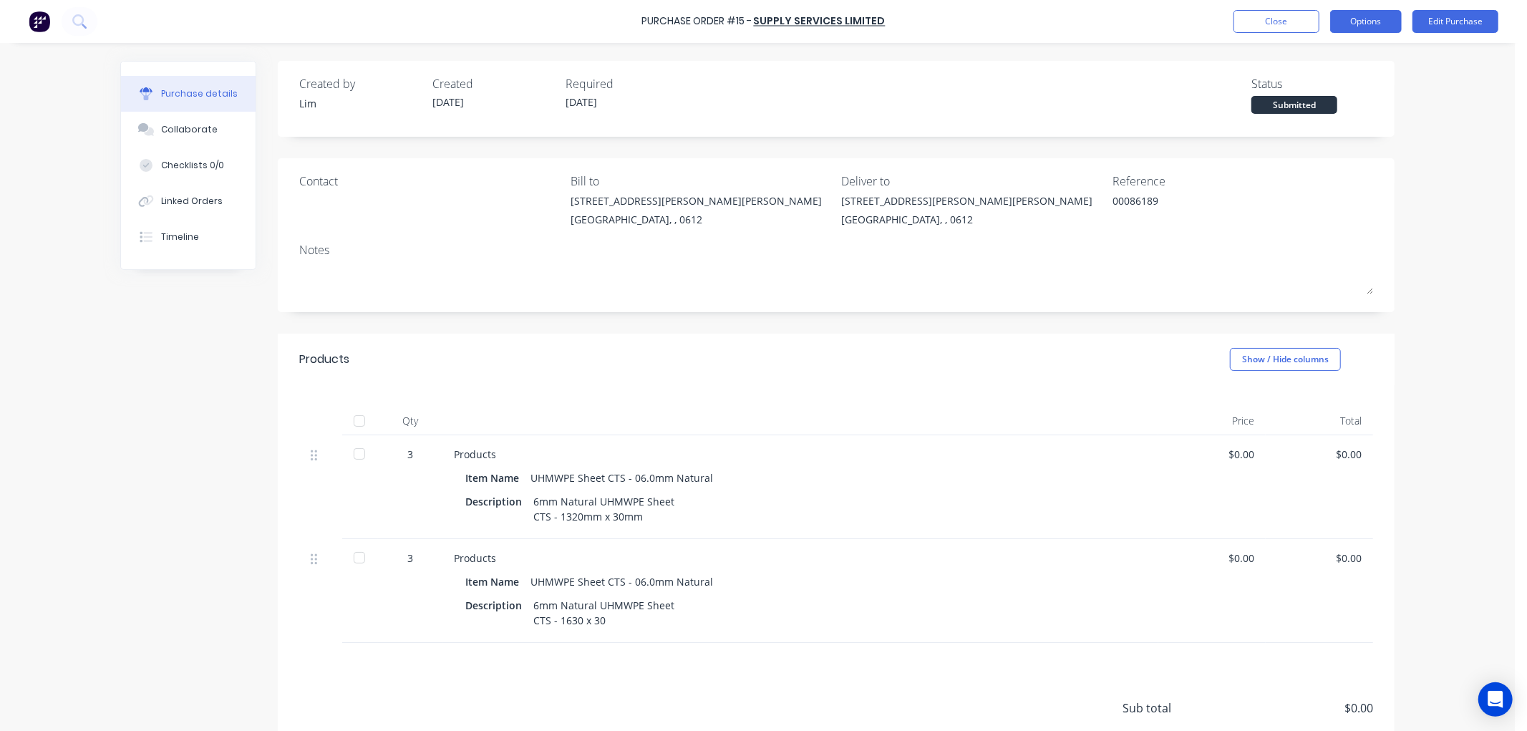
click at [1382, 24] on button "Options" at bounding box center [1367, 21] width 72 height 23
click at [1442, 18] on button "Edit Purchase" at bounding box center [1456, 21] width 86 height 23
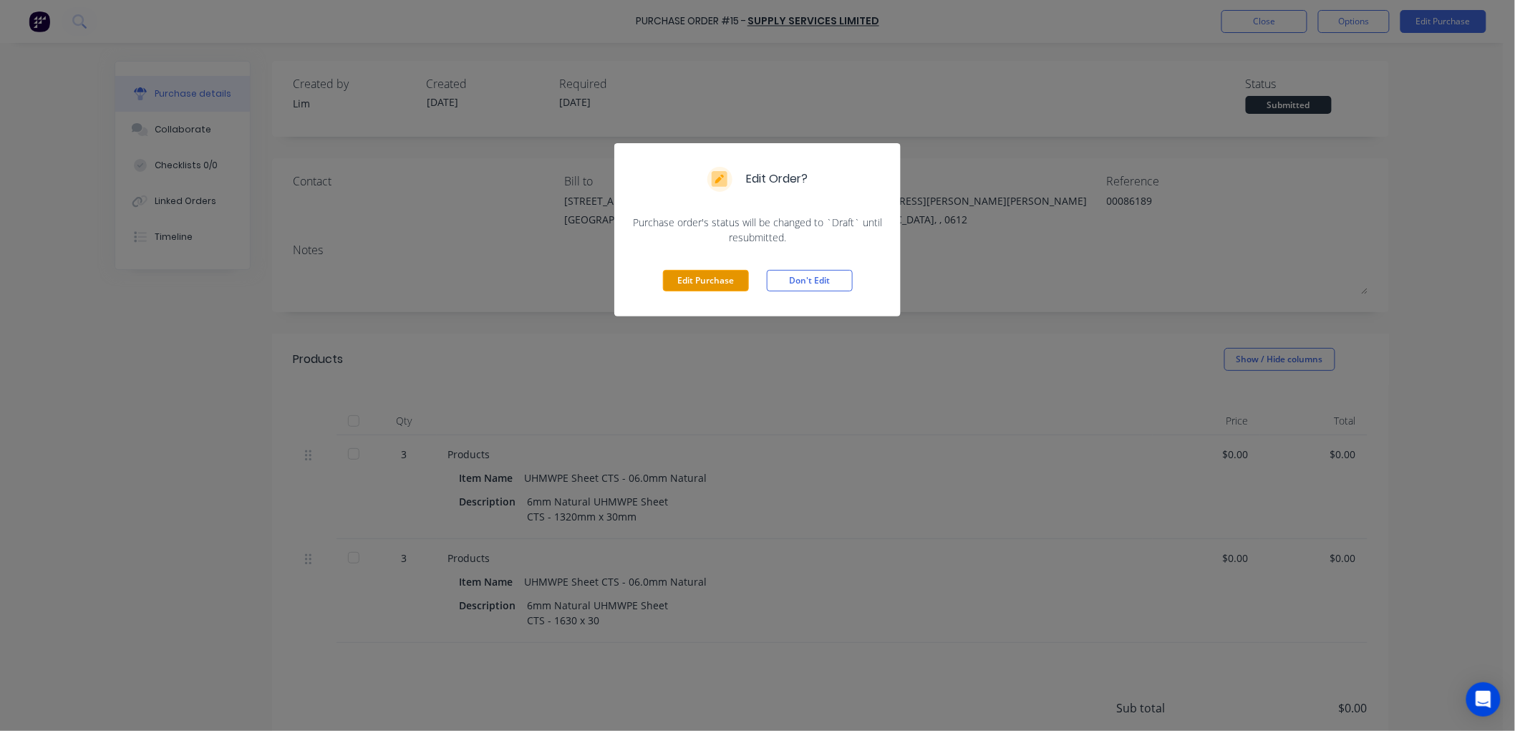
click at [677, 283] on button "Edit Purchase" at bounding box center [706, 280] width 86 height 21
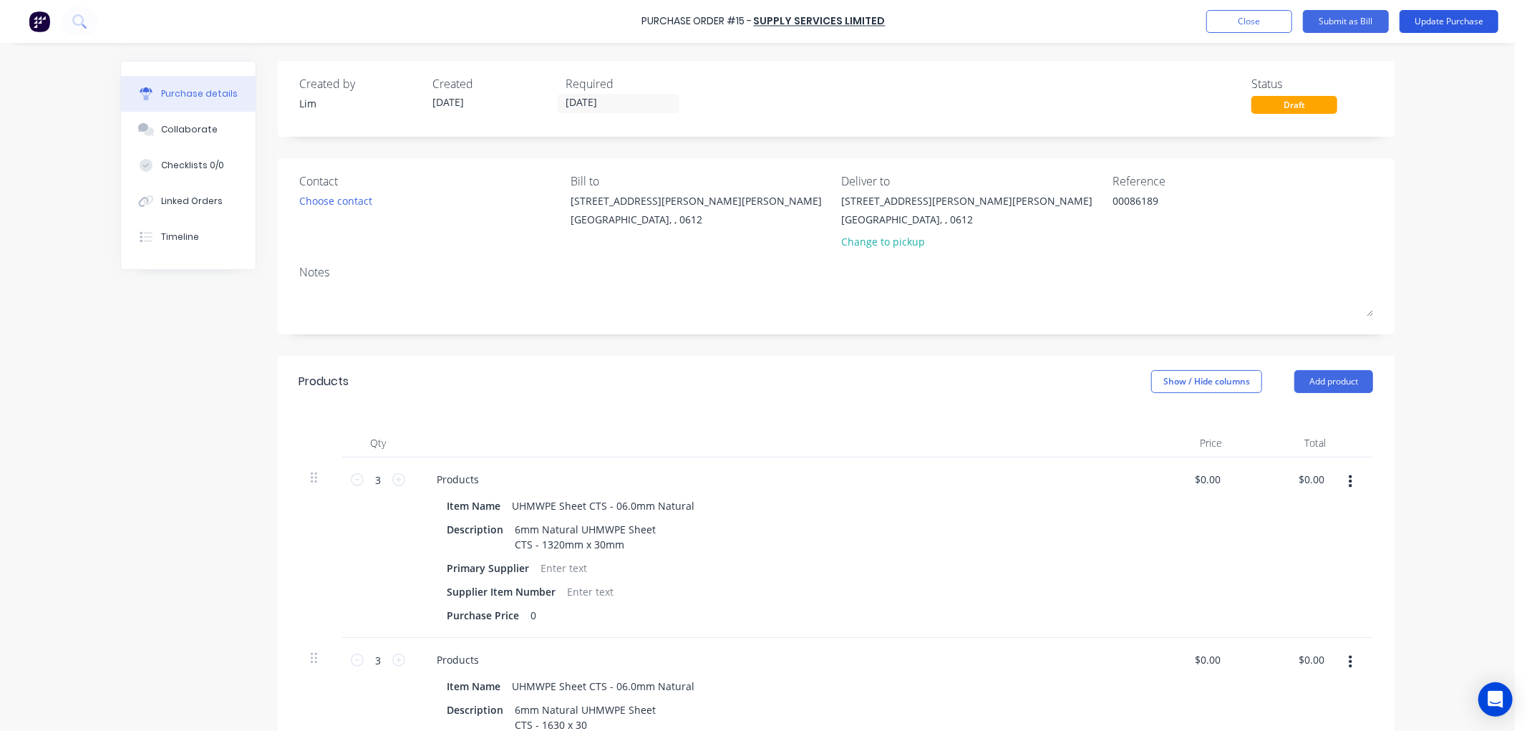
click at [1443, 20] on button "Update Purchase" at bounding box center [1449, 21] width 99 height 23
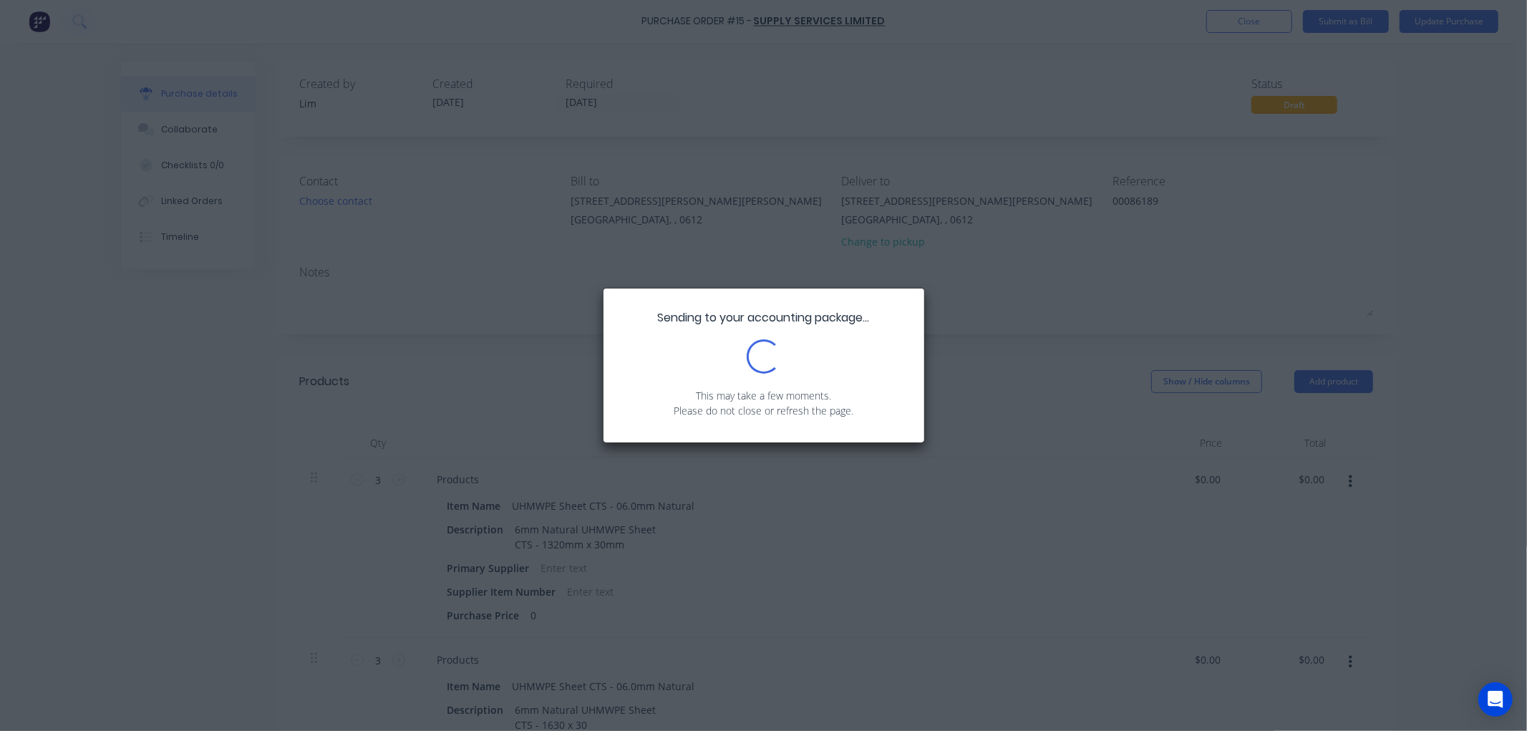
type textarea "x"
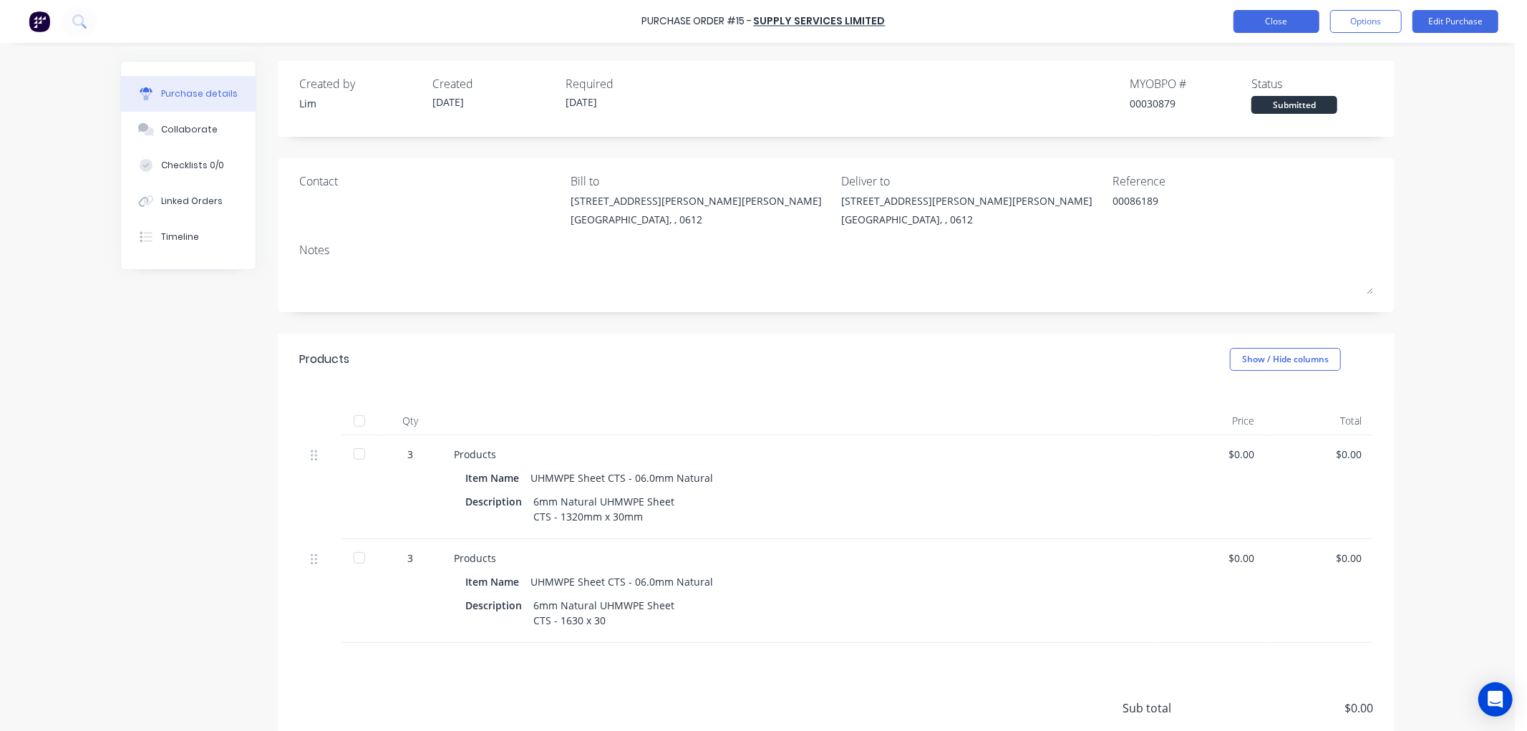
click at [1280, 21] on button "Close" at bounding box center [1277, 21] width 86 height 23
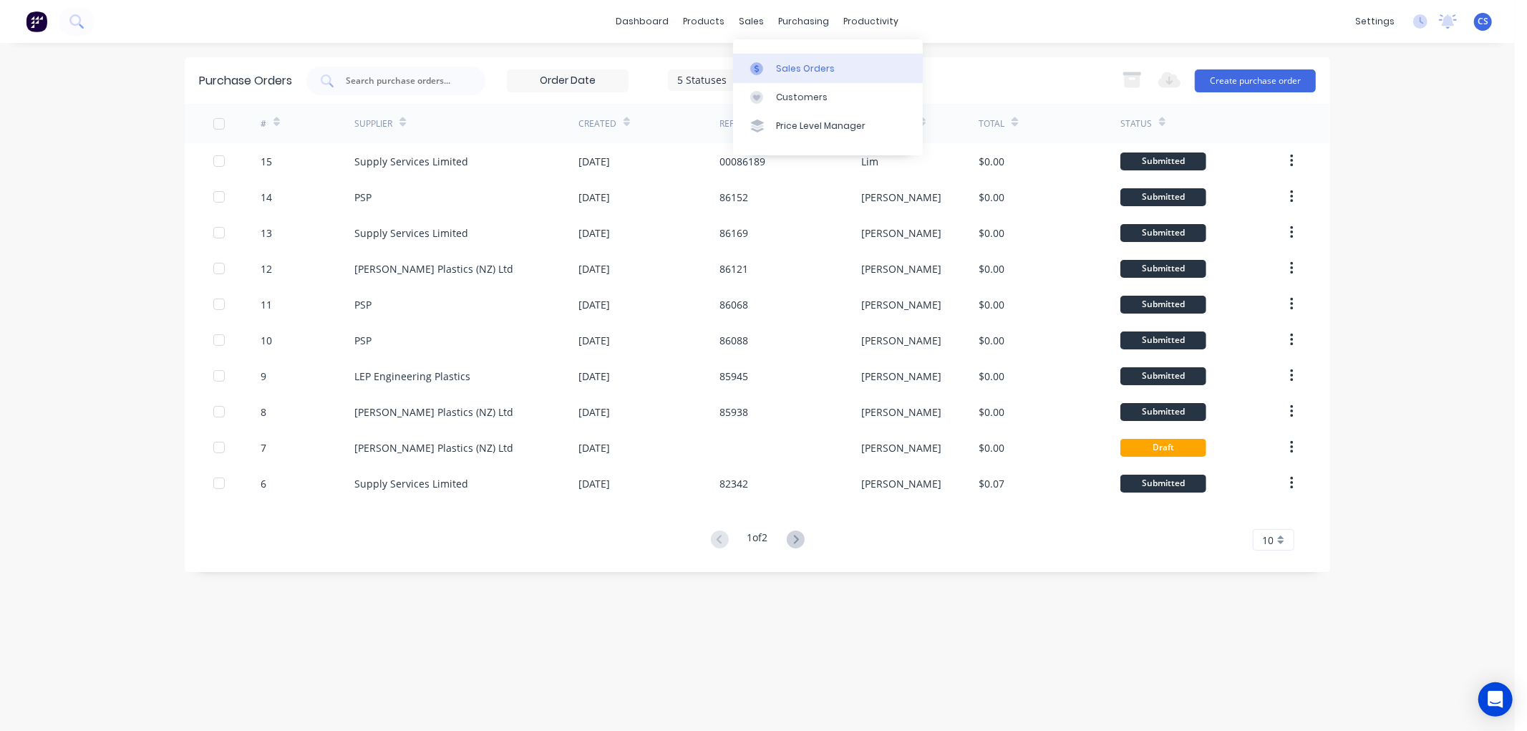
click at [767, 62] on div at bounding box center [760, 68] width 21 height 13
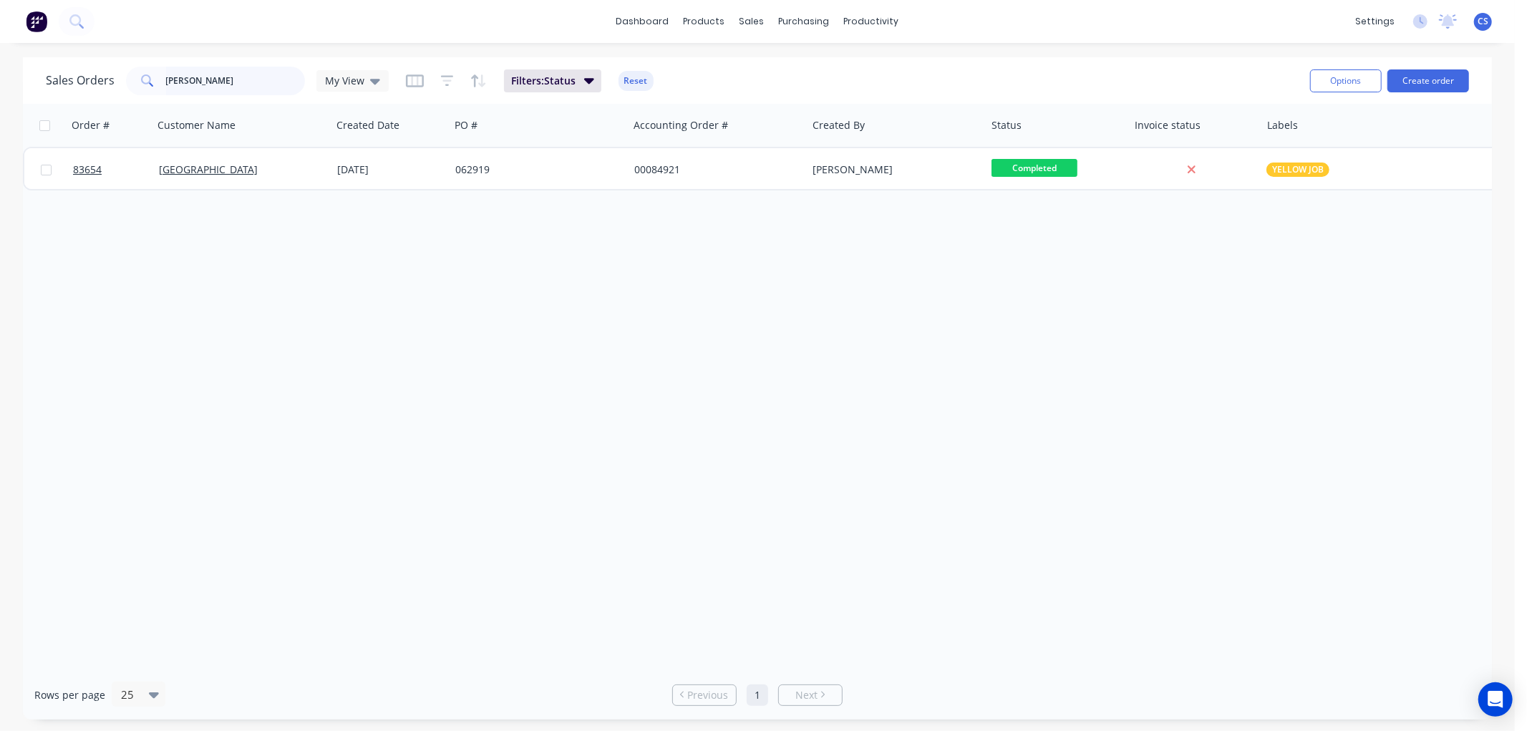
click at [190, 80] on input "[PERSON_NAME]" at bounding box center [236, 81] width 140 height 29
click at [196, 76] on input "85233" at bounding box center [236, 81] width 140 height 29
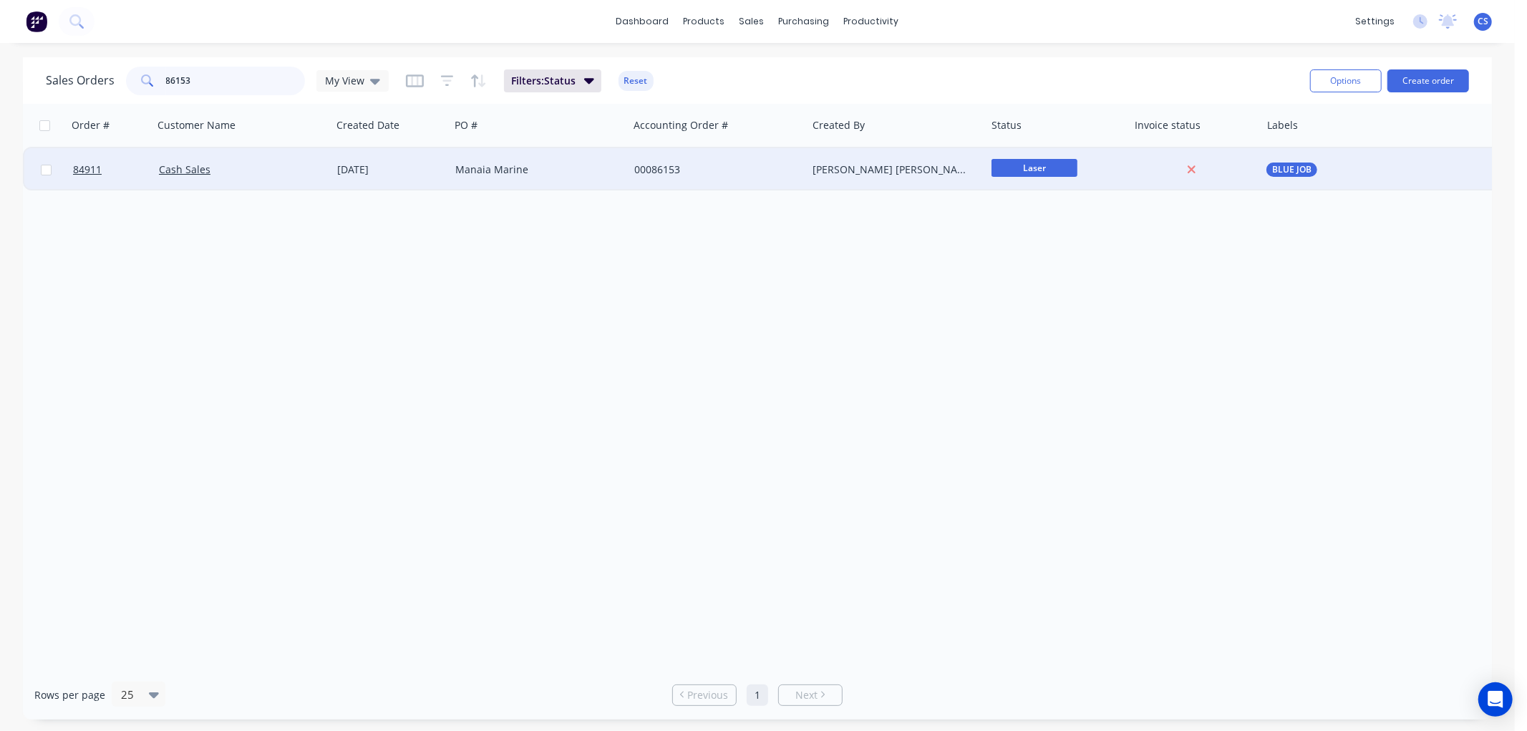
type input "86153"
click at [1265, 160] on div "BLUE JOB" at bounding box center [1404, 169] width 286 height 43
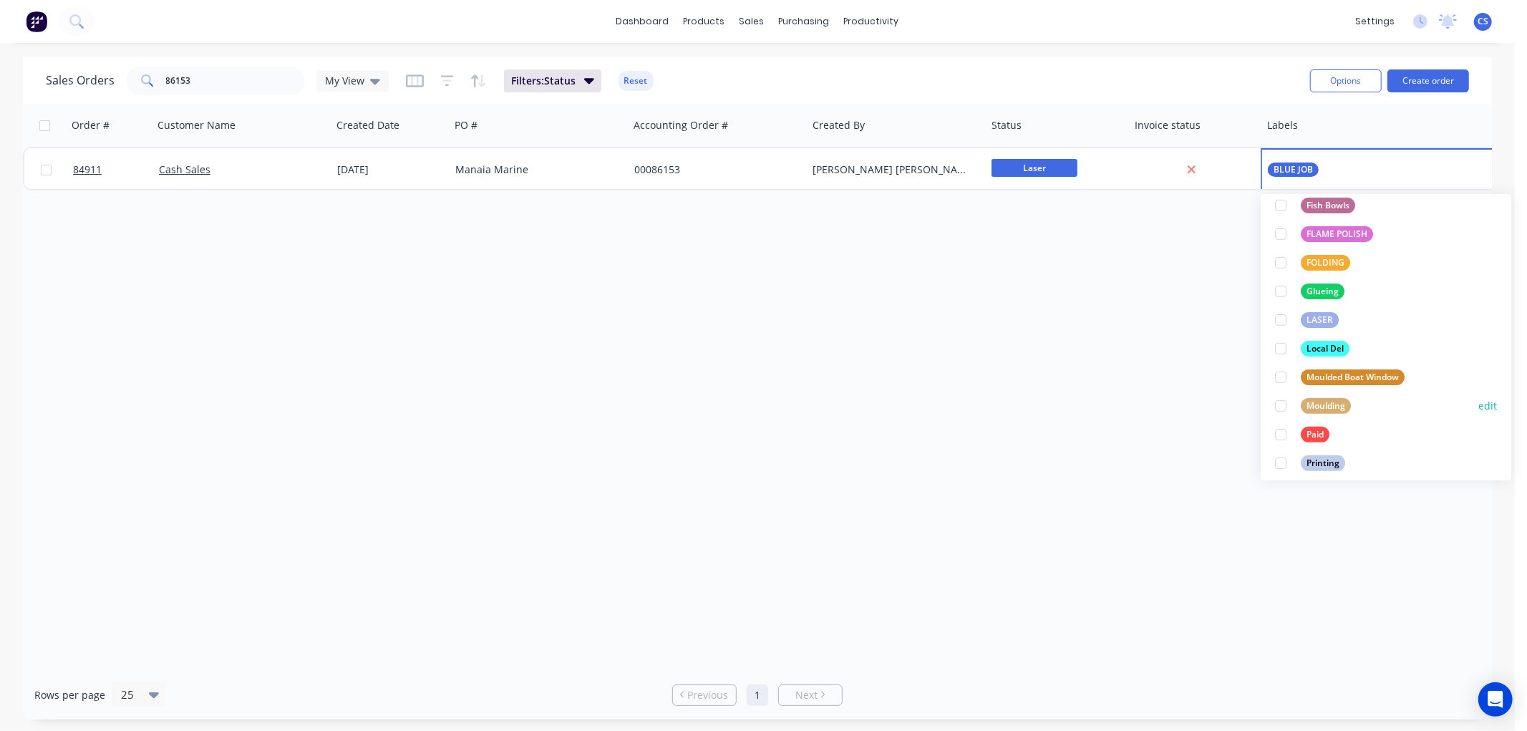
scroll to position [397, 0]
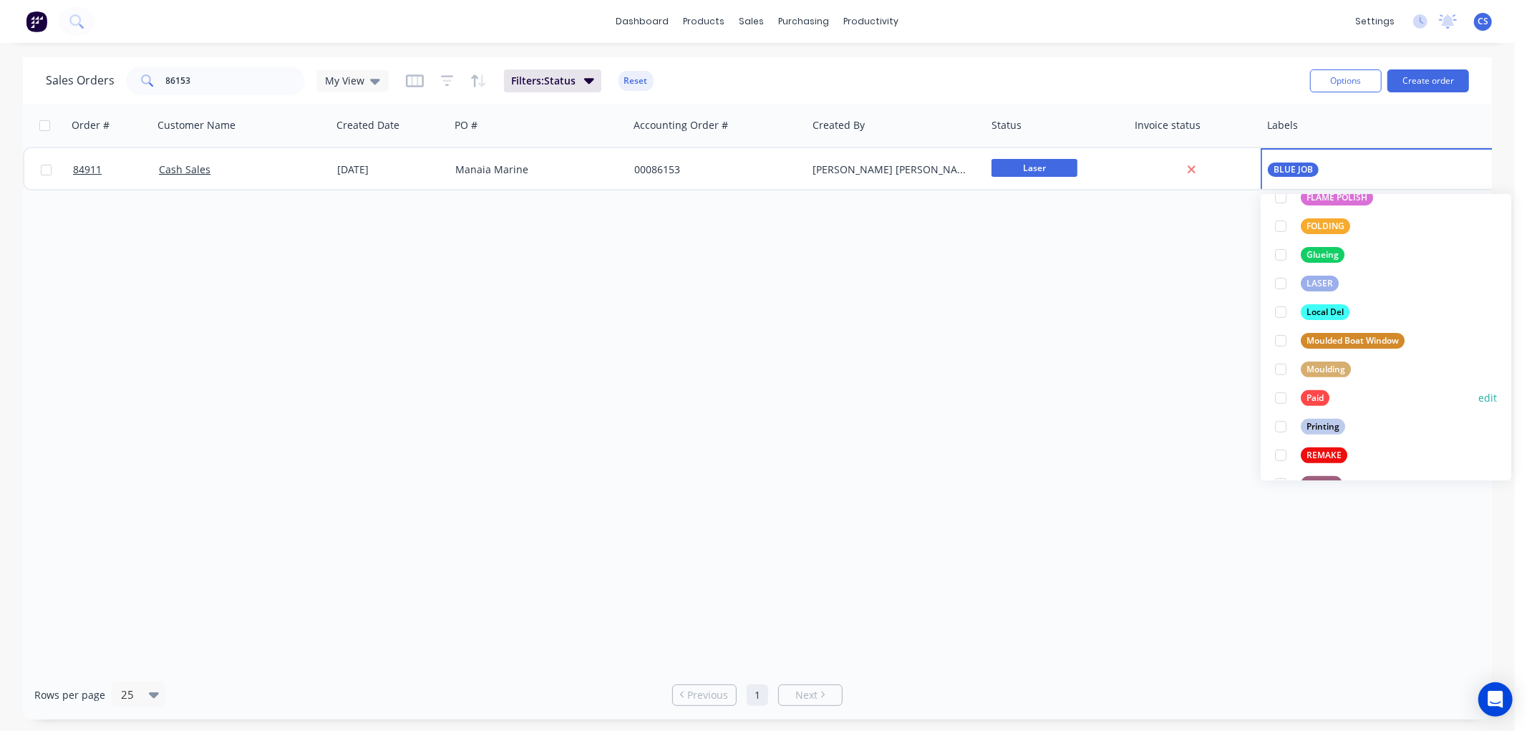
click at [1321, 392] on div "Paid" at bounding box center [1315, 398] width 29 height 16
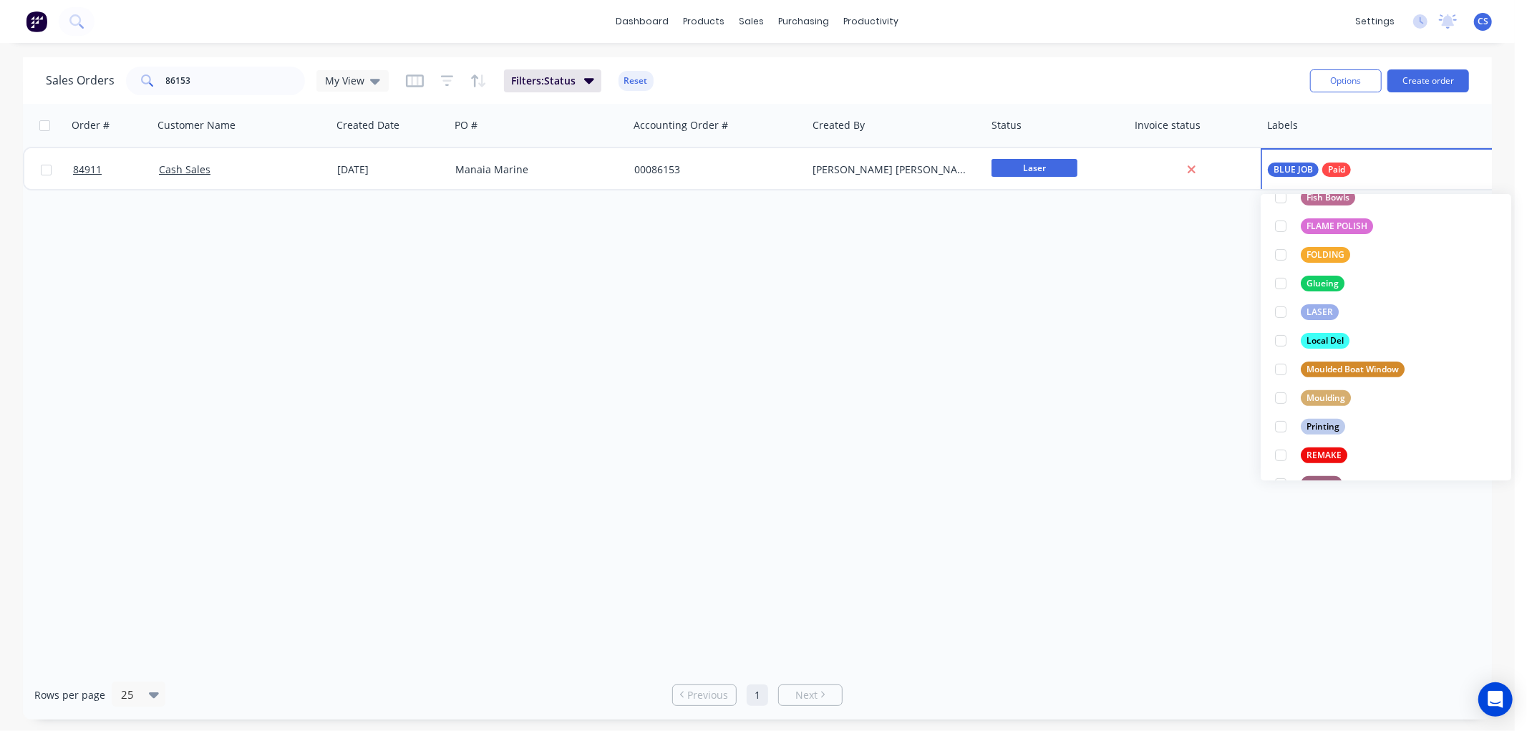
scroll to position [0, 0]
